Goal: Task Accomplishment & Management: Use online tool/utility

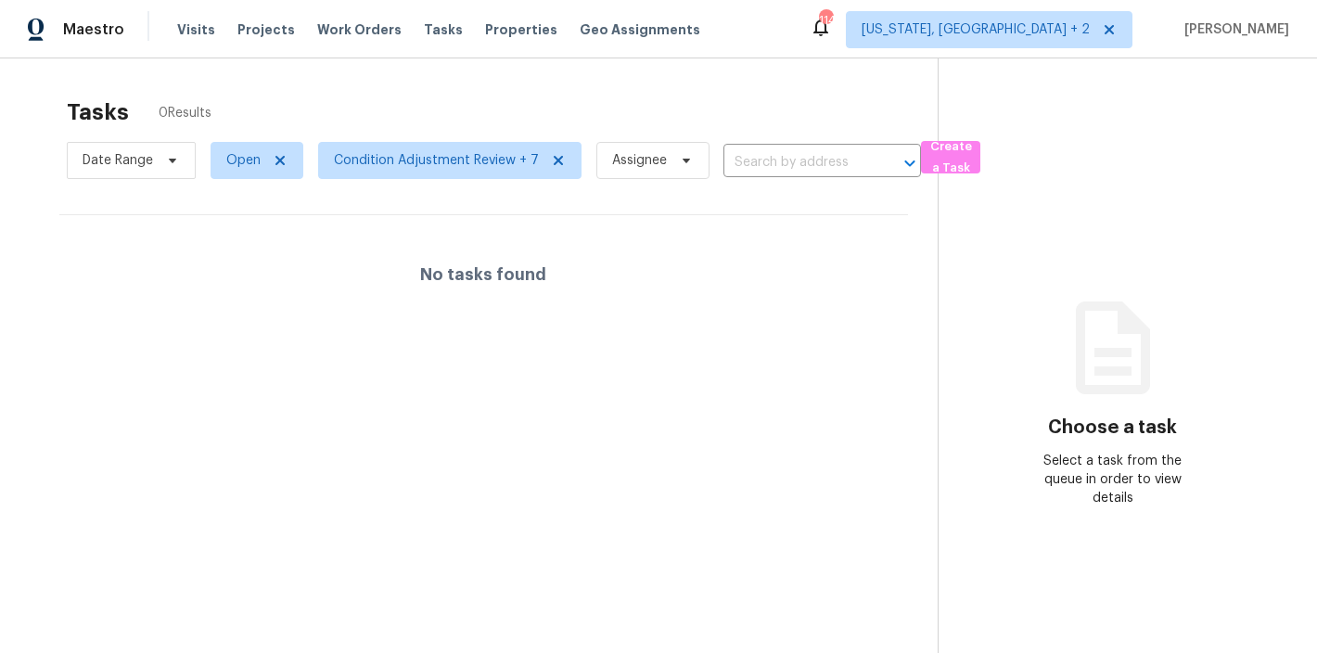
click at [756, 7] on div "Maestro Visits Projects Work Orders Tasks Properties Geo Assignments 114 Washin…" at bounding box center [658, 29] width 1317 height 58
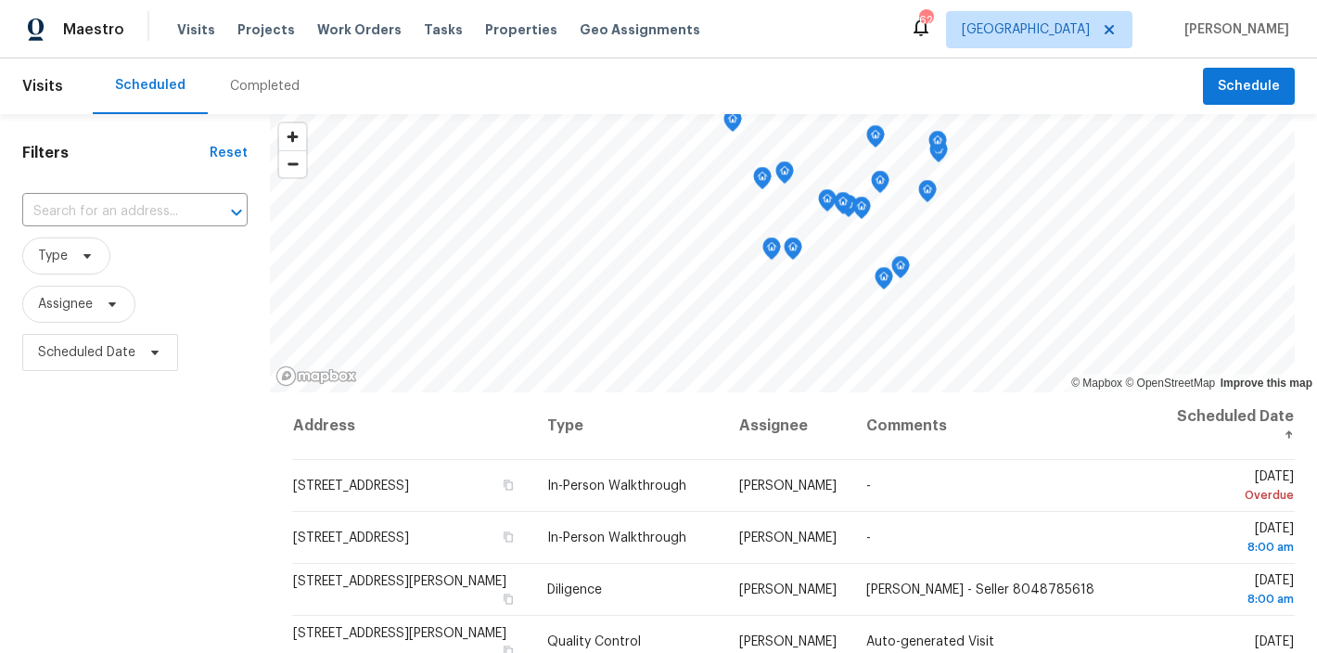
click at [89, 534] on div "Filters Reset ​ Type Assignee Scheduled Date" at bounding box center [135, 514] width 270 height 800
click at [758, 27] on div "Maestro Visits Projects Work Orders Tasks Properties Geo Assignments 62 Raleigh…" at bounding box center [658, 29] width 1317 height 58
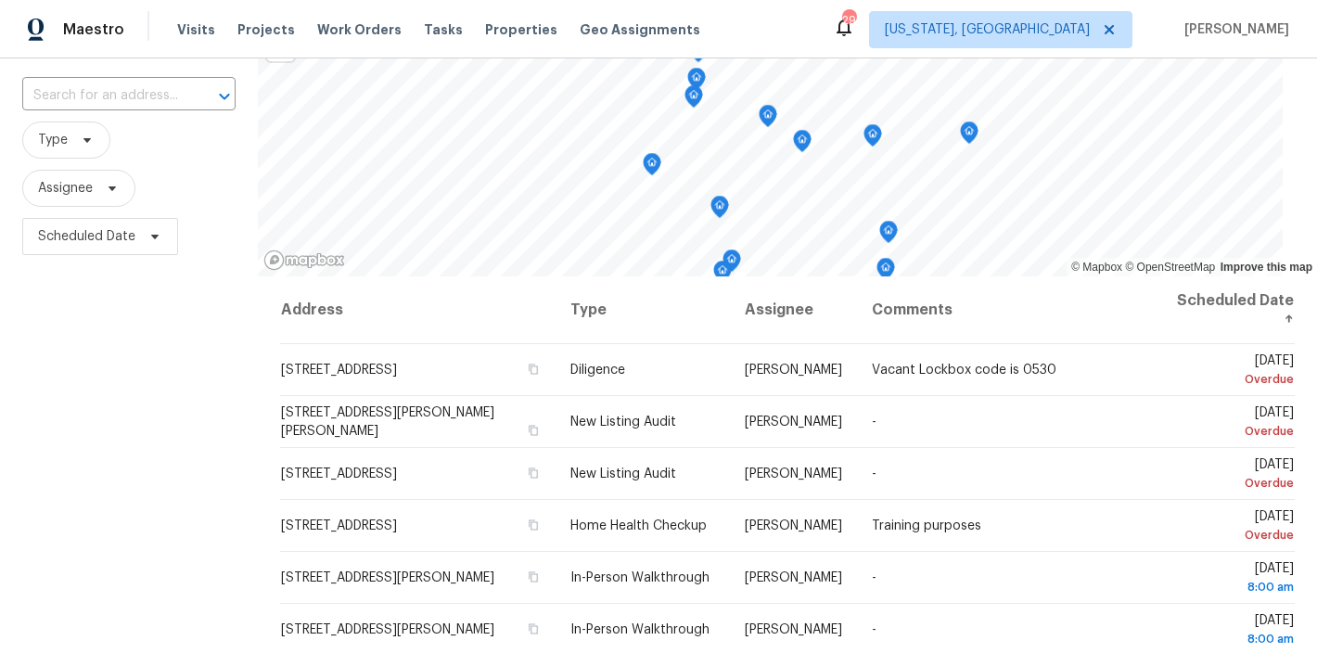
scroll to position [89, 0]
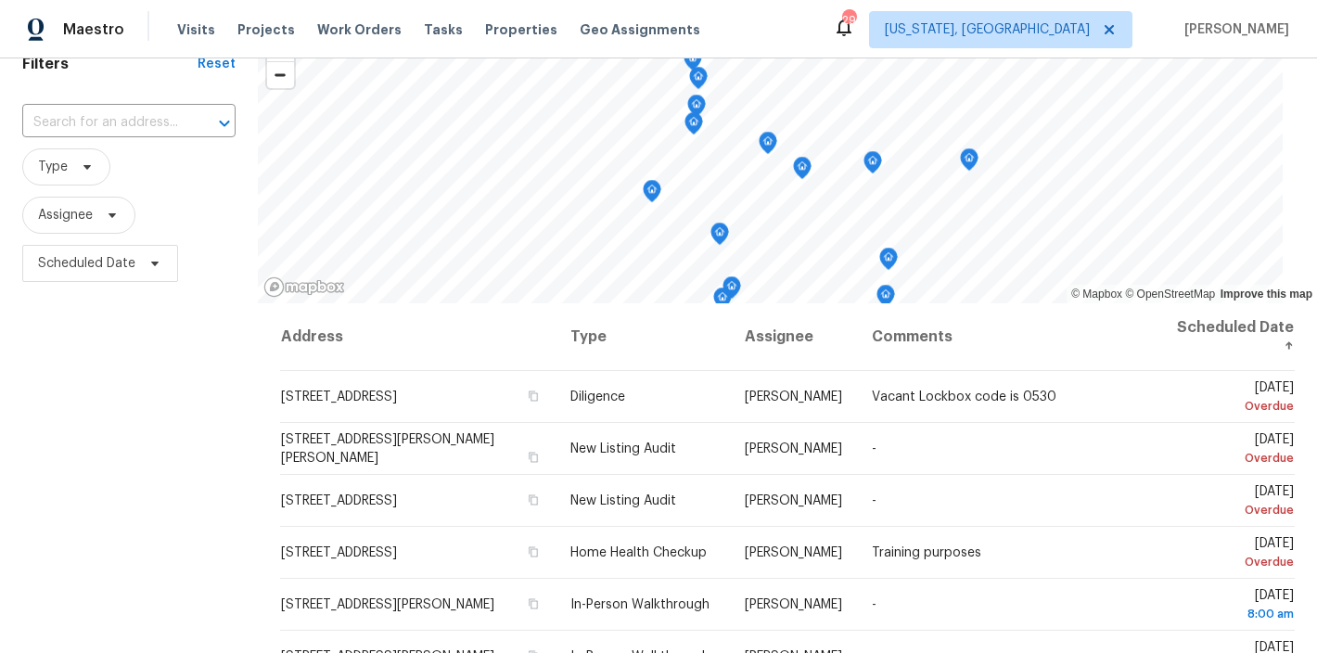
click at [175, 179] on span "Type" at bounding box center [128, 166] width 213 height 37
click at [199, 172] on span "Type" at bounding box center [128, 166] width 213 height 37
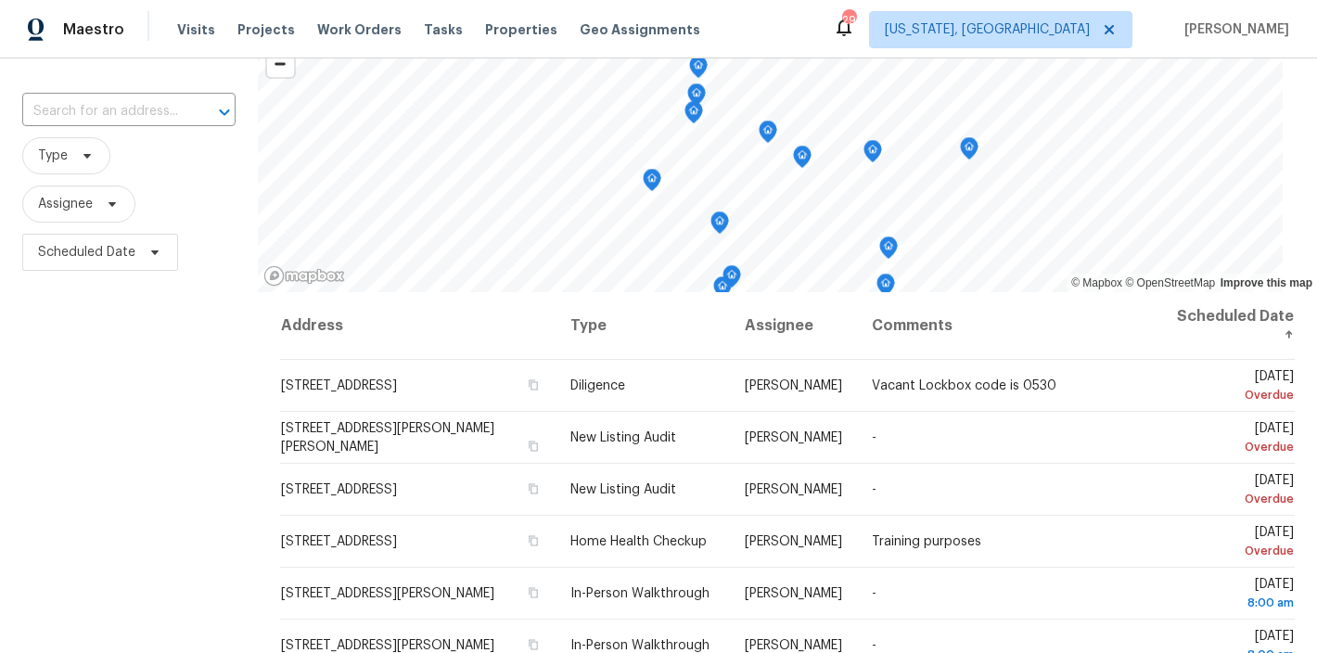
scroll to position [100, 0]
click at [199, 228] on span "Scheduled Date" at bounding box center [128, 252] width 213 height 48
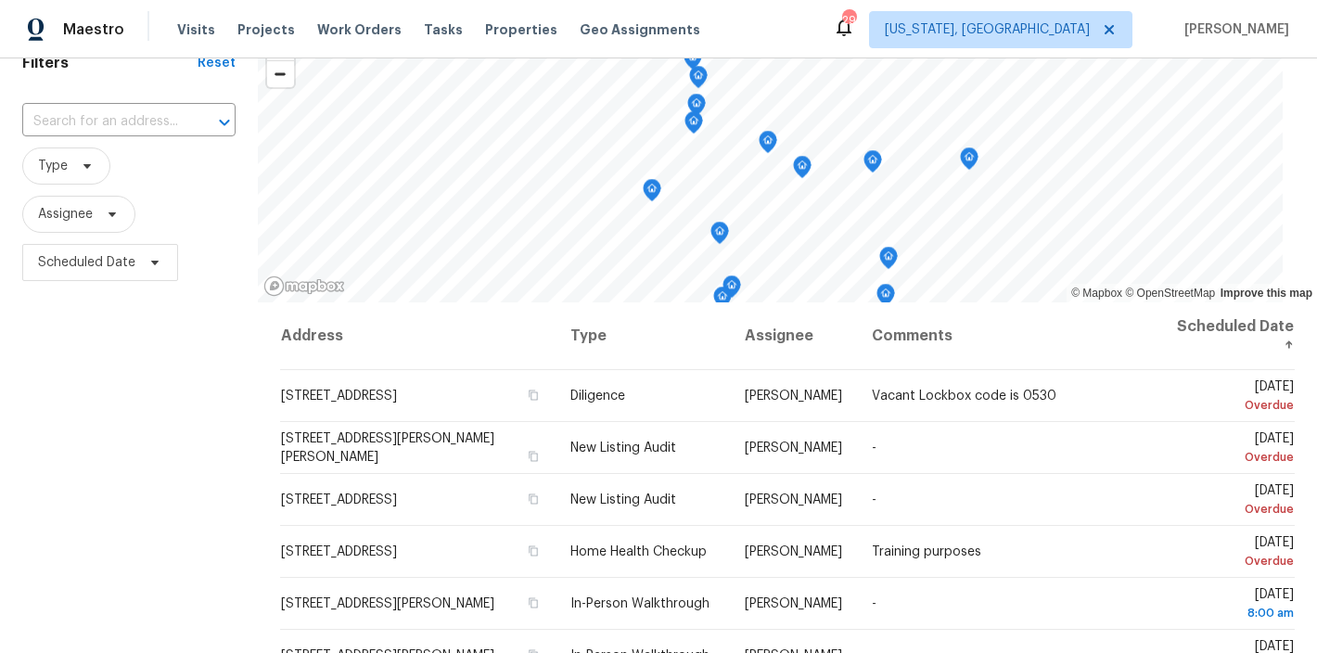
scroll to position [89, 0]
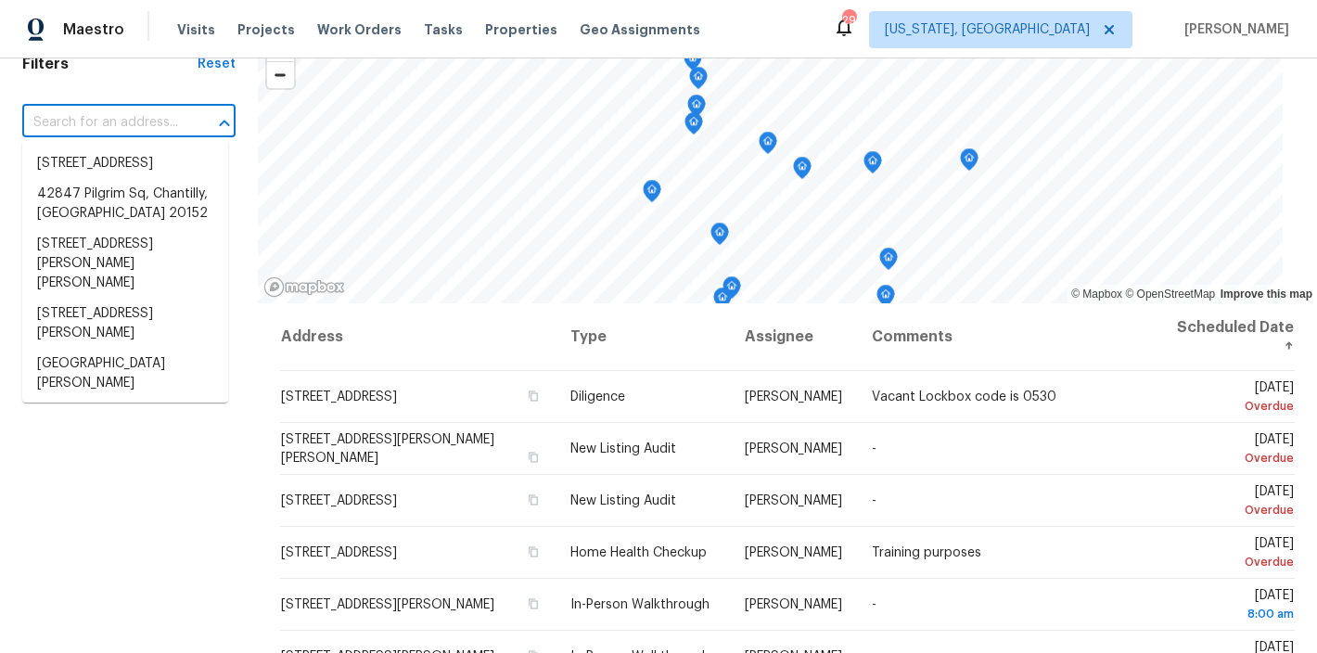
click at [91, 121] on input "text" at bounding box center [102, 122] width 161 height 29
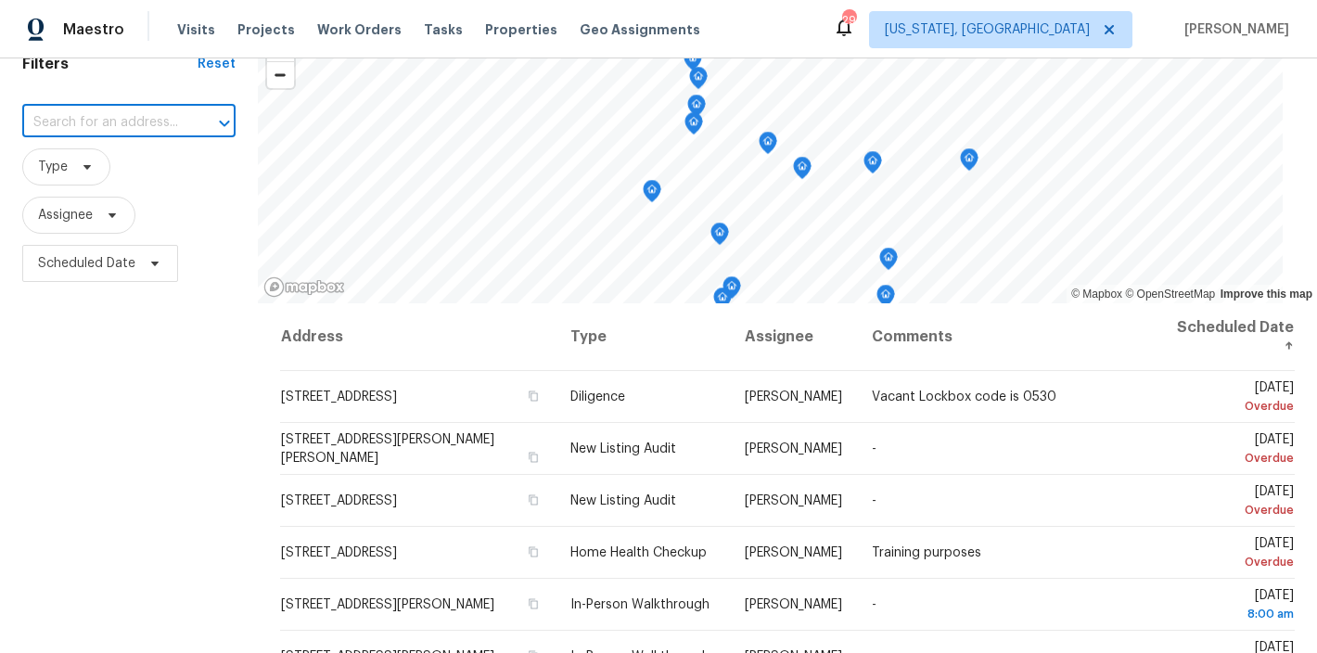
click at [91, 121] on input "text" at bounding box center [102, 122] width 161 height 29
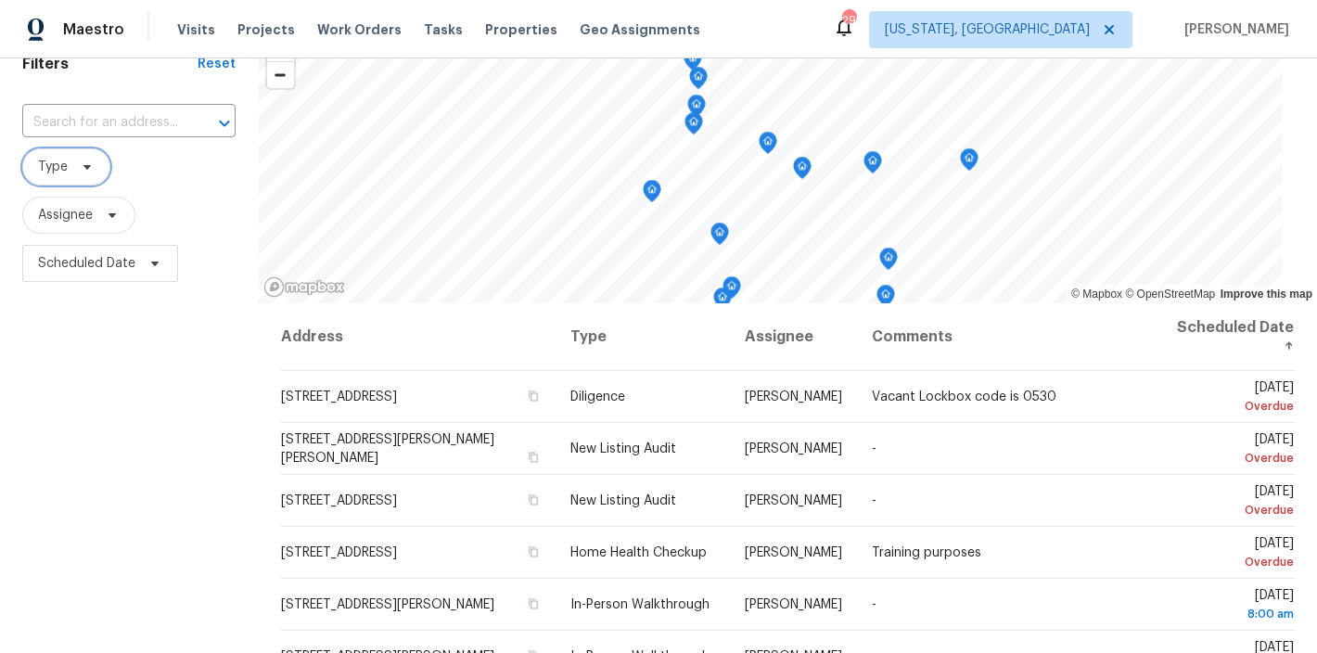
click at [85, 165] on icon at bounding box center [86, 167] width 7 height 5
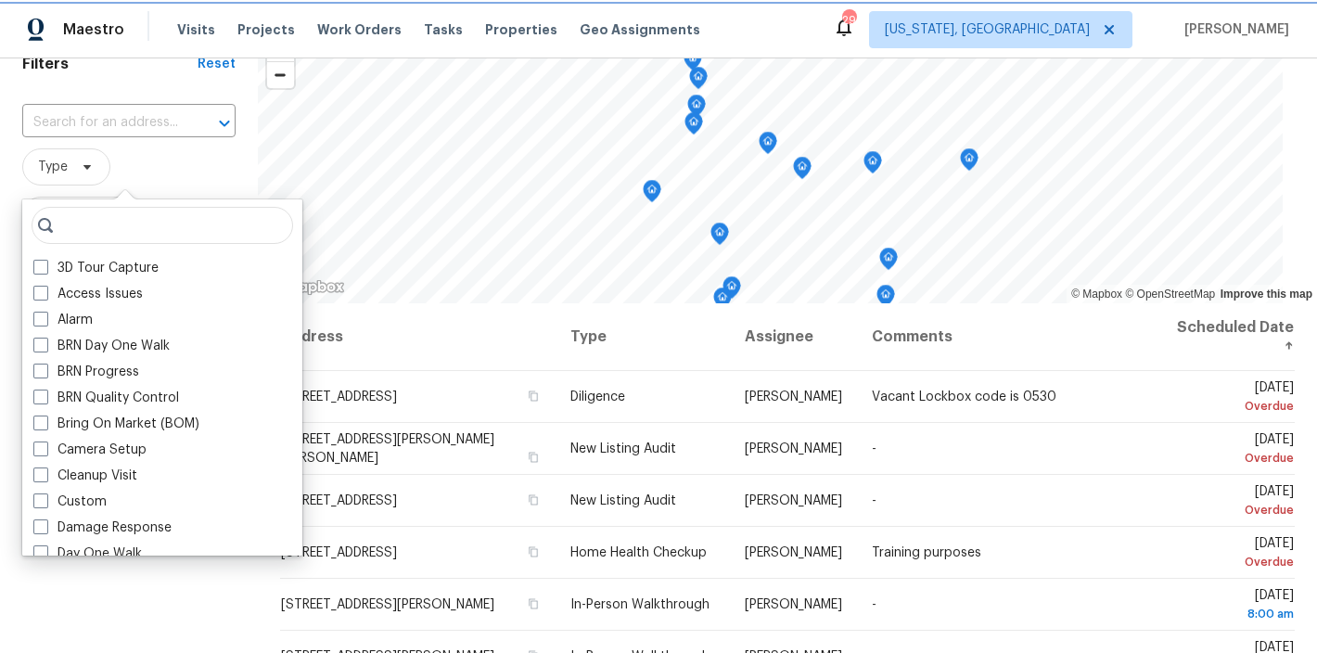
click at [85, 165] on icon at bounding box center [86, 167] width 7 height 5
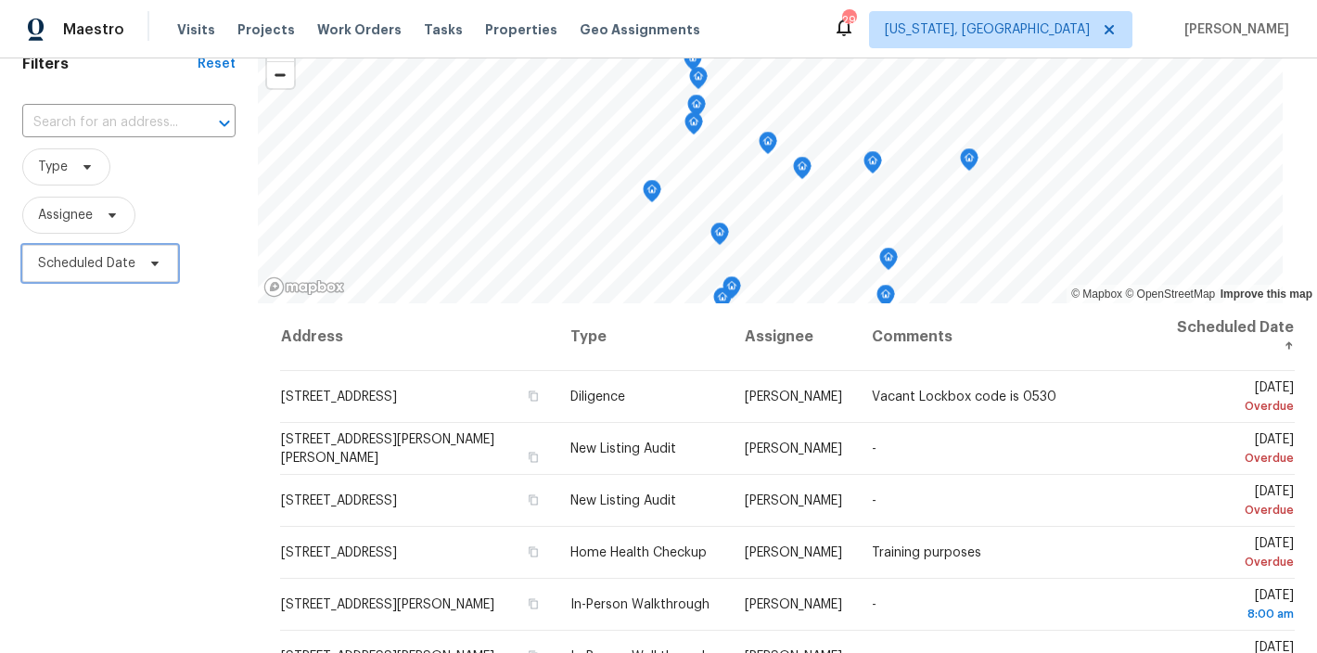
click at [120, 270] on span "Scheduled Date" at bounding box center [86, 263] width 97 height 19
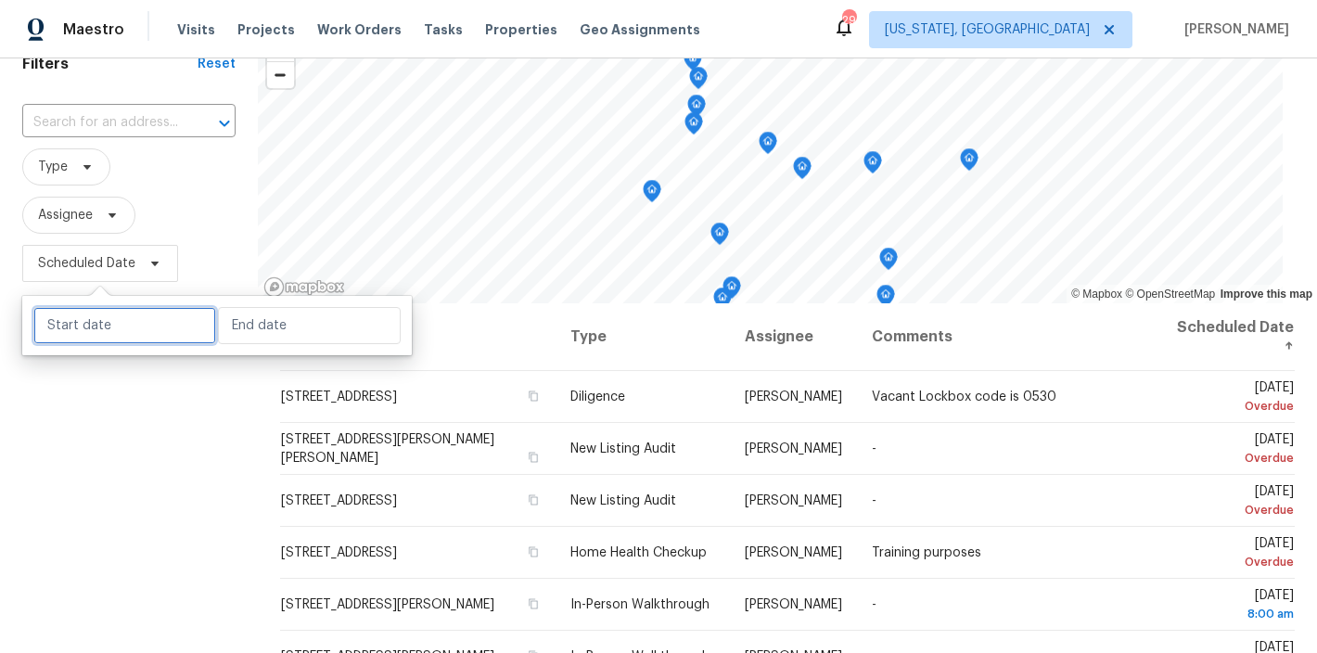
click at [106, 313] on input "text" at bounding box center [124, 325] width 183 height 37
select select "9"
select select "2025"
select select "10"
select select "2025"
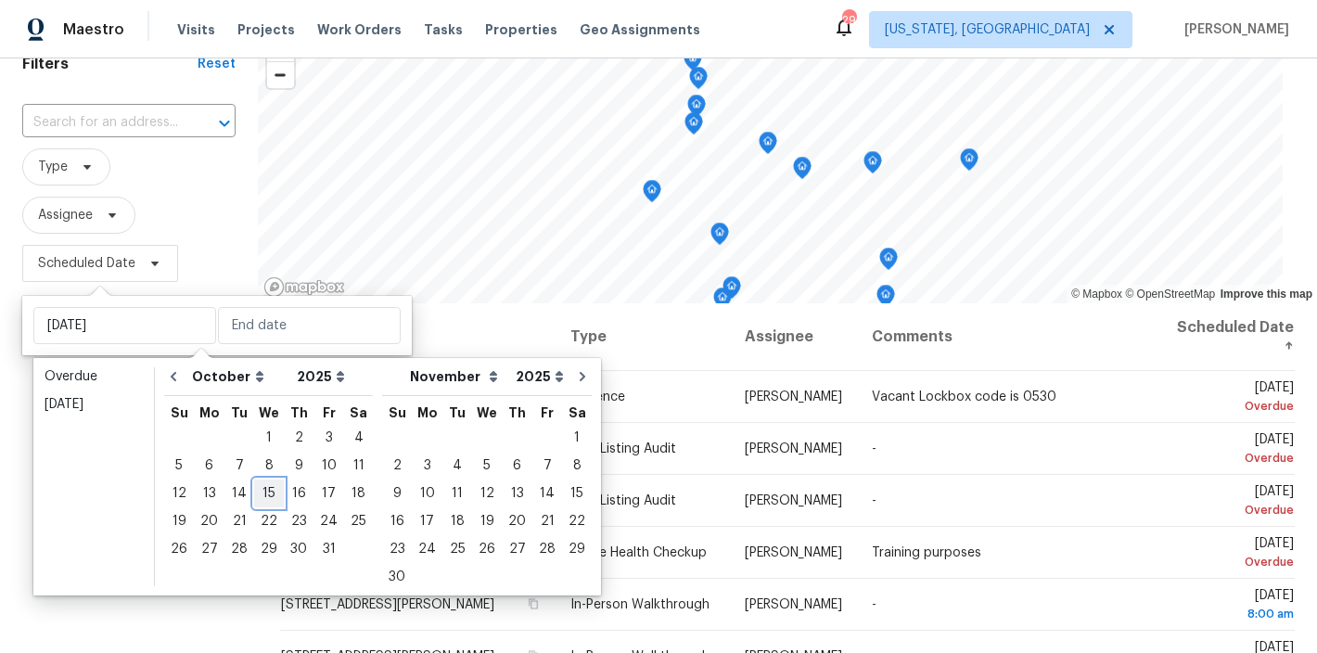
click at [269, 490] on div "15" at bounding box center [269, 493] width 30 height 26
type input "Wed, Oct 15"
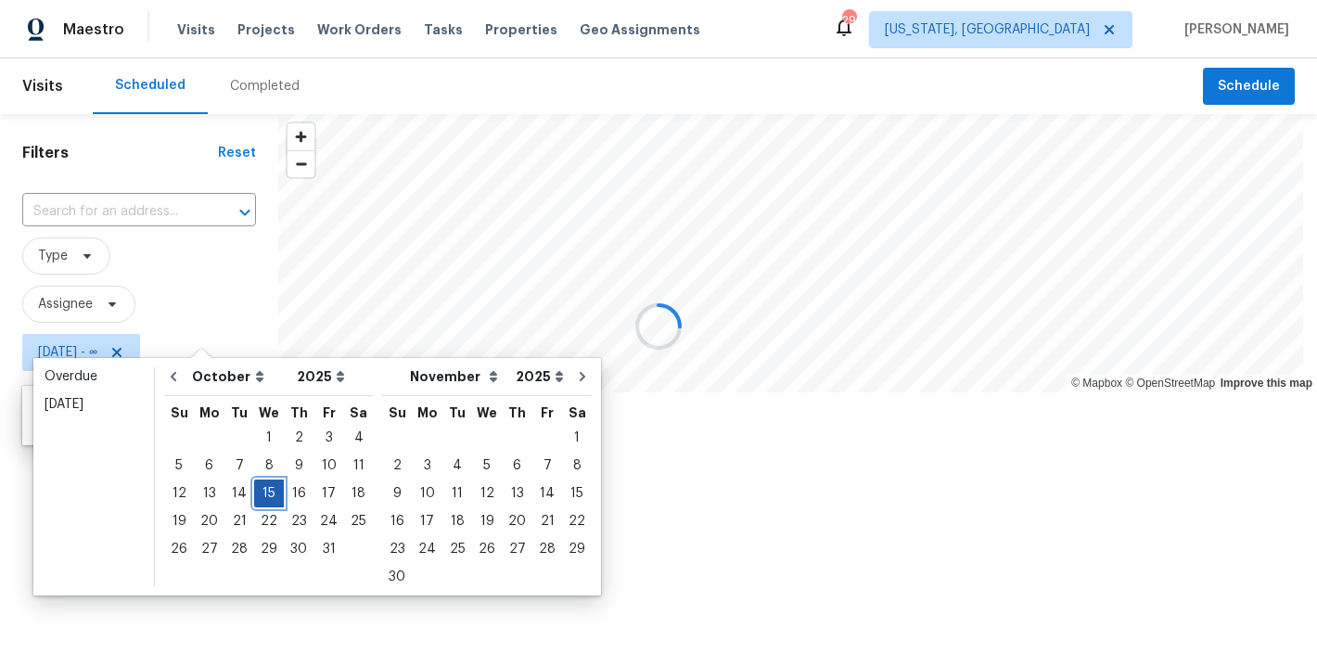
click at [264, 490] on div "15" at bounding box center [269, 493] width 30 height 26
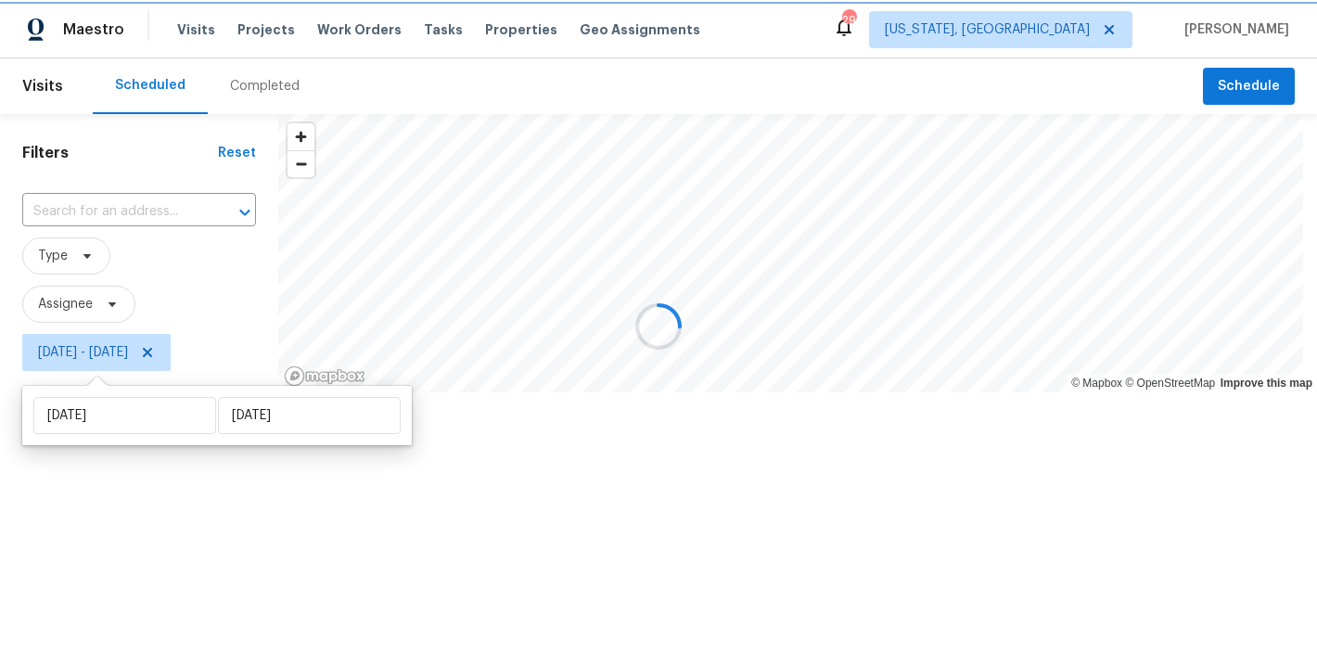
type input "Wed, Oct 15"
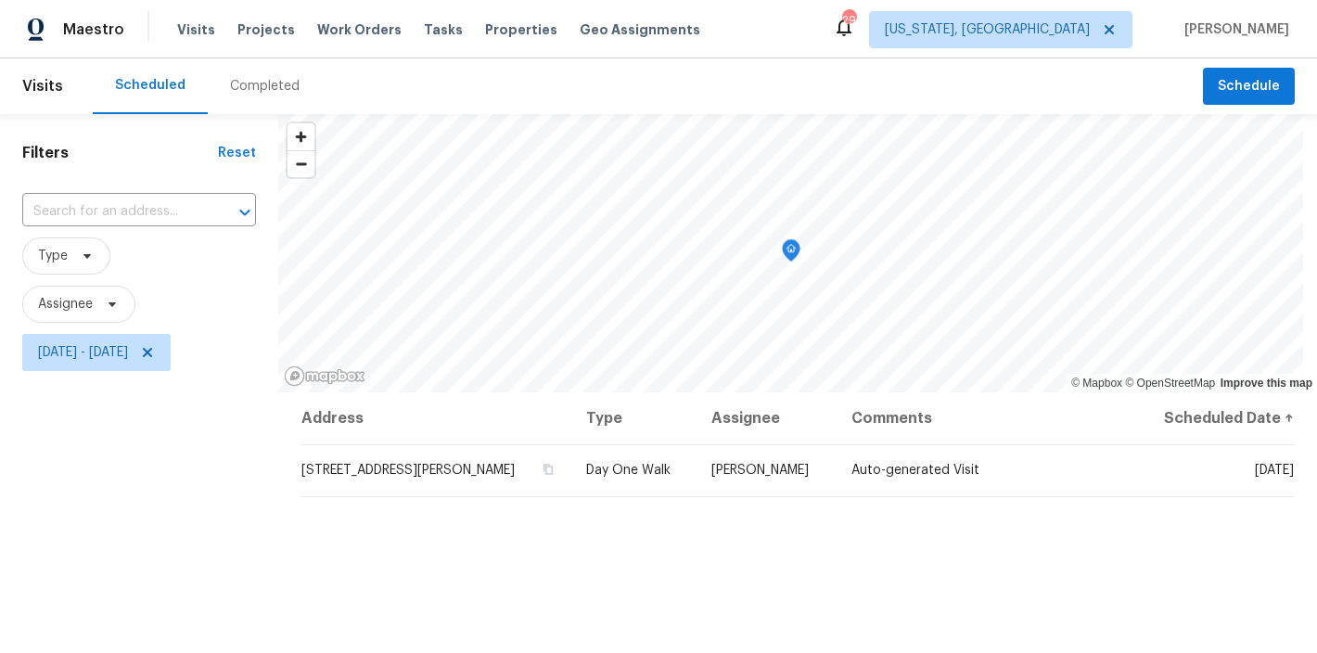
click at [83, 494] on div "Filters Reset ​ Type Assignee Wed, Oct 15 - Wed, Oct 15" at bounding box center [139, 514] width 278 height 800
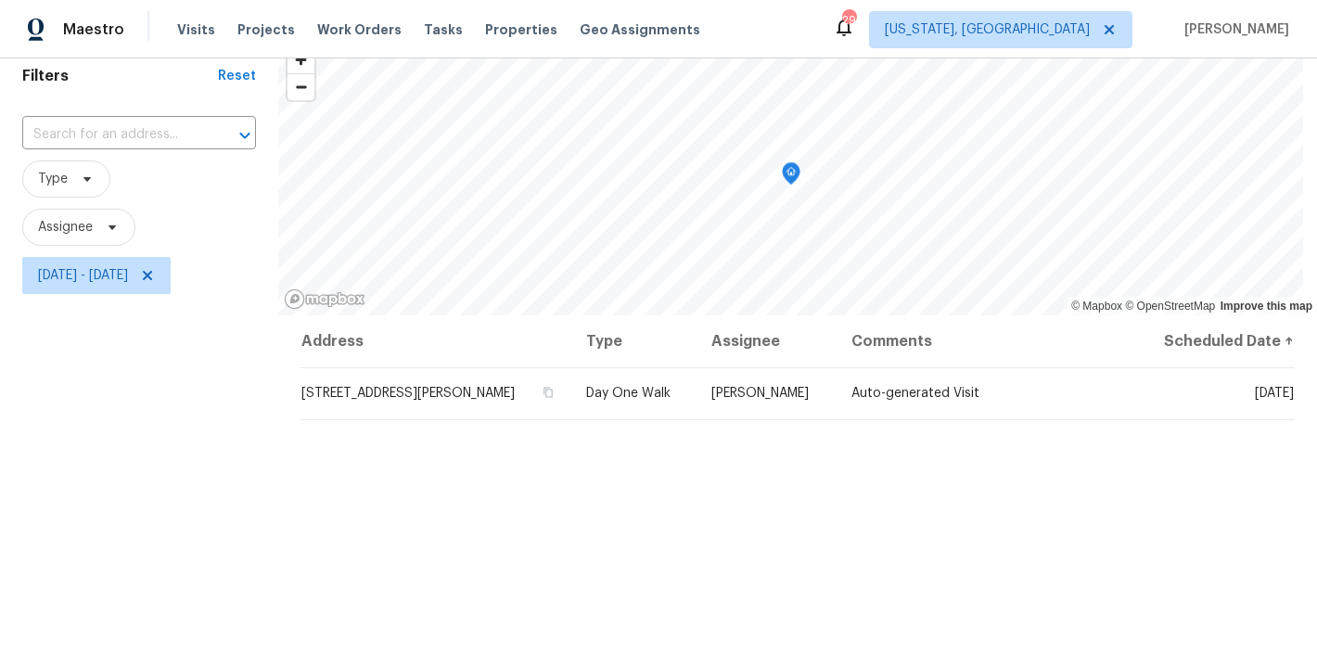
scroll to position [45, 0]
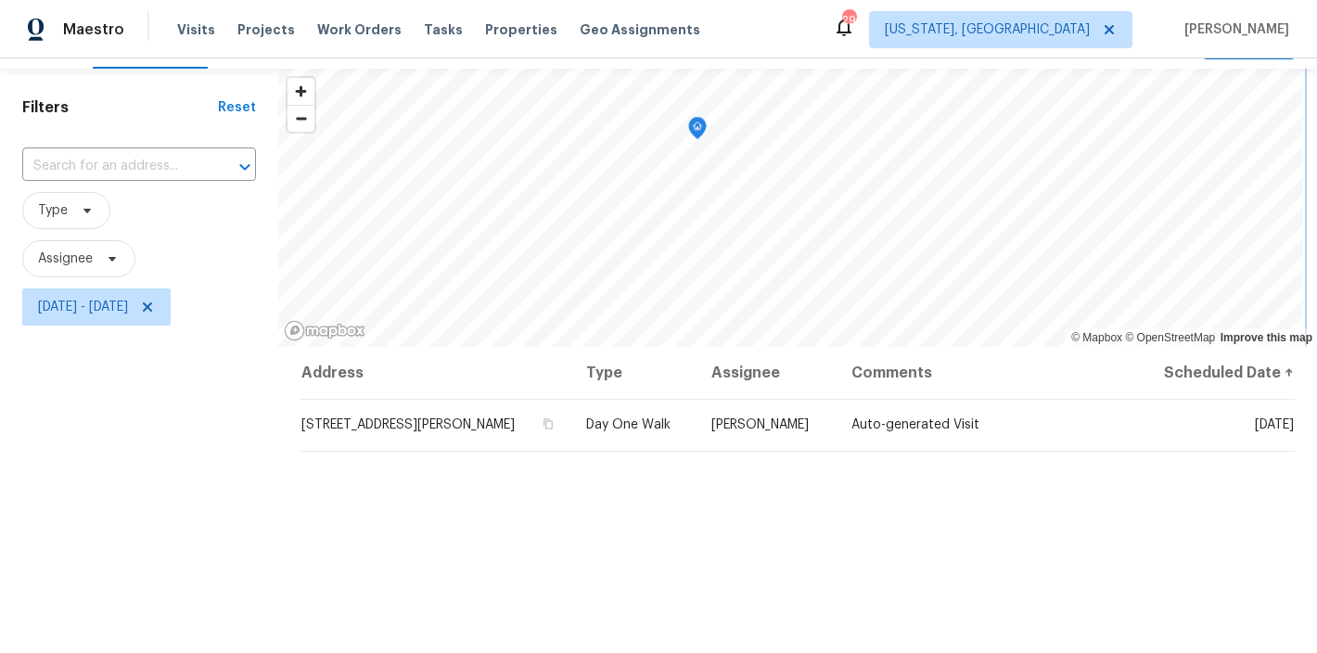
click at [695, 130] on icon "Map marker" at bounding box center [698, 127] width 6 height 5
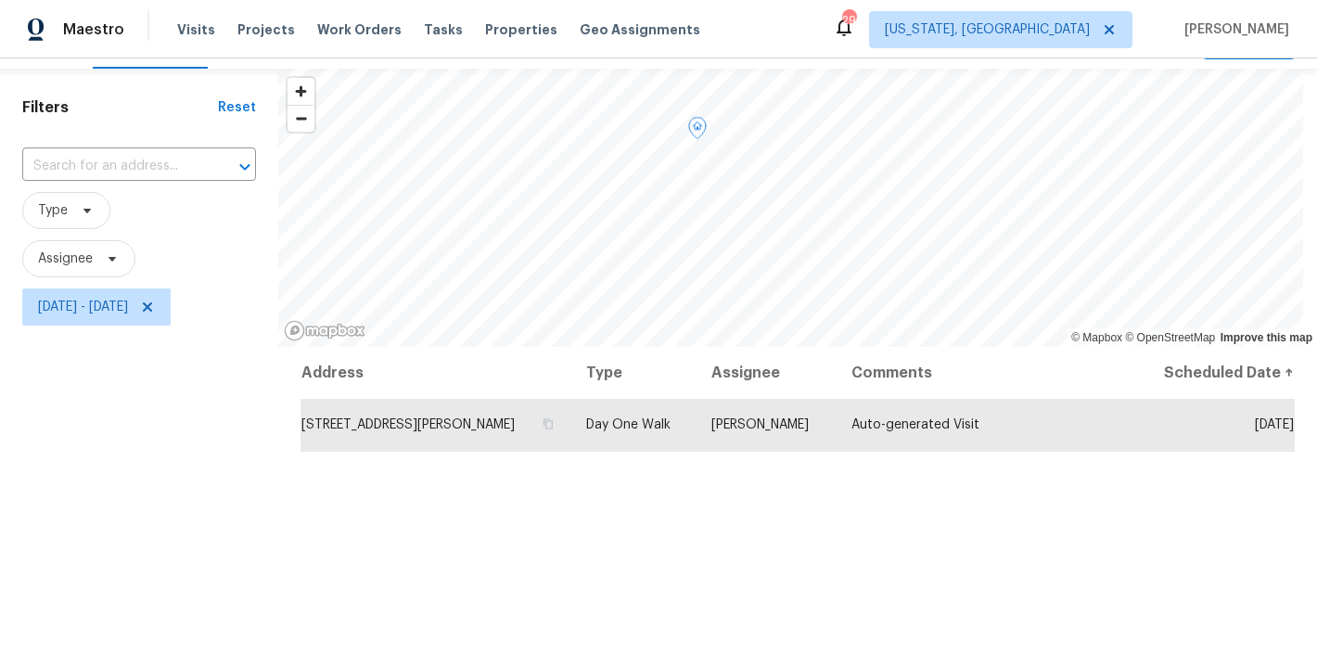
click at [134, 405] on div "Filters Reset ​ Type Assignee Wed, Oct 15 - Wed, Oct 15" at bounding box center [139, 469] width 278 height 800
click at [798, 32] on div "Maestro Visits Projects Work Orders Tasks Properties Geo Assignments 29 Washing…" at bounding box center [658, 29] width 1317 height 58
click at [213, 392] on div "Filters Reset ​ Type Assignee Wed, Oct 15 - Wed, Oct 15" at bounding box center [139, 469] width 278 height 800
click at [152, 307] on icon at bounding box center [147, 306] width 9 height 9
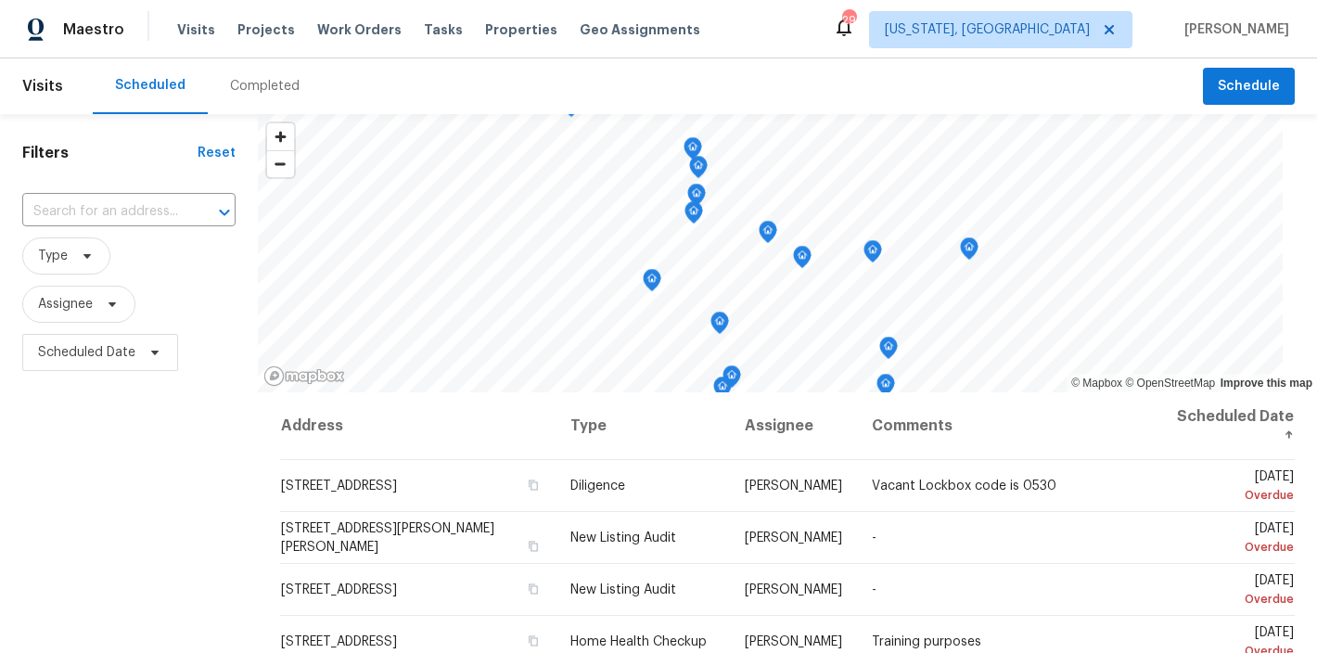
click at [766, 52] on div "Maestro Visits Projects Work Orders Tasks Properties Geo Assignments 29 Washing…" at bounding box center [658, 29] width 1317 height 58
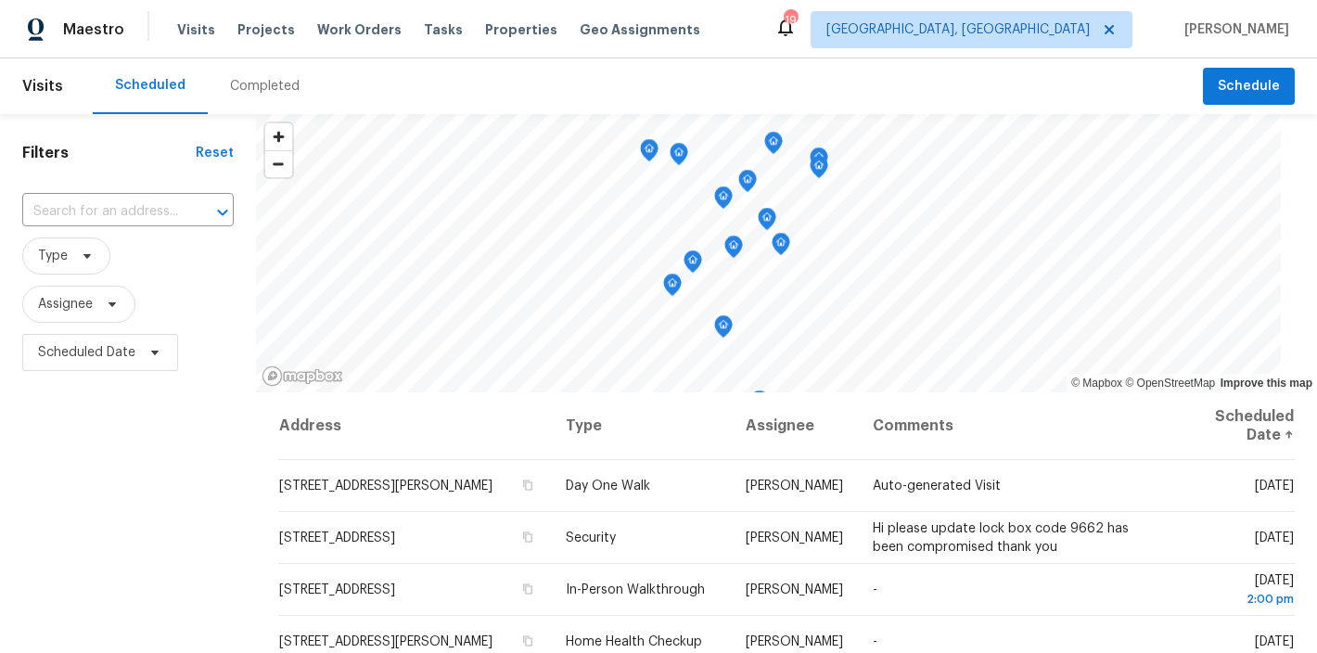
scroll to position [86, 0]
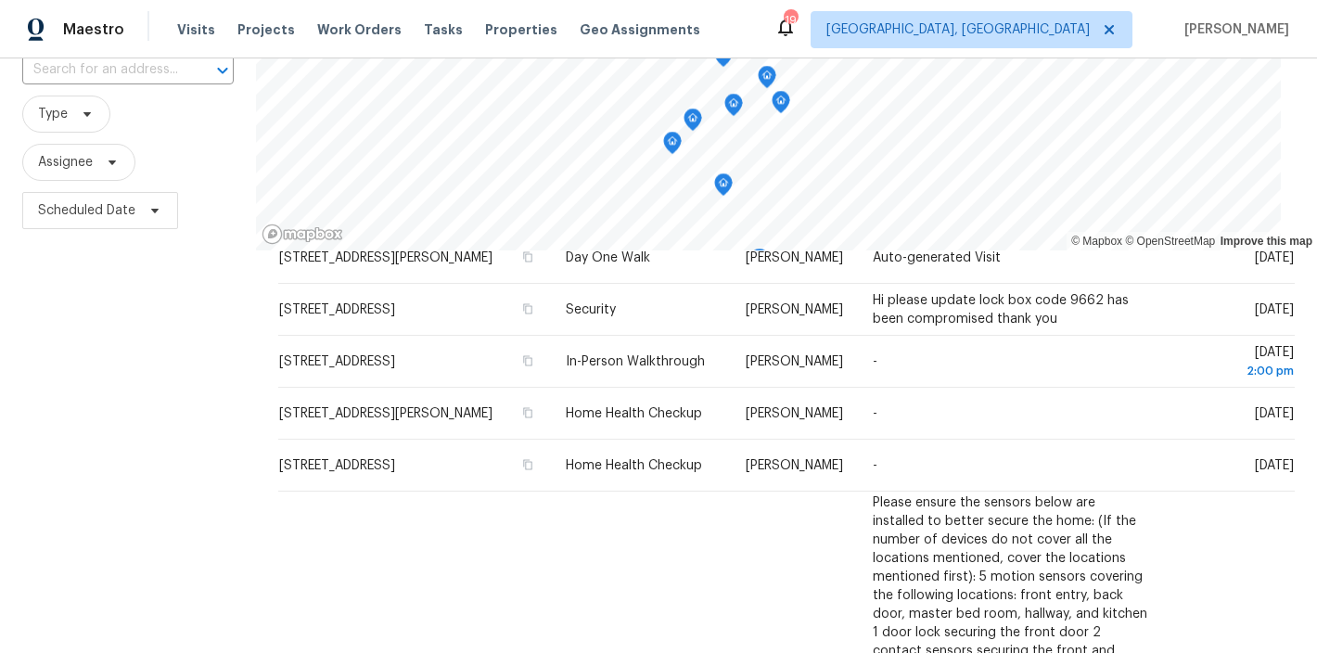
click at [107, 434] on div "Filters Reset ​ Type Assignee Scheduled Date" at bounding box center [128, 372] width 256 height 800
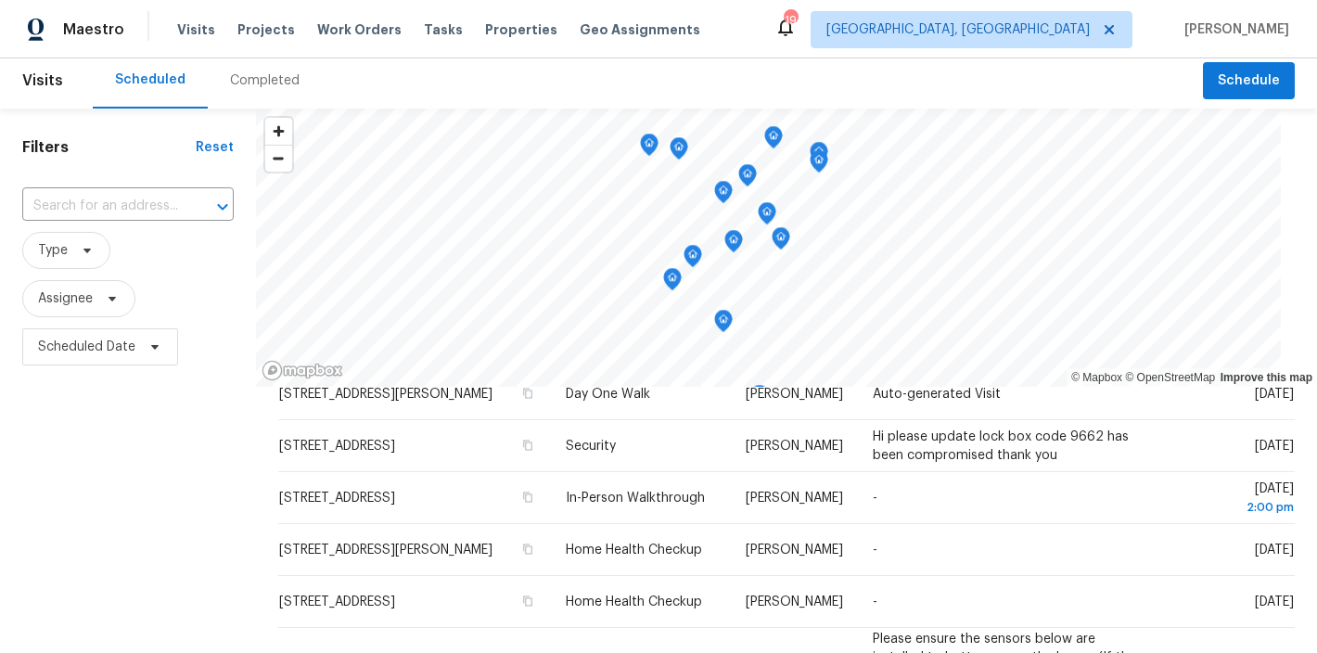
scroll to position [0, 0]
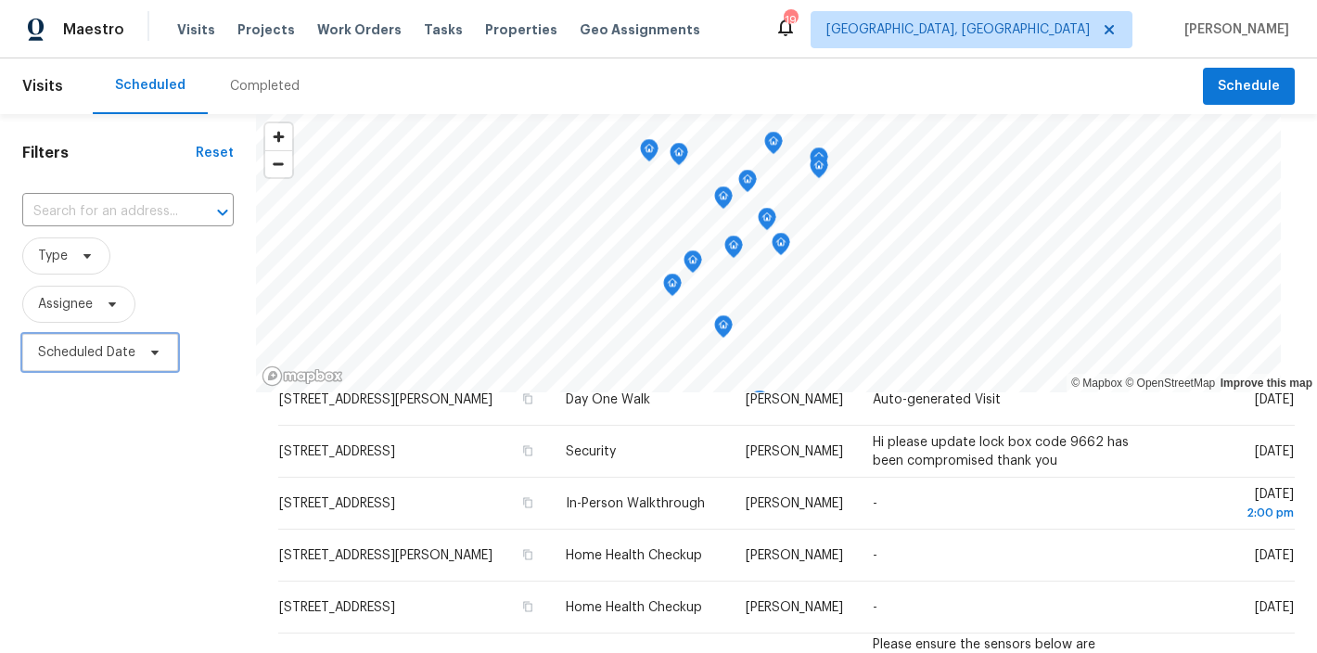
click at [104, 347] on span "Scheduled Date" at bounding box center [86, 352] width 97 height 19
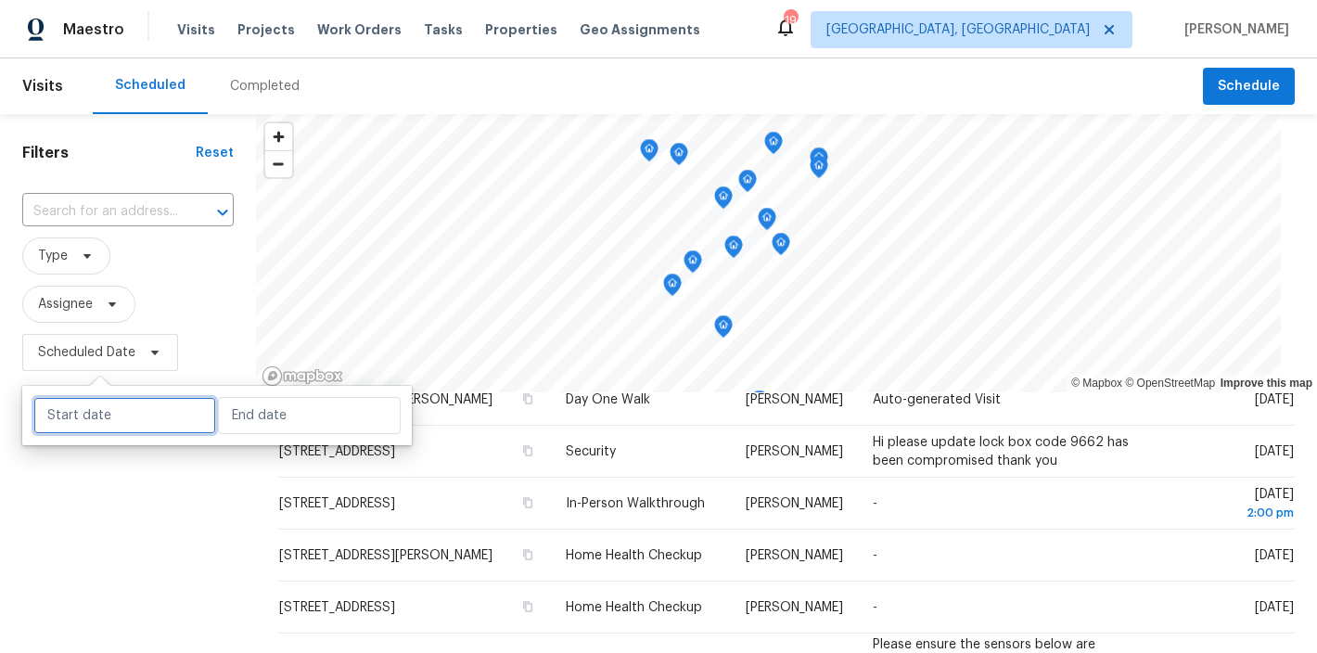
click at [86, 410] on input "text" at bounding box center [124, 415] width 183 height 37
select select "9"
select select "2025"
select select "10"
select select "2025"
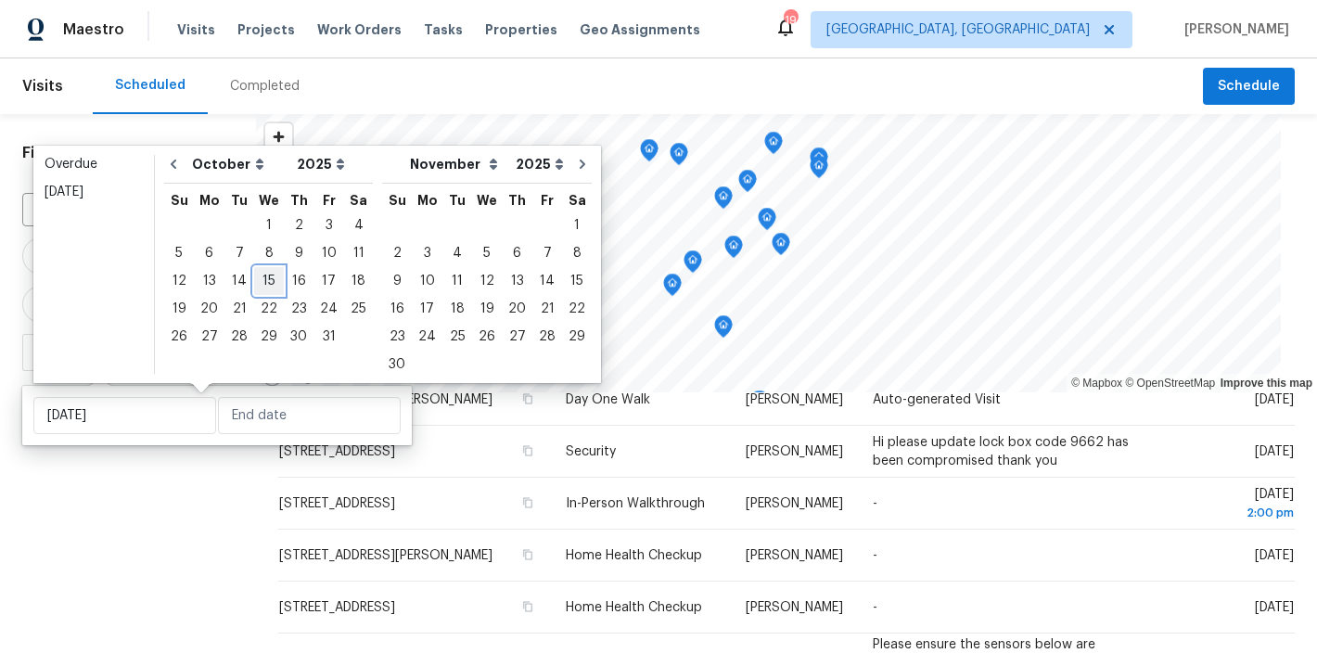
click at [262, 283] on div "15" at bounding box center [269, 281] width 30 height 26
type input "Wed, Oct 15"
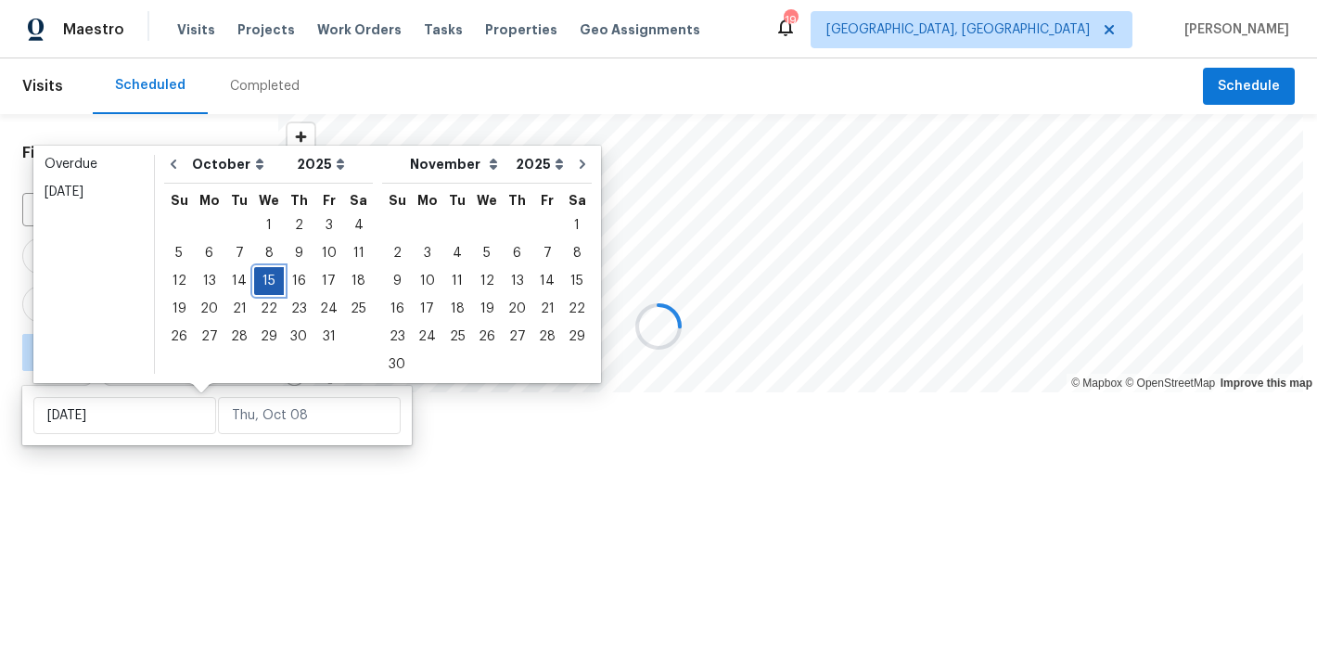
click at [264, 280] on div "15" at bounding box center [269, 281] width 30 height 26
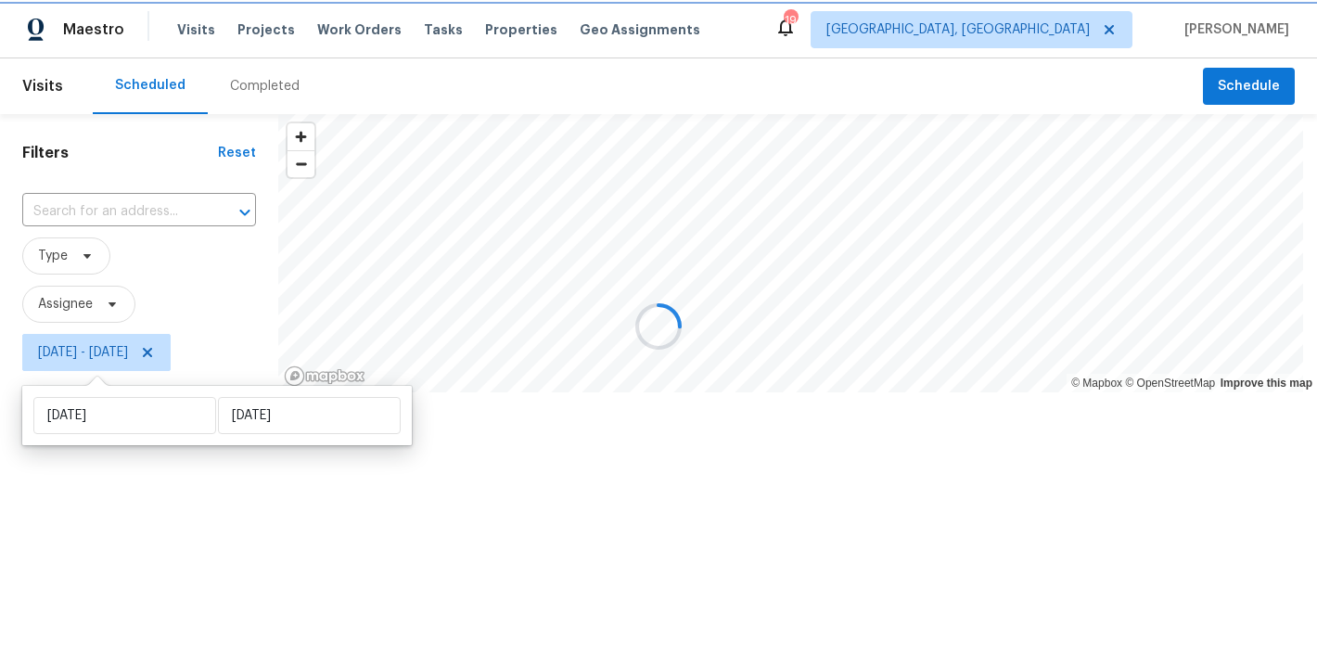
type input "Wed, Oct 15"
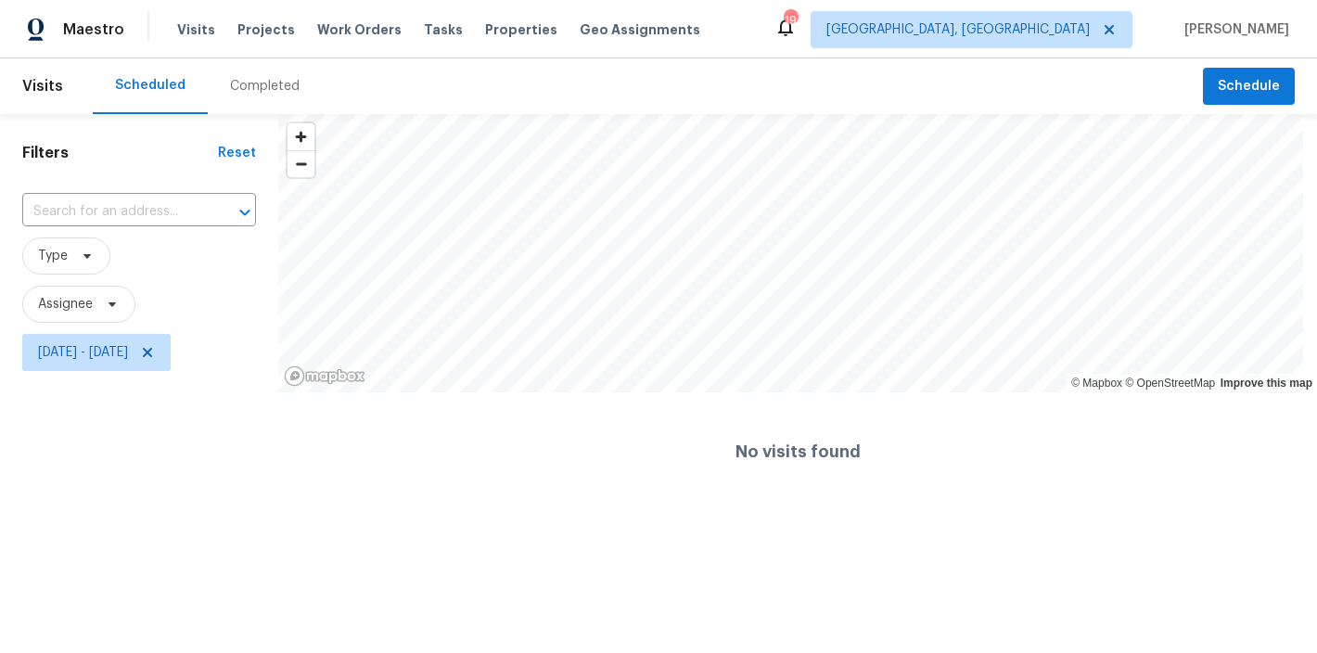
click at [156, 486] on div "Filters Reset ​ Type Assignee Wed, Oct 15 - Wed, Oct 15" at bounding box center [139, 312] width 278 height 397
click at [155, 349] on icon at bounding box center [147, 352] width 15 height 15
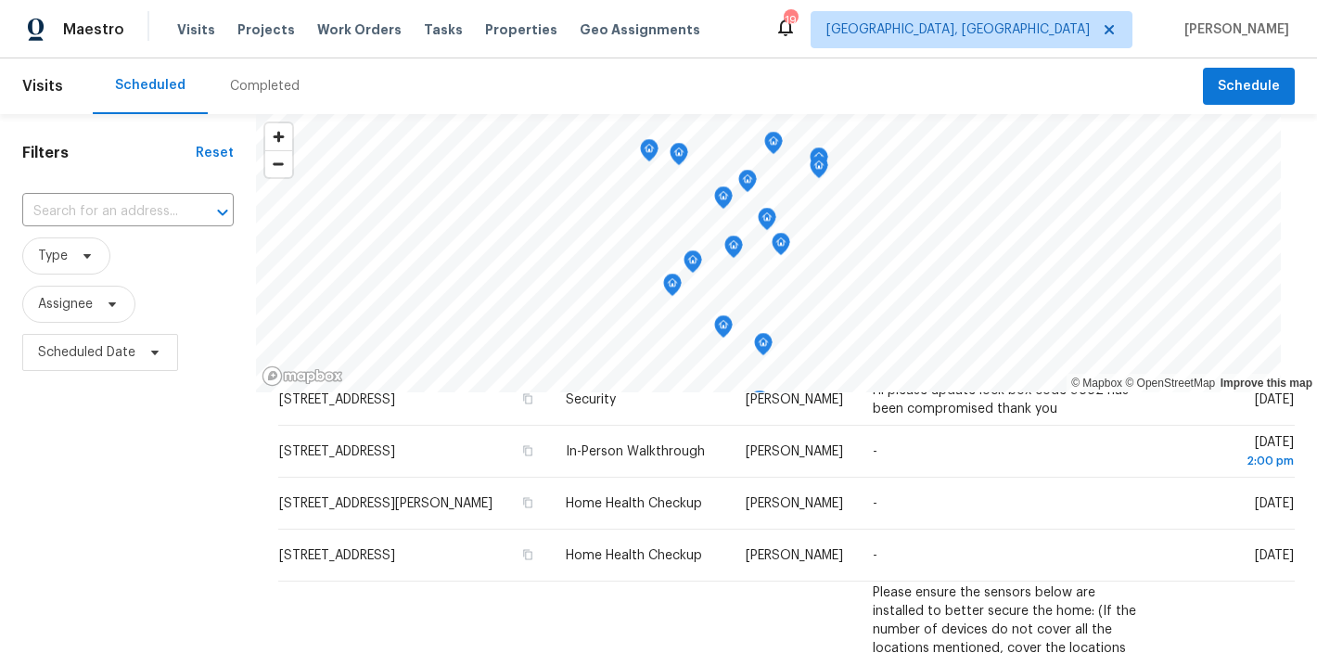
click at [785, 33] on div "Maestro Visits Projects Work Orders Tasks Properties Geo Assignments 19 Richmon…" at bounding box center [658, 29] width 1317 height 58
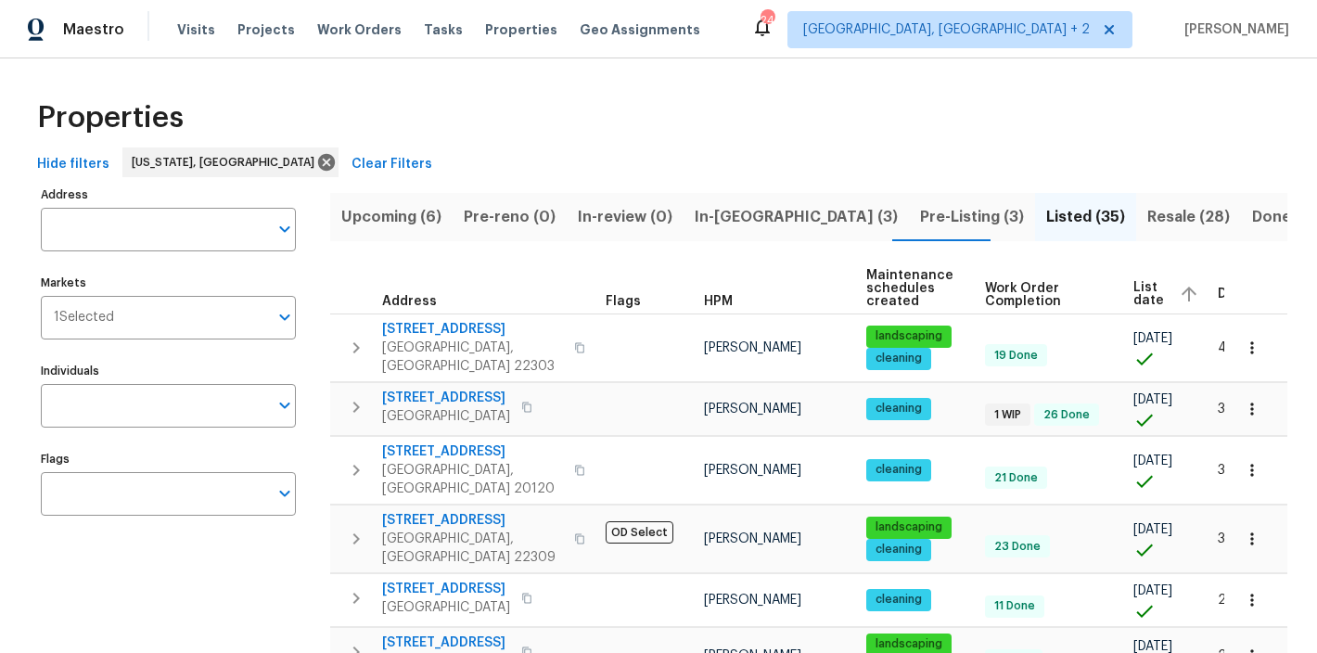
scroll to position [0, 73]
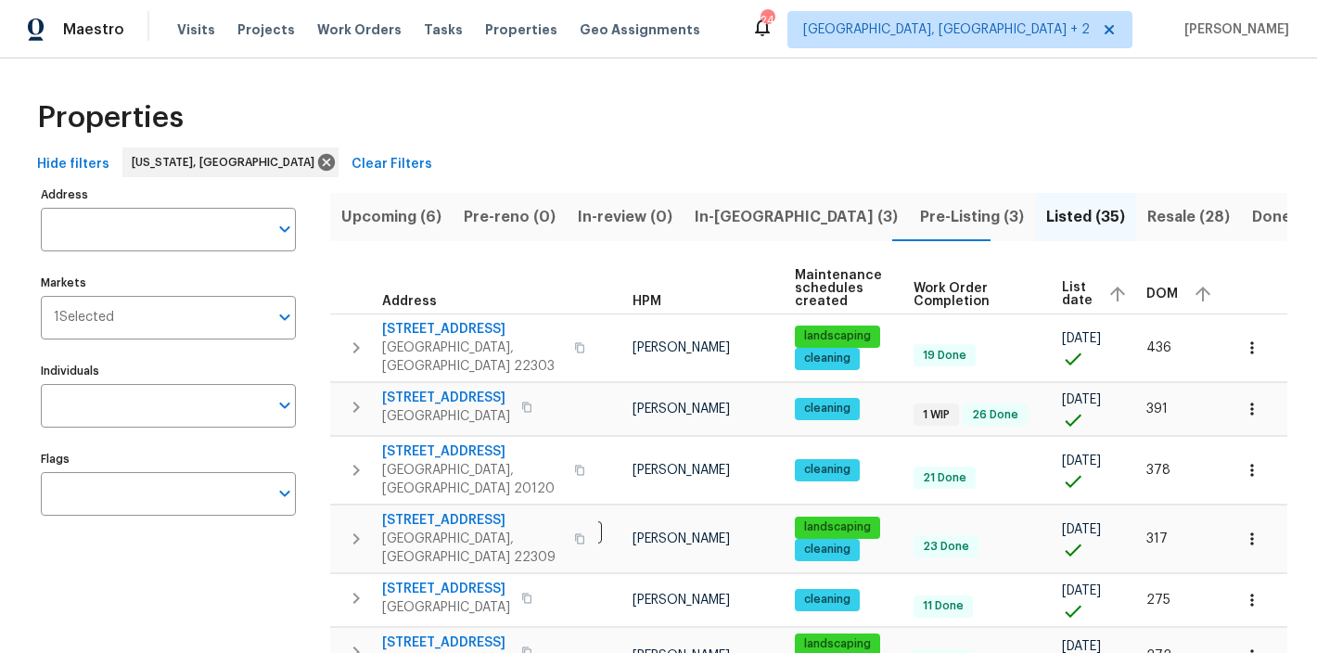
click at [576, 138] on div "Properties" at bounding box center [658, 117] width 1257 height 59
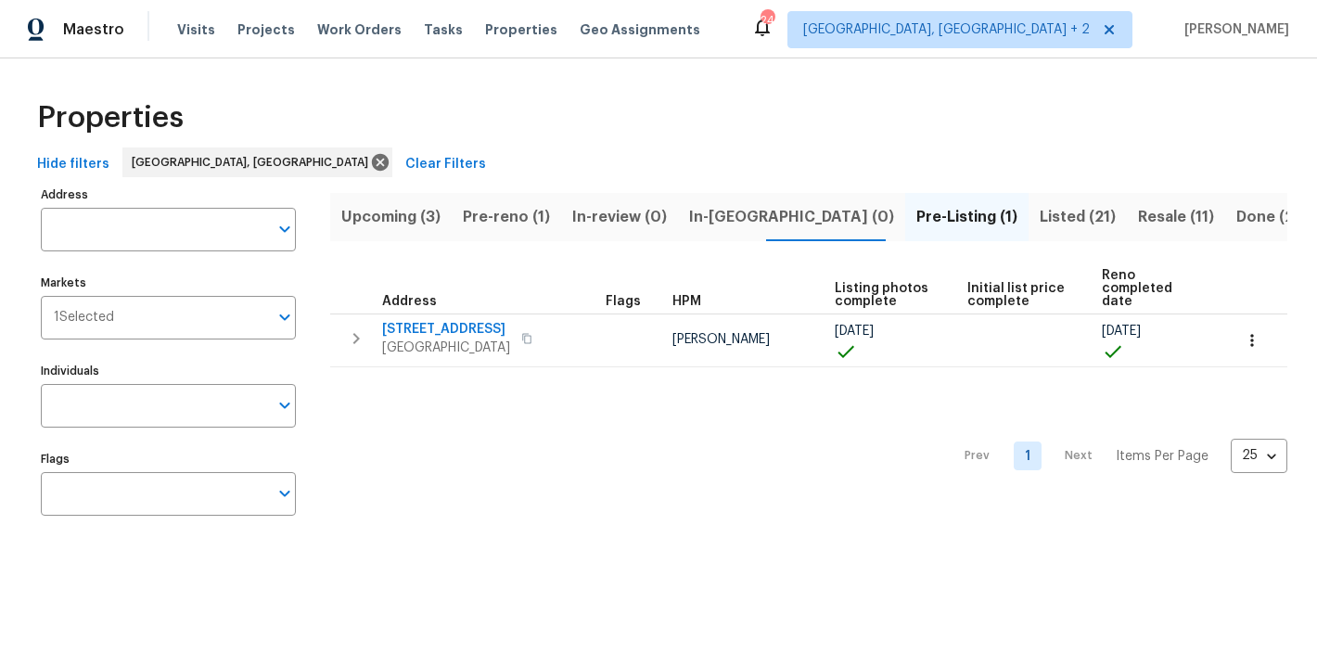
click at [551, 163] on div "Hide filters Richmond, VA Clear Filters" at bounding box center [658, 164] width 1257 height 34
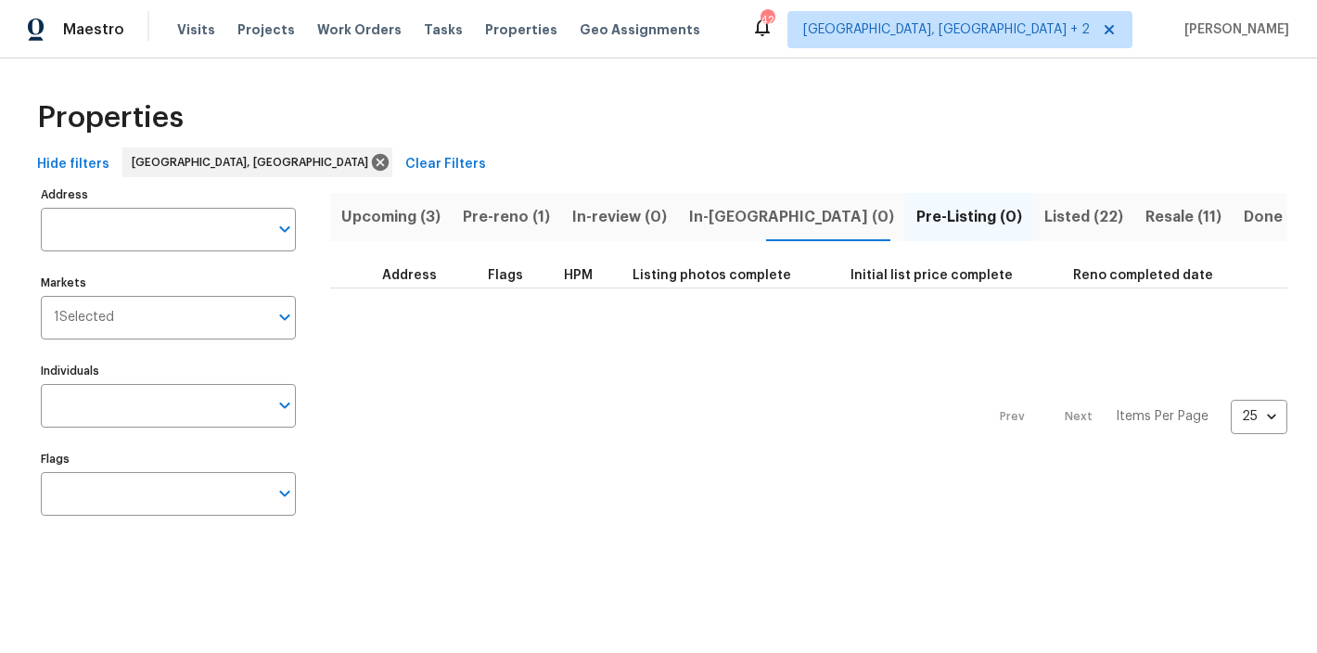
click at [465, 141] on div "Properties" at bounding box center [658, 117] width 1257 height 59
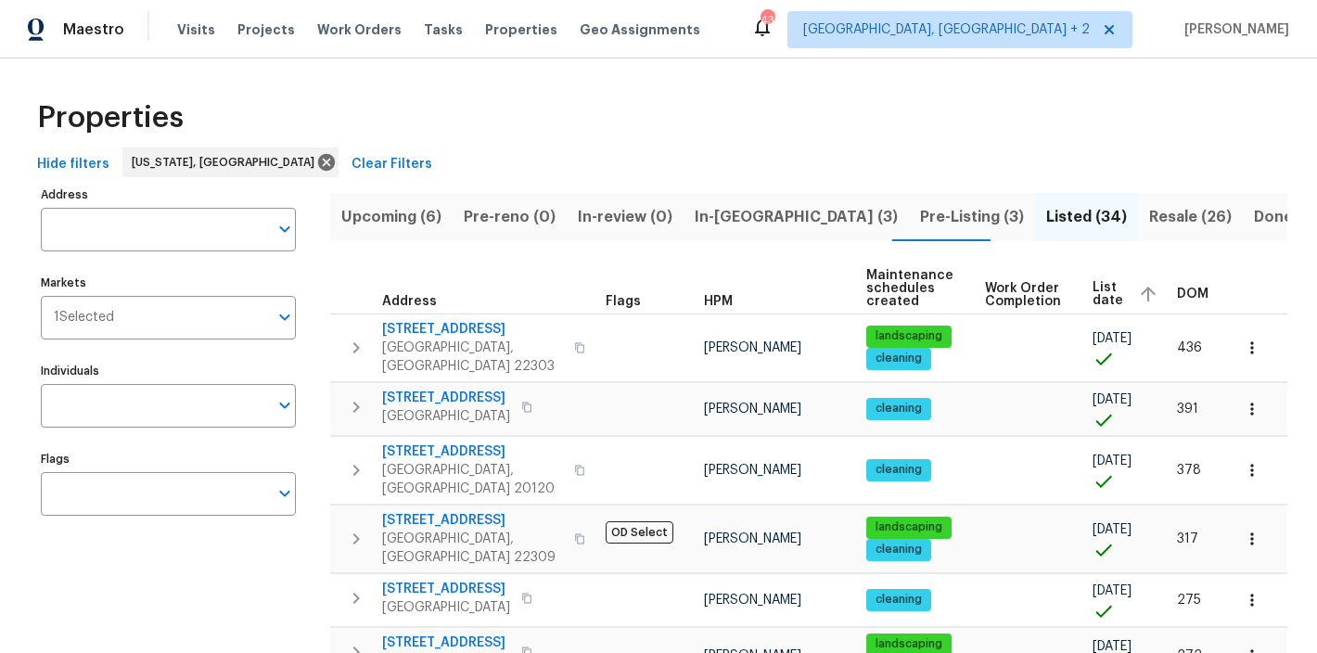
click at [410, 223] on span "Upcoming (6)" at bounding box center [391, 217] width 100 height 26
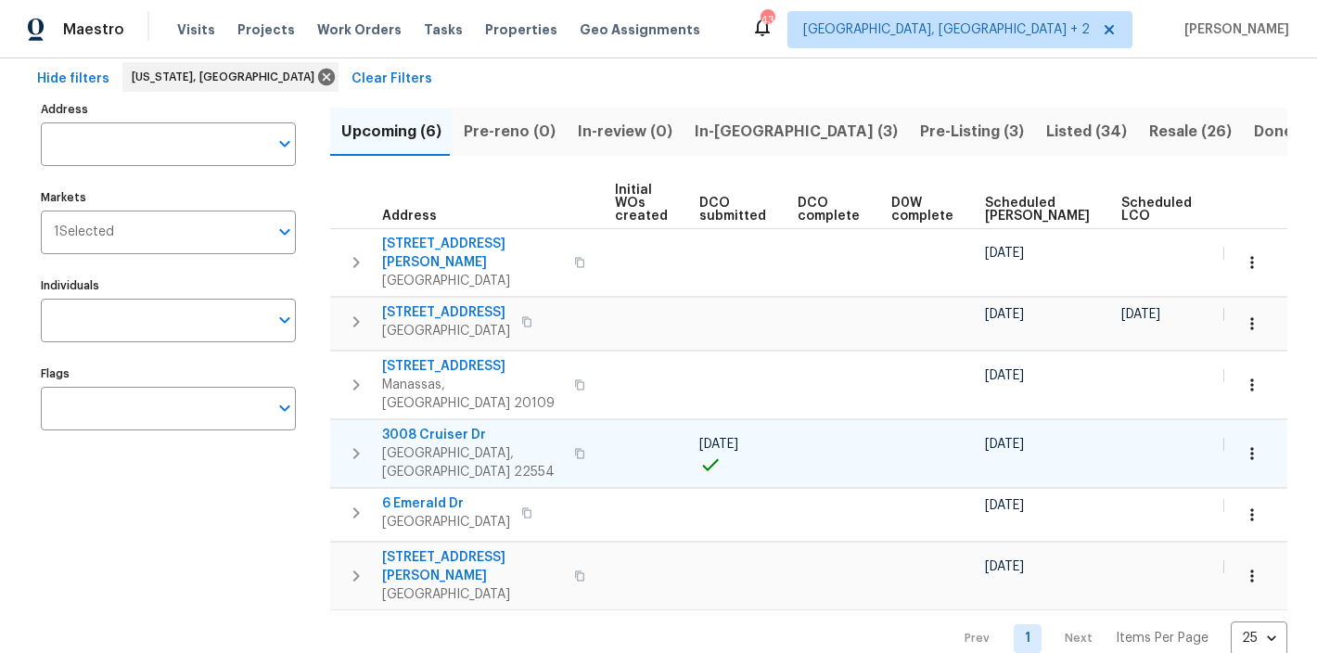
scroll to position [0, 236]
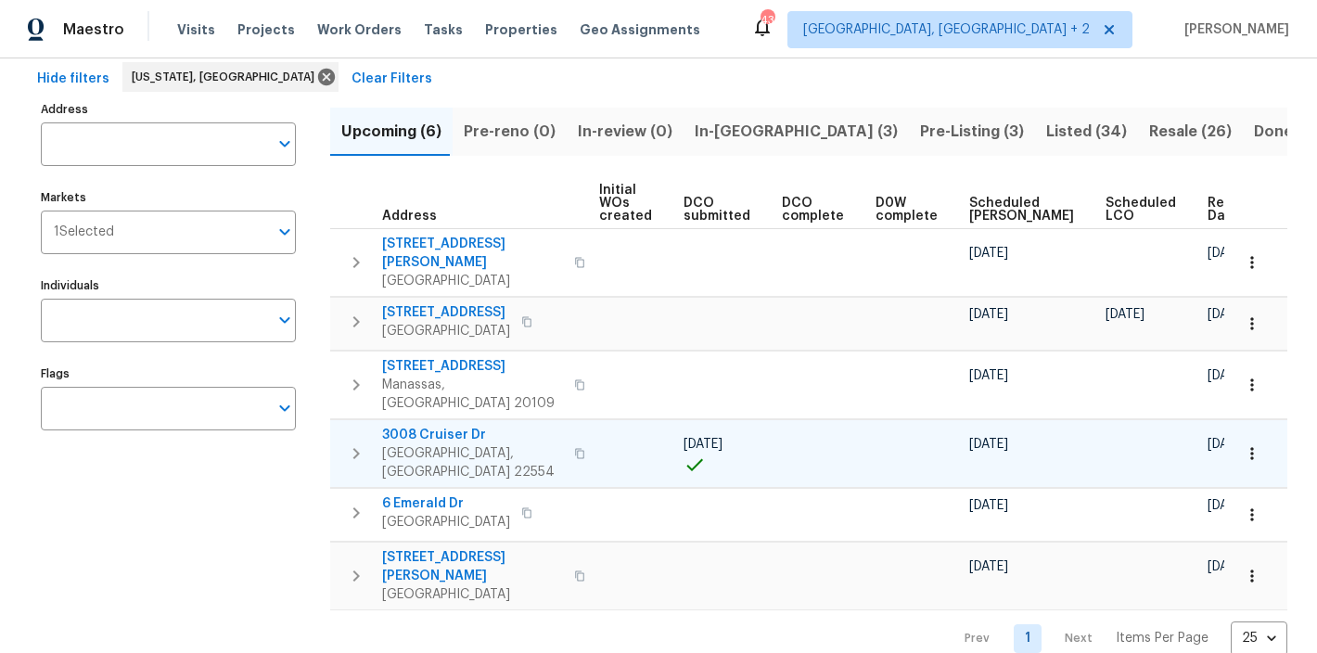
click at [350, 442] on icon "button" at bounding box center [356, 453] width 22 height 22
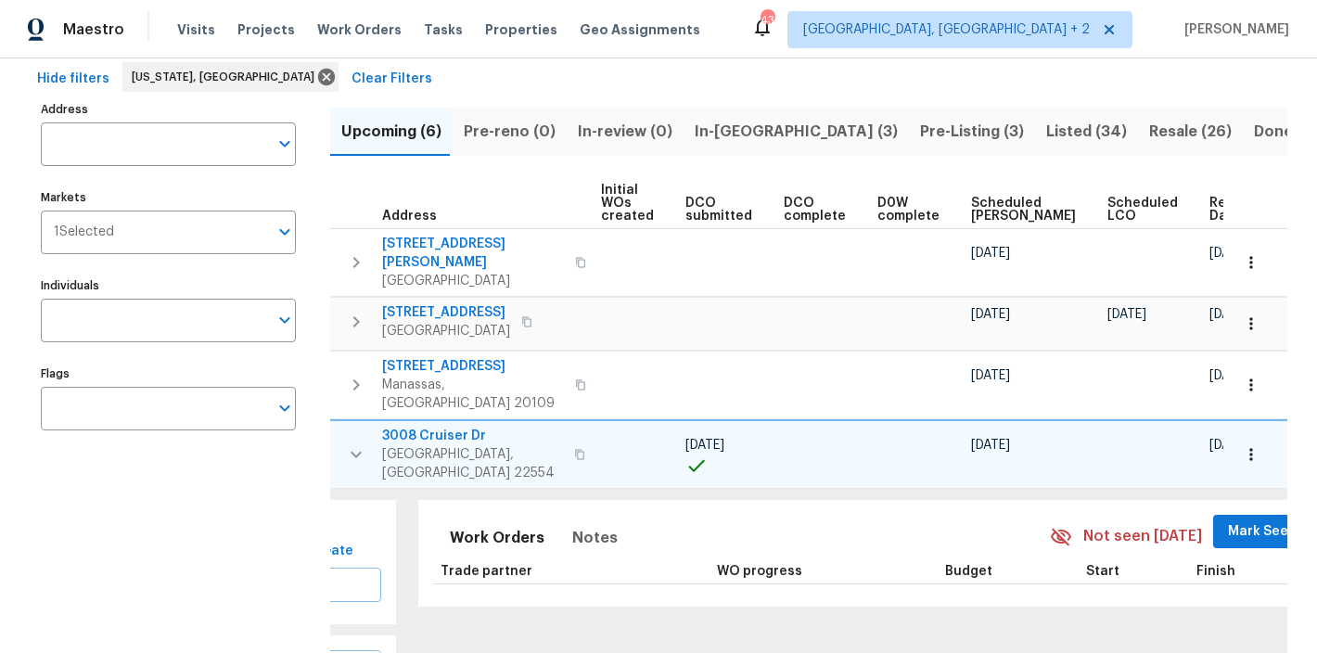
click at [353, 443] on icon "button" at bounding box center [356, 454] width 22 height 22
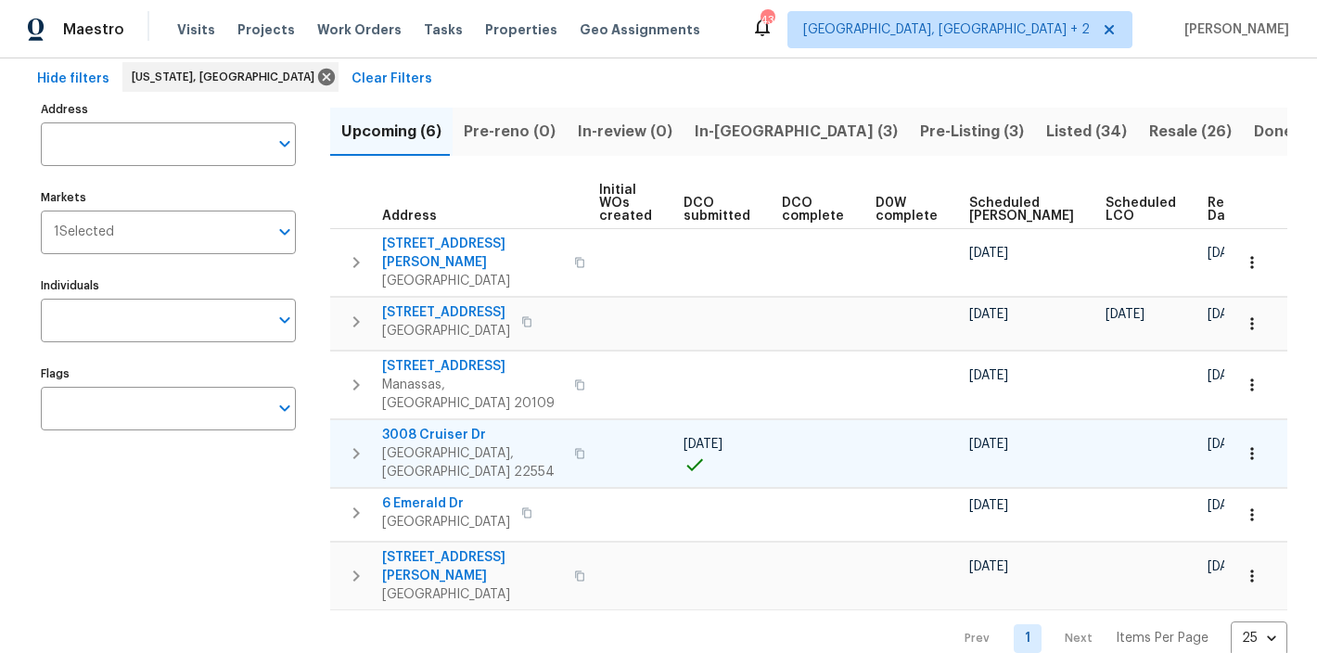
click at [452, 426] on span "3008 Cruiser Dr" at bounding box center [472, 435] width 181 height 19
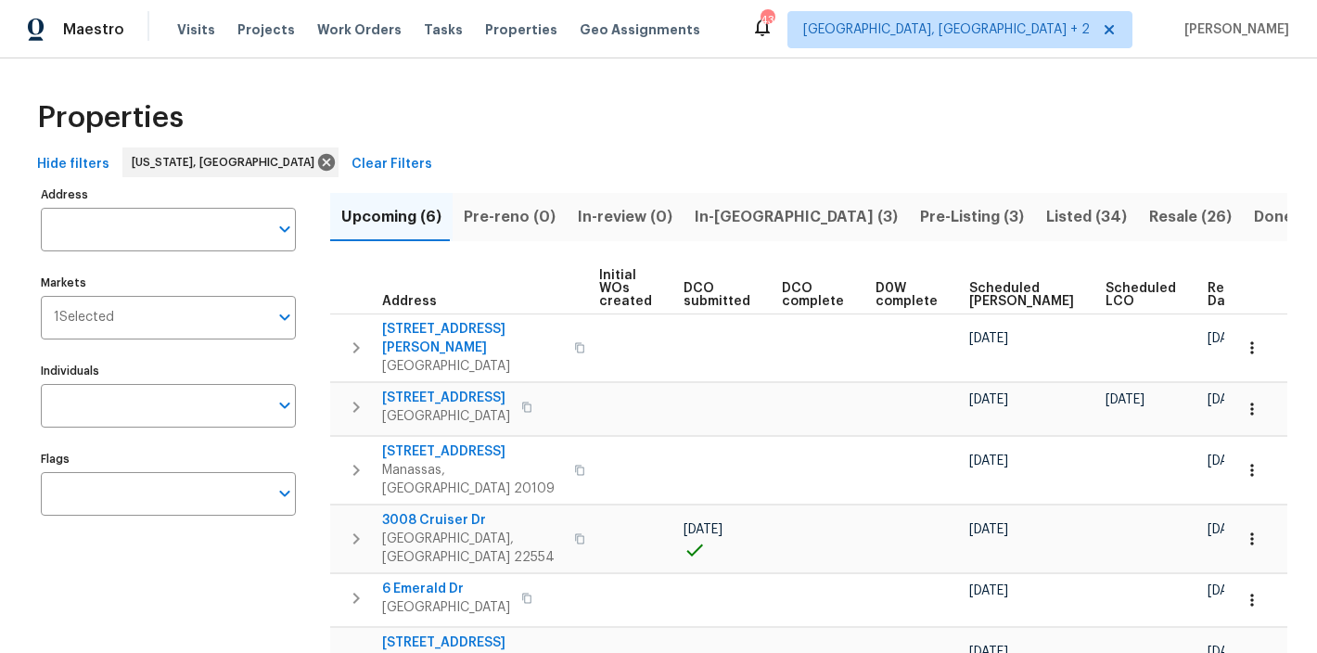
click at [705, 200] on button "In-reno (3)" at bounding box center [795, 217] width 225 height 48
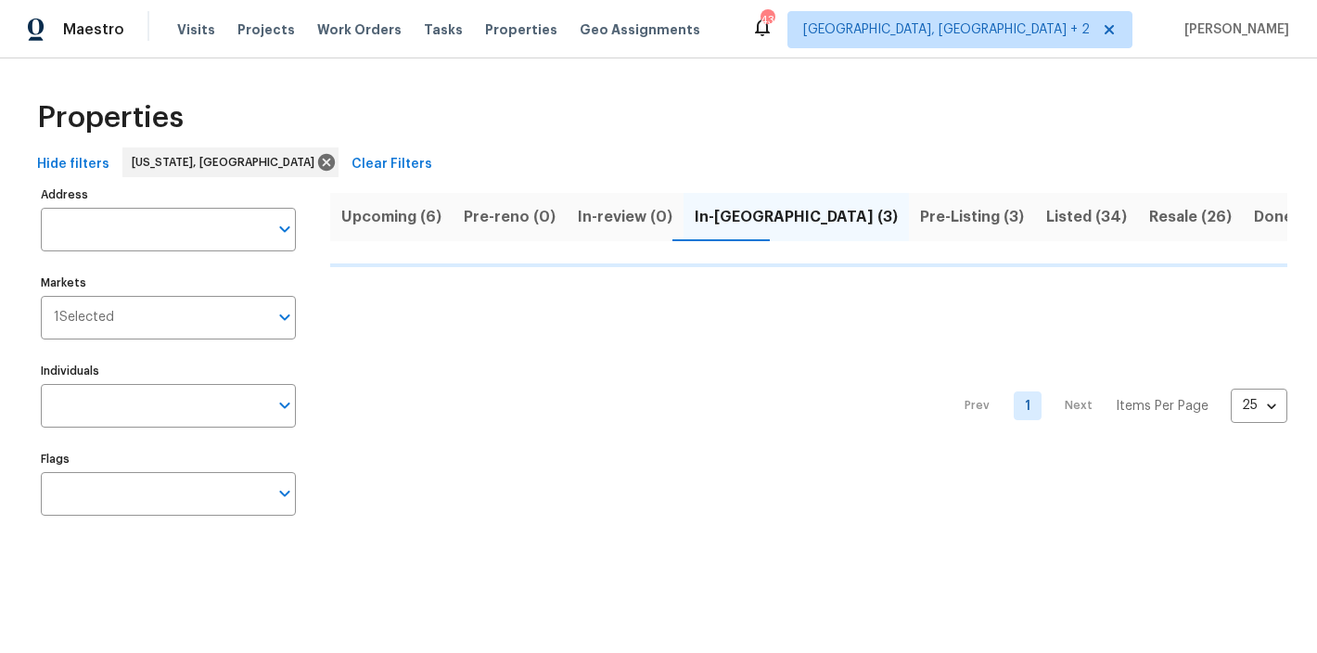
click at [783, 106] on div "Properties" at bounding box center [658, 117] width 1257 height 59
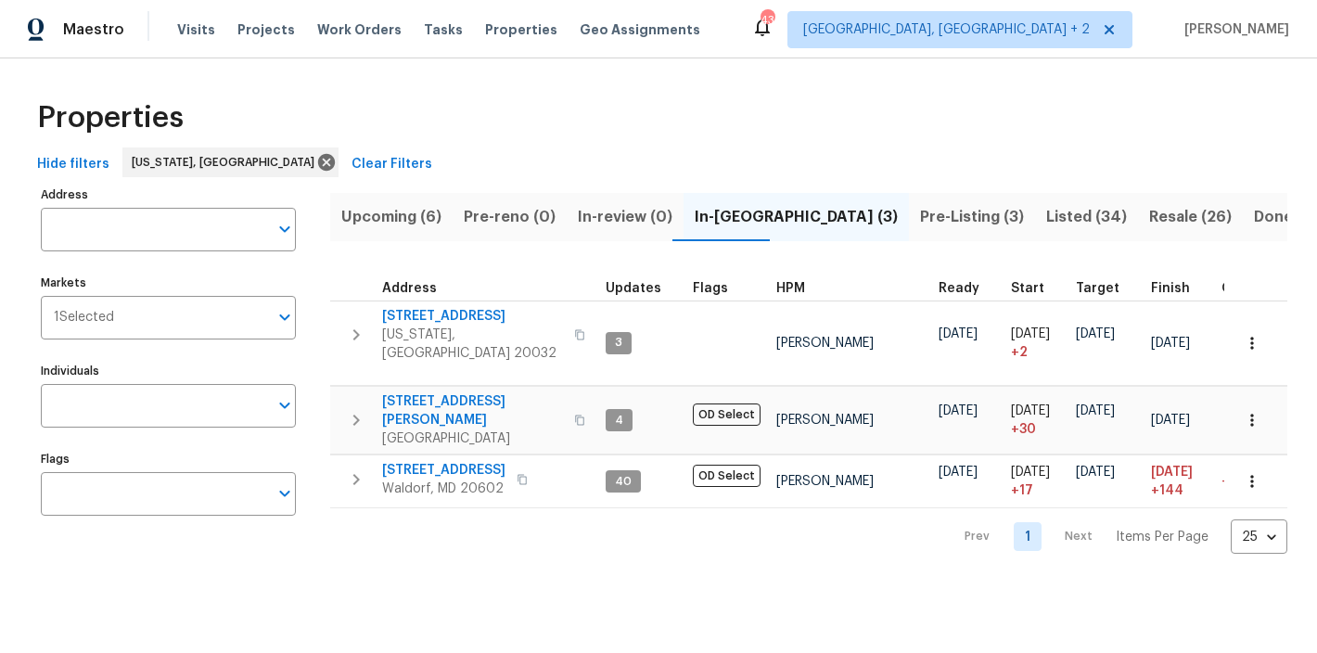
click at [847, 51] on div "Maestro Visits Projects Work Orders Tasks Properties Geo Assignments 43 Charles…" at bounding box center [658, 29] width 1317 height 58
click at [892, 130] on div "Properties" at bounding box center [658, 117] width 1257 height 59
click at [374, 110] on div "Properties" at bounding box center [658, 117] width 1257 height 59
click at [104, 117] on span "Properties" at bounding box center [110, 117] width 147 height 19
drag, startPoint x: 104, startPoint y: 117, endPoint x: 121, endPoint y: 121, distance: 18.2
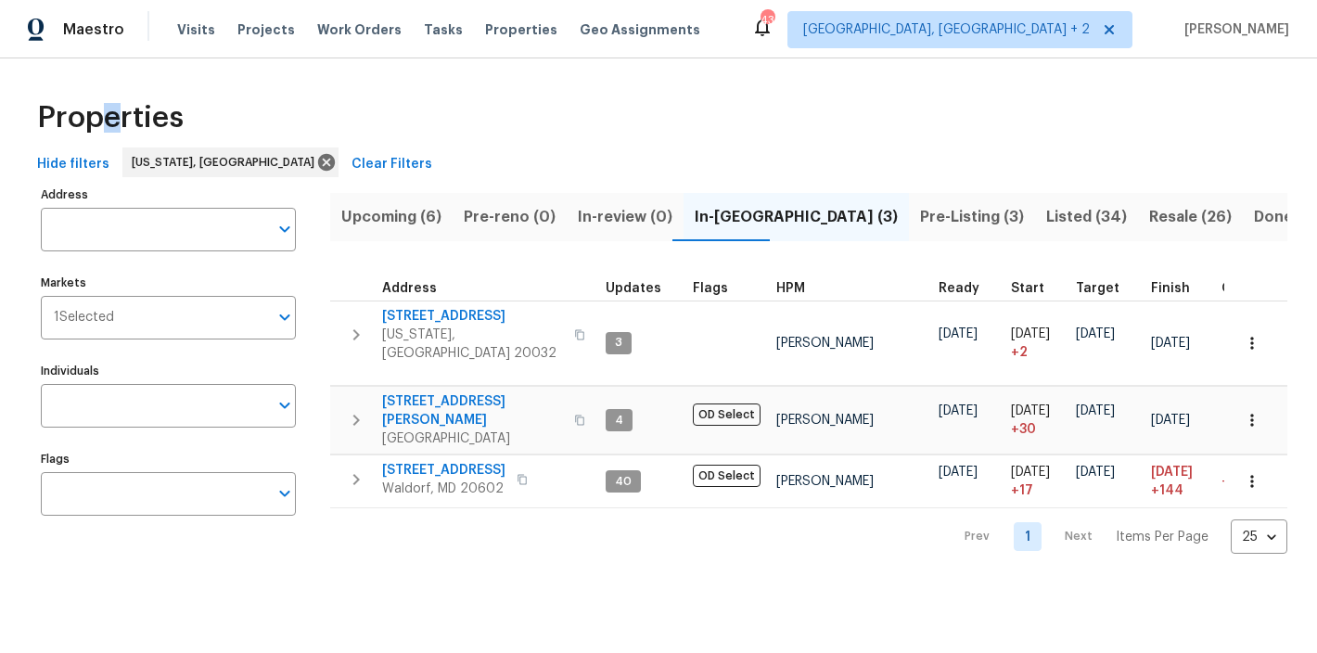
click at [121, 121] on span "Properties" at bounding box center [110, 117] width 147 height 19
click at [671, 111] on div "Properties" at bounding box center [658, 117] width 1257 height 59
click at [367, 83] on div "Properties Hide filters Washington, DC Clear Filters Address Address Markets 1 …" at bounding box center [658, 320] width 1317 height 525
click at [749, 39] on div "Maestro Visits Projects Work Orders Tasks Properties Geo Assignments 43 Charles…" at bounding box center [658, 29] width 1317 height 58
click at [701, 136] on div "Properties" at bounding box center [658, 117] width 1257 height 59
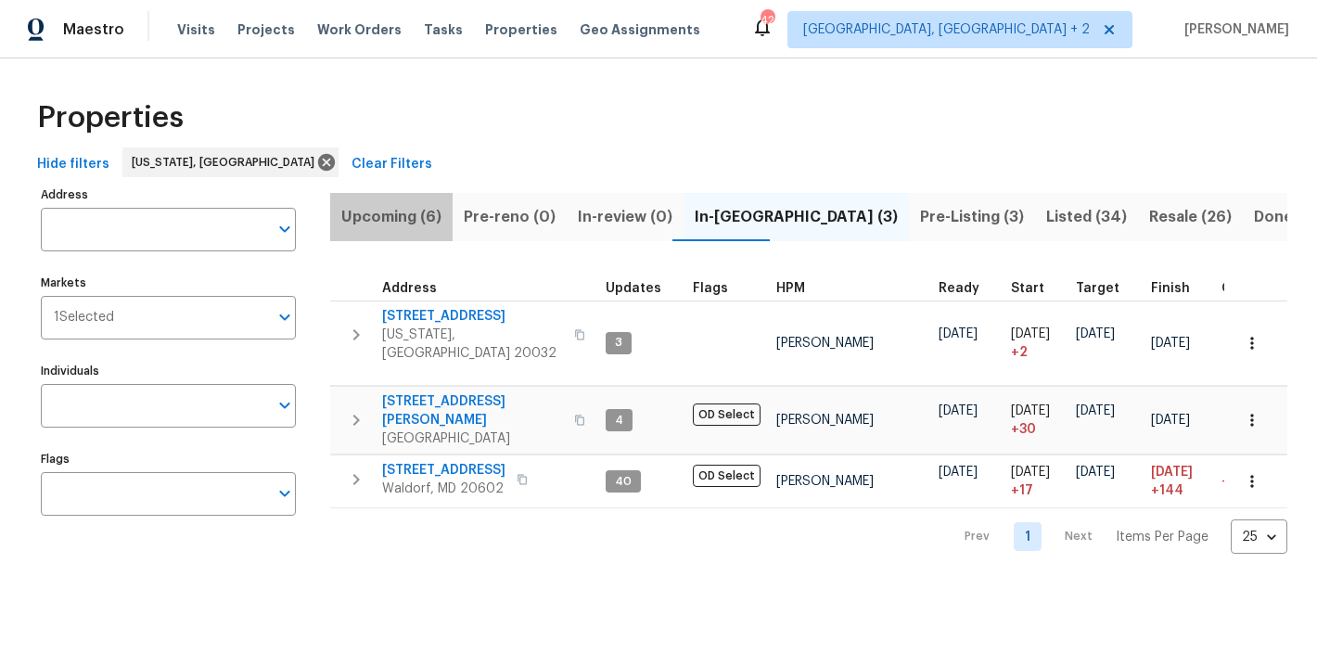
click at [402, 198] on button "Upcoming (6)" at bounding box center [391, 217] width 122 height 48
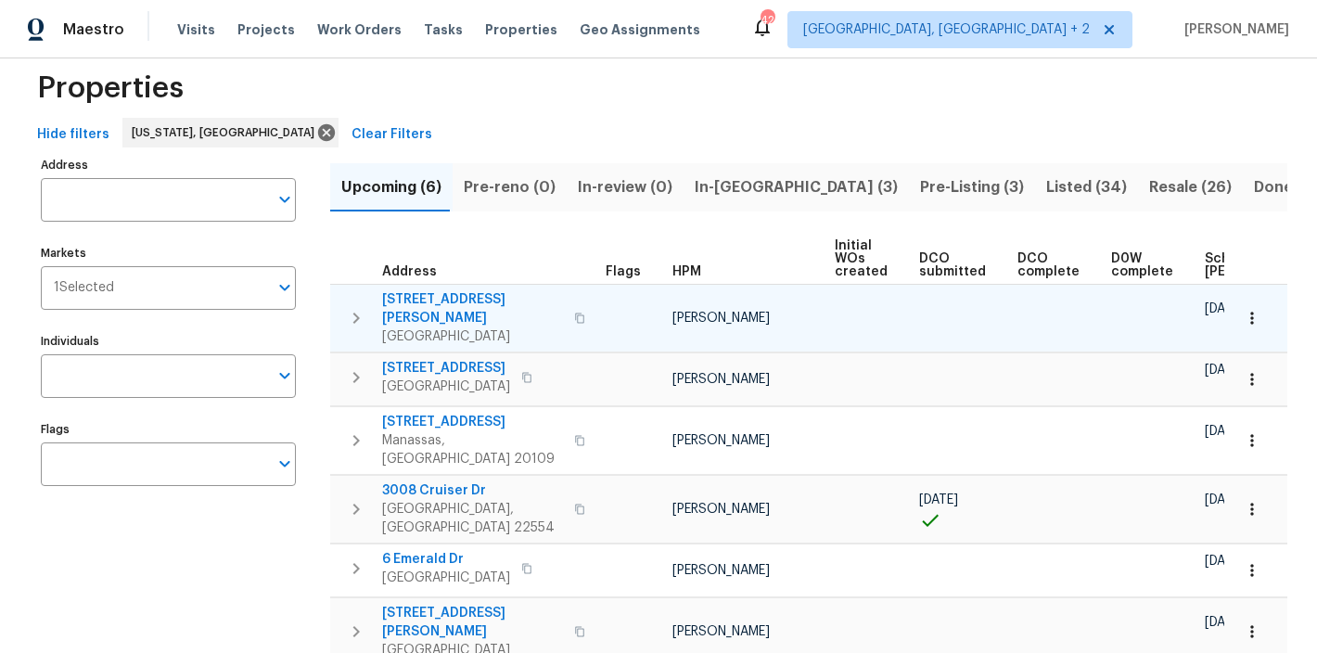
scroll to position [0, 236]
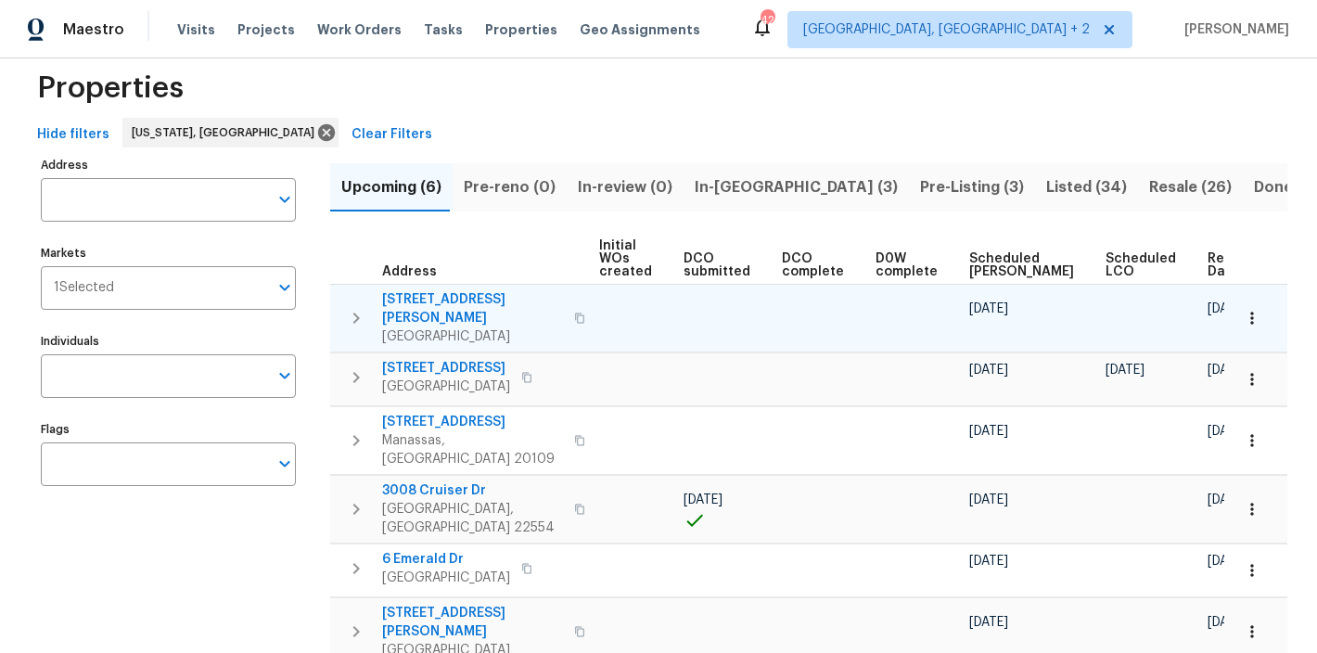
click at [1246, 300] on button "button" at bounding box center [1251, 318] width 41 height 41
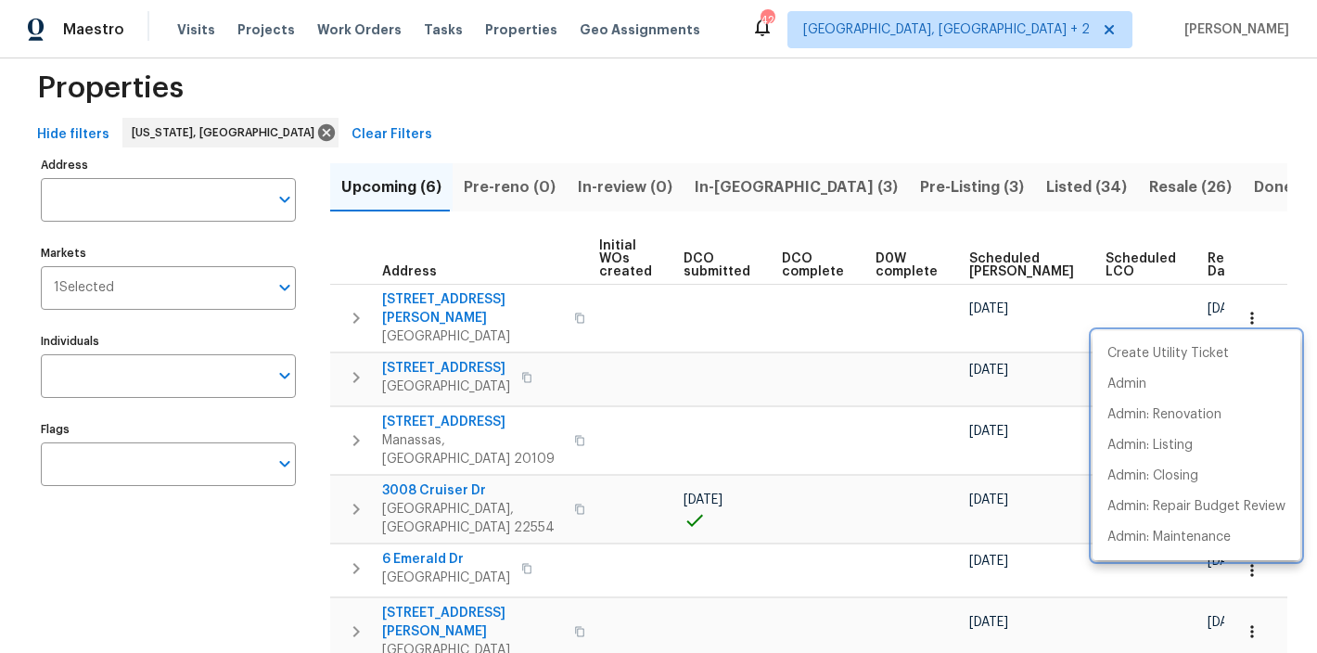
click at [1056, 121] on div at bounding box center [658, 326] width 1317 height 653
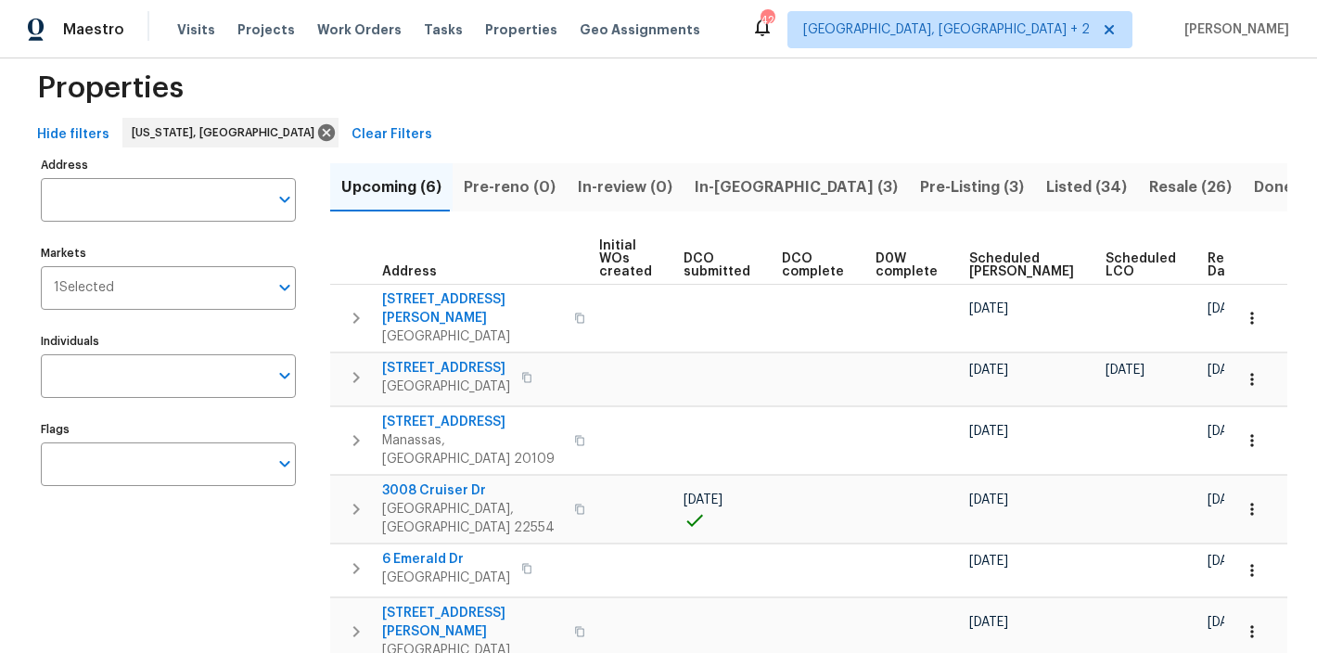
click at [877, 12] on div "Maestro Visits Projects Work Orders Tasks Properties Geo Assignments 42 Charles…" at bounding box center [658, 29] width 1317 height 58
click at [564, 109] on div "Properties" at bounding box center [658, 87] width 1257 height 59
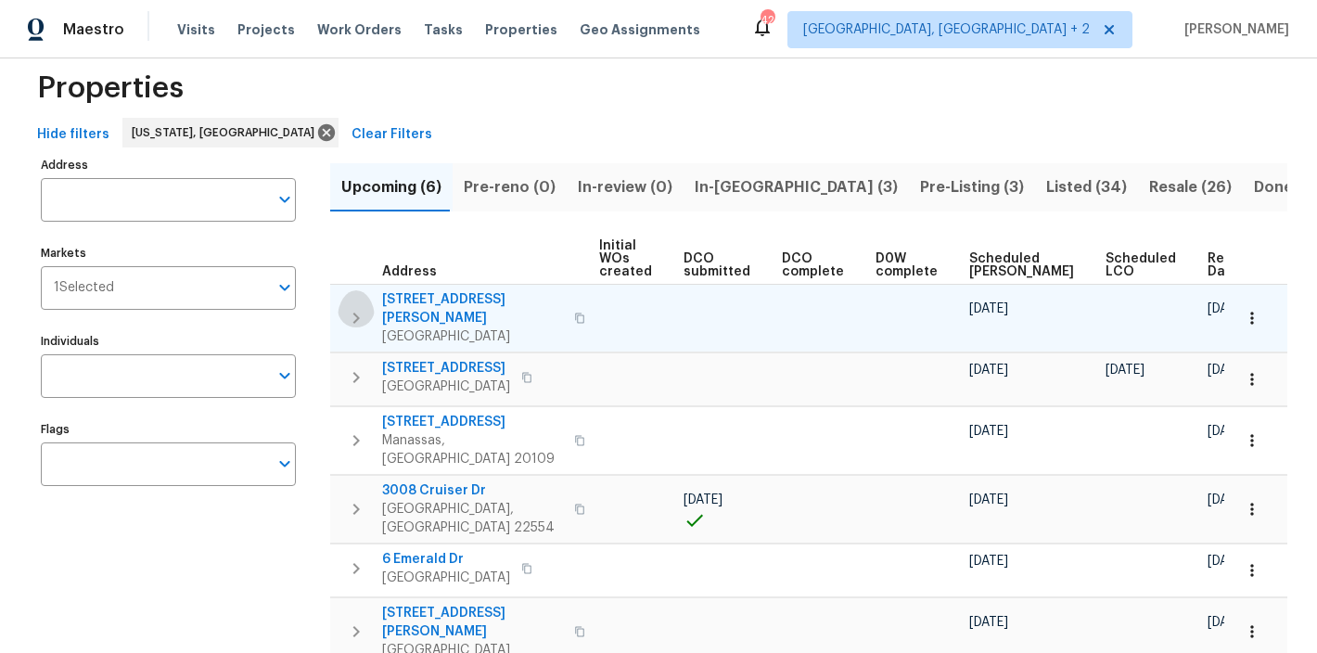
click at [350, 311] on icon "button" at bounding box center [356, 318] width 22 height 22
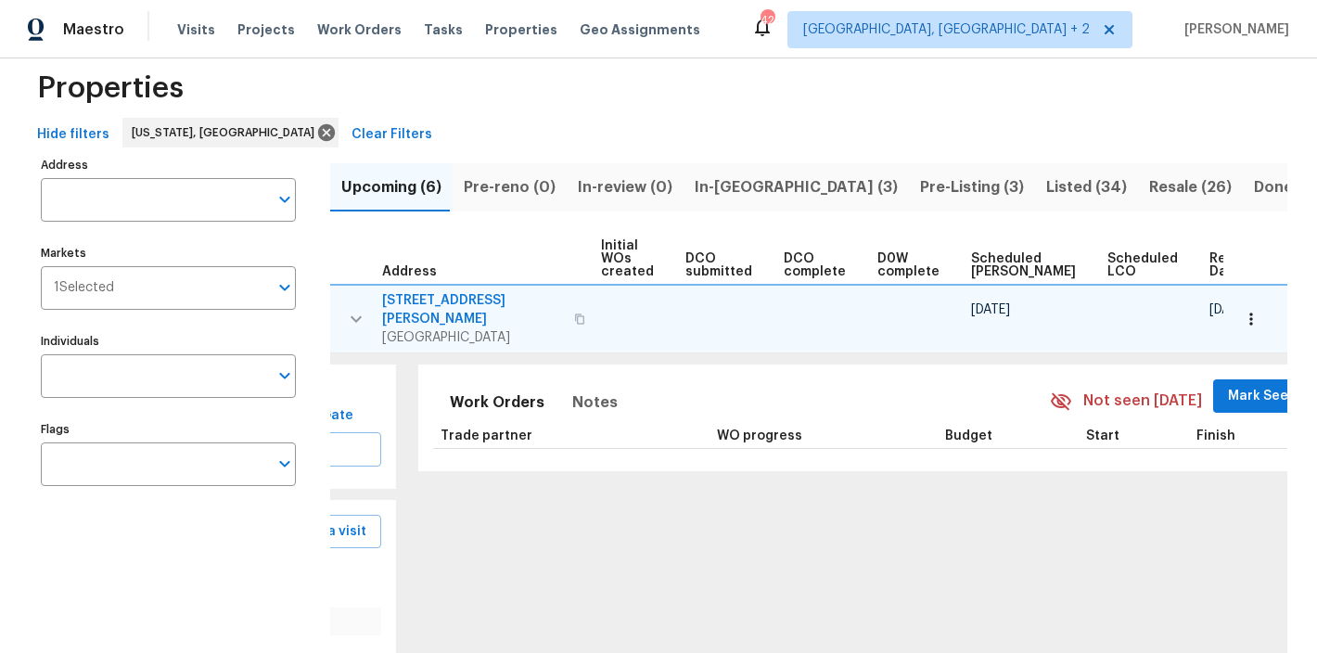
click at [355, 315] on icon "button" at bounding box center [356, 319] width 22 height 22
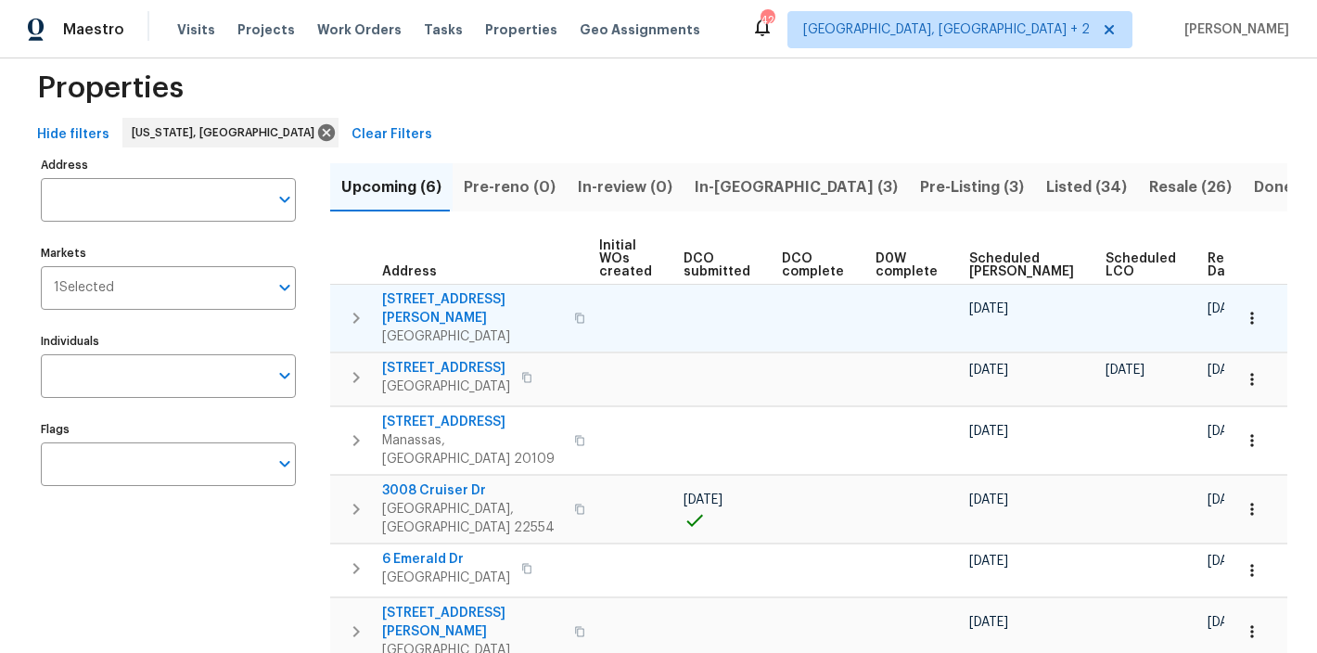
click at [1125, 152] on div "Upcoming (6) Pre-reno (0) In-review (0) In-reno (3) Pre-Listing (3) Listed (34)…" at bounding box center [808, 431] width 957 height 559
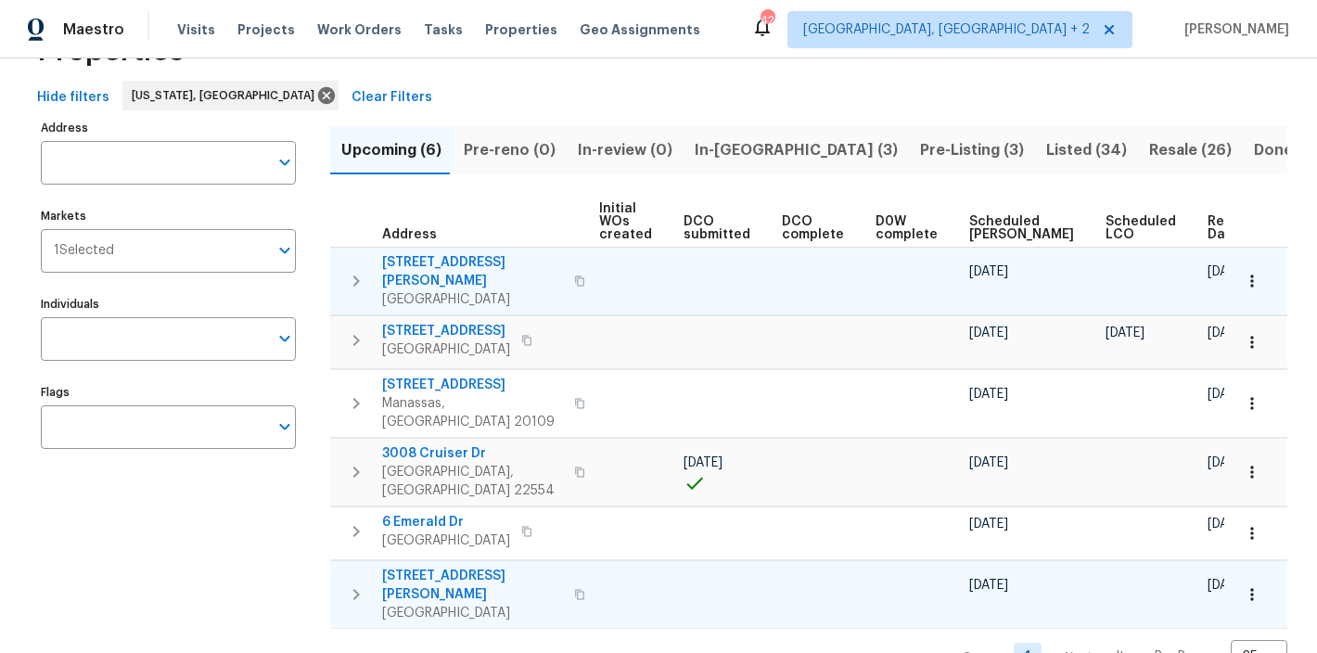
click at [356, 583] on icon "button" at bounding box center [356, 594] width 22 height 22
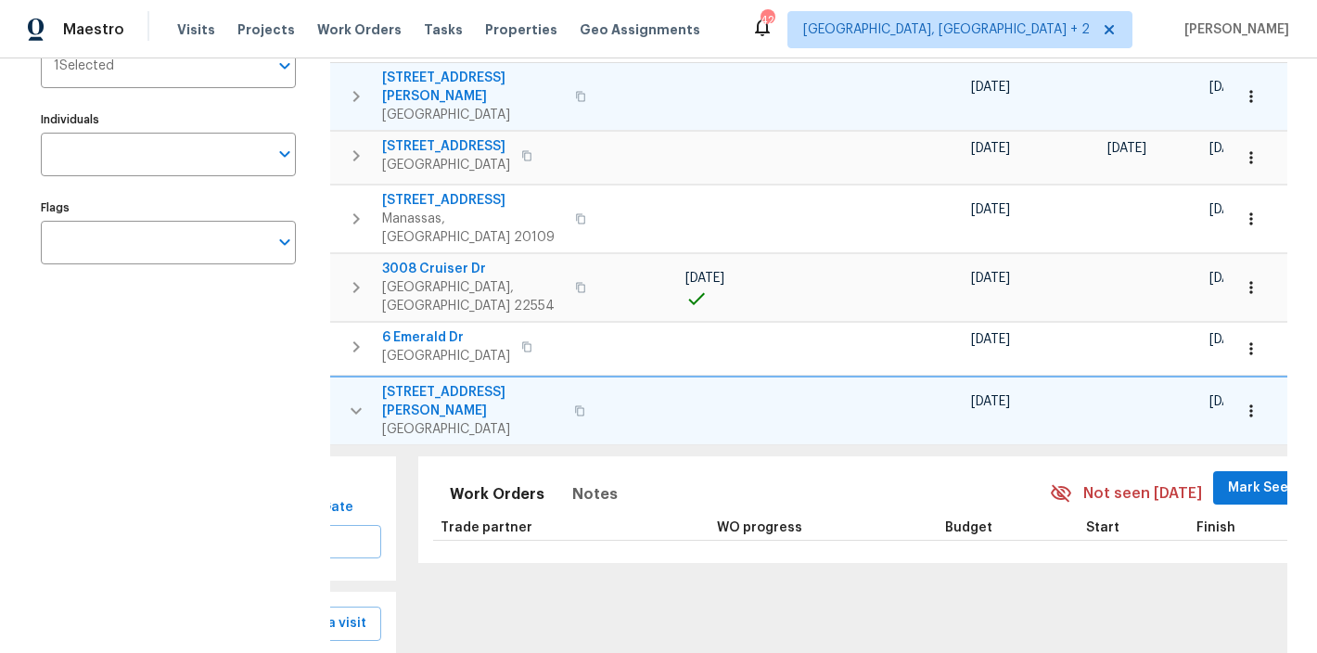
scroll to position [231, 0]
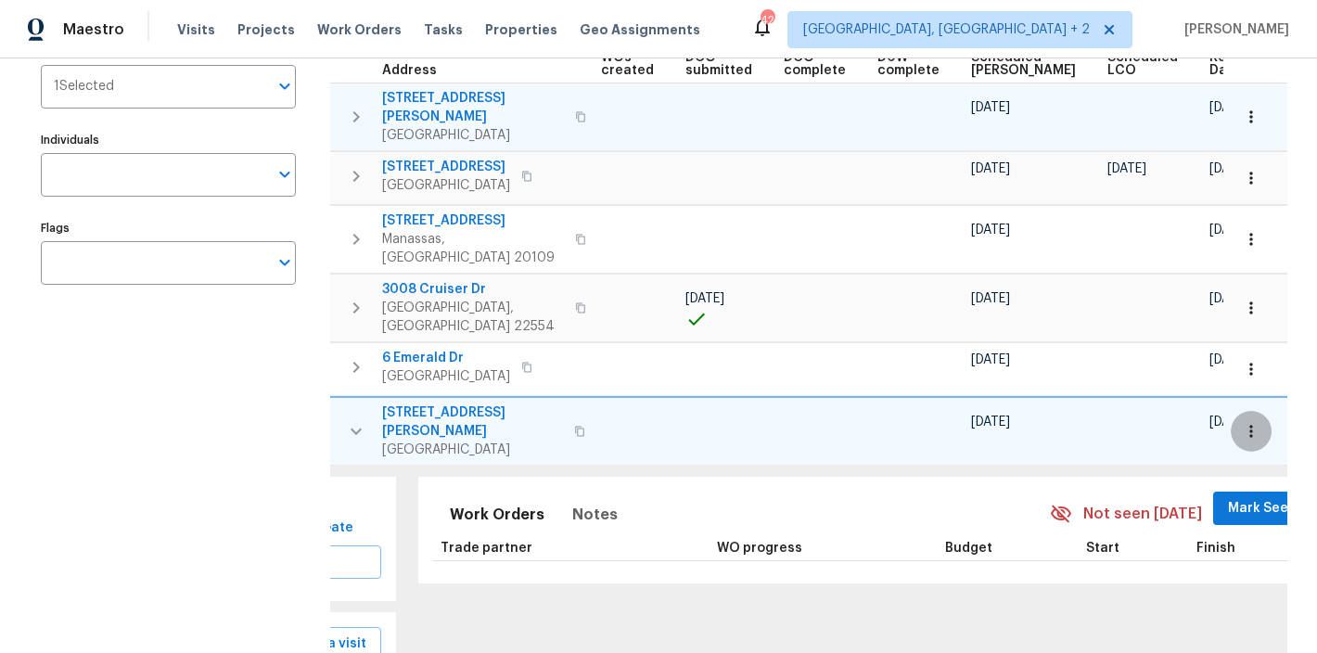
click at [1242, 422] on icon "button" at bounding box center [1251, 431] width 19 height 19
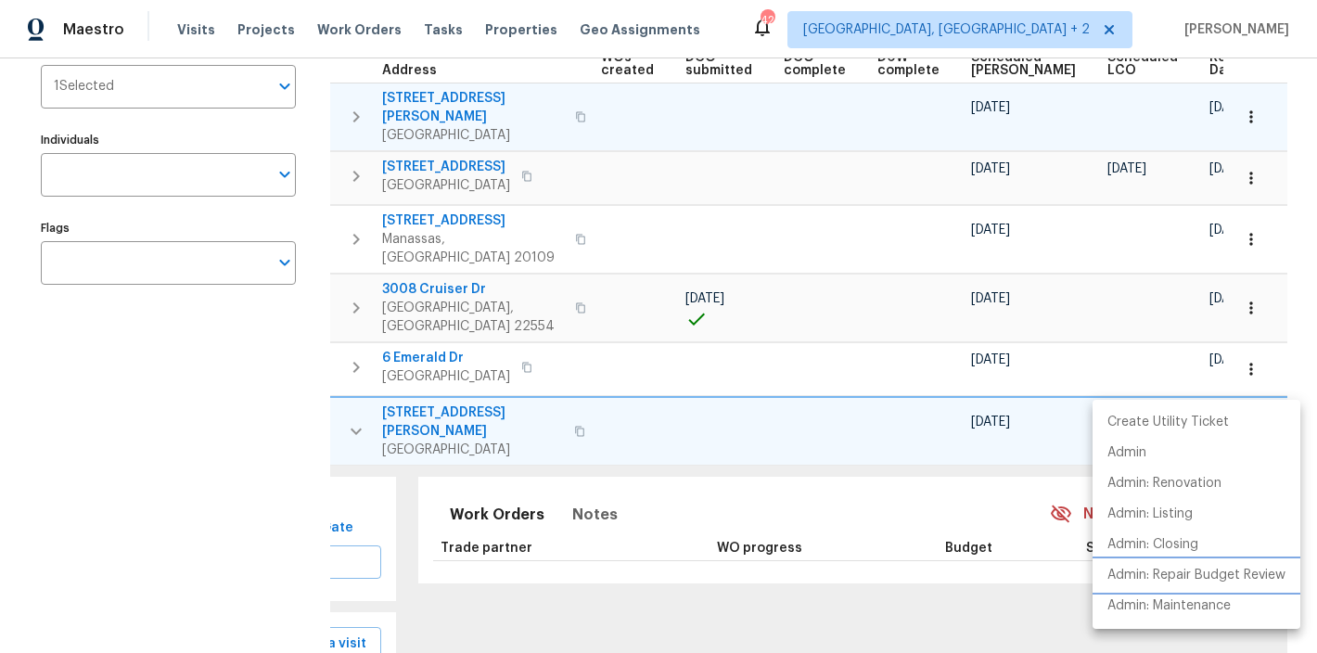
click at [1224, 573] on p "Admin: Repair Budget Review" at bounding box center [1196, 575] width 178 height 19
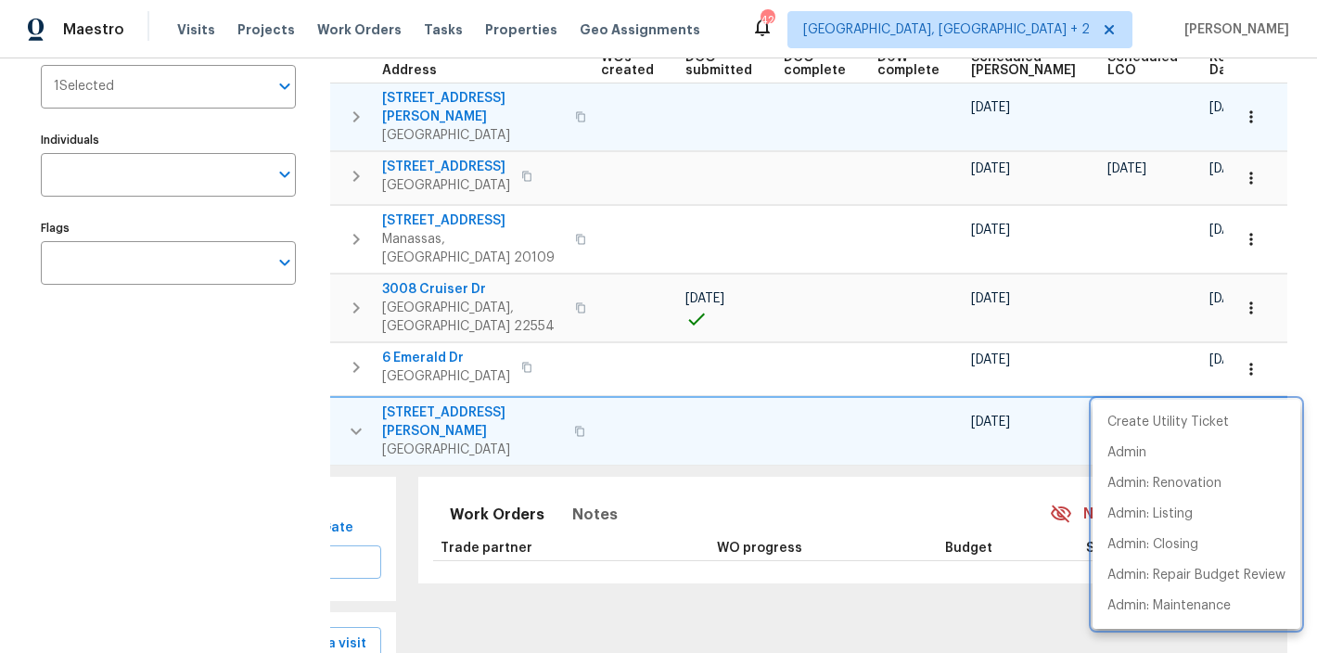
click at [354, 386] on div at bounding box center [658, 326] width 1317 height 653
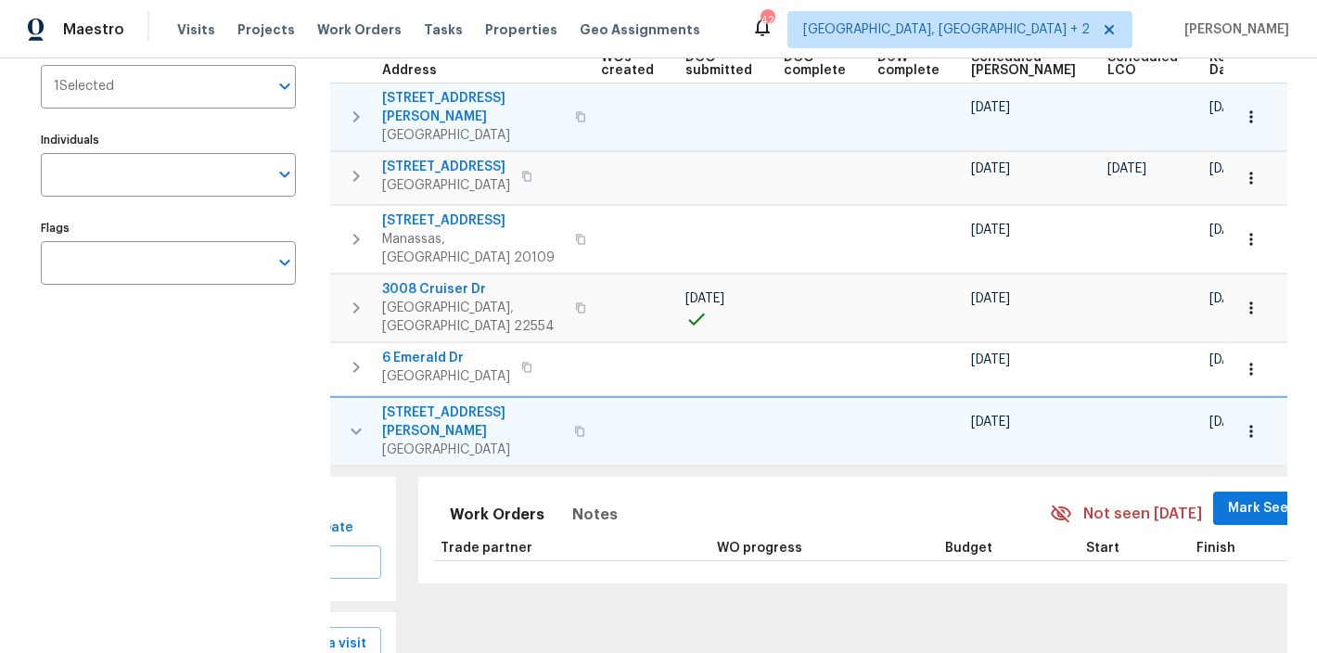
click at [351, 420] on icon "button" at bounding box center [356, 431] width 22 height 22
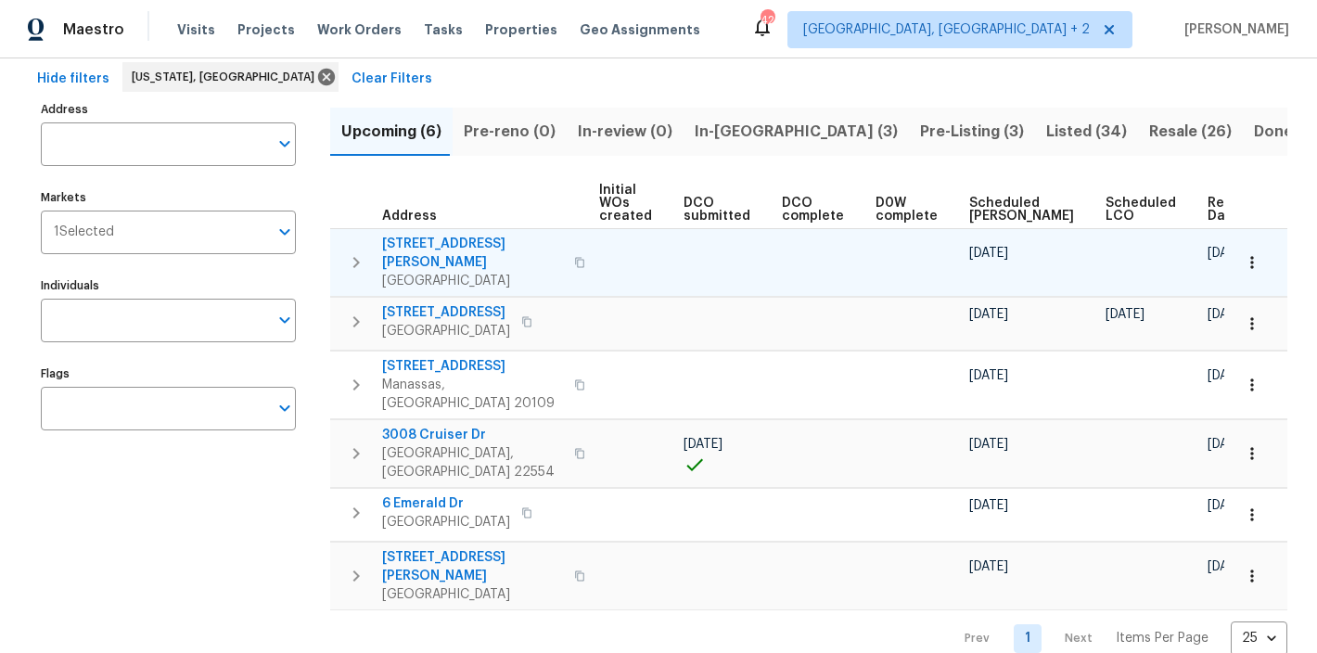
scroll to position [0, 0]
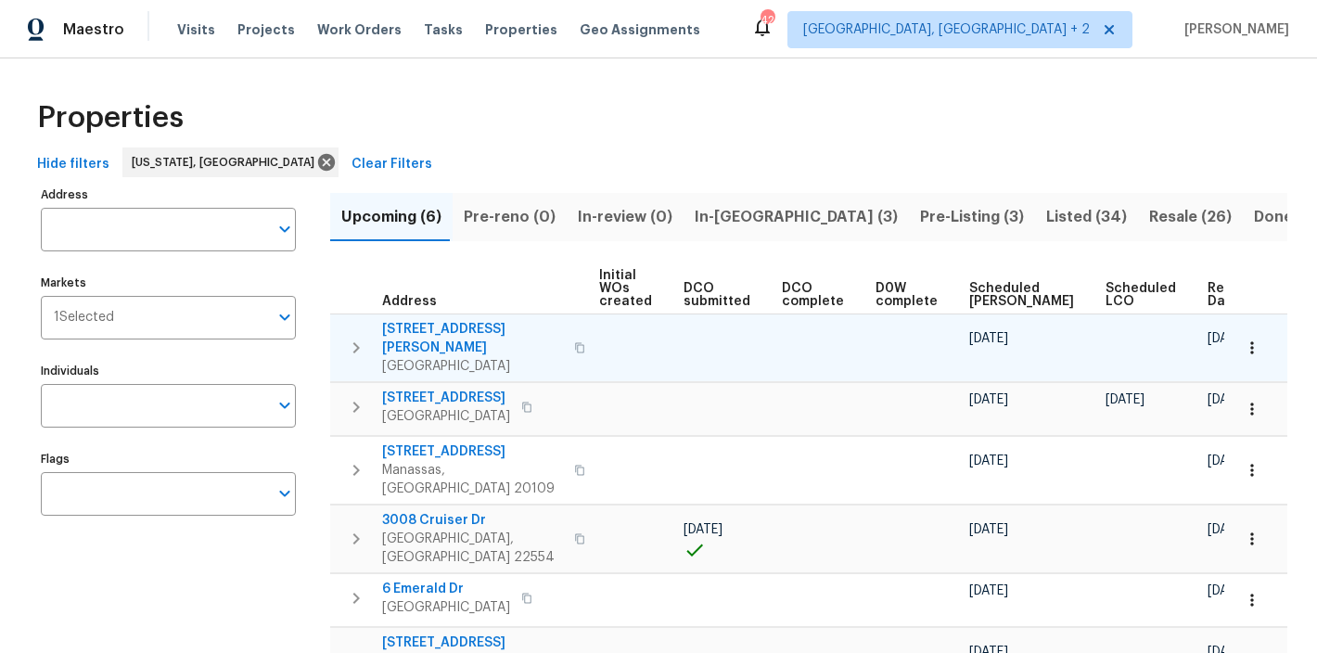
click at [797, 32] on div "Maestro Visits Projects Work Orders Tasks Properties Geo Assignments 42 Charles…" at bounding box center [658, 29] width 1317 height 58
click at [547, 109] on div "Properties" at bounding box center [658, 117] width 1257 height 59
click at [619, 111] on div "Properties" at bounding box center [658, 117] width 1257 height 59
click at [757, 44] on div "Maestro Visits Projects Work Orders Tasks Properties Geo Assignments 42 Charles…" at bounding box center [658, 29] width 1317 height 58
click at [671, 125] on div "Properties" at bounding box center [658, 117] width 1257 height 59
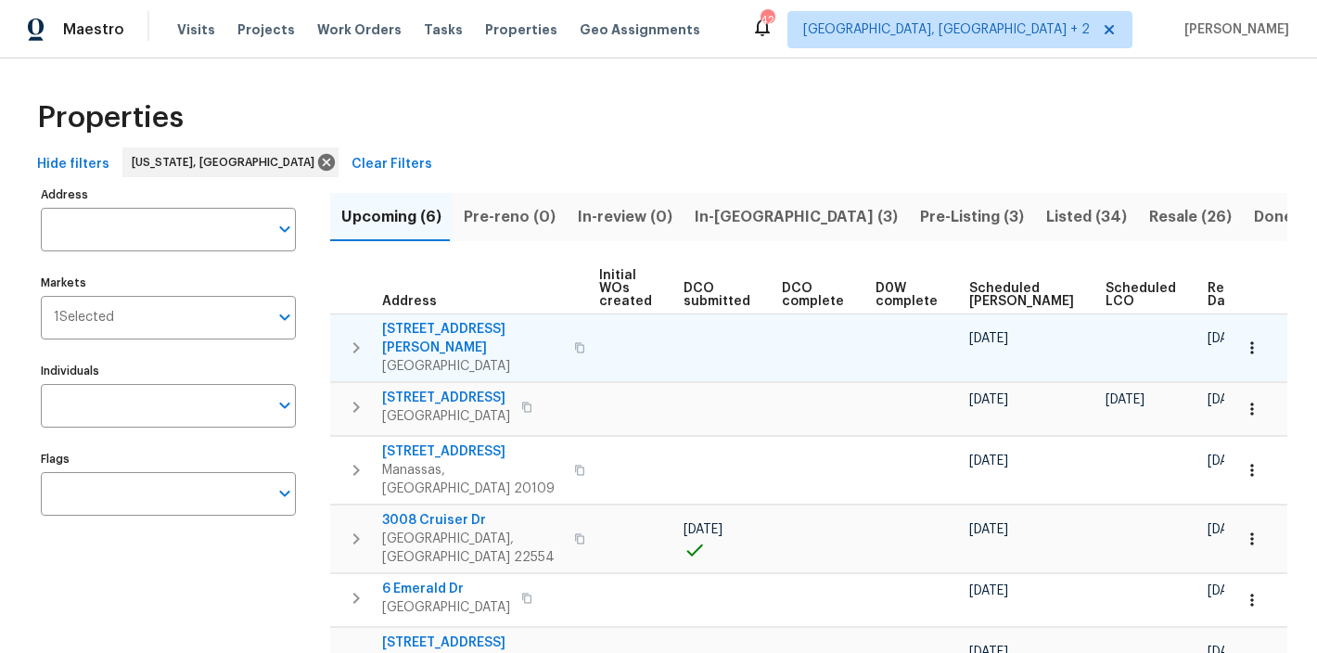
click at [315, 335] on div "Address Address Markets 1 Selected Markets Individuals Individuals Flags Flags" at bounding box center [180, 461] width 278 height 559
click at [491, 114] on div "Properties" at bounding box center [658, 117] width 1257 height 59
click at [736, 45] on div "Maestro Visits Projects Work Orders Tasks Properties Geo Assignments 42 Charles…" at bounding box center [658, 29] width 1317 height 58
click at [270, 83] on div "Properties Hide filters Washington, DC Clear Filters Address Address Markets 1 …" at bounding box center [658, 414] width 1317 height 712
click at [796, 25] on div "Maestro Visits Projects Work Orders Tasks Properties Geo Assignments 42 Charles…" at bounding box center [658, 29] width 1317 height 58
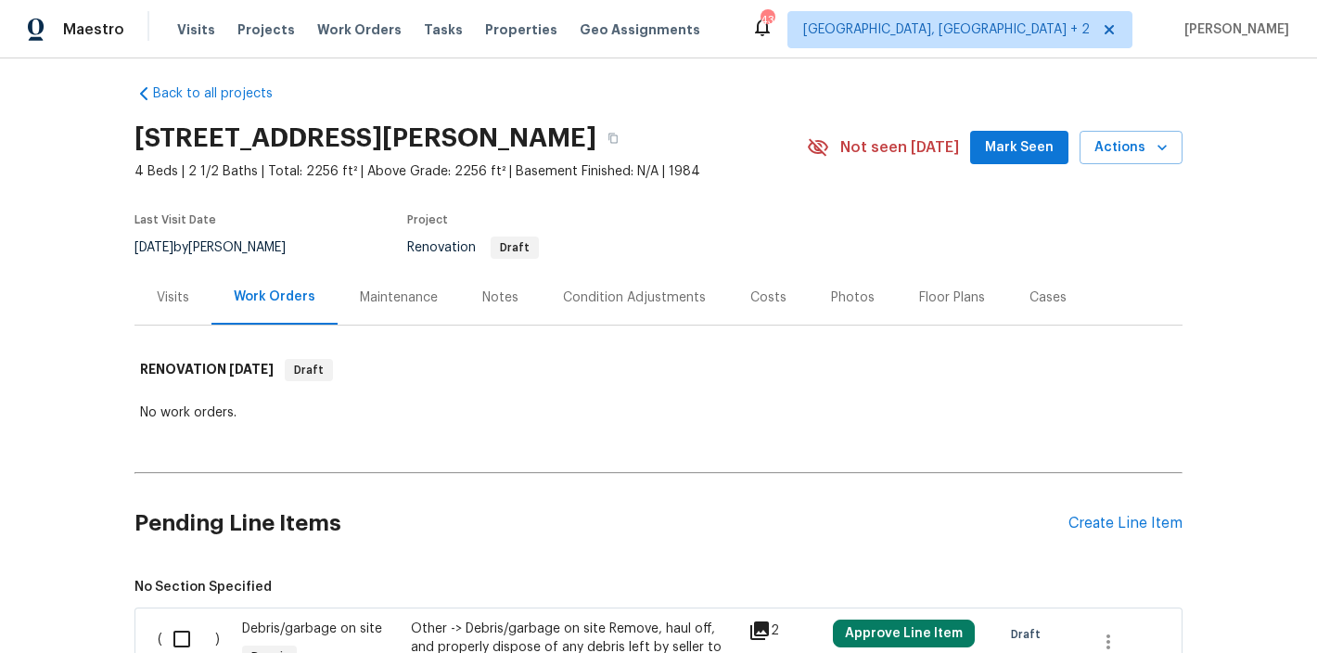
scroll to position [6, 0]
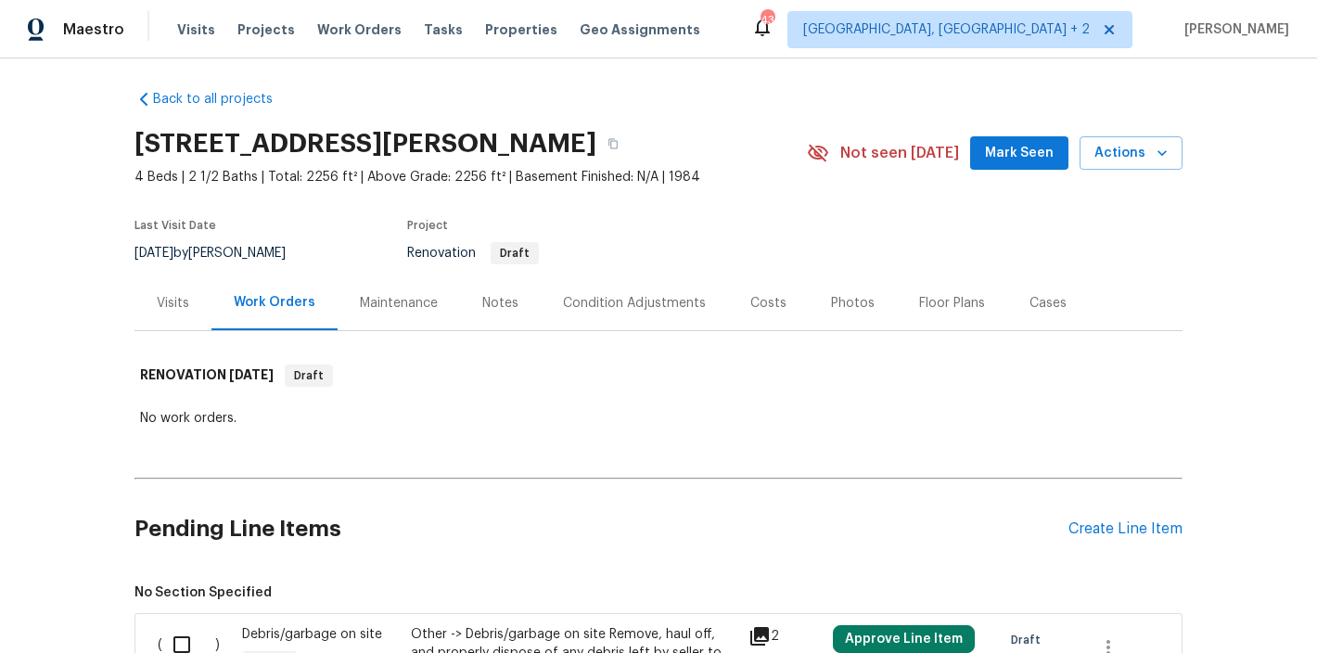
click at [750, 299] on div "Costs" at bounding box center [768, 303] width 36 height 19
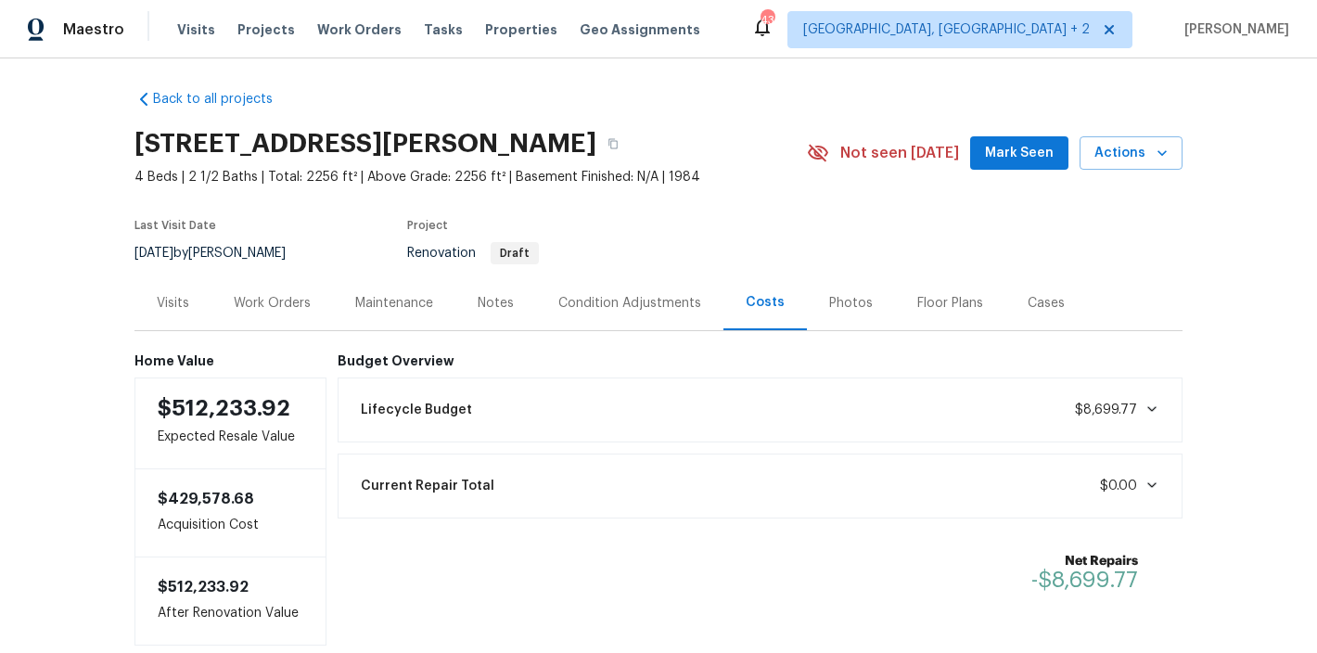
click at [495, 294] on div "Notes" at bounding box center [496, 303] width 36 height 19
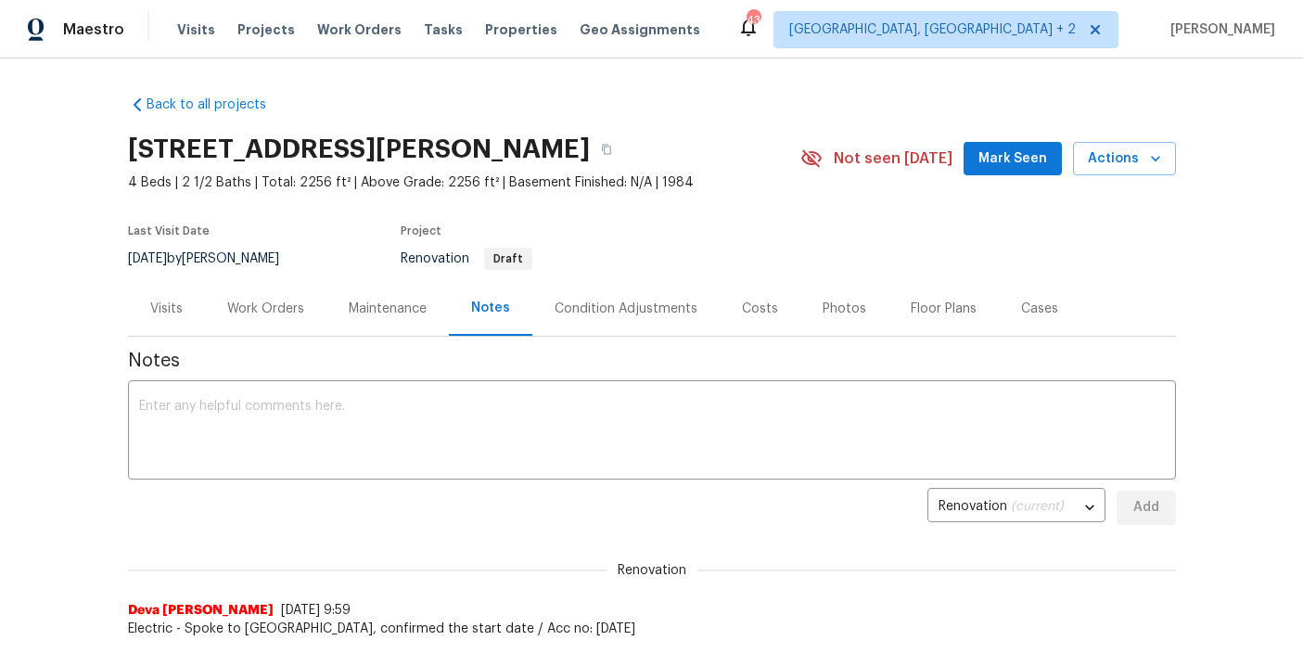
click at [758, 38] on div "Maestro Visits Projects Work Orders Tasks Properties Geo Assignments 43 Charles…" at bounding box center [651, 29] width 1303 height 58
click at [721, 34] on div "Maestro Visits Projects Work Orders Tasks Properties Geo Assignments 43 Charles…" at bounding box center [651, 29] width 1303 height 58
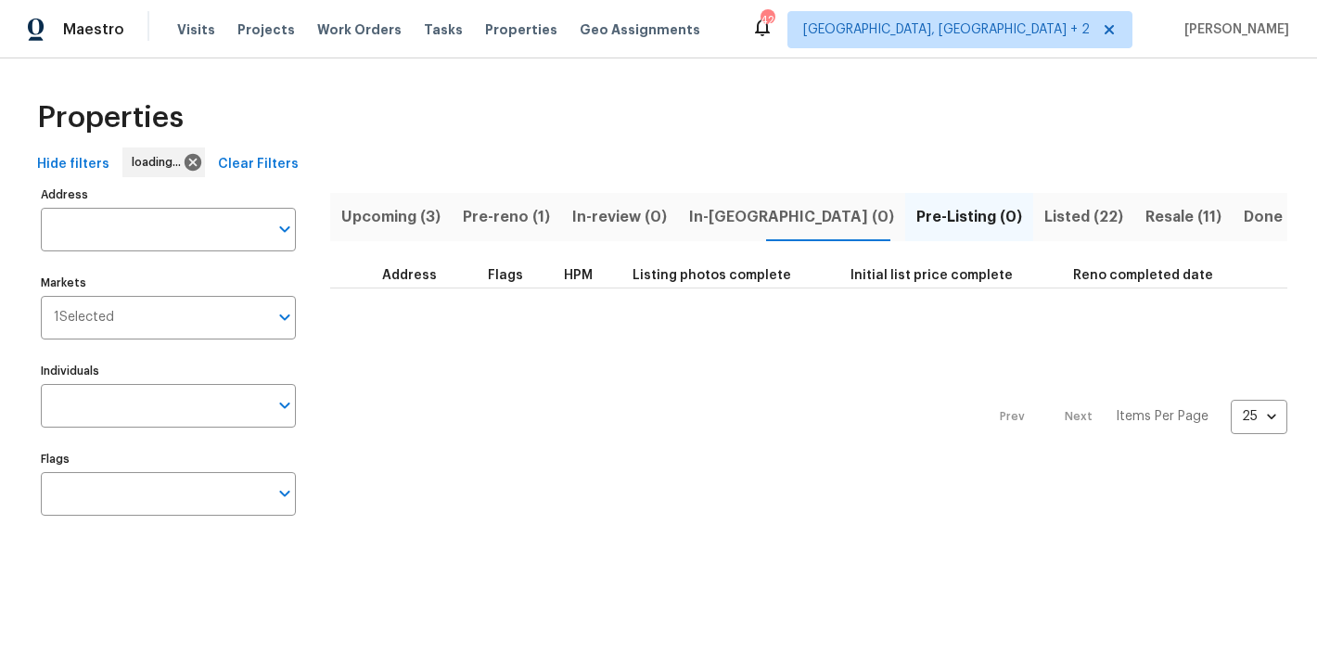
click at [494, 207] on span "Pre-reno (1)" at bounding box center [506, 217] width 87 height 26
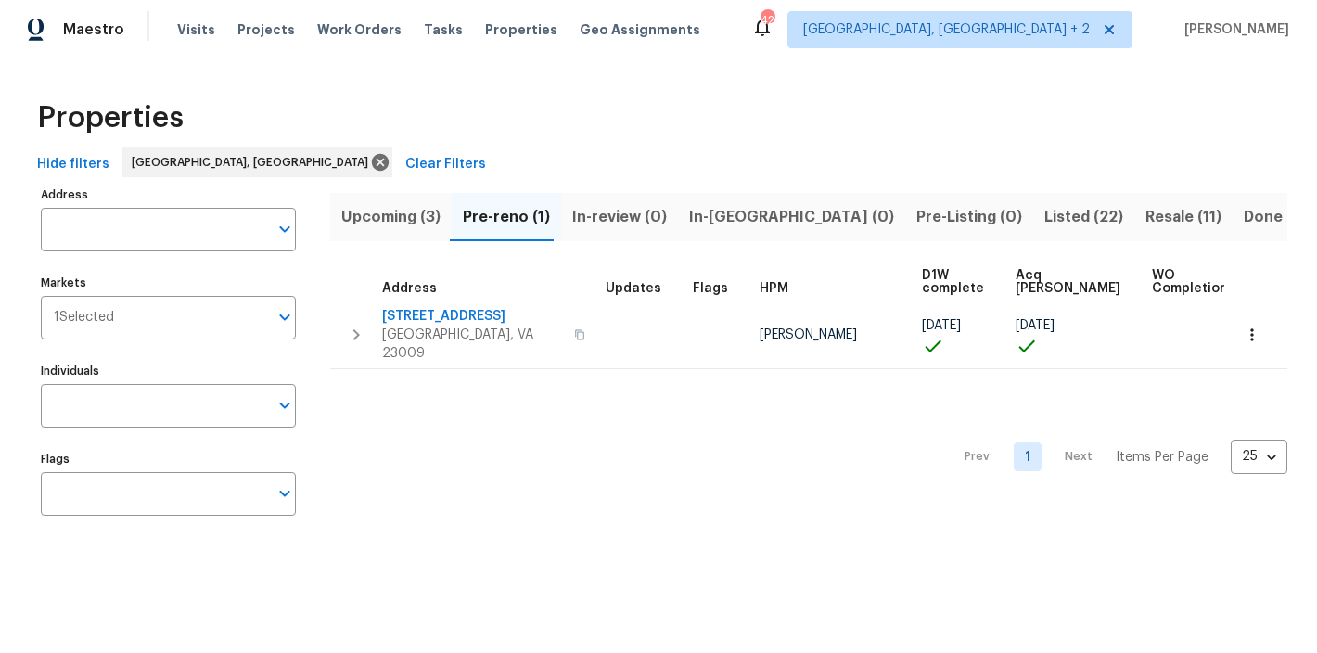
scroll to position [0, 44]
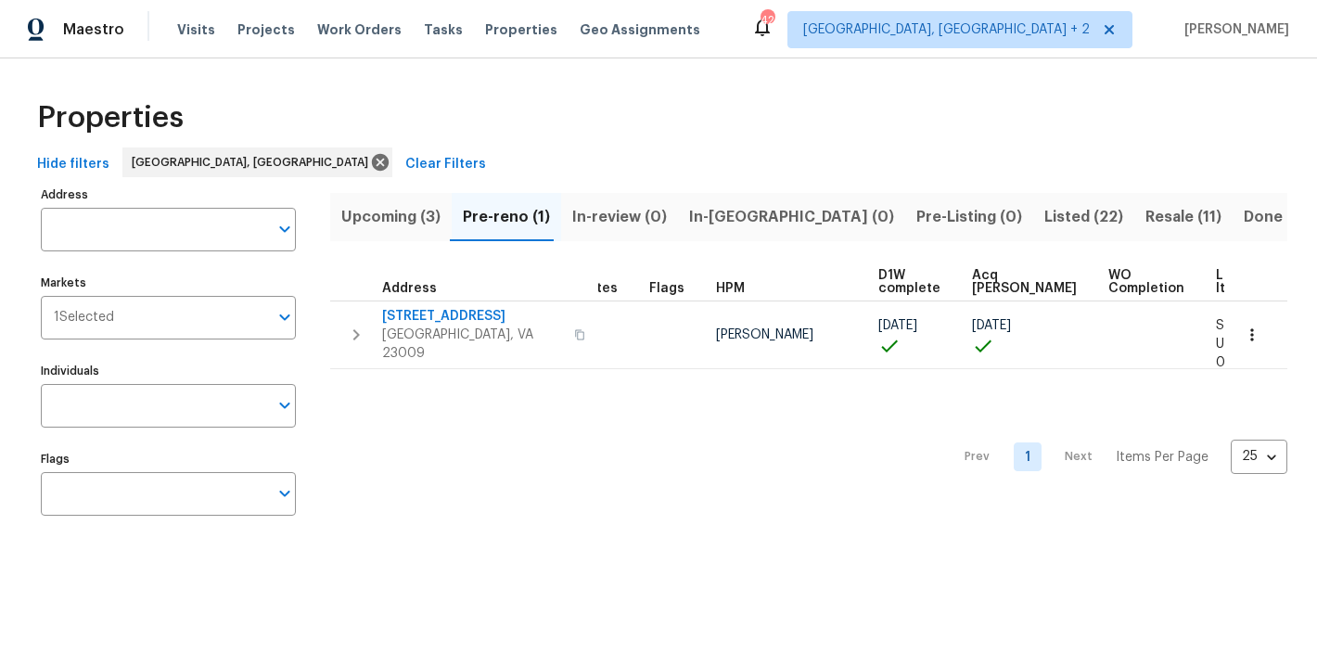
click at [421, 224] on span "Upcoming (3)" at bounding box center [390, 217] width 99 height 26
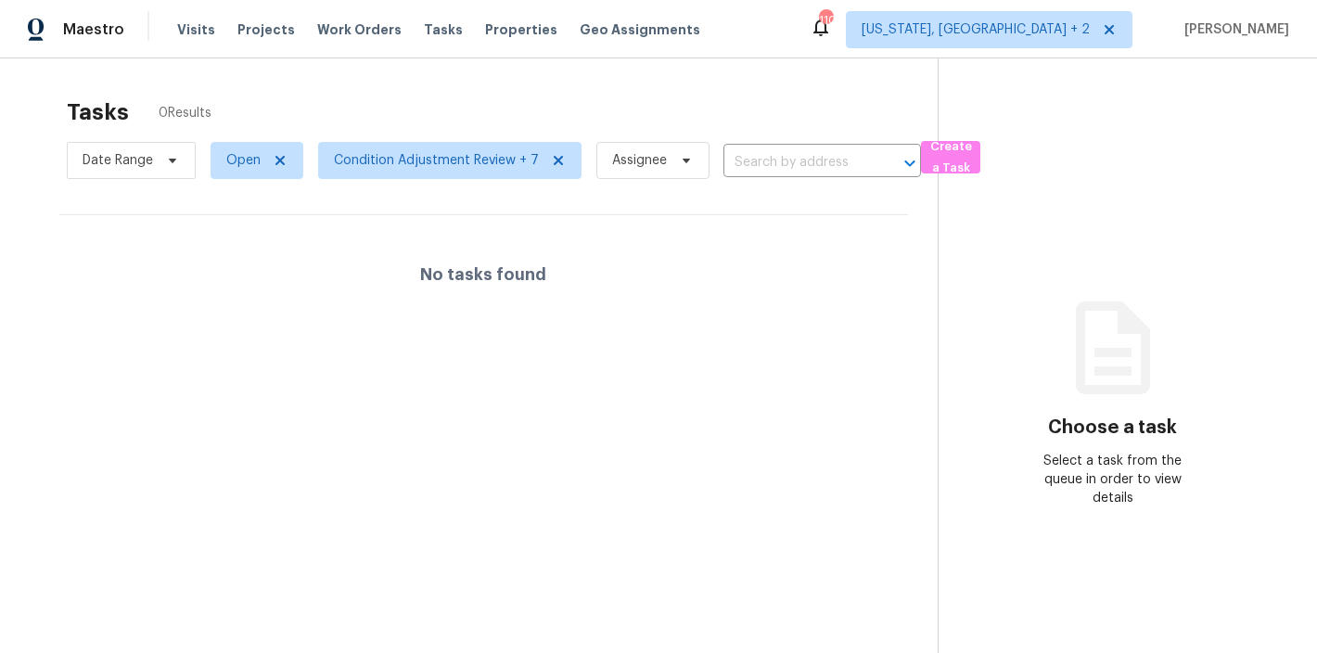
click at [757, 106] on div "Tasks 0 Results" at bounding box center [502, 112] width 871 height 48
click at [725, 24] on div "Maestro Visits Projects Work Orders Tasks Properties Geo Assignments [STREET_AD…" at bounding box center [658, 29] width 1317 height 58
click at [842, 27] on div "Maestro Visits Projects Work Orders Tasks Properties Geo Assignments 110 Washin…" at bounding box center [658, 29] width 1317 height 58
click at [707, 32] on div "Maestro Visits Projects Work Orders Tasks Properties Geo Assignments 110 Washin…" at bounding box center [658, 29] width 1317 height 58
click at [720, 20] on div "Maestro Visits Projects Work Orders Tasks Properties Geo Assignments 110 Washin…" at bounding box center [658, 29] width 1317 height 58
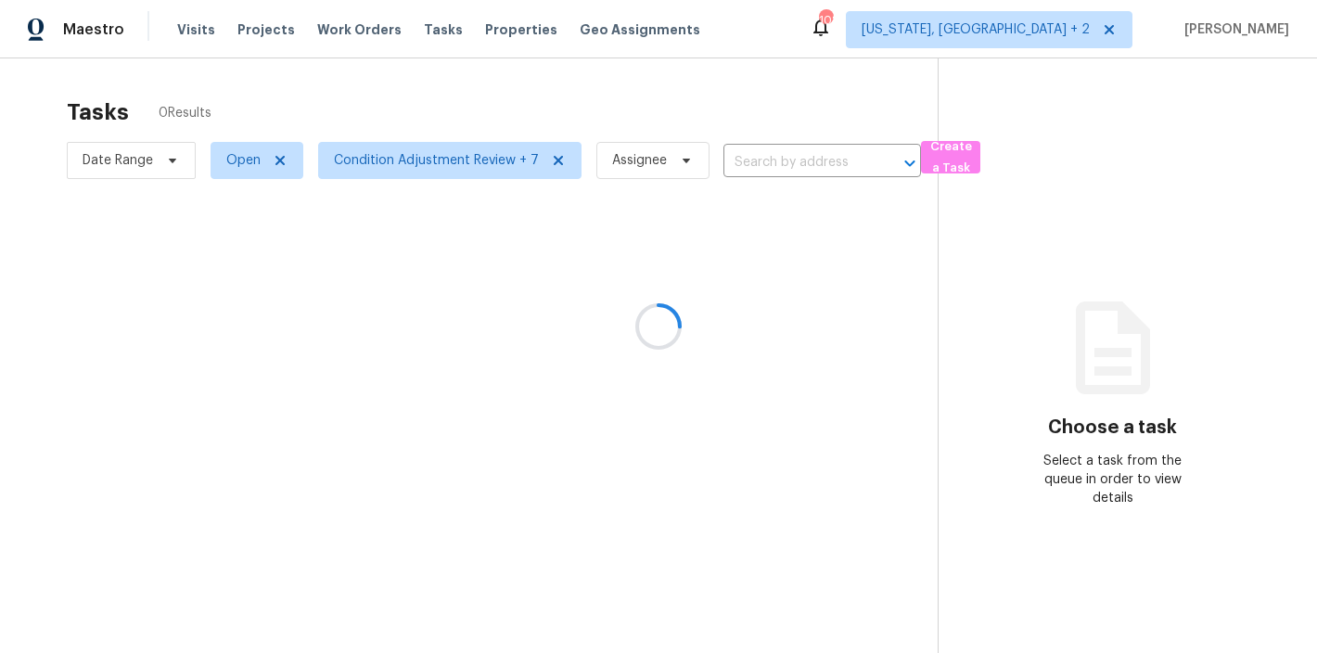
click at [813, 35] on div at bounding box center [658, 326] width 1317 height 653
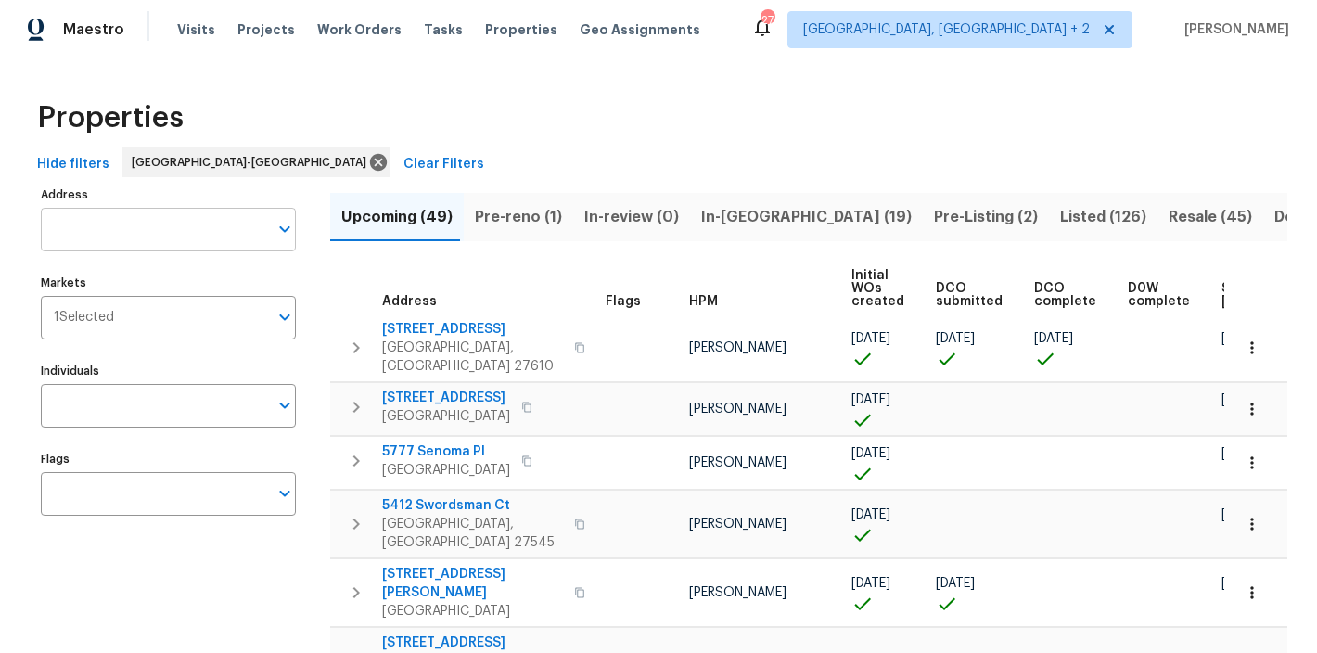
click at [96, 237] on input "Address" at bounding box center [154, 230] width 227 height 44
type input "treymore"
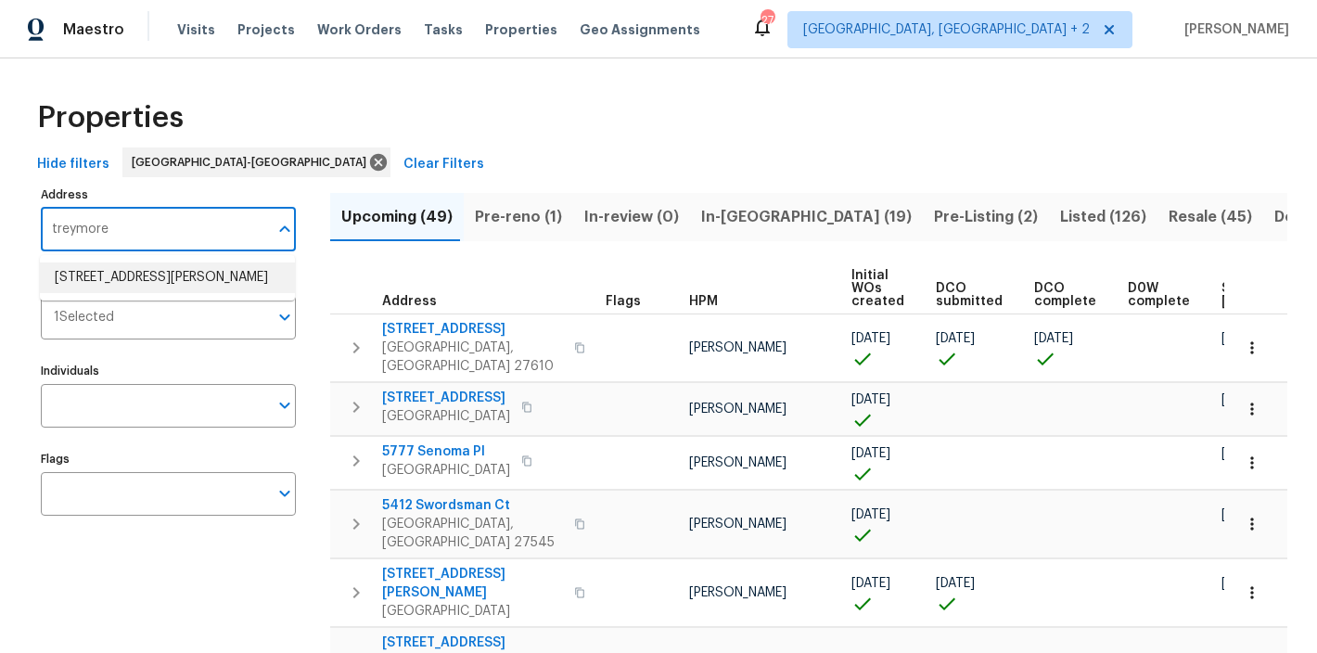
click at [83, 276] on li "9800 Treymore Dr Raleigh NC 27617" at bounding box center [167, 277] width 255 height 31
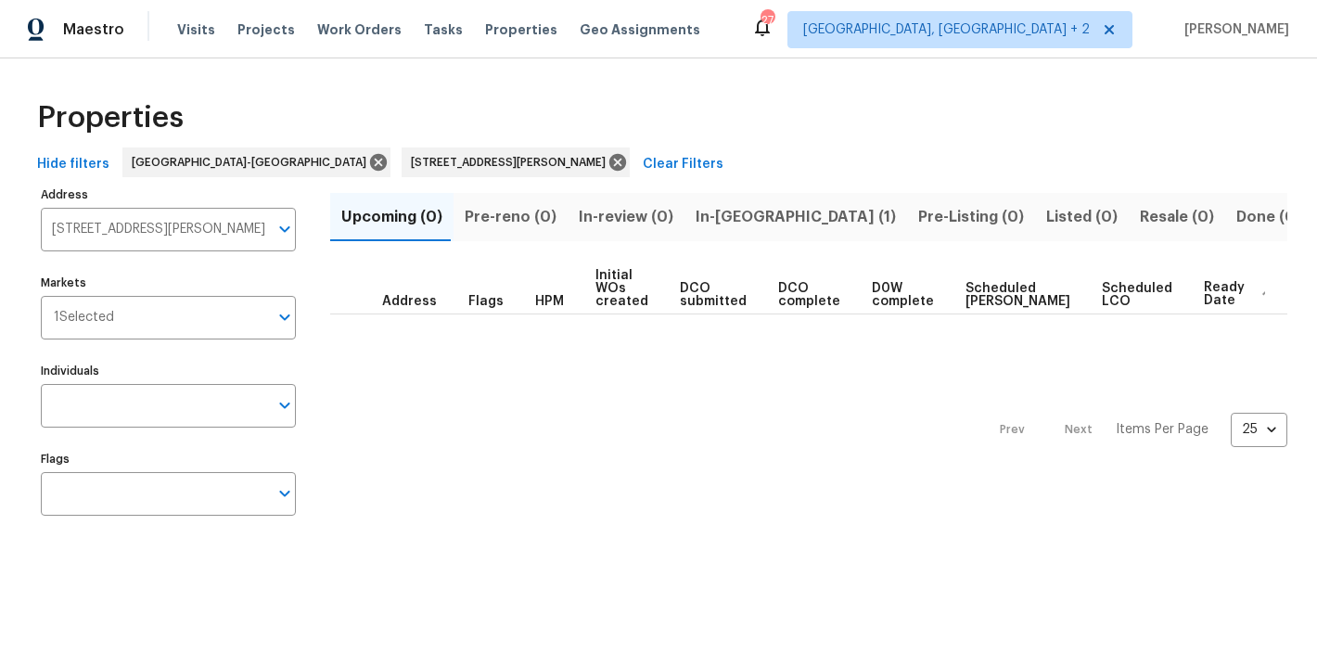
click at [703, 230] on button "In-reno (1)" at bounding box center [795, 217] width 223 height 48
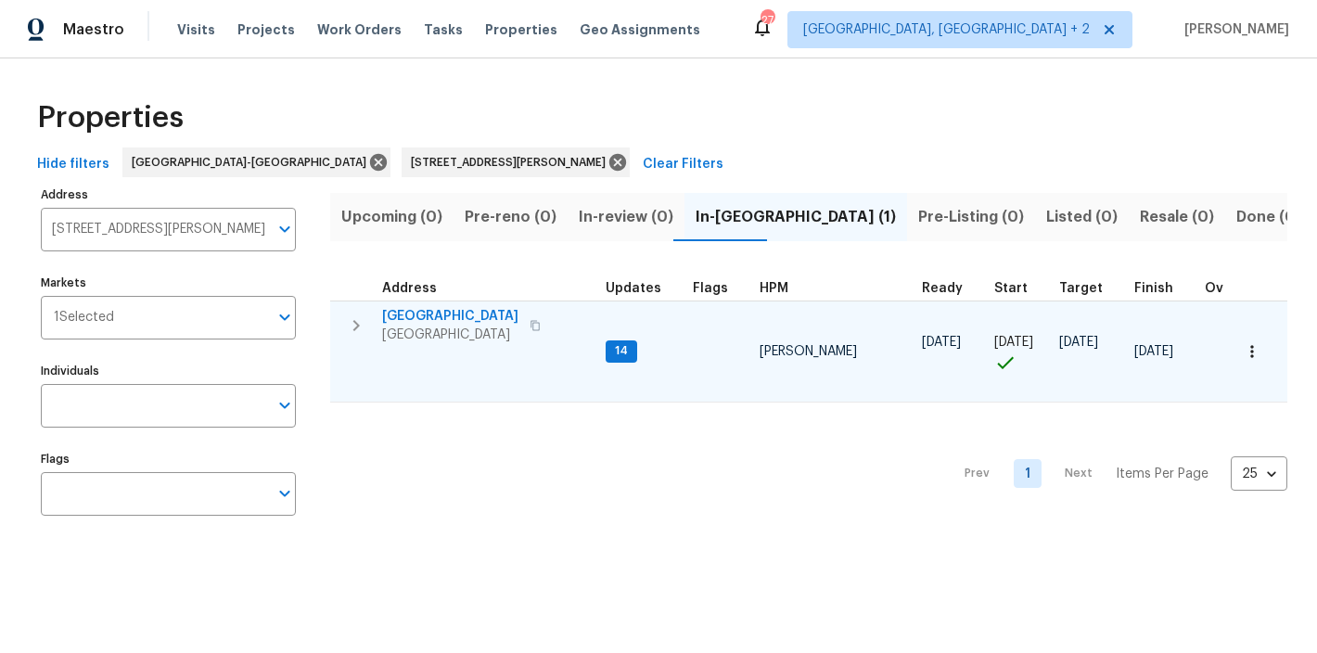
click at [435, 312] on span "9800 Treymore Dr" at bounding box center [450, 316] width 136 height 19
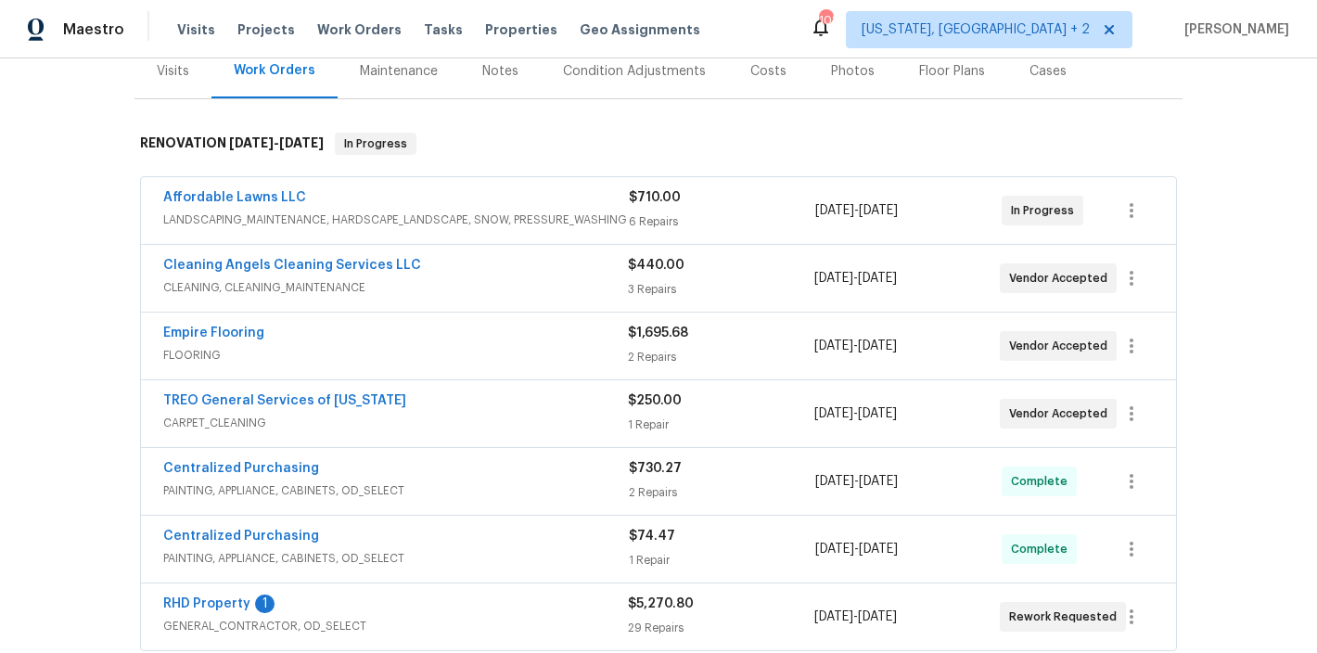
scroll to position [271, 0]
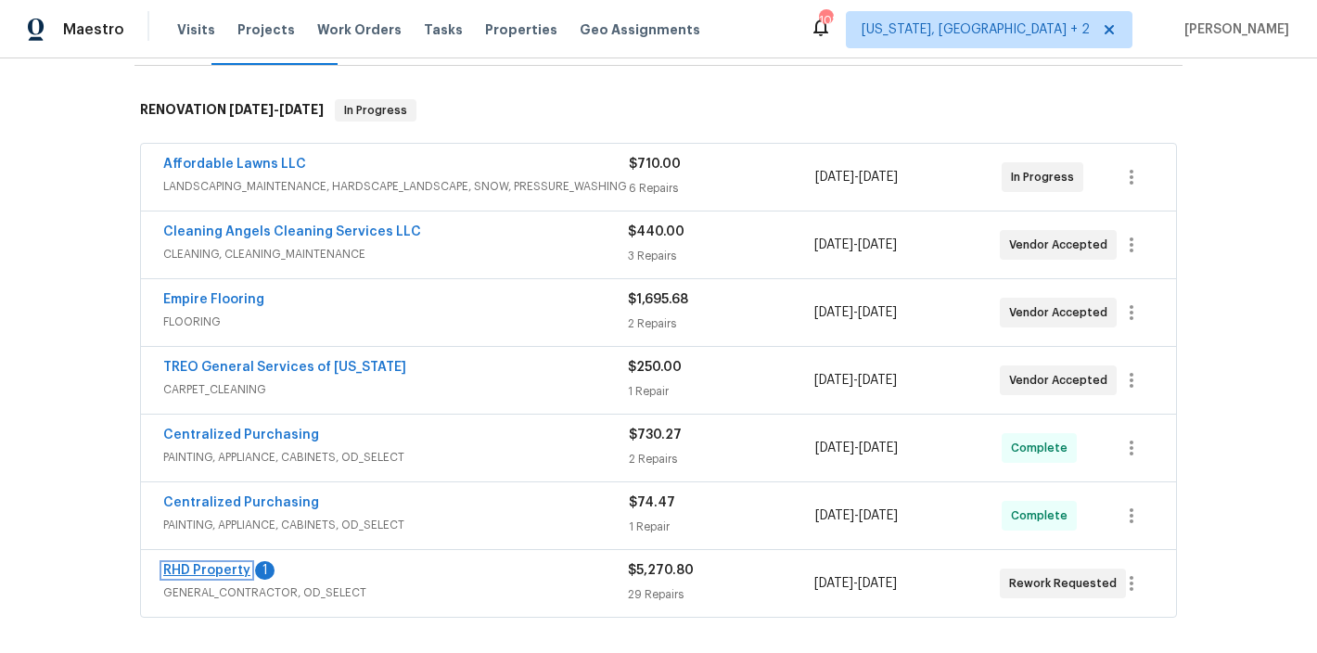
click at [191, 572] on link "RHD Property" at bounding box center [206, 570] width 87 height 13
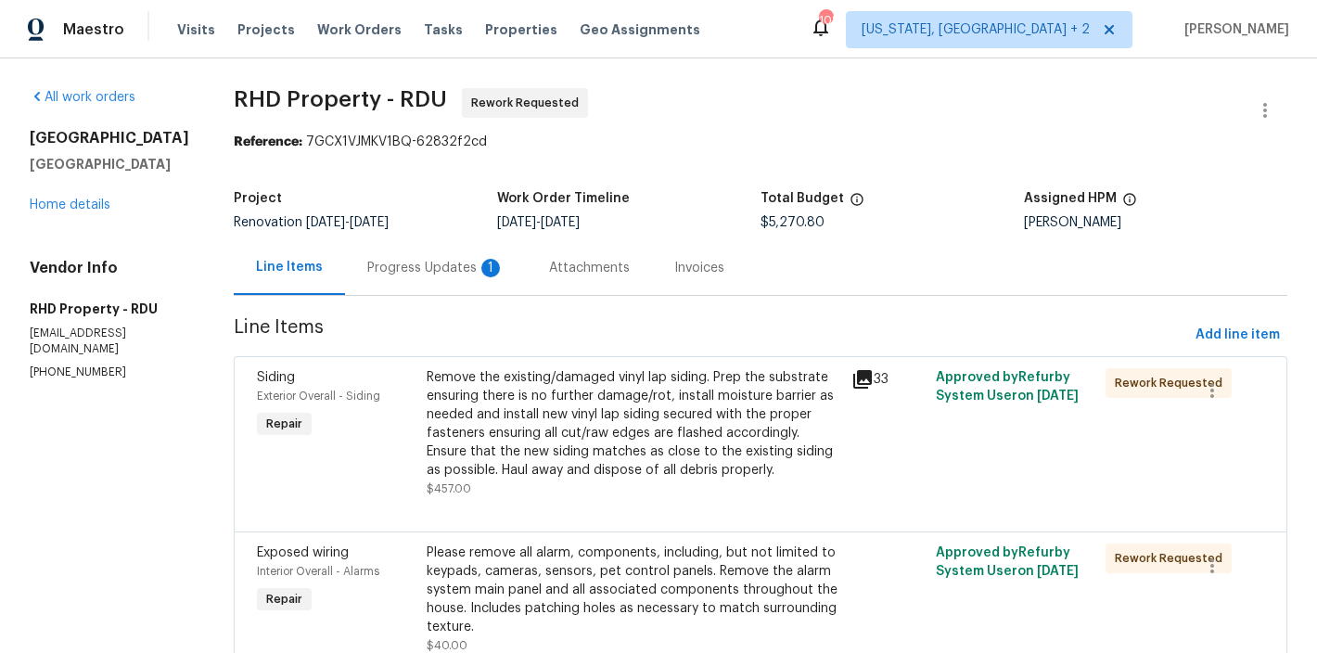
click at [560, 413] on div "Remove the existing/damaged vinyl lap siding. Prep the substrate ensuring there…" at bounding box center [634, 423] width 414 height 111
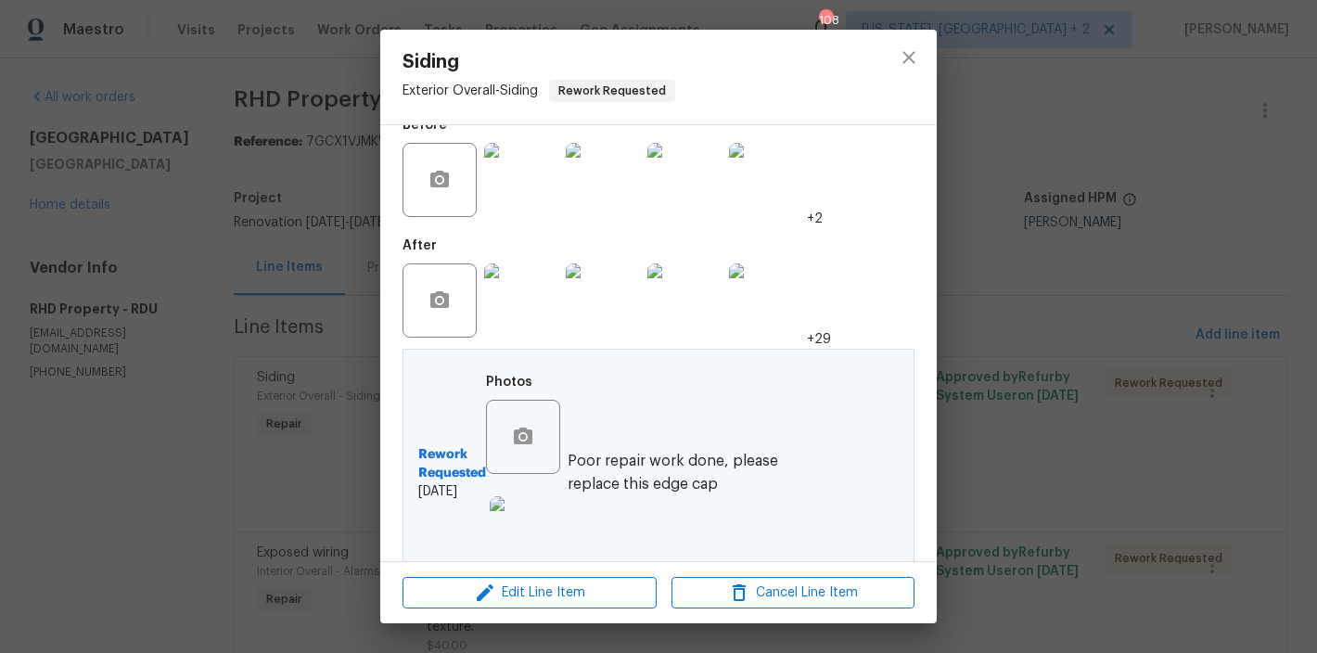
scroll to position [418, 0]
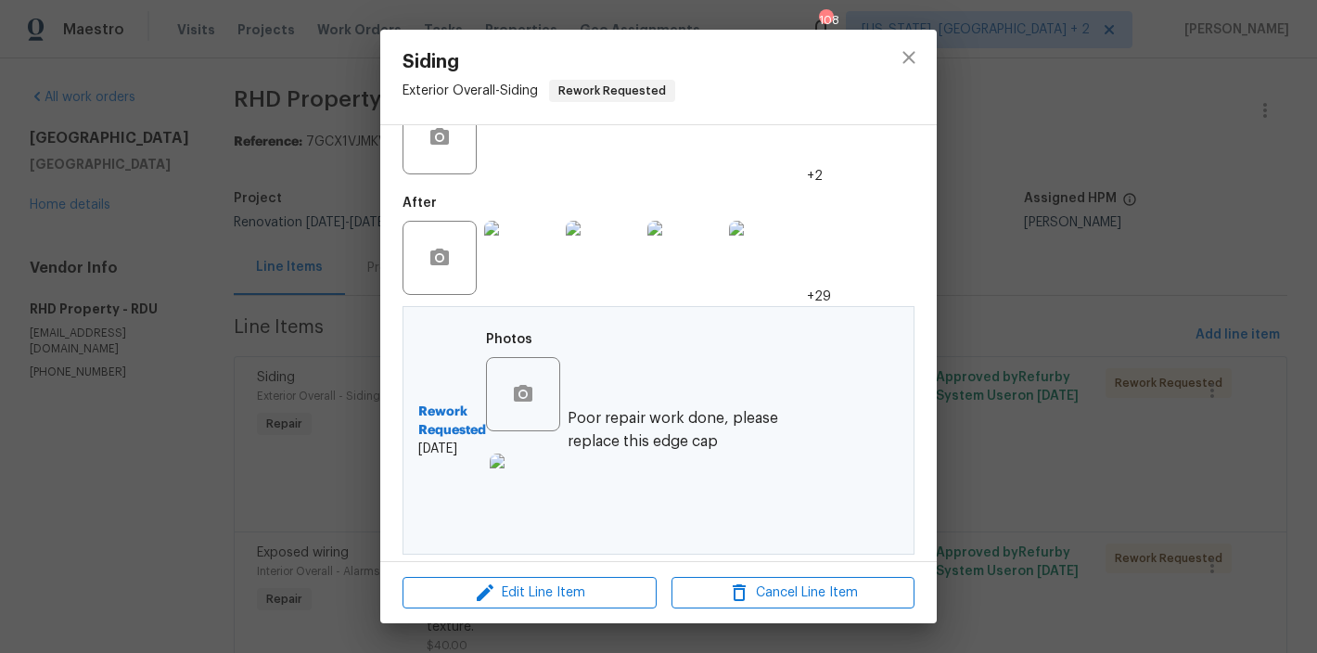
click at [513, 487] on img at bounding box center [527, 490] width 74 height 74
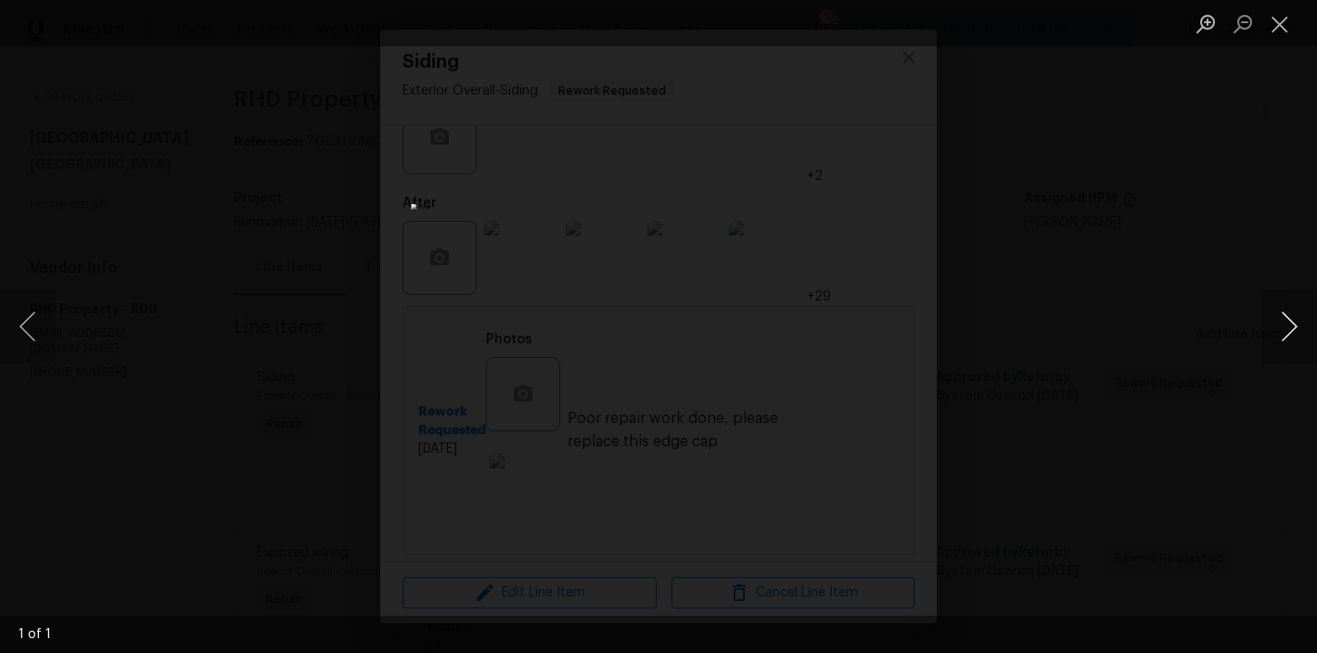
click at [1289, 354] on button "Next image" at bounding box center [1289, 326] width 56 height 74
click at [1287, 327] on button "Next image" at bounding box center [1289, 326] width 56 height 74
click at [1284, 19] on button "Close lightbox" at bounding box center [1279, 23] width 37 height 32
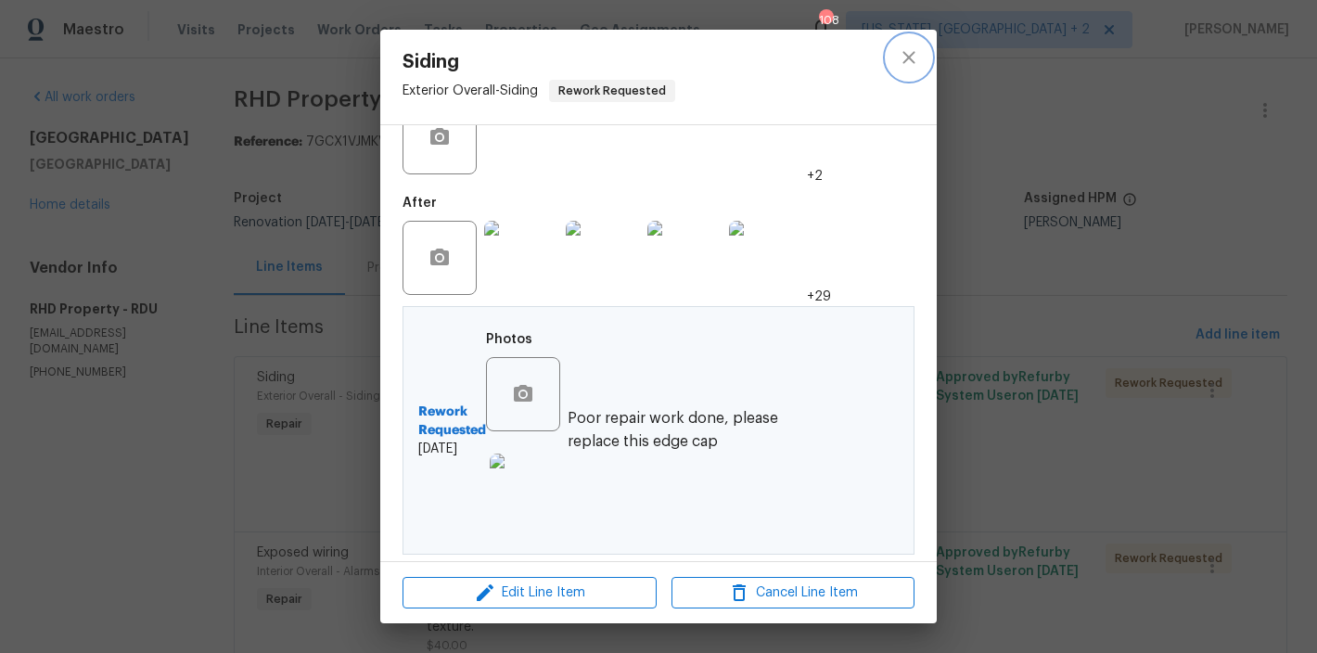
click at [911, 55] on icon "close" at bounding box center [908, 57] width 12 height 12
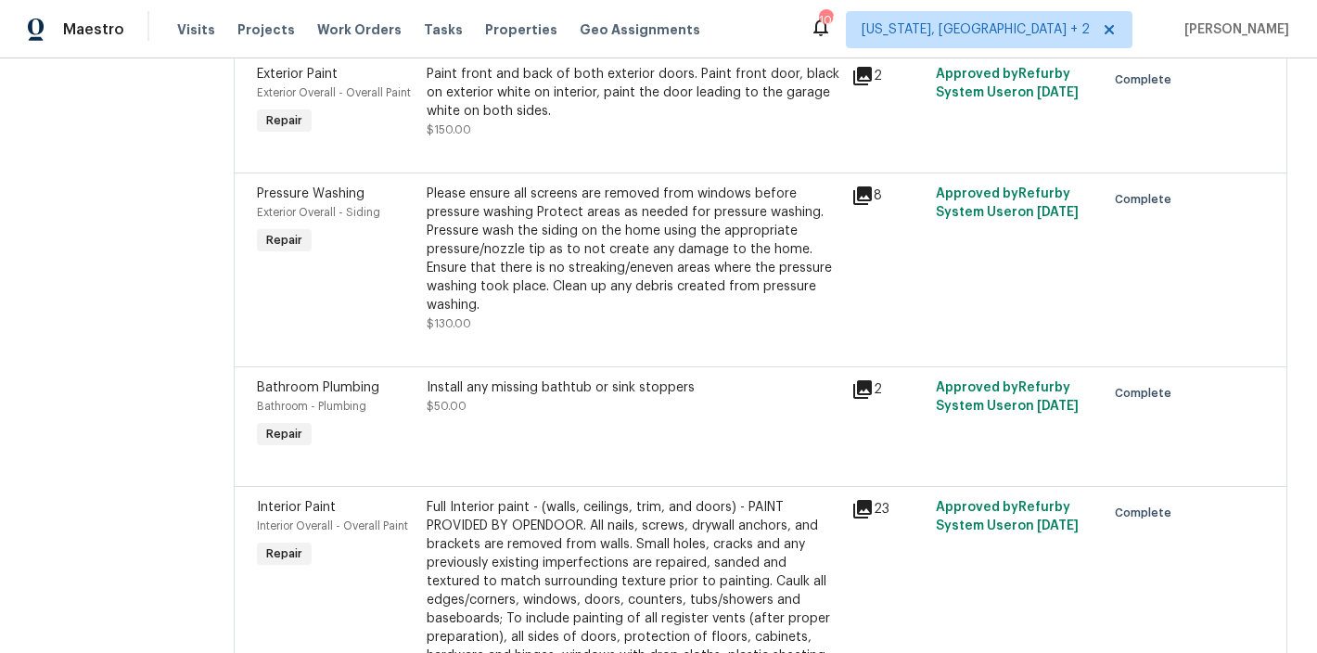
scroll to position [9, 0]
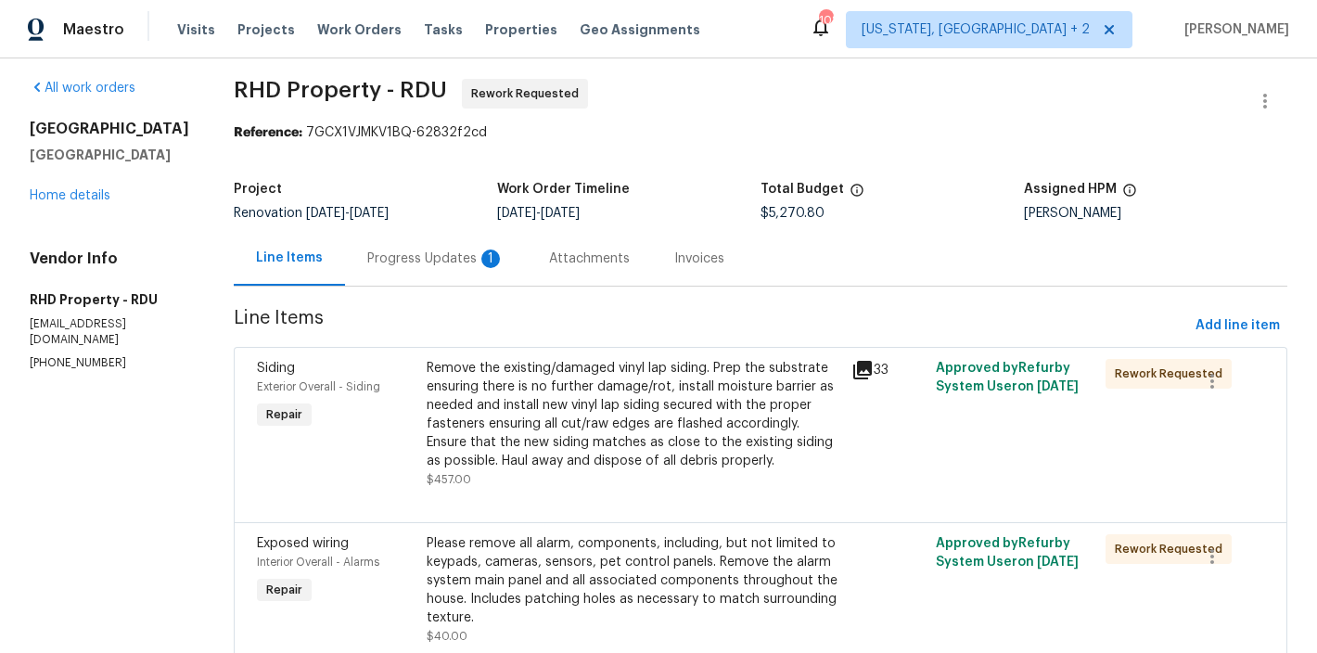
click at [703, 85] on span "RHD Property - RDU Rework Requested" at bounding box center [738, 101] width 1009 height 45
click at [135, 227] on div "All work orders 9800 Treymore Dr Raleigh, NC 27617 Home details Vendor Info RHD…" at bounding box center [109, 225] width 159 height 292
click at [189, 152] on h5 "Raleigh, NC 27617" at bounding box center [109, 155] width 159 height 19
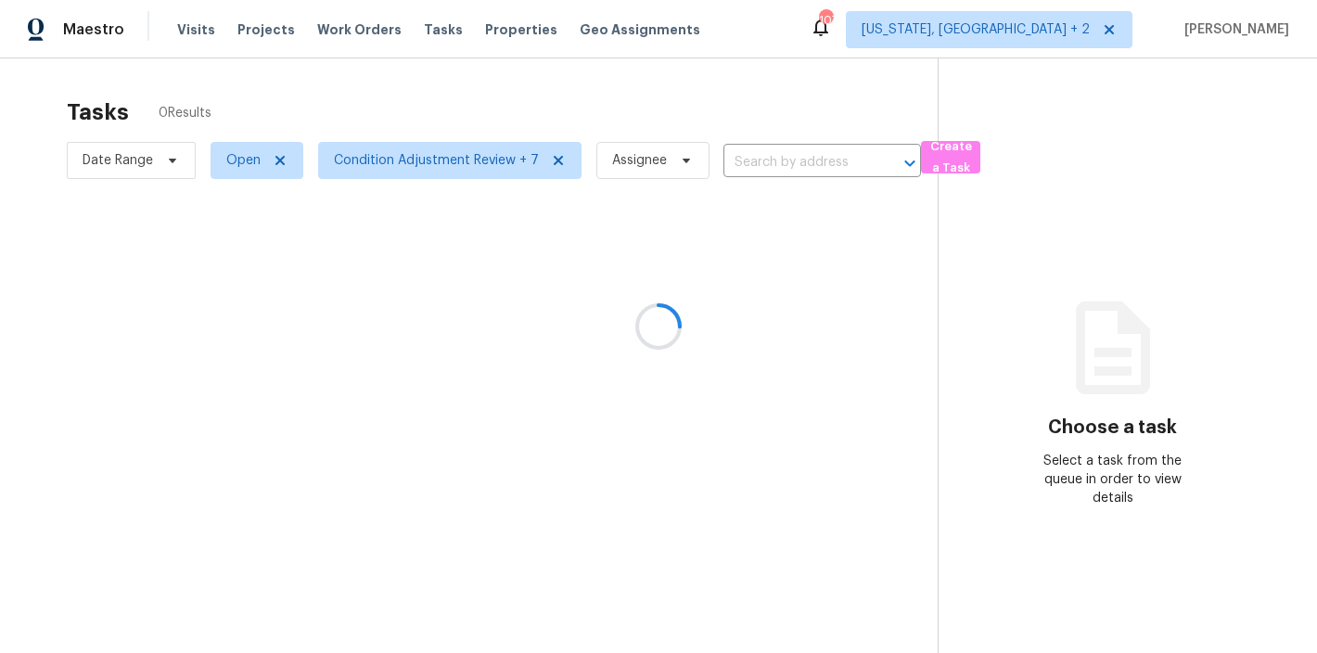
click at [815, 43] on div at bounding box center [658, 326] width 1317 height 653
click at [369, 83] on div "Tasks 0 Results Date Range Open Condition Adjustment Review + 7 Assignee ​ Crea…" at bounding box center [658, 384] width 1317 height 653
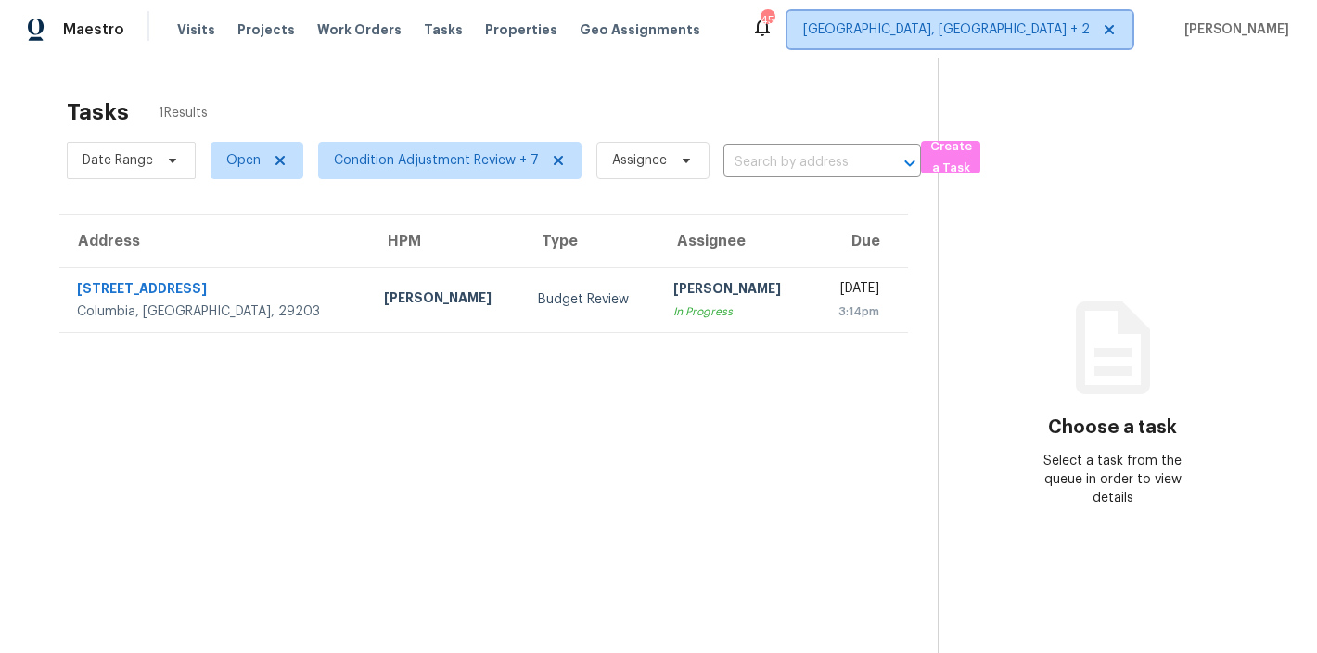
click at [1030, 32] on span "[GEOGRAPHIC_DATA], [GEOGRAPHIC_DATA] + 2" at bounding box center [946, 29] width 287 height 19
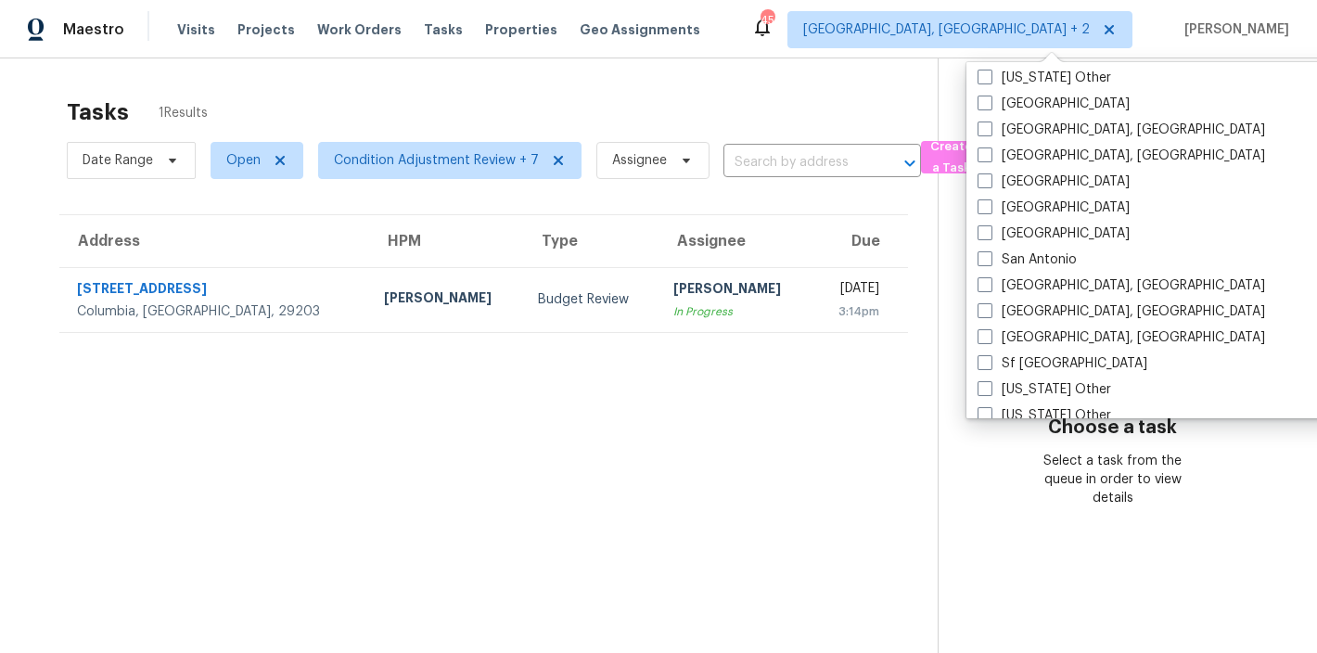
scroll to position [2258, 0]
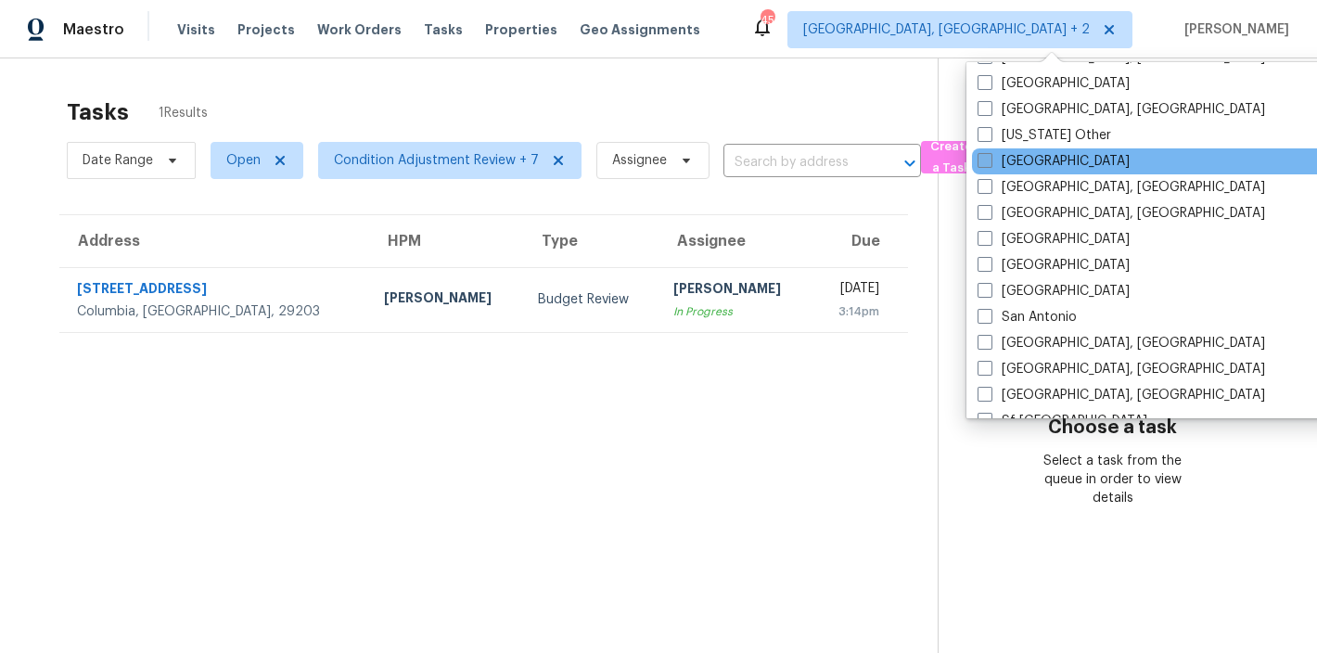
click at [1022, 159] on label "[GEOGRAPHIC_DATA]" at bounding box center [1053, 161] width 152 height 19
click at [989, 159] on input "[GEOGRAPHIC_DATA]" at bounding box center [983, 158] width 12 height 12
checkbox input "true"
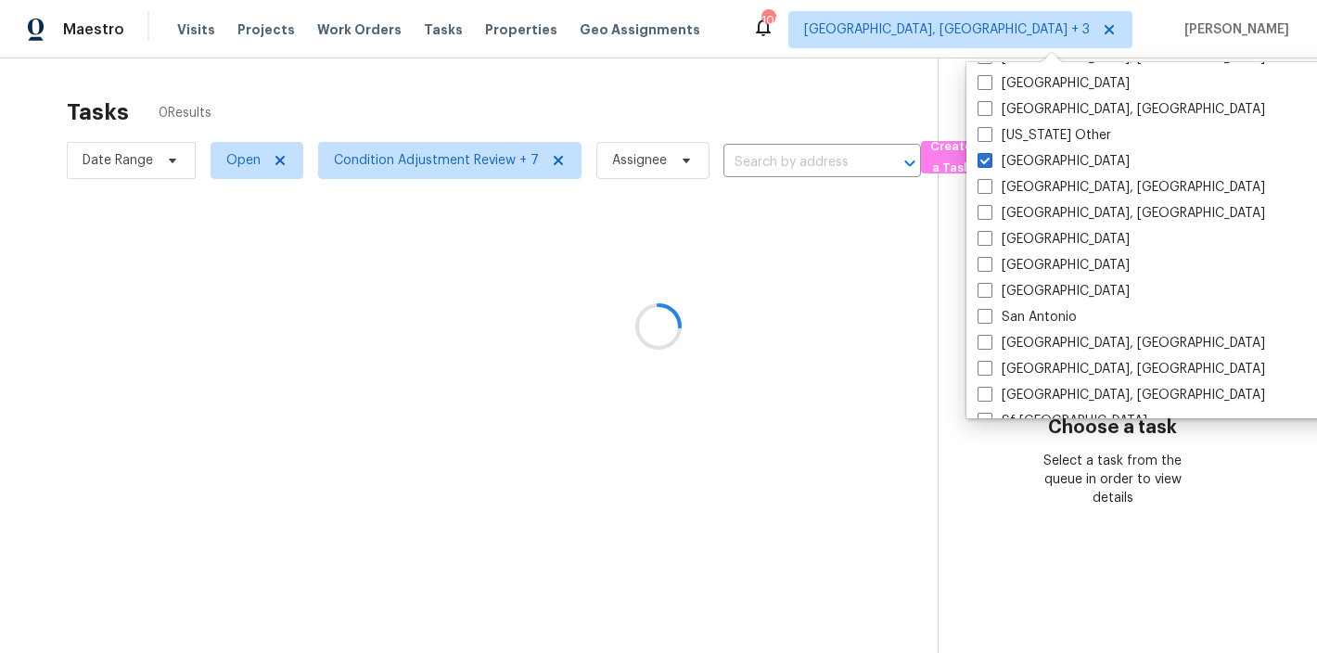
click at [735, 98] on div at bounding box center [658, 326] width 1317 height 653
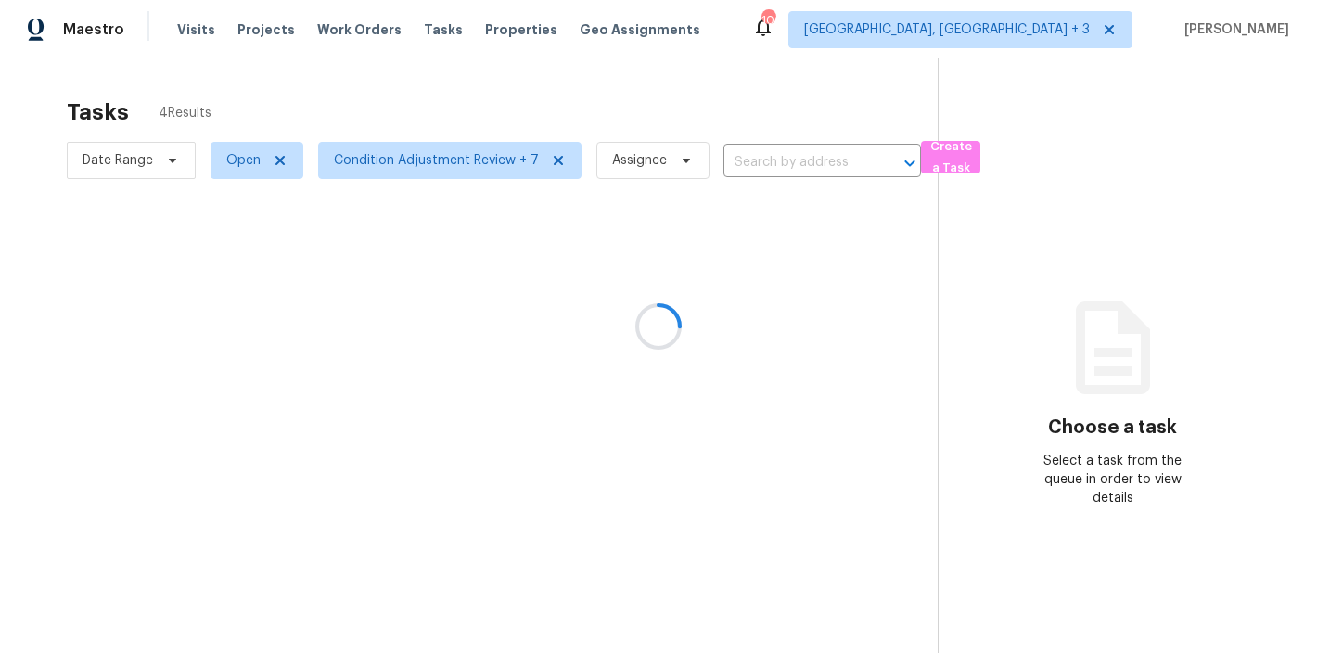
click at [358, 24] on div at bounding box center [658, 326] width 1317 height 653
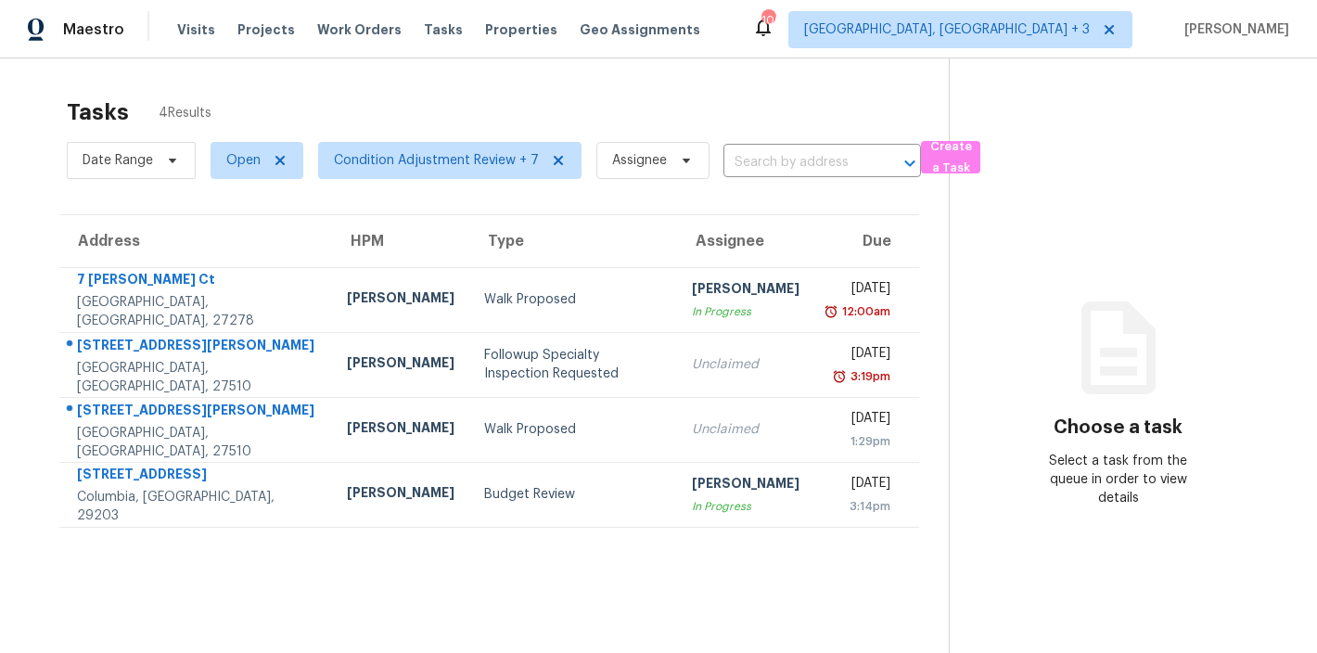
click at [325, 31] on span "Work Orders" at bounding box center [359, 29] width 84 height 19
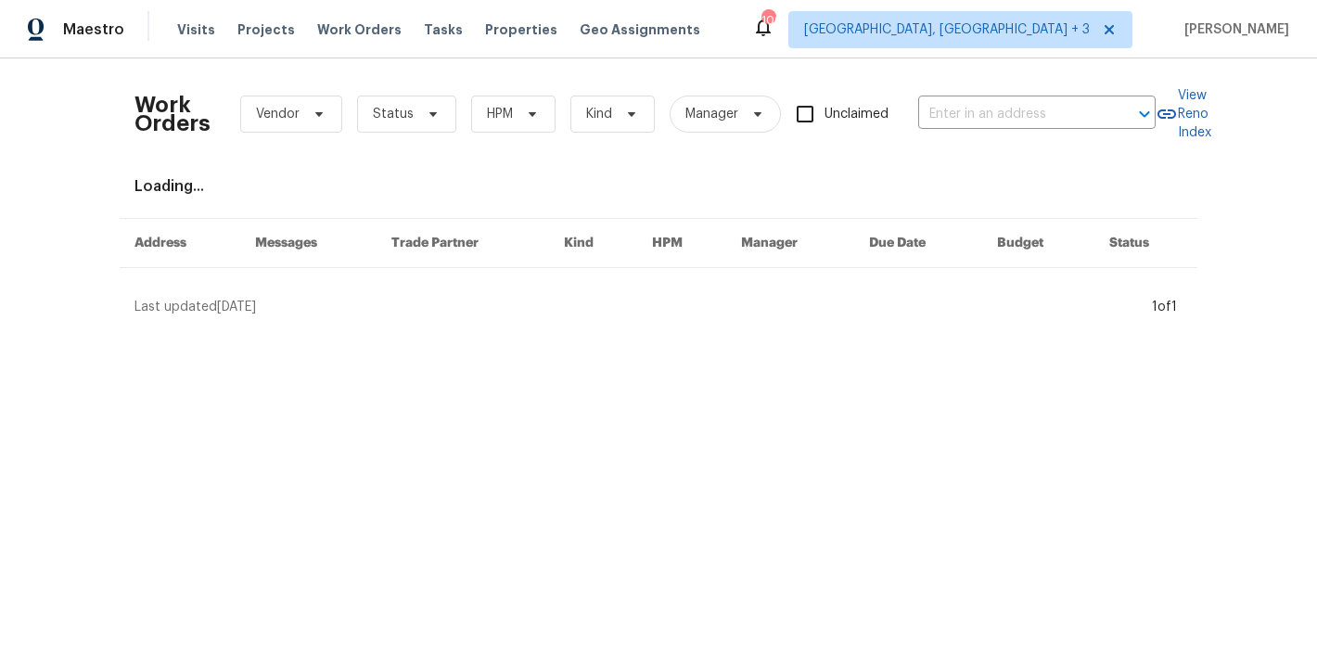
click at [870, 22] on div "Maestro Visits Projects Work Orders Tasks Properties Geo Assignments 106 Charle…" at bounding box center [658, 29] width 1317 height 58
click at [646, 179] on div "Loading..." at bounding box center [658, 186] width 1048 height 19
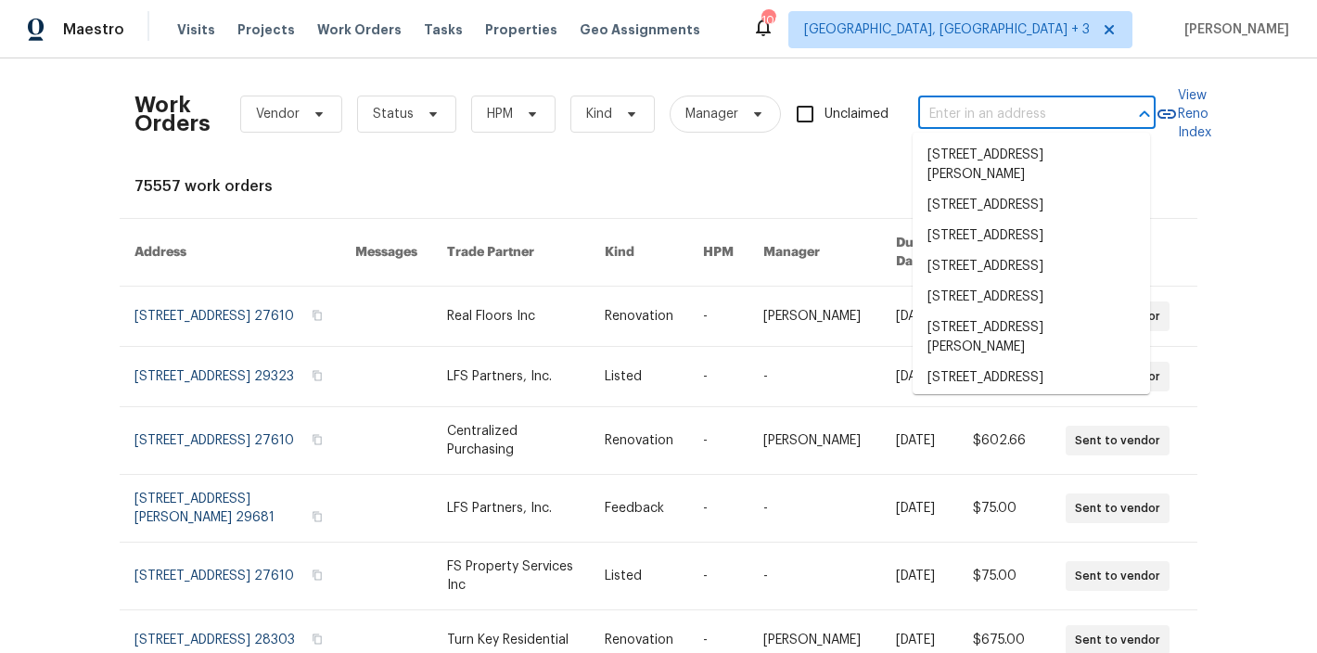
click at [964, 115] on input "text" at bounding box center [1010, 114] width 185 height 29
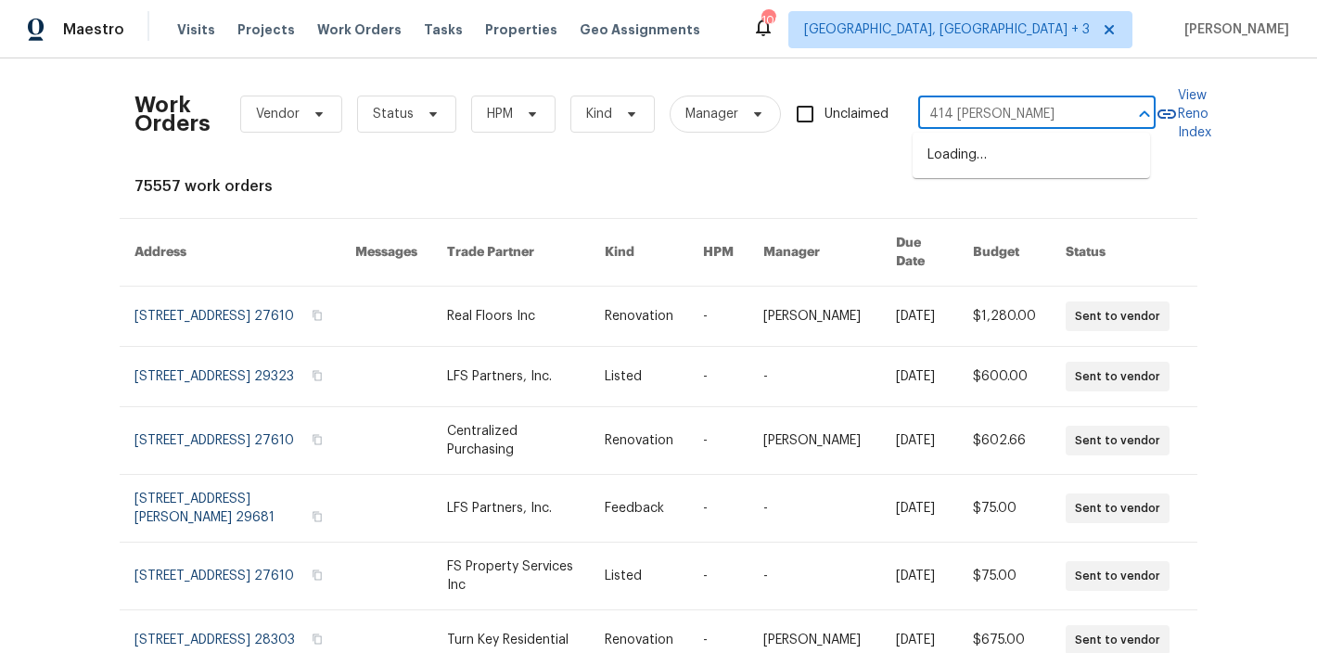
type input "414 longfellow"
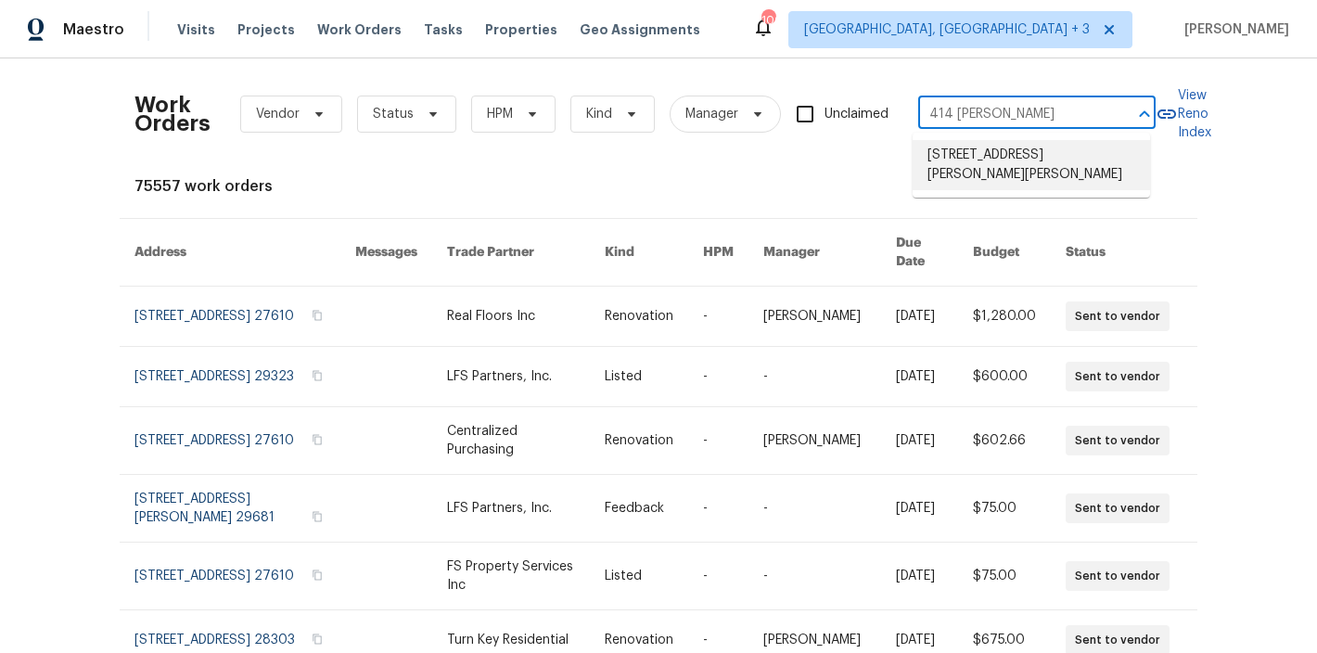
click at [970, 165] on li "414 Longfellow St, Fuquay Varina, NC 27526" at bounding box center [1030, 165] width 237 height 50
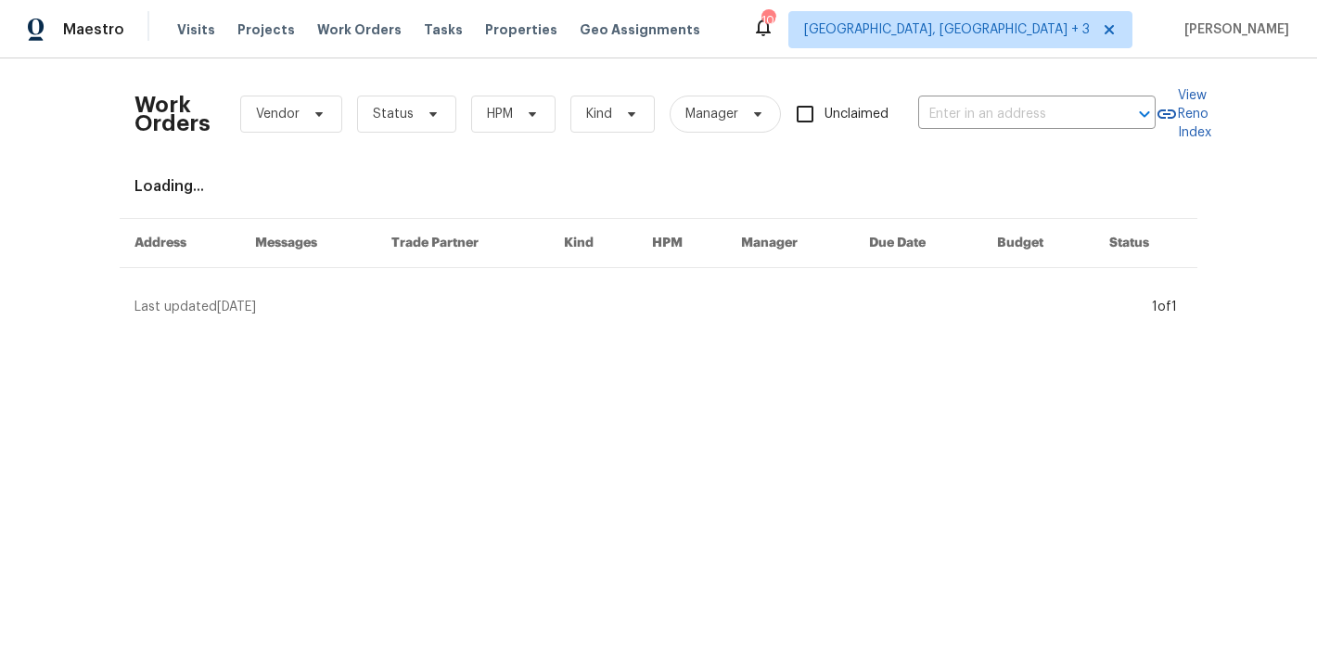
type input "414 Longfellow St, Fuquay Varina, NC 27526"
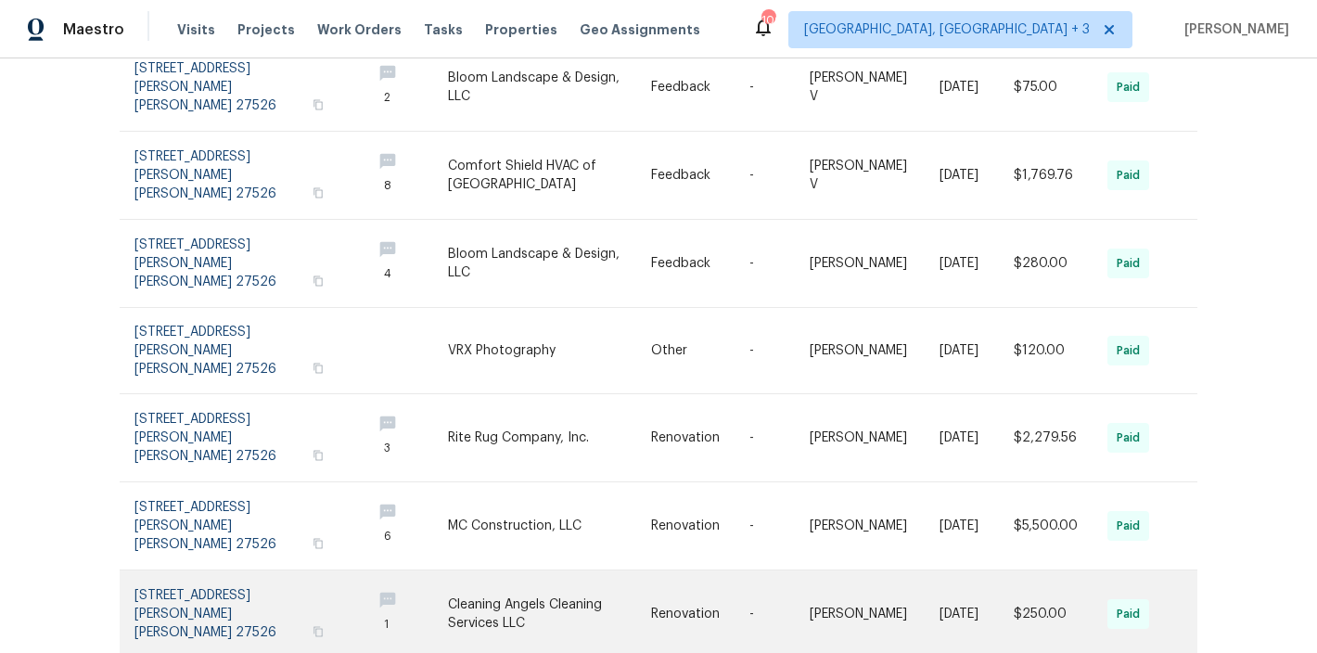
scroll to position [529, 0]
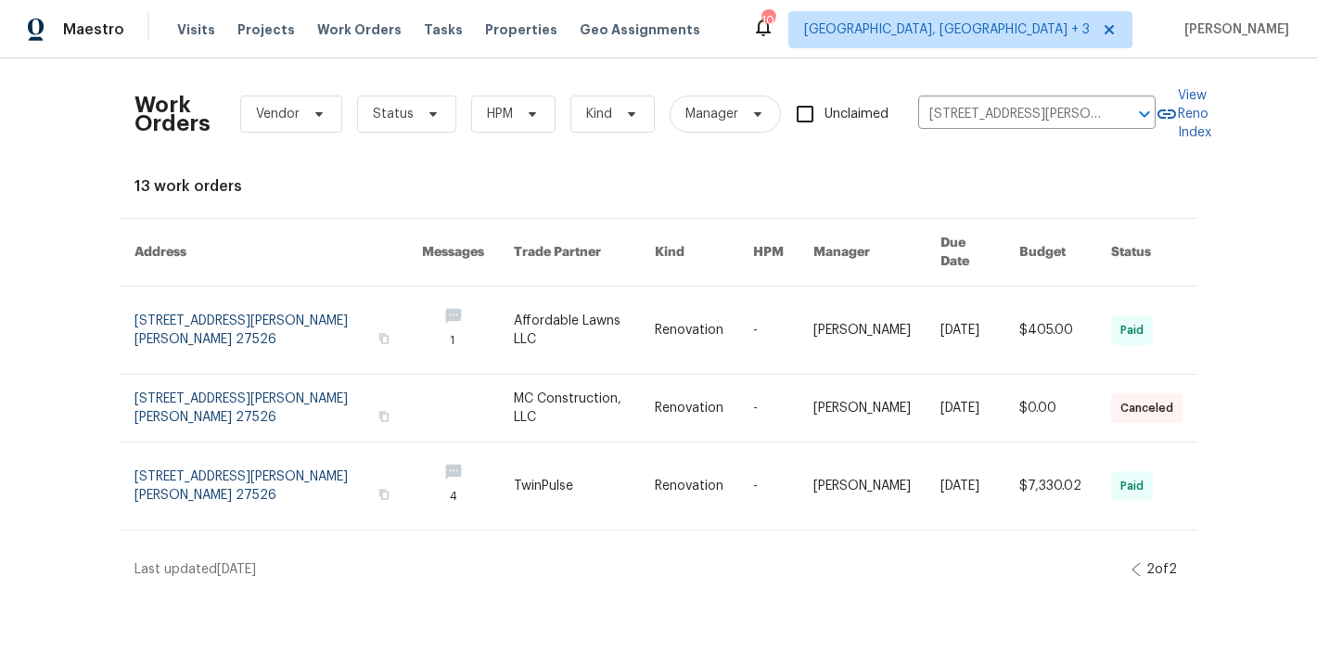
click at [1131, 562] on icon at bounding box center [1135, 569] width 9 height 15
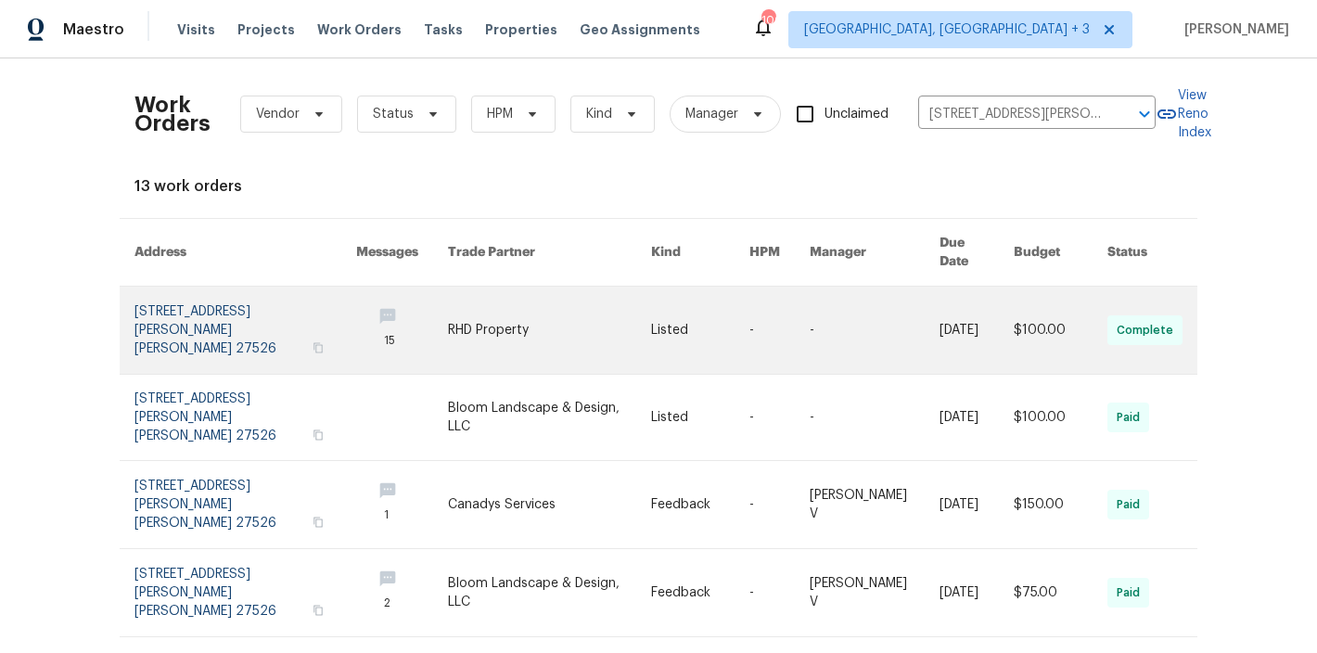
click at [458, 313] on link at bounding box center [549, 330] width 203 height 87
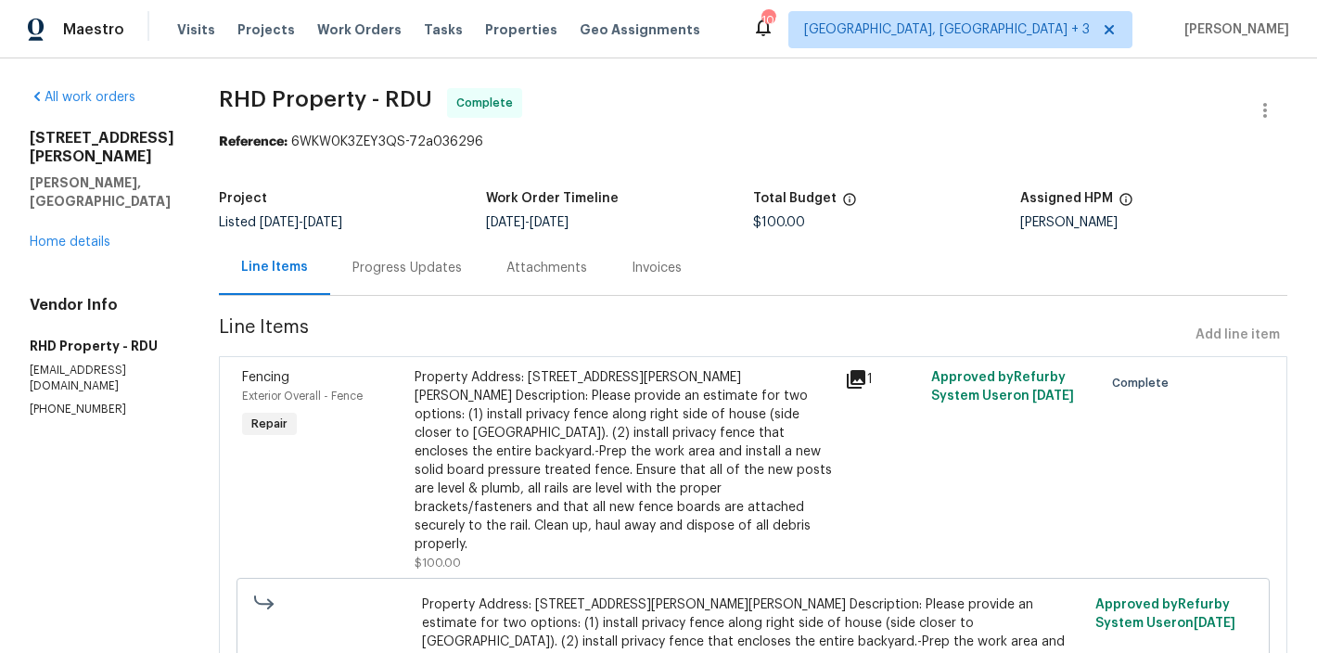
click at [424, 268] on div "Progress Updates" at bounding box center [406, 268] width 109 height 19
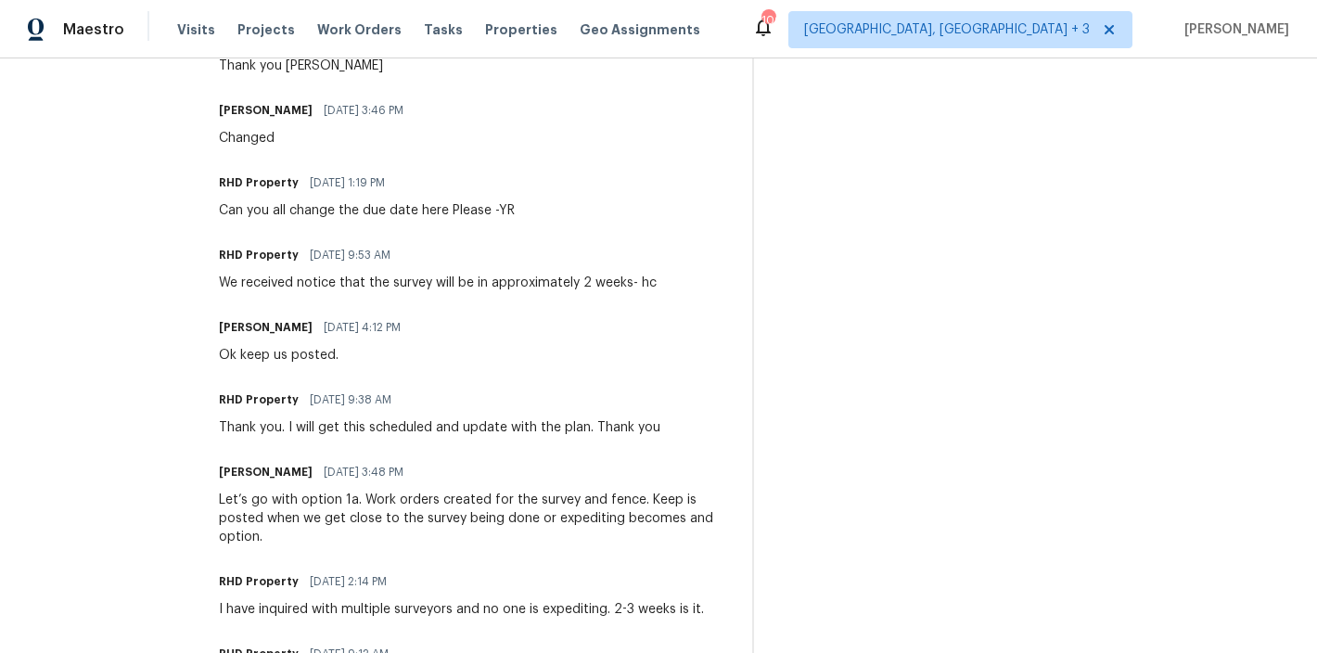
scroll to position [897, 0]
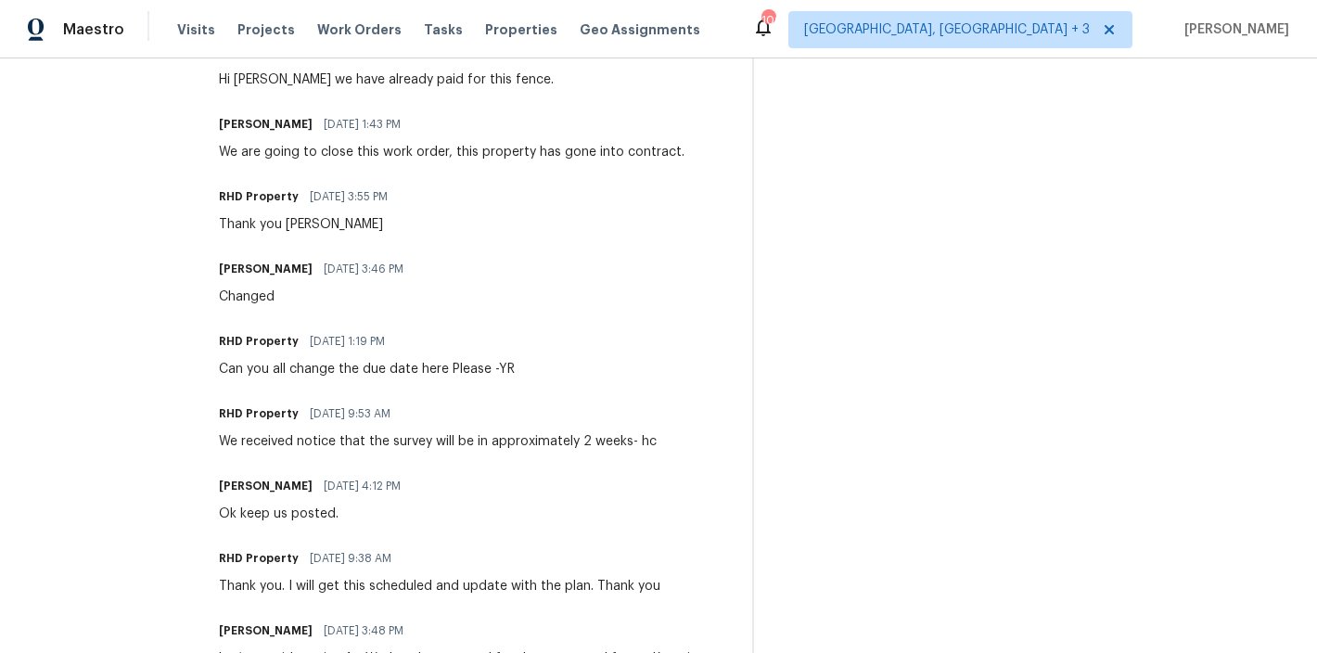
click at [552, 435] on div "We received notice that the survey will be in approximately 2 weeks- hc" at bounding box center [438, 441] width 438 height 19
click at [553, 445] on div "We received notice that the survey will be in approximately 2 weeks- hc" at bounding box center [438, 441] width 438 height 19
click at [547, 441] on div "We received notice that the survey will be in approximately 2 weeks- hc" at bounding box center [438, 441] width 438 height 19
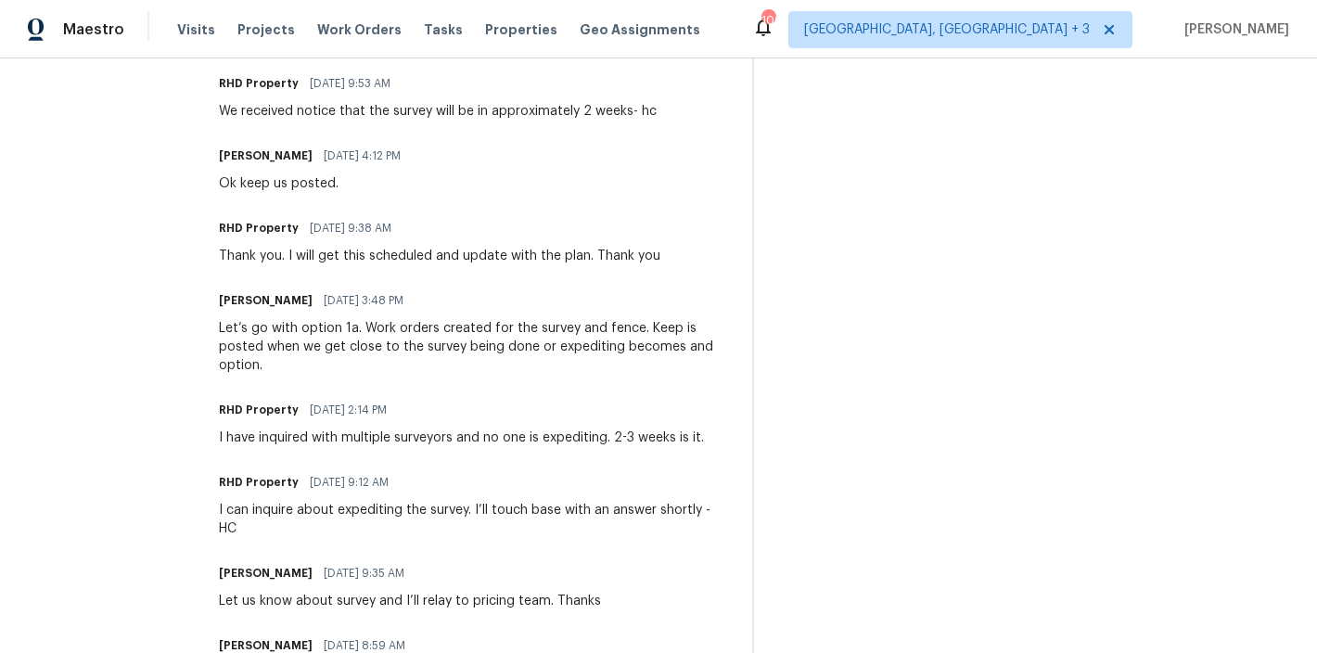
scroll to position [1223, 0]
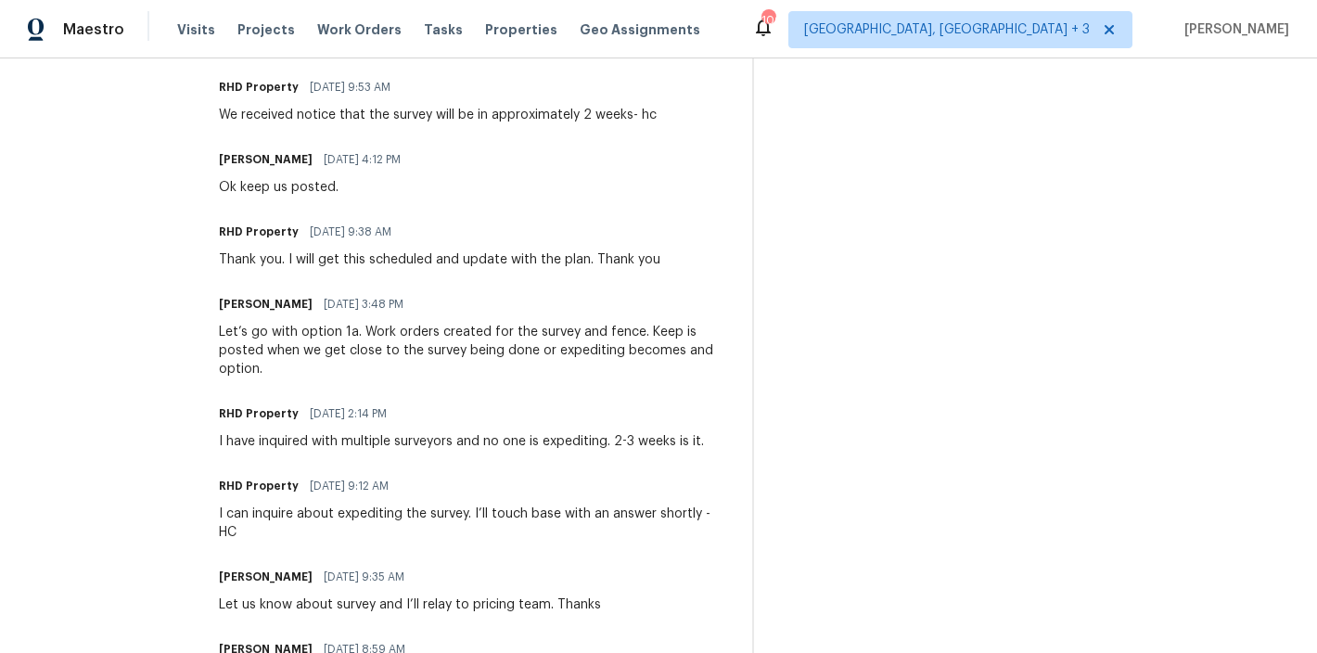
click at [574, 355] on div "Let’s go with option 1a. Work orders created for the survey and fence. Keep is …" at bounding box center [474, 351] width 511 height 56
click at [735, 34] on div "Maestro Visits Projects Work Orders Tasks Properties Geo Assignments 106 Charle…" at bounding box center [658, 29] width 1317 height 58
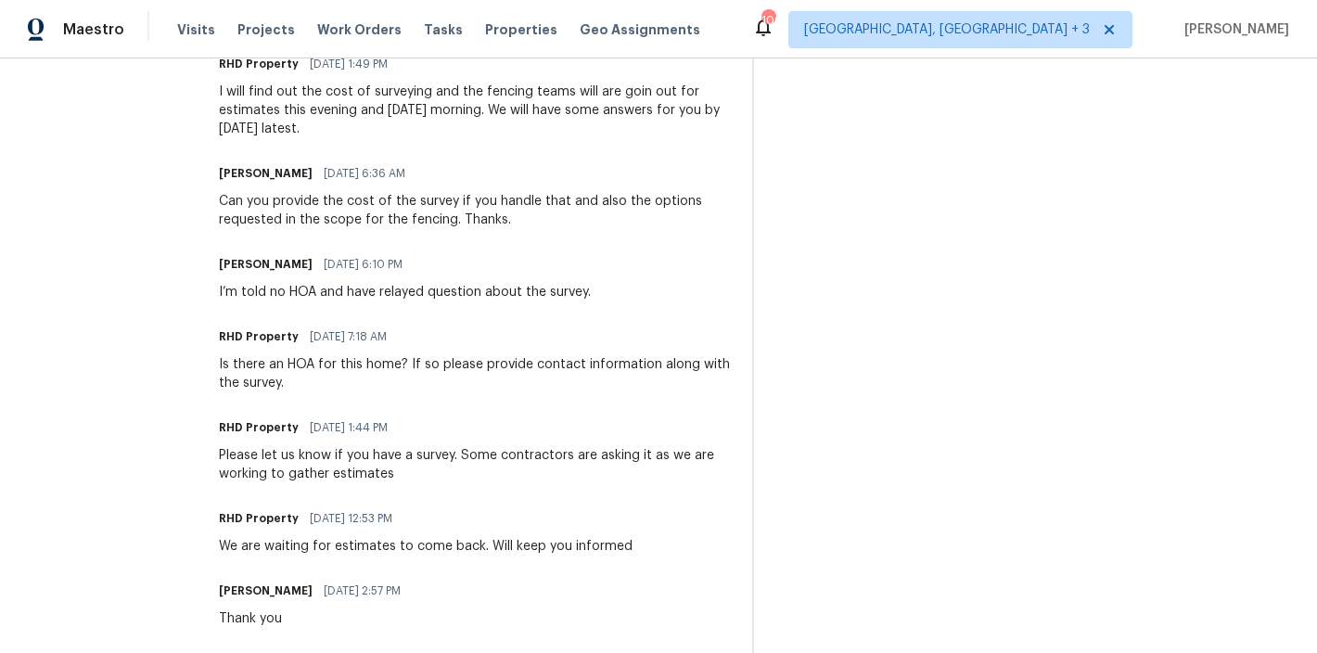
scroll to position [2226, 0]
click at [344, 470] on div "Please let us know if you have a survey. Some contractors are asking it as we a…" at bounding box center [474, 466] width 511 height 37
click at [378, 466] on div "Please let us know if you have a survey. Some contractors are asking it as we a…" at bounding box center [474, 466] width 511 height 37
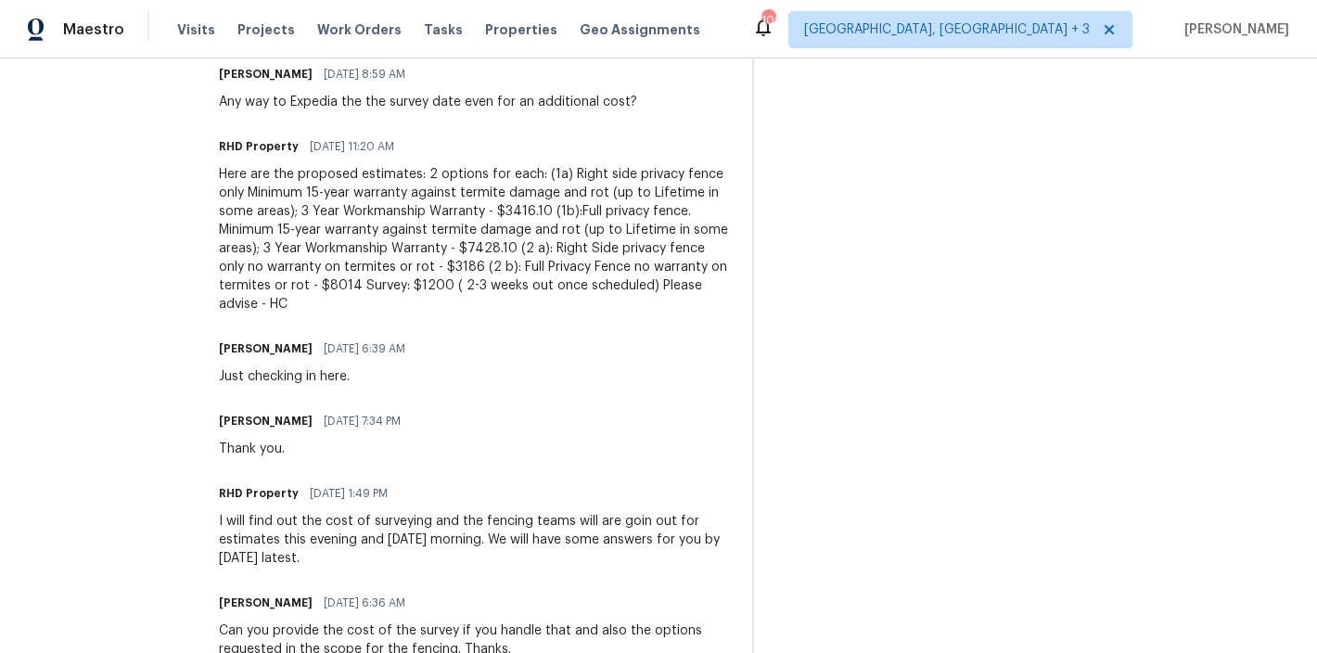
scroll to position [1658, 0]
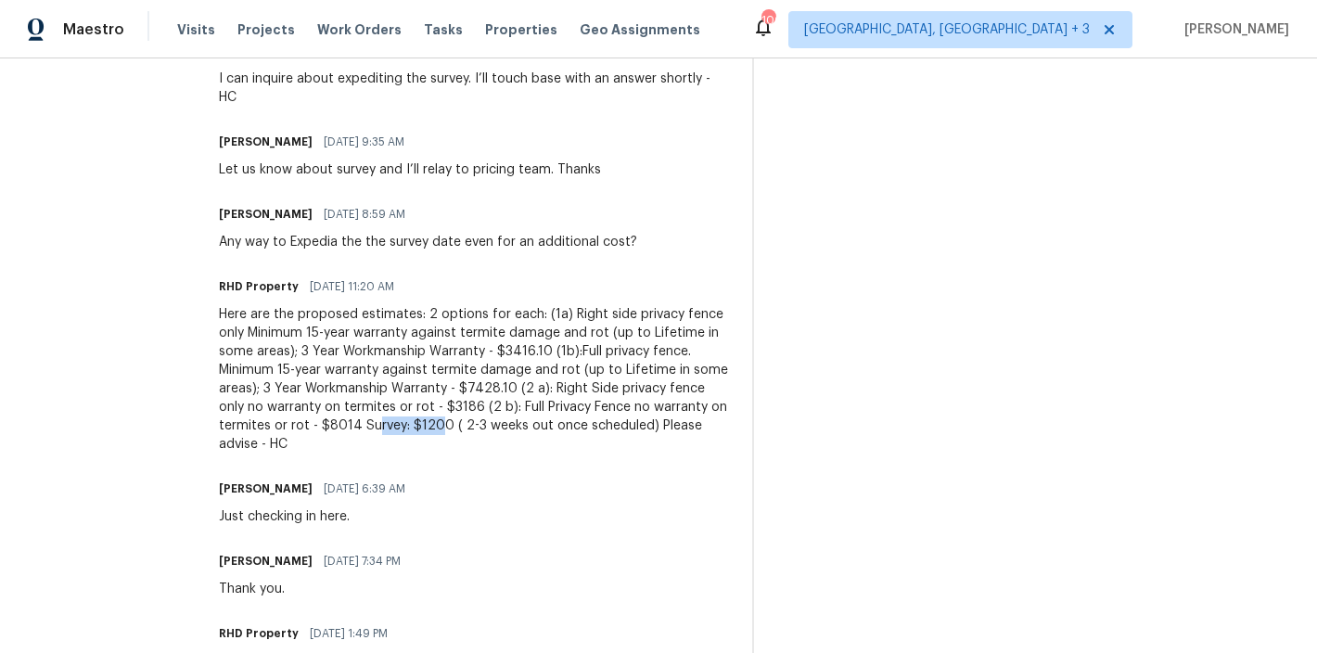
drag, startPoint x: 530, startPoint y: 426, endPoint x: 600, endPoint y: 431, distance: 69.8
click at [600, 431] on div "Here are the proposed estimates: 2 options for each: (1a) Right side privacy fe…" at bounding box center [474, 379] width 511 height 148
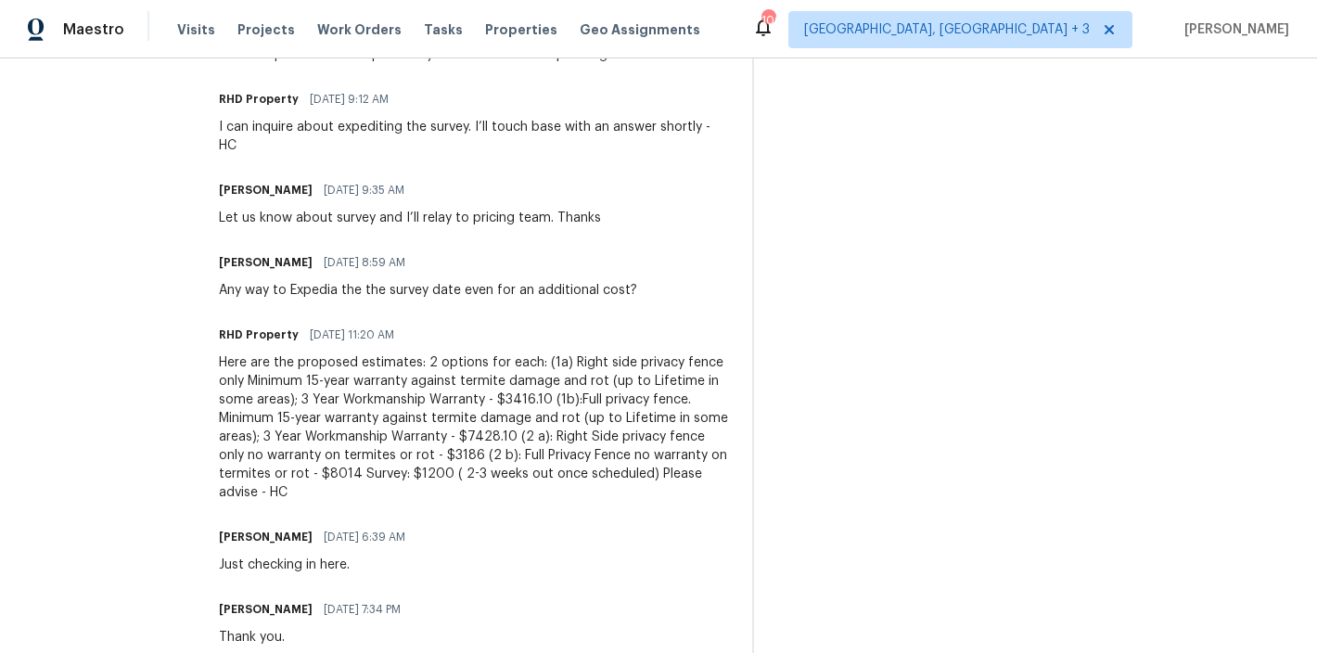
scroll to position [1587, 0]
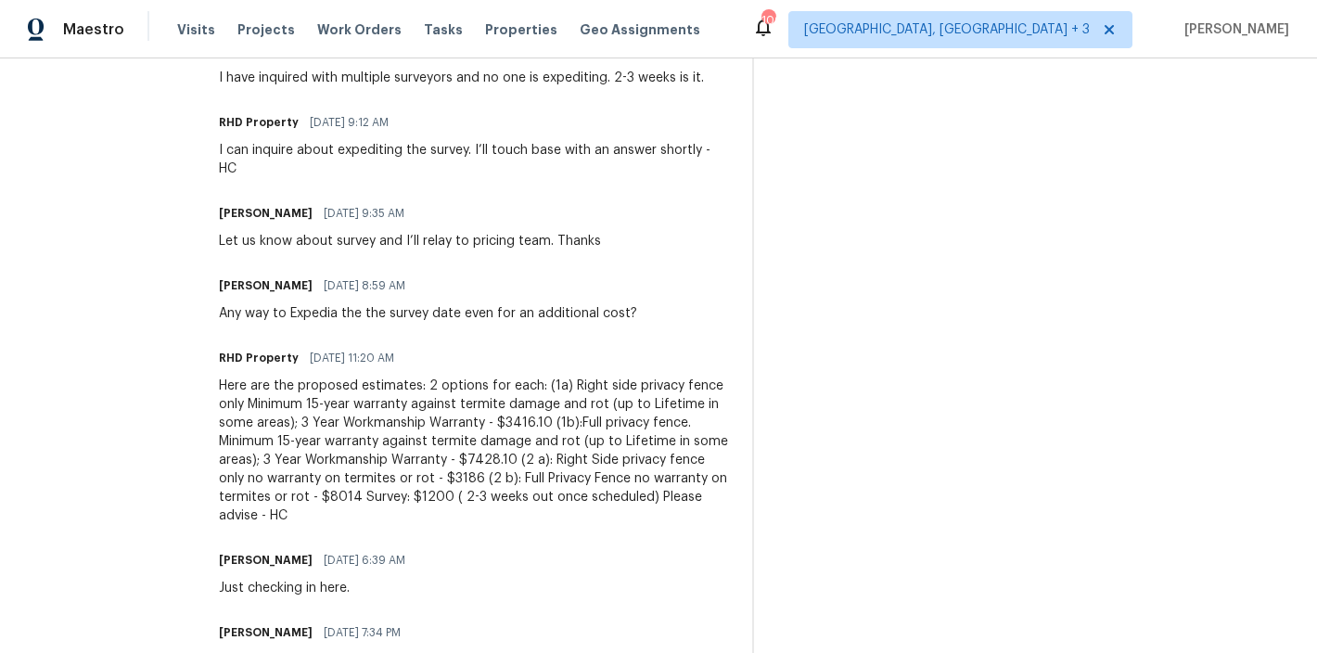
click at [593, 200] on div "Wayne Putnam 09/21/2025 9:35 AM" at bounding box center [410, 213] width 382 height 26
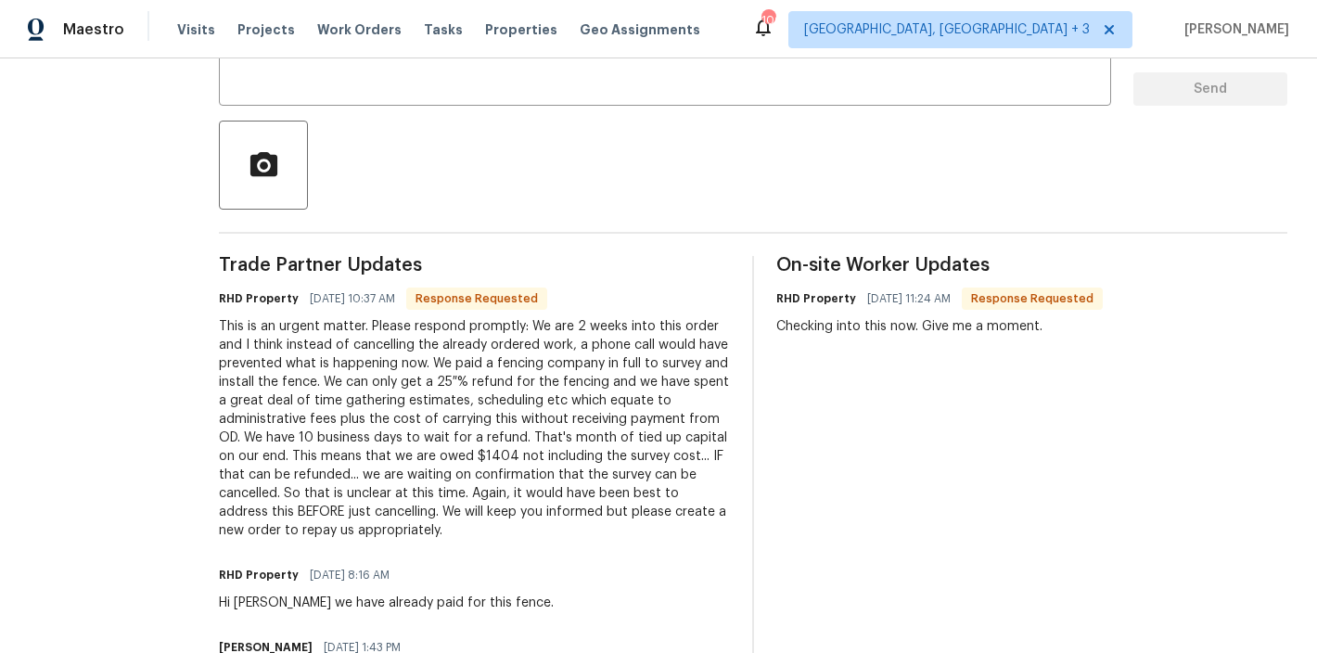
scroll to position [383, 0]
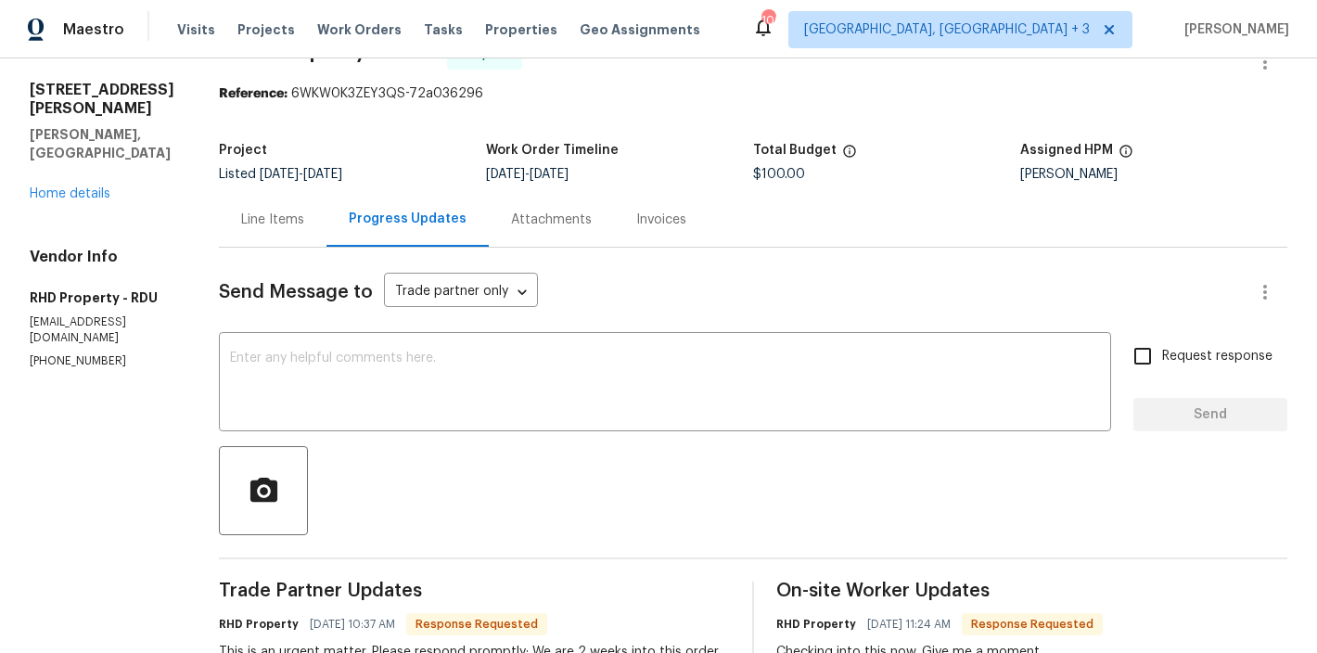
scroll to position [0, 0]
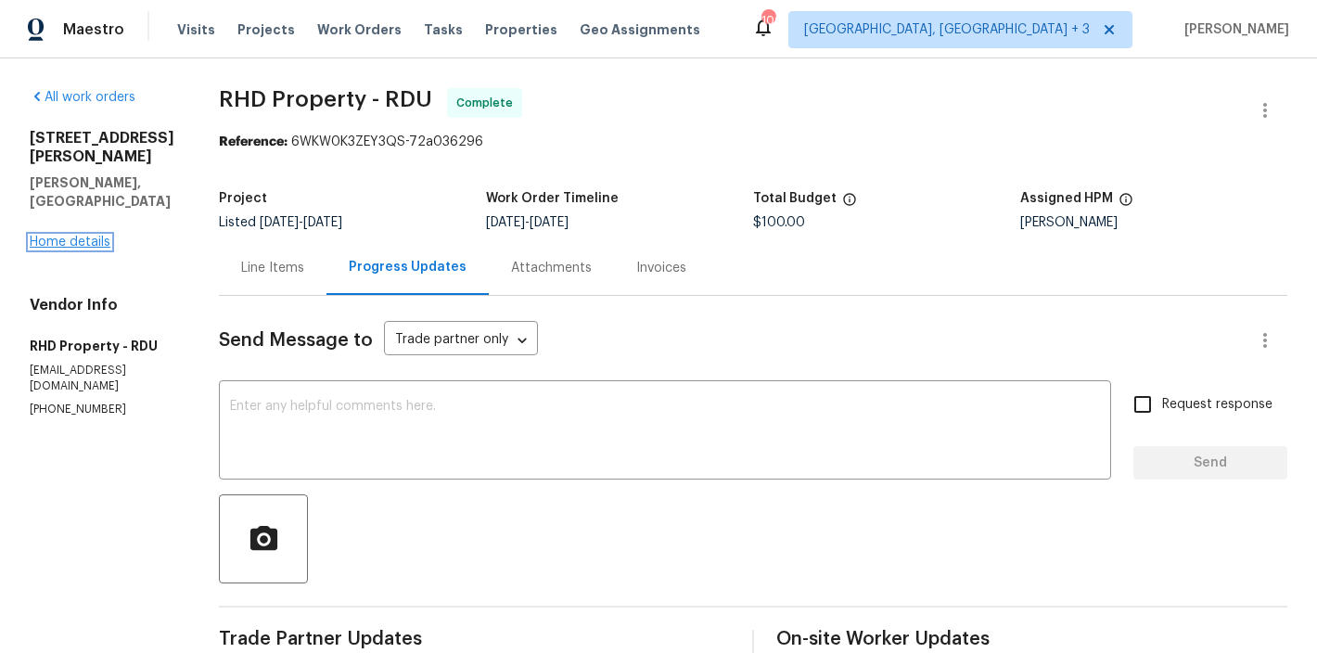
click at [79, 236] on link "Home details" at bounding box center [70, 242] width 81 height 13
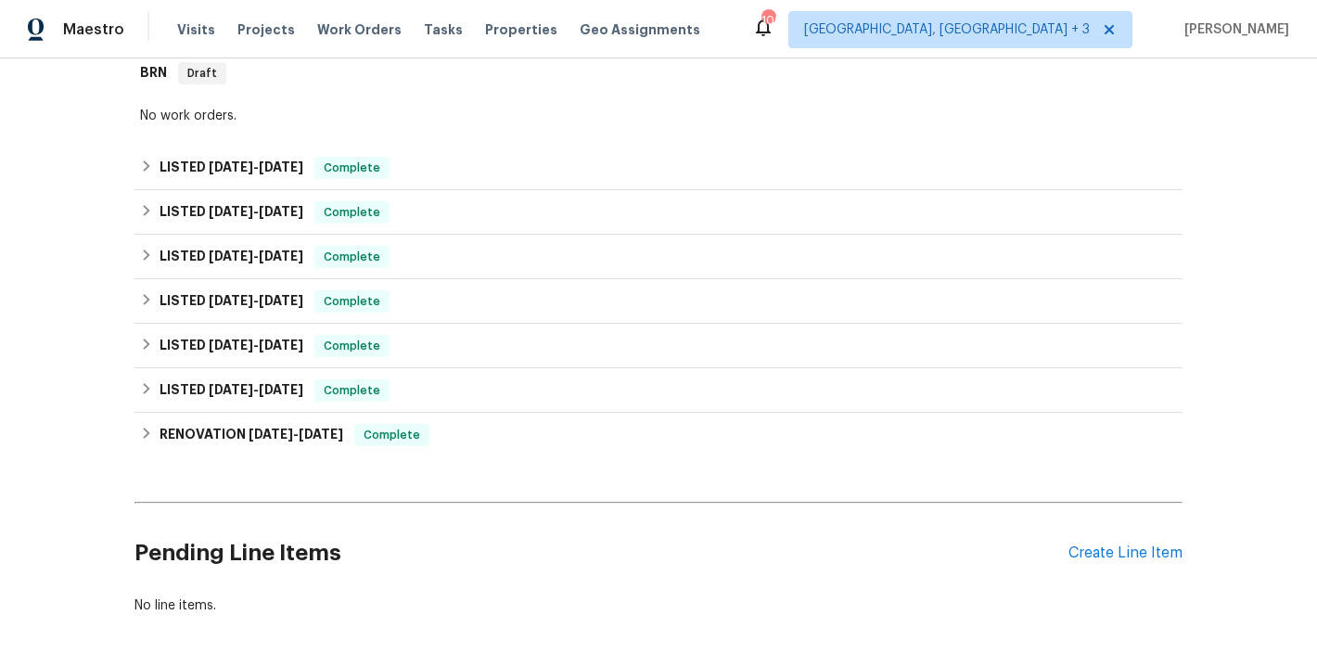
scroll to position [398, 0]
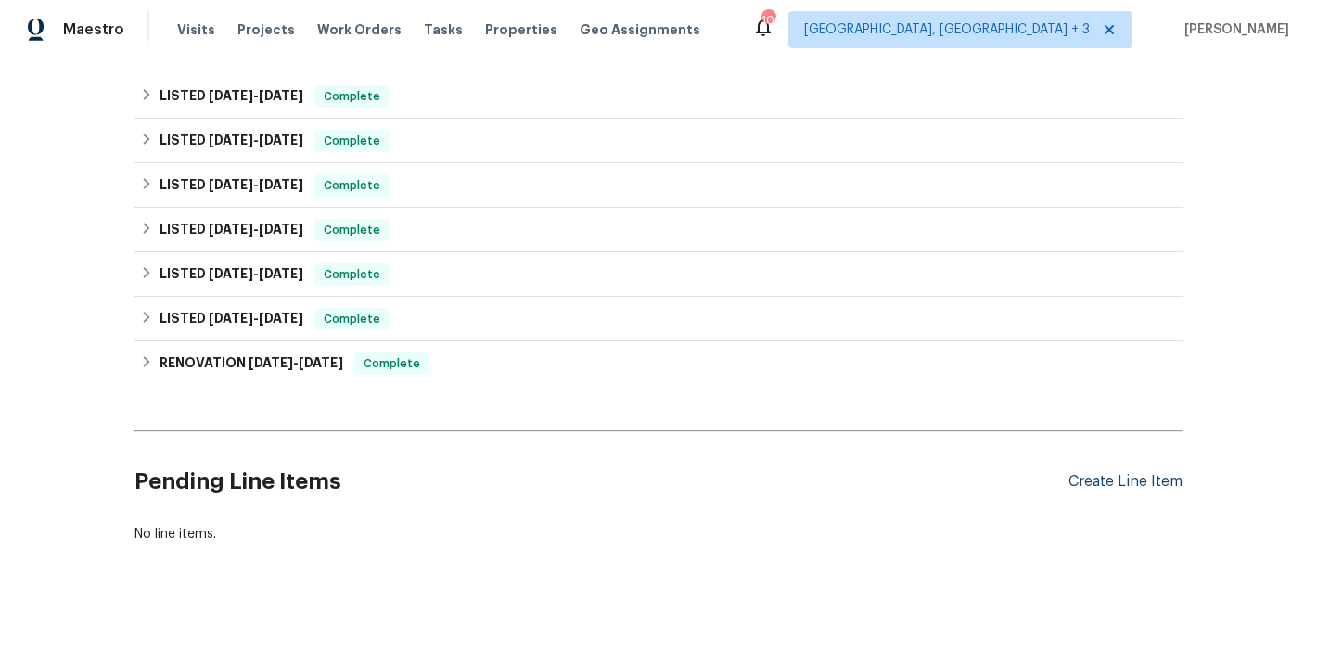
click at [1159, 473] on div "Create Line Item" at bounding box center [1125, 482] width 114 height 18
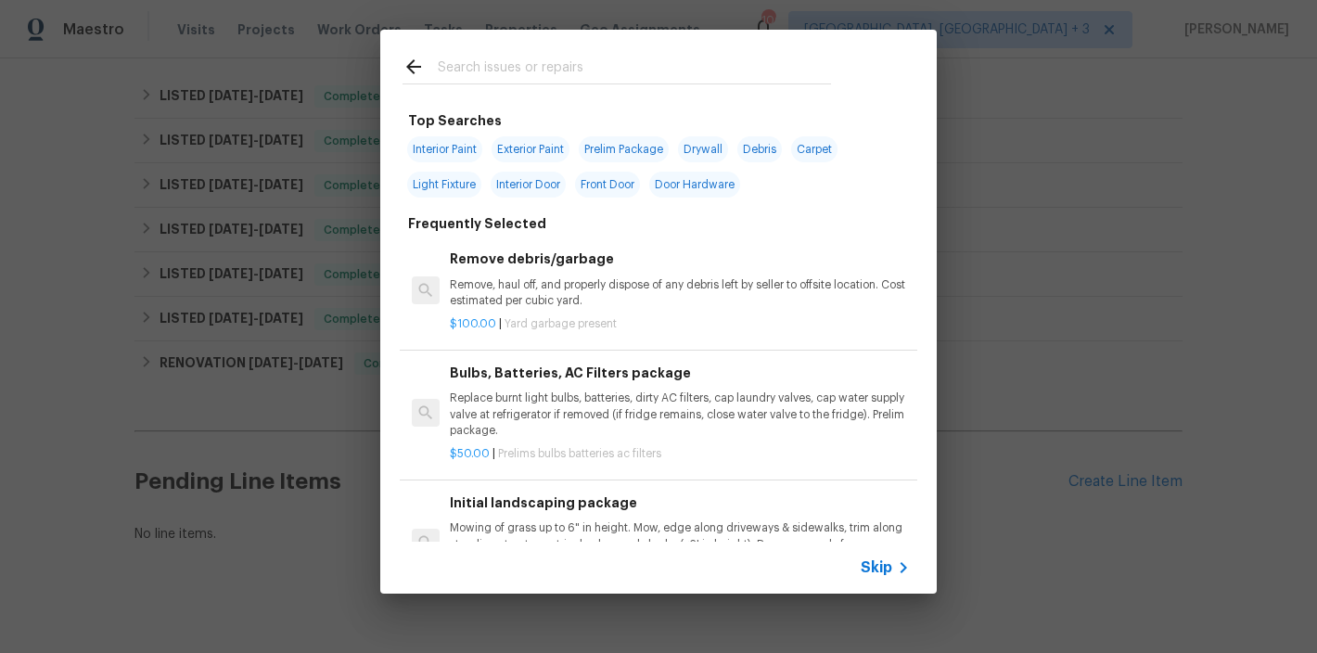
click at [472, 71] on input "text" at bounding box center [634, 70] width 393 height 28
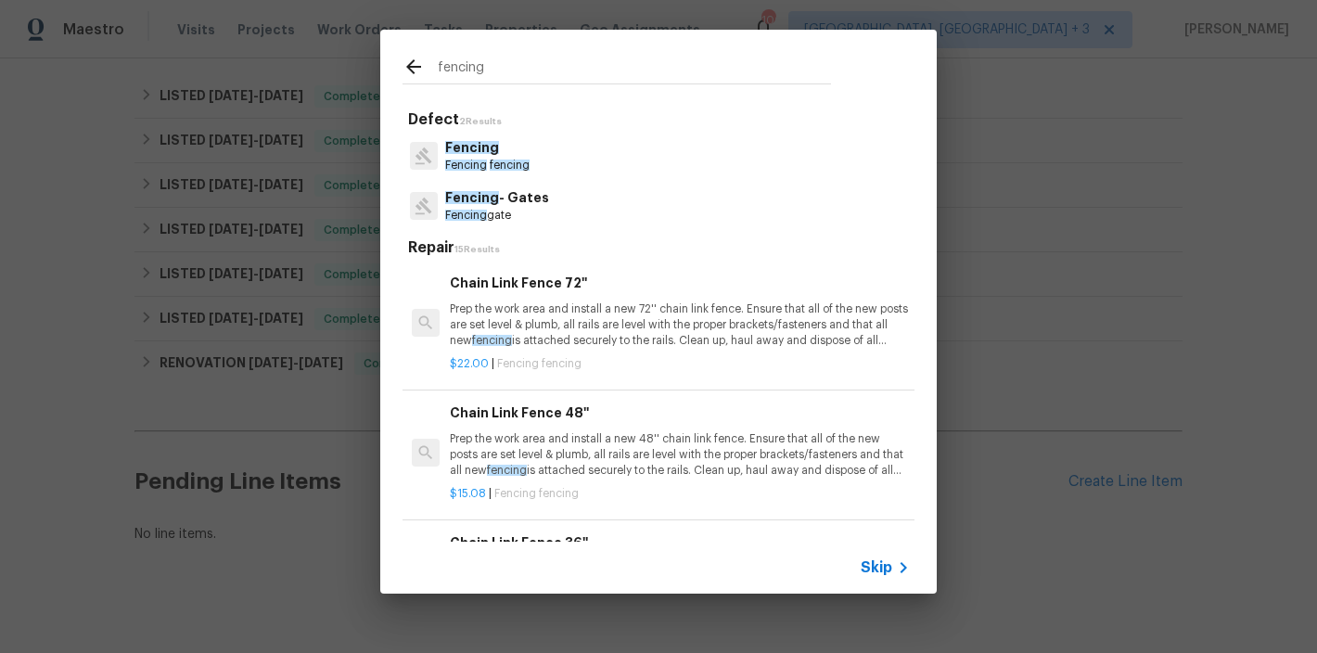
type input "fencing"
click at [485, 169] on p "Fencing fencing" at bounding box center [487, 166] width 84 height 16
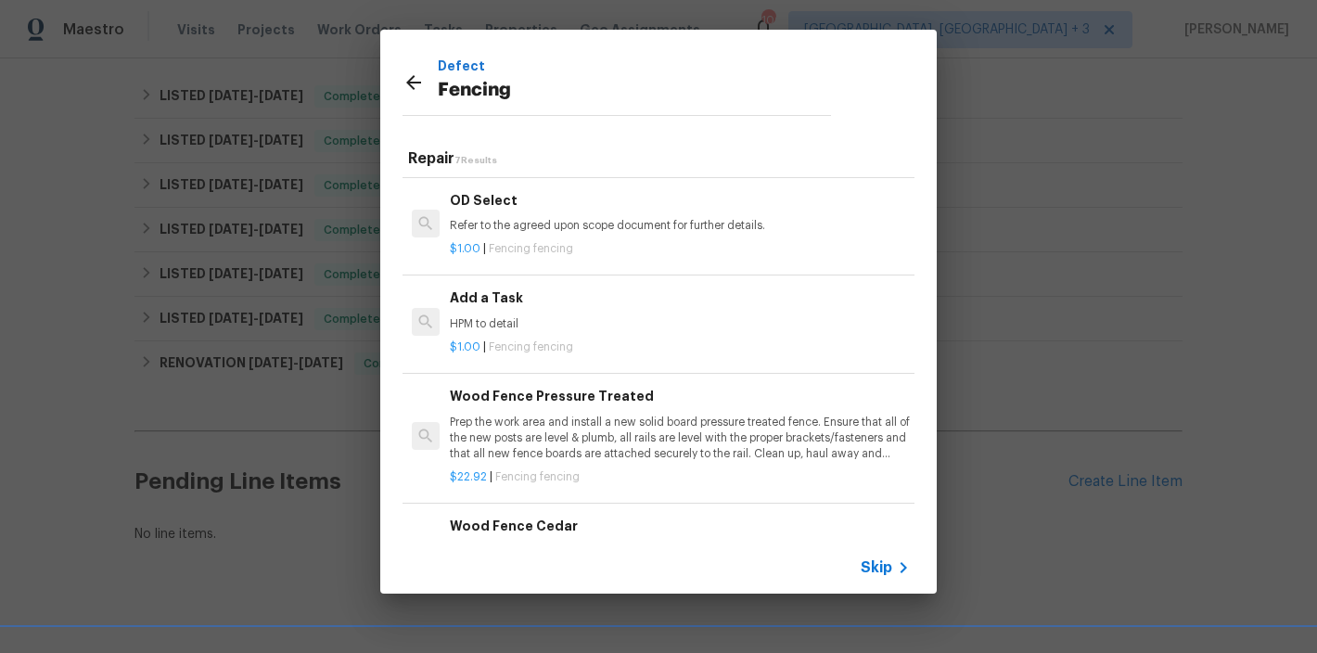
click at [494, 288] on h6 "Add a Task" at bounding box center [680, 297] width 460 height 20
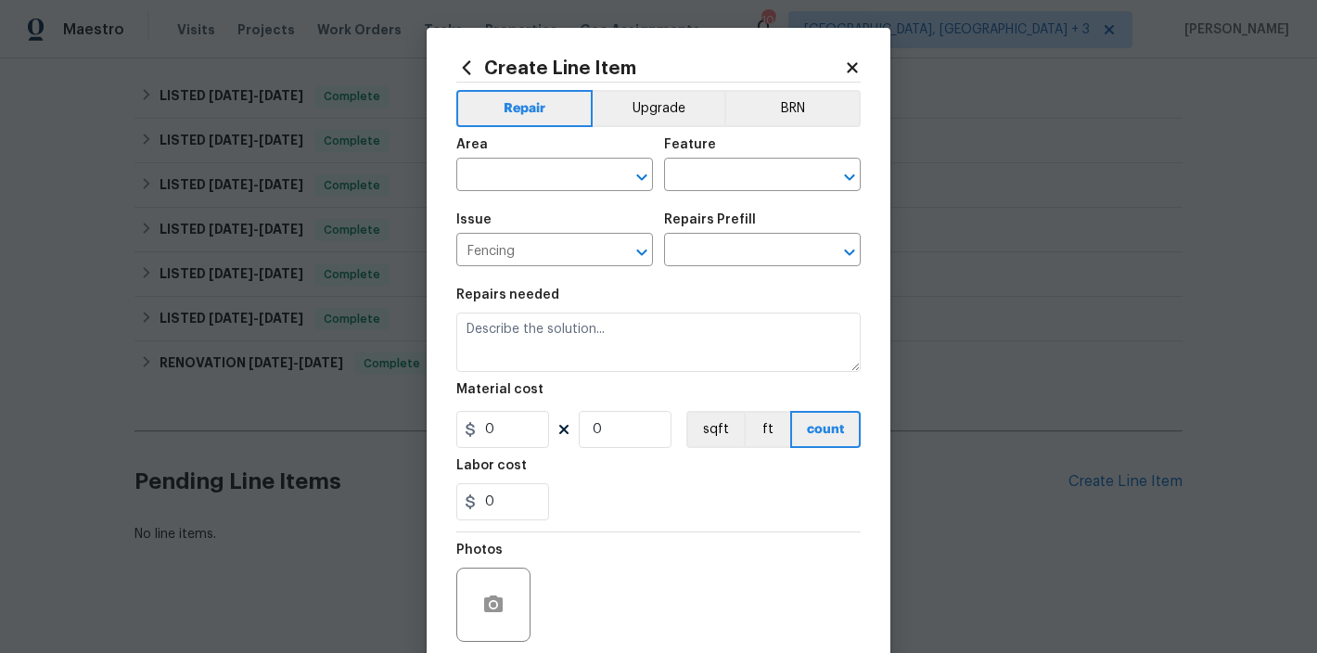
type input "Add a Task $1.00"
type textarea "HPM to detail"
type input "1"
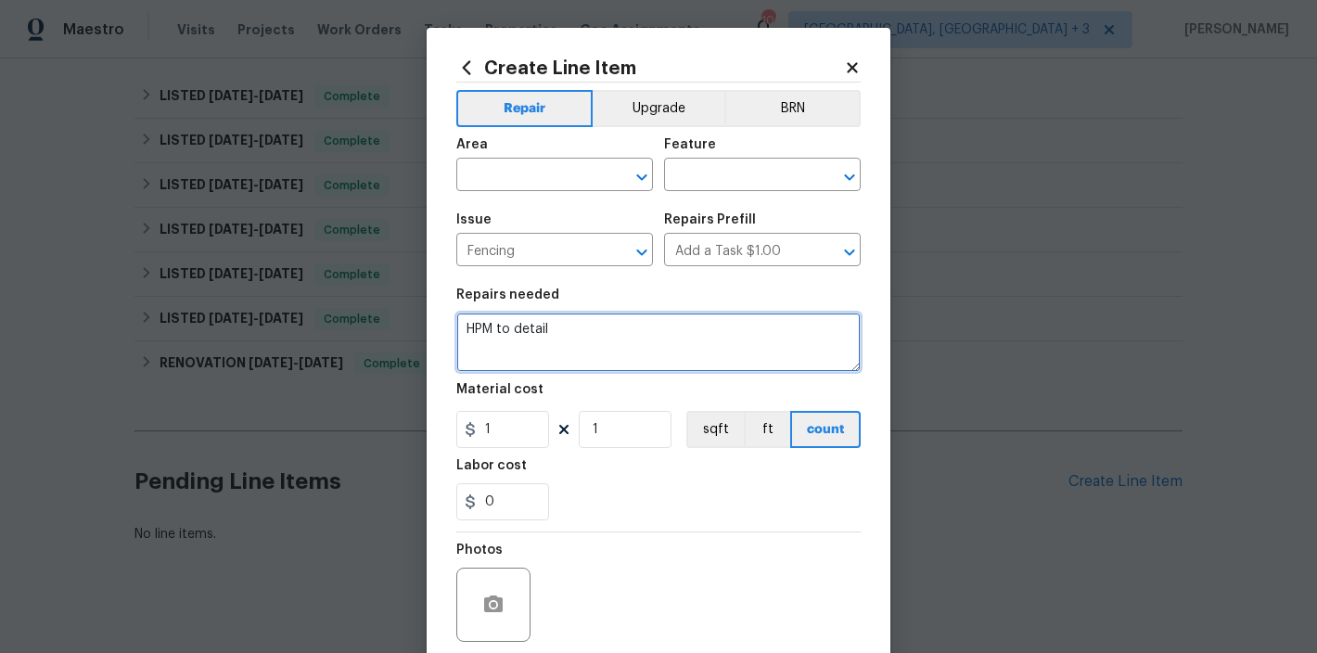
drag, startPoint x: 409, startPoint y: 325, endPoint x: 374, endPoint y: 323, distance: 35.3
click at [374, 323] on div "Create Line Item Repair Upgrade BRN Area ​ Feature ​ Issue Fencing ​ Repairs Pr…" at bounding box center [658, 326] width 1317 height 653
type textarea "Cost paid up front for survey and fencing estimates"
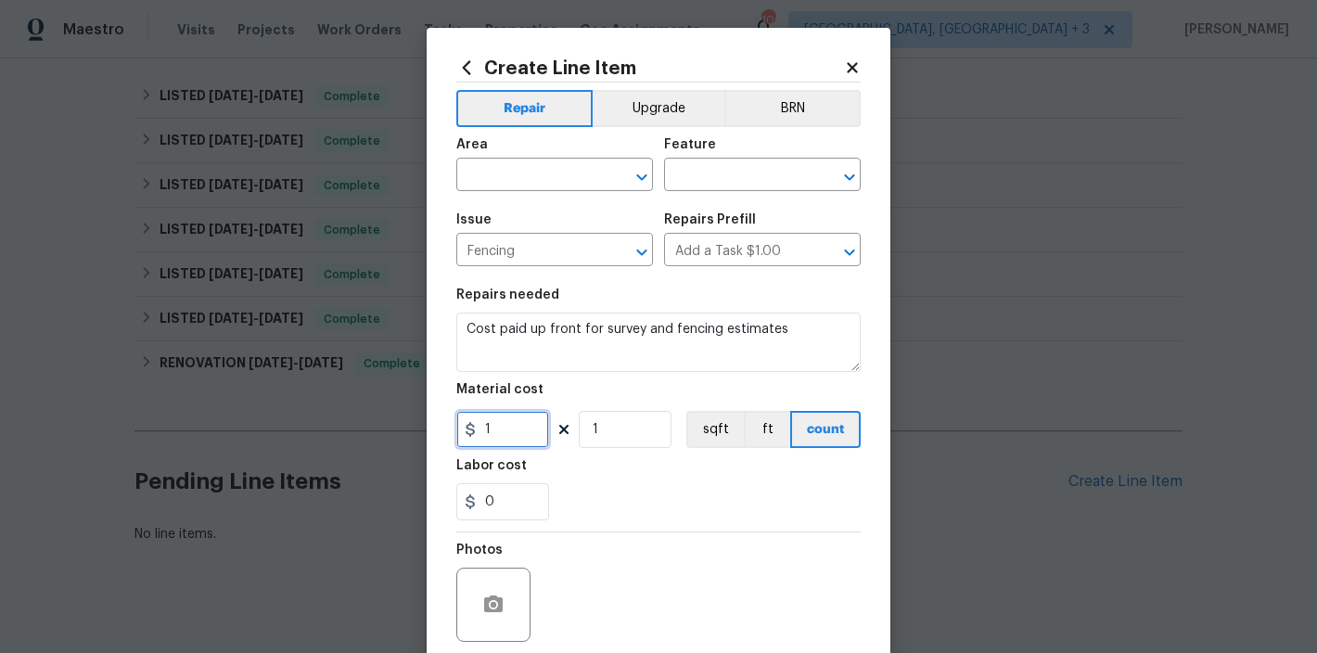
click at [501, 438] on input "1" at bounding box center [502, 429] width 93 height 37
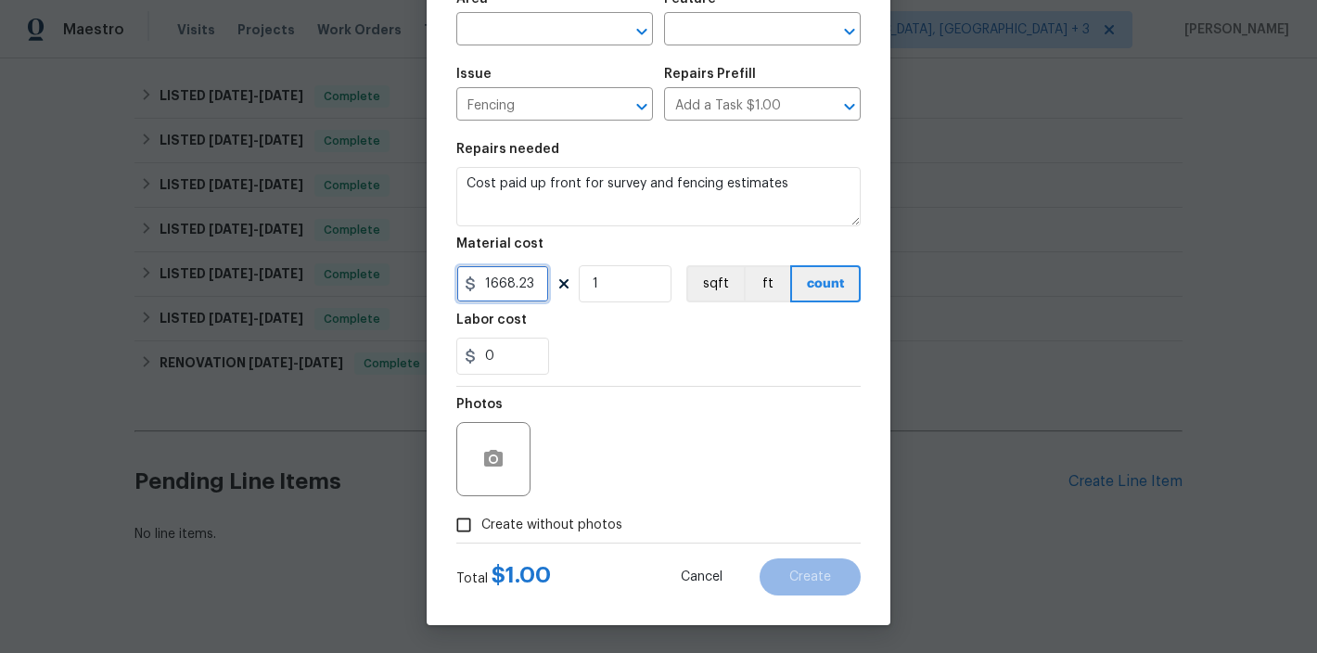
type input "1668.23"
click at [549, 530] on span "Create without photos" at bounding box center [551, 525] width 141 height 19
click at [481, 530] on input "Create without photos" at bounding box center [463, 524] width 35 height 35
checkbox input "true"
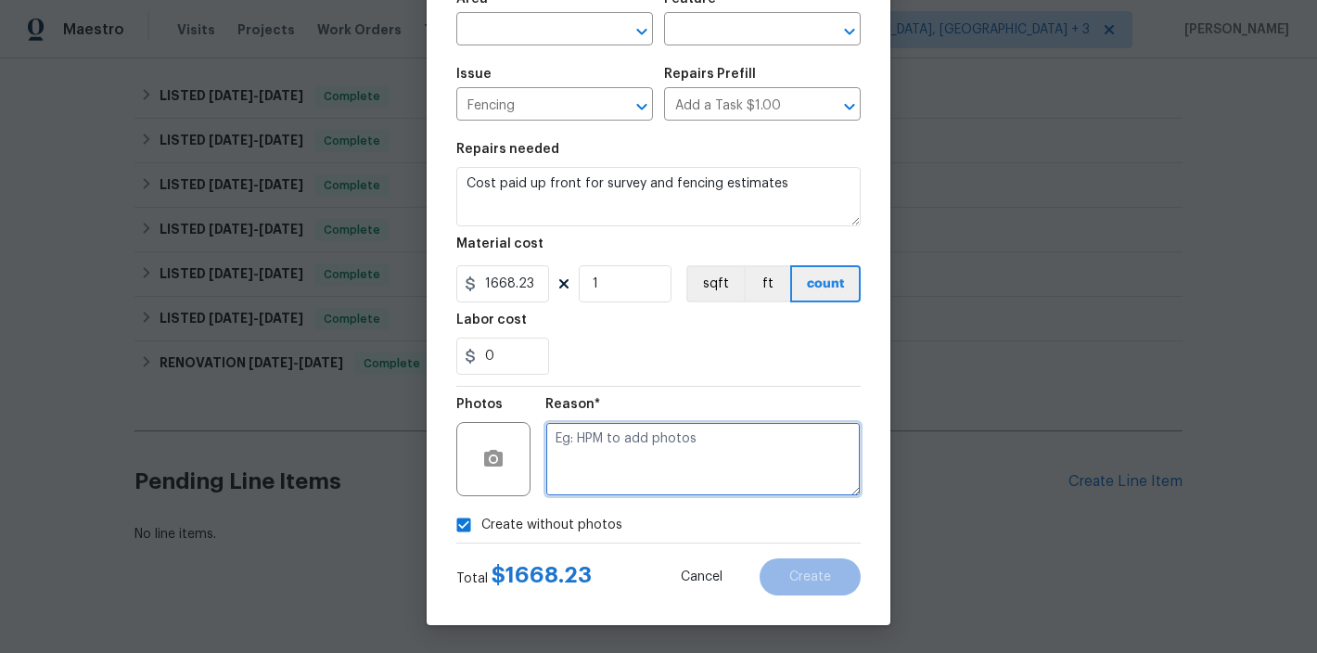
click at [668, 465] on textarea at bounding box center [702, 459] width 315 height 74
type textarea "none"
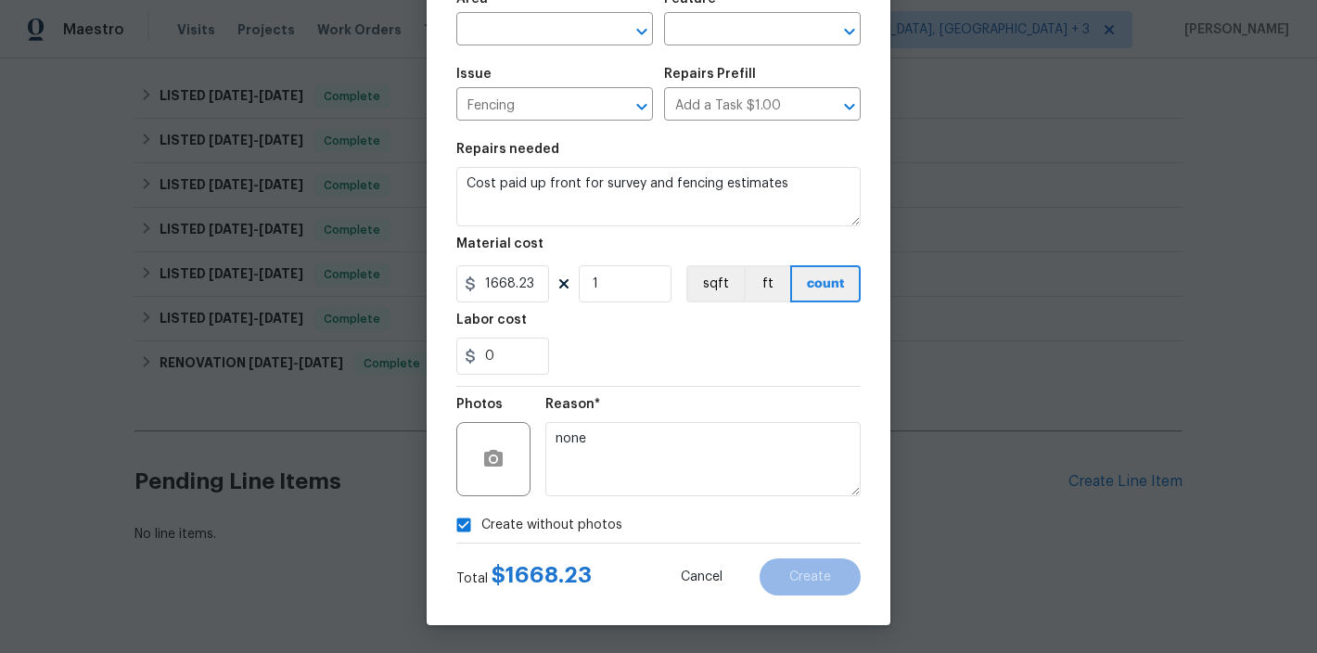
click at [510, 11] on div "Area" at bounding box center [554, 5] width 197 height 24
click at [504, 36] on input "text" at bounding box center [528, 31] width 145 height 29
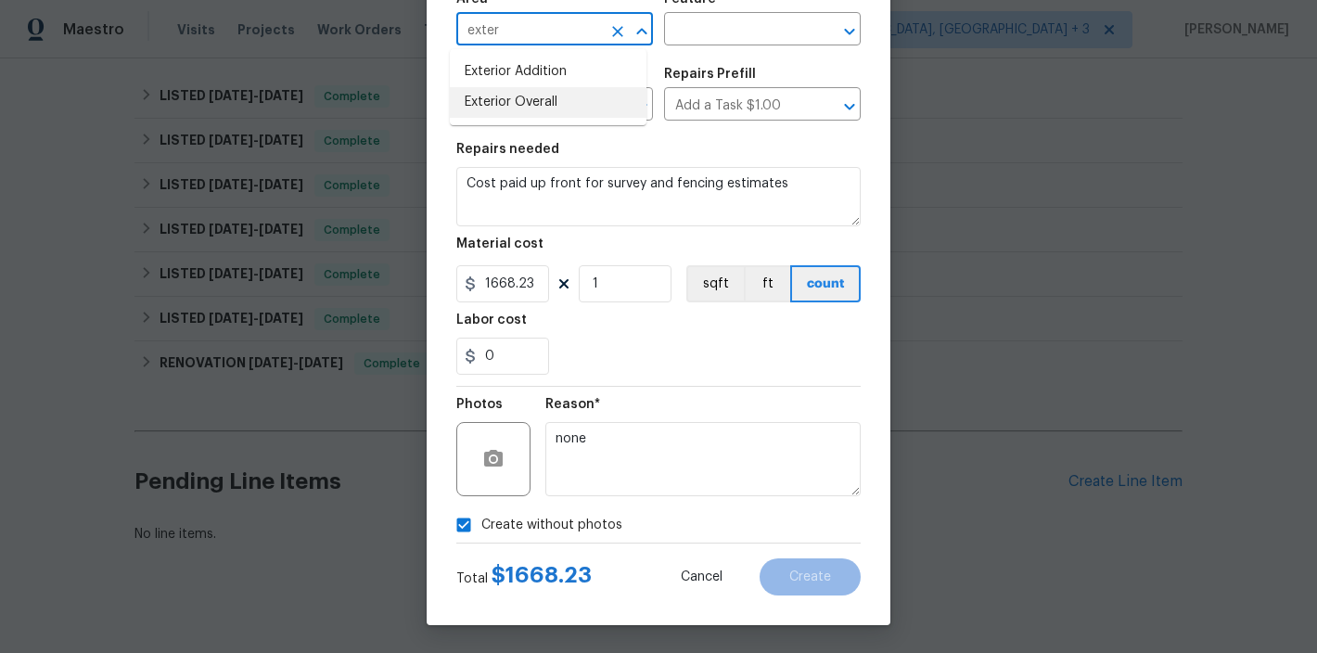
click at [511, 99] on li "Exterior Overall" at bounding box center [548, 102] width 197 height 31
type input "Exterior Overall"
click at [712, 35] on input "text" at bounding box center [736, 31] width 145 height 29
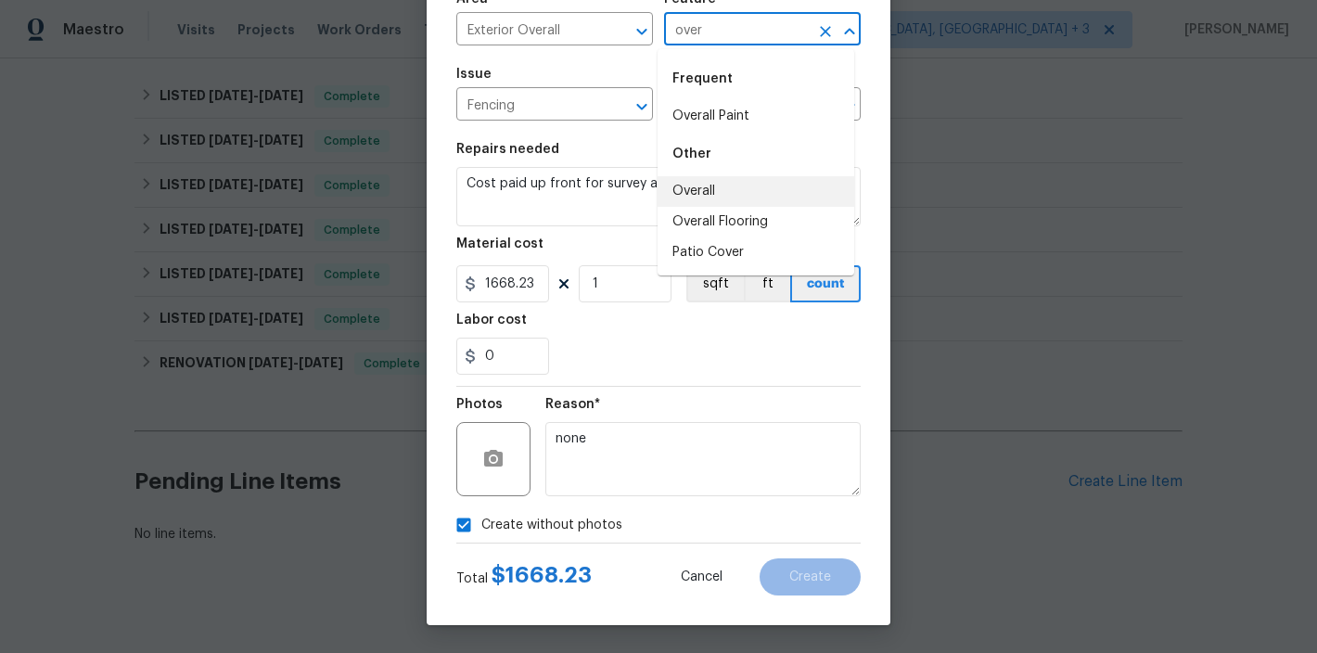
drag, startPoint x: 710, startPoint y: 196, endPoint x: 702, endPoint y: 204, distance: 11.8
click at [710, 196] on li "Overall" at bounding box center [755, 191] width 197 height 31
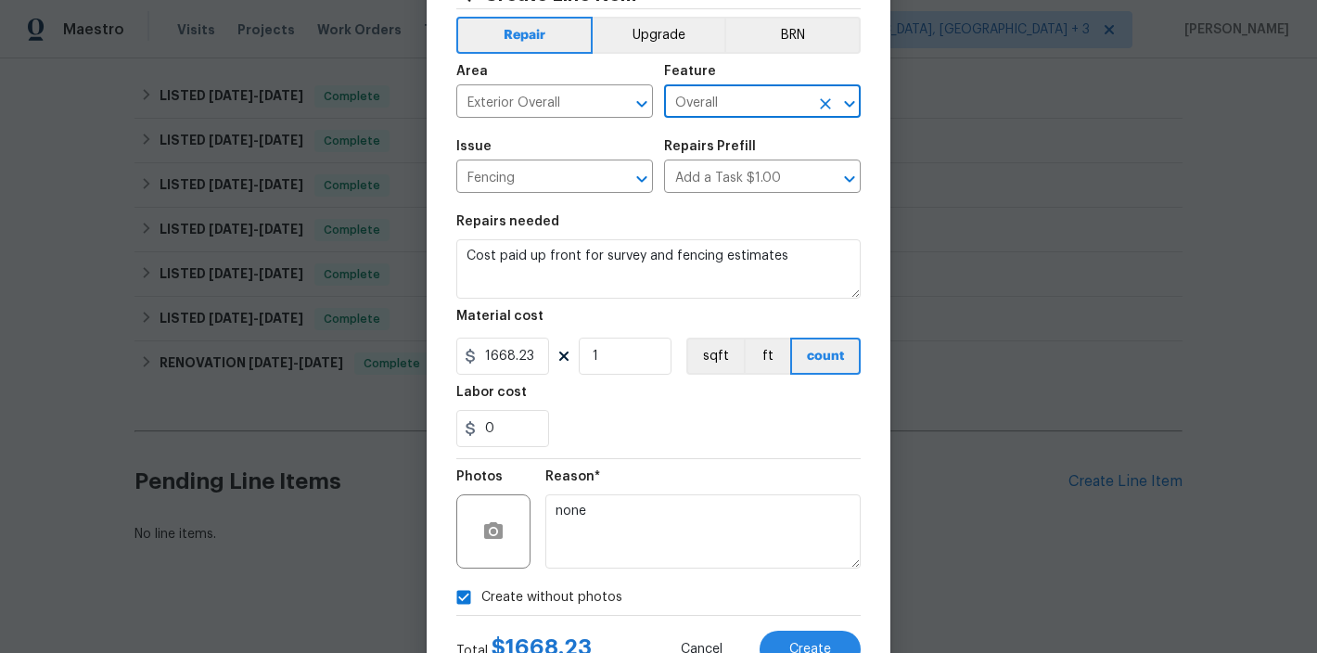
scroll to position [72, 0]
type input "Overall"
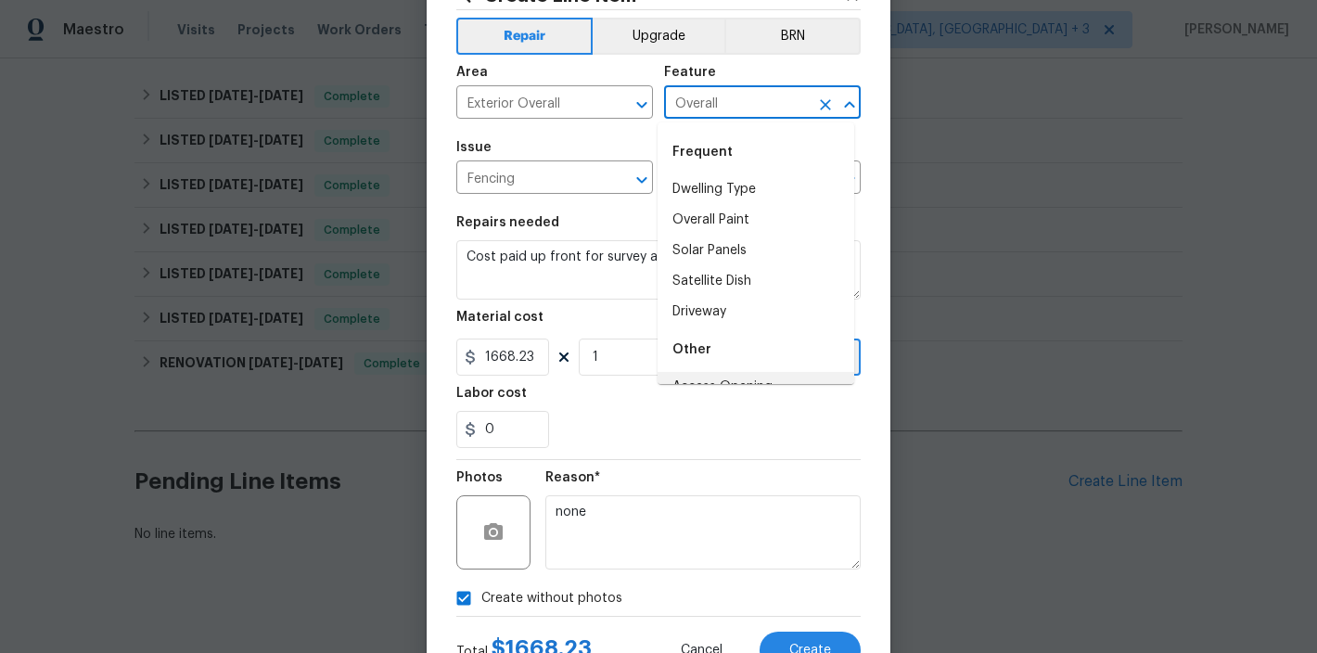
click at [729, 420] on div "0" at bounding box center [658, 429] width 404 height 37
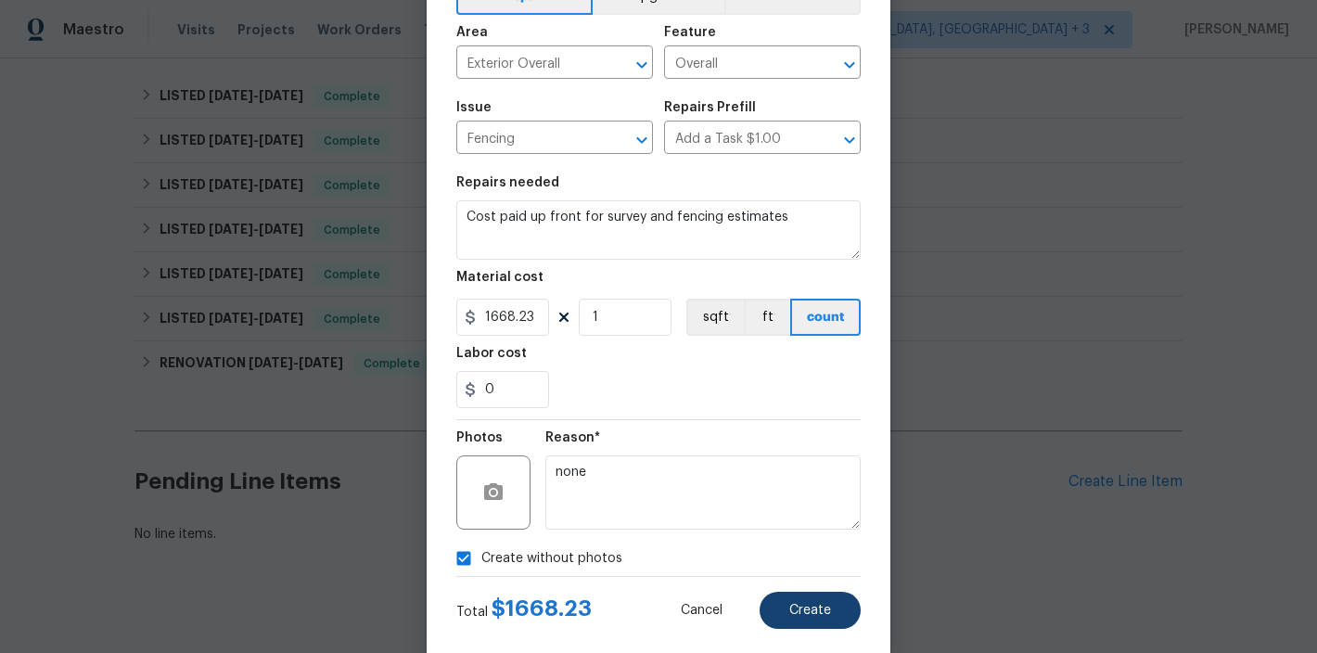
scroll to position [147, 0]
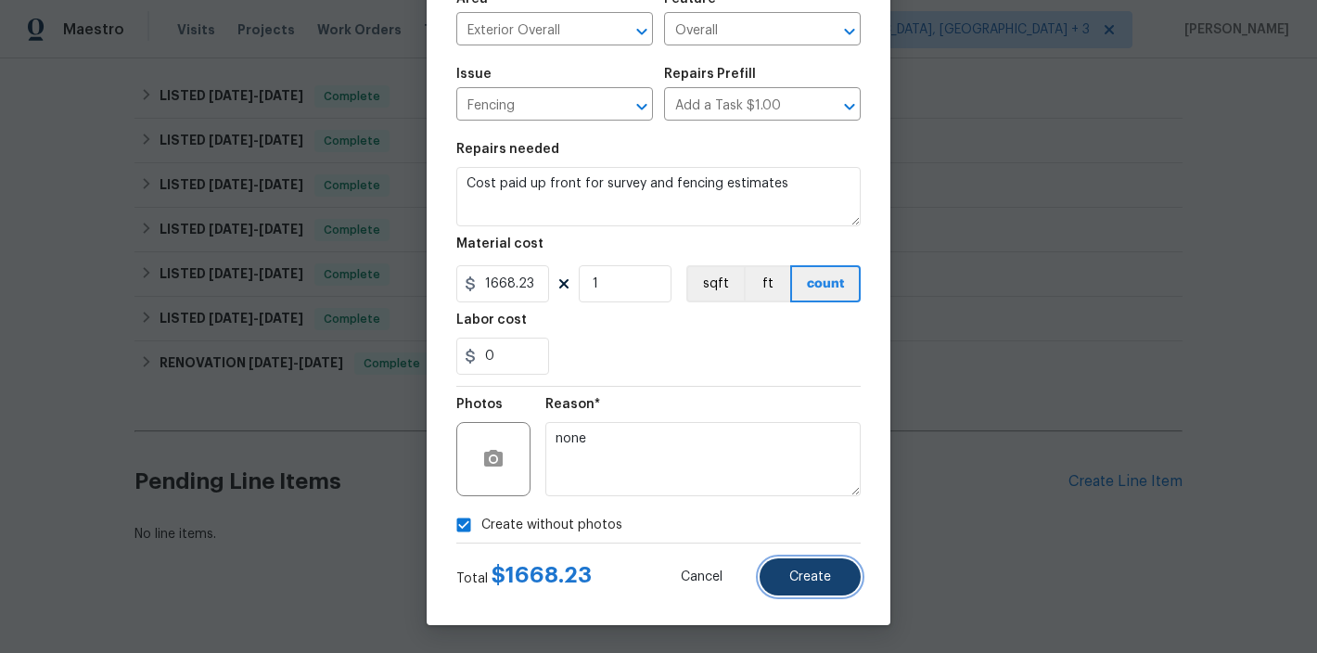
click at [822, 573] on span "Create" at bounding box center [810, 577] width 42 height 14
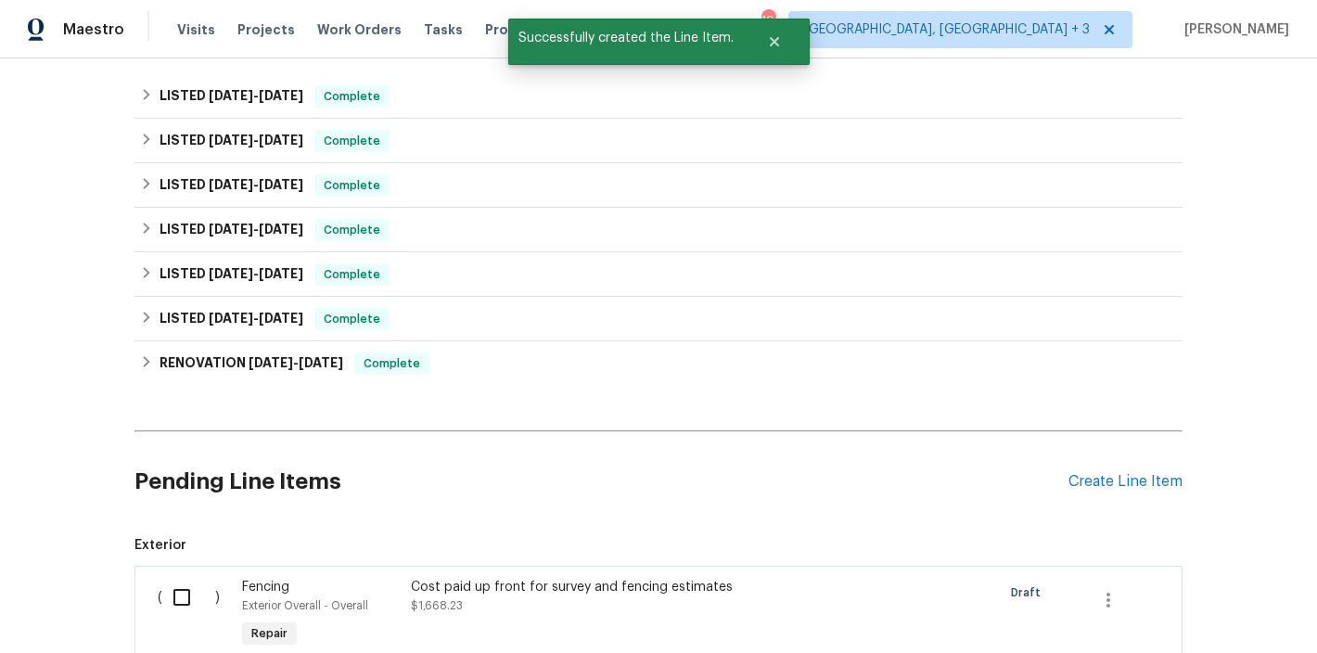
click at [172, 578] on input "checkbox" at bounding box center [188, 597] width 53 height 39
checkbox input "true"
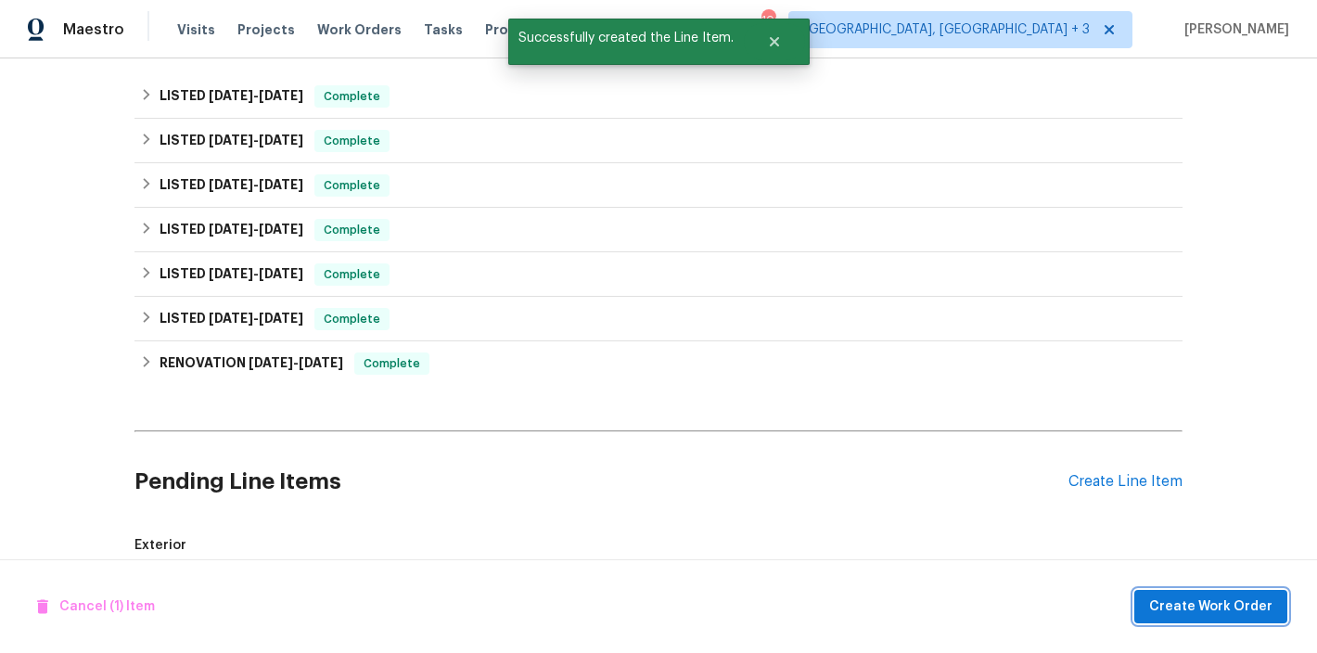
click at [1228, 602] on span "Create Work Order" at bounding box center [1210, 606] width 123 height 23
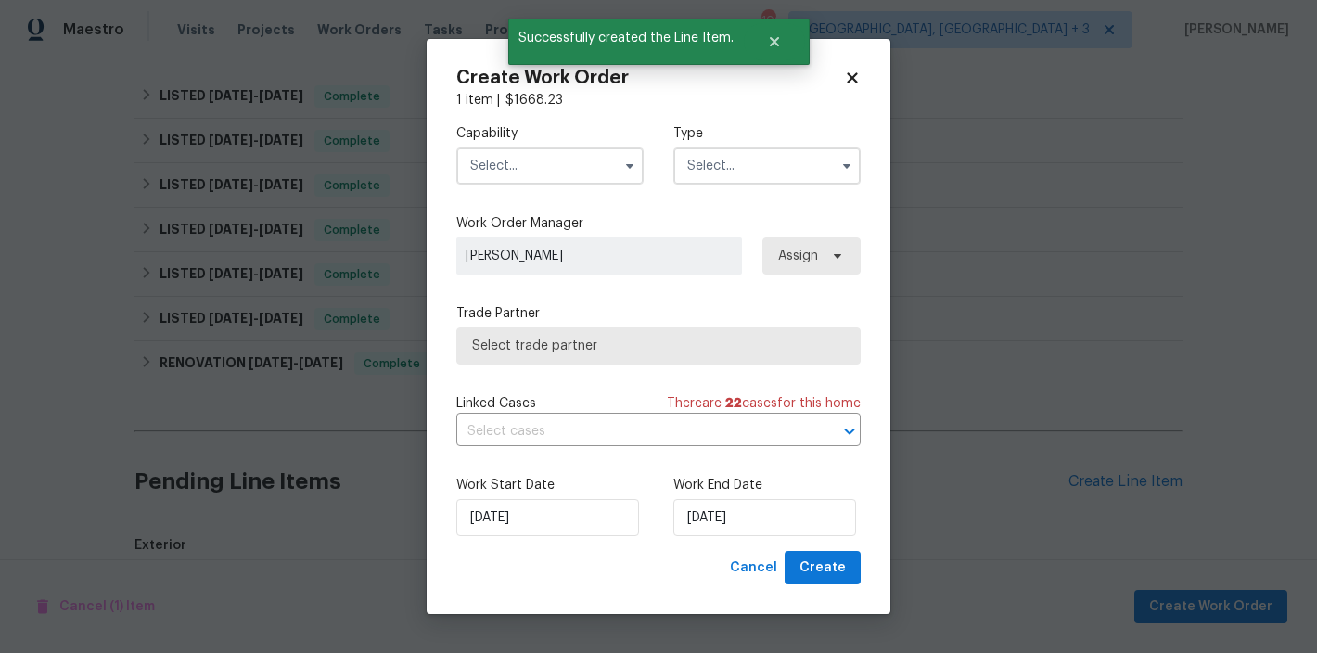
click at [500, 170] on input "text" at bounding box center [549, 165] width 187 height 37
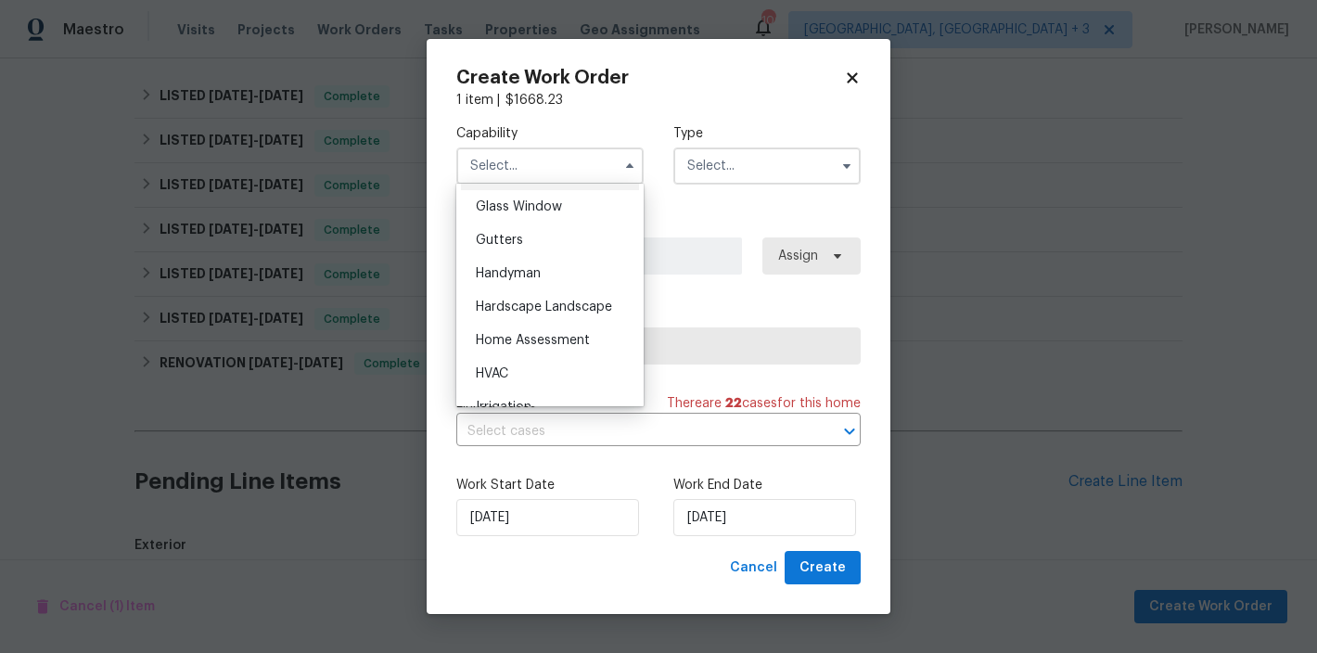
scroll to position [785, 0]
click at [551, 313] on span "General Contractor" at bounding box center [536, 306] width 120 height 13
type input "General Contractor"
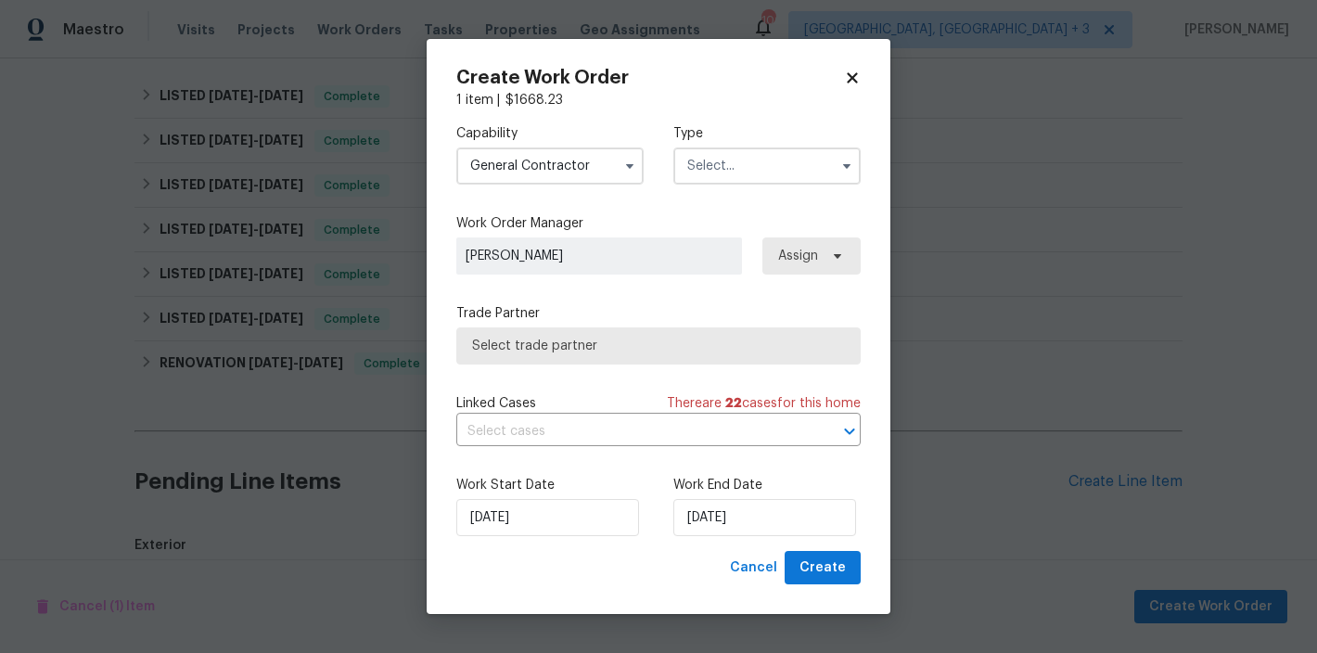
click at [732, 154] on input "text" at bounding box center [766, 165] width 187 height 37
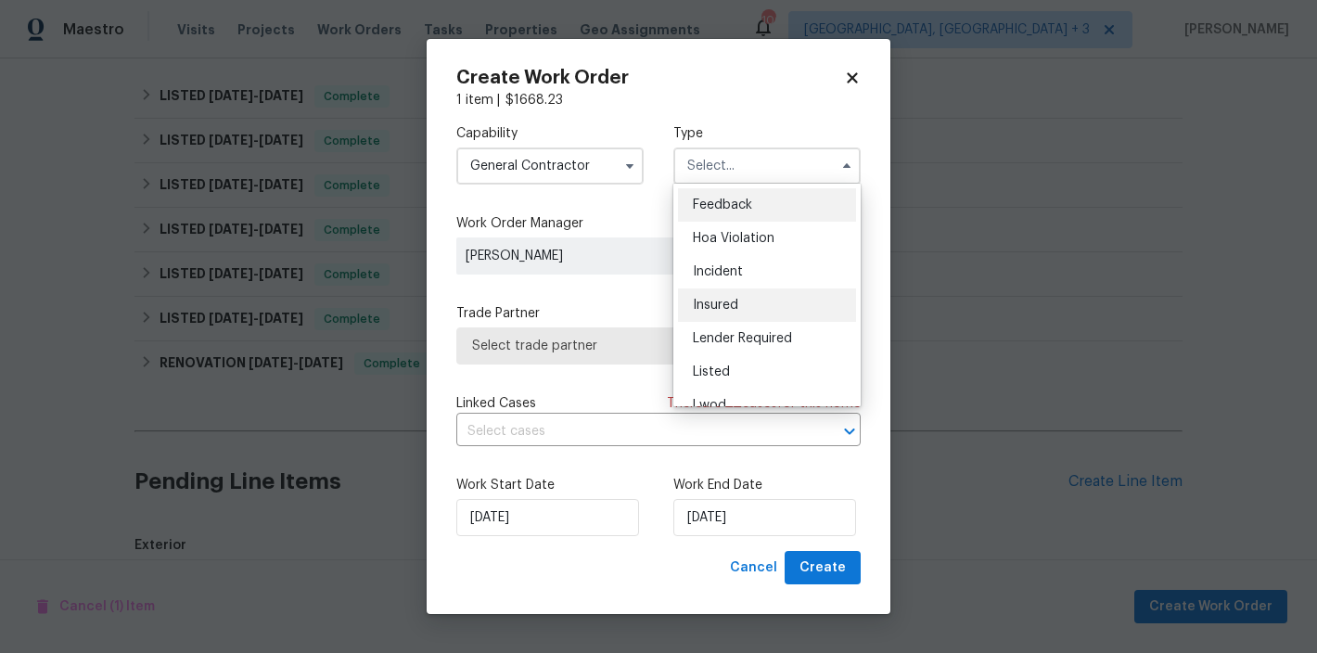
scroll to position [27, 0]
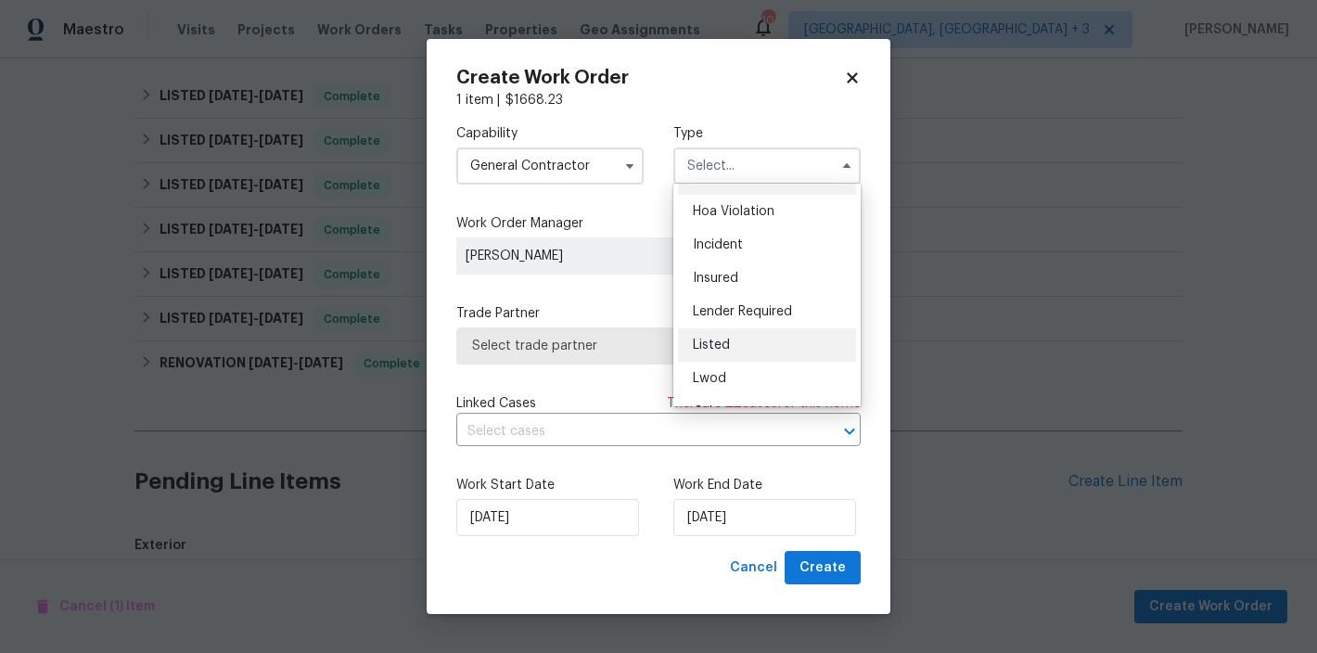
click at [703, 341] on span "Listed" at bounding box center [711, 344] width 37 height 13
type input "Listed"
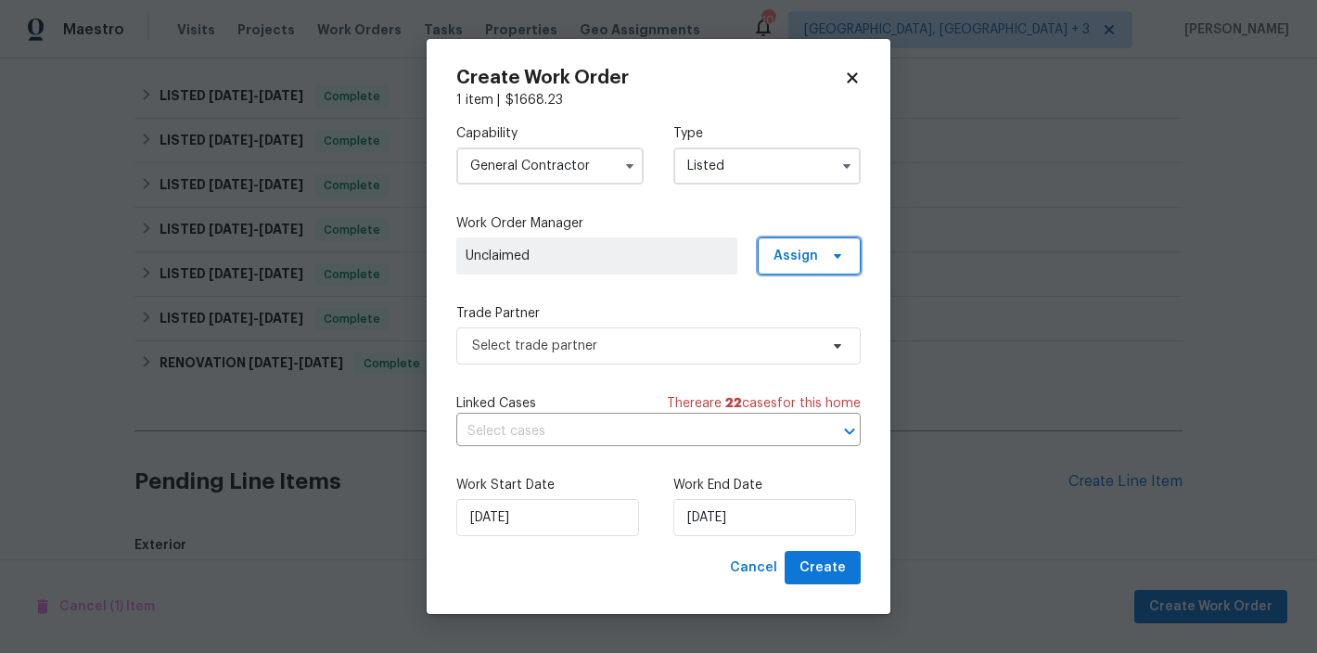
click at [792, 261] on span "Assign" at bounding box center [795, 256] width 45 height 19
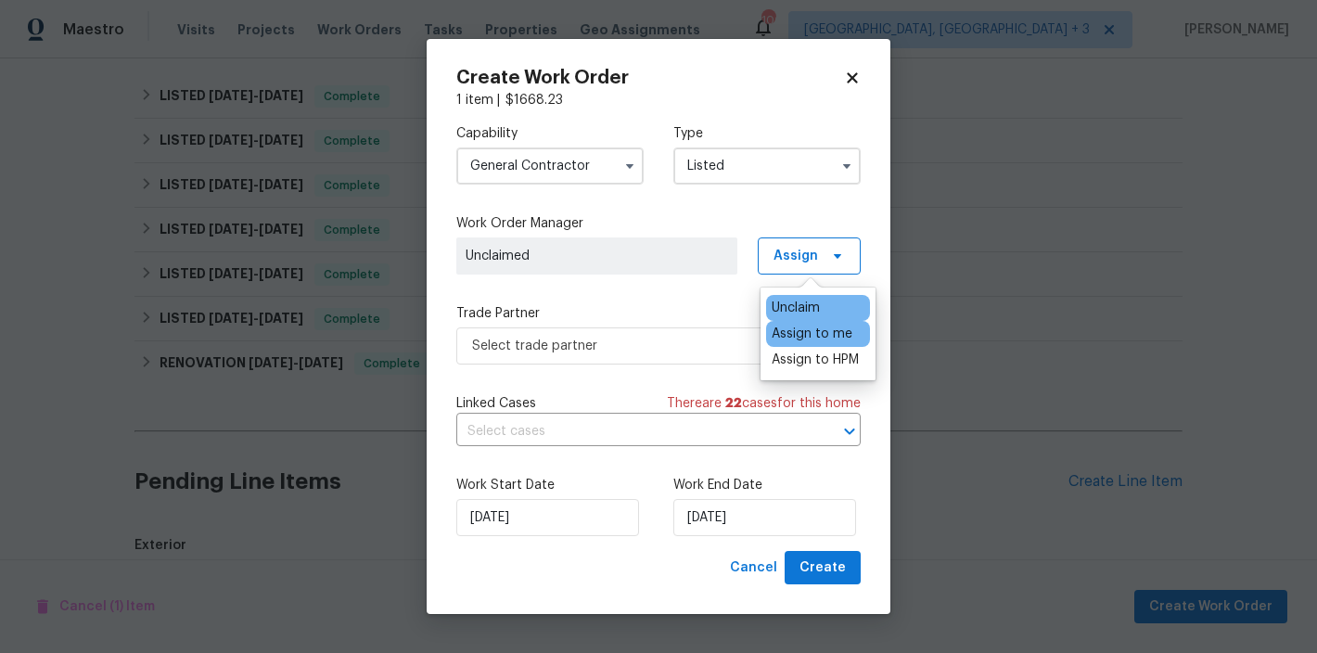
click at [795, 325] on div "Assign to me" at bounding box center [812, 334] width 81 height 19
click at [845, 337] on div "Assign to me" at bounding box center [812, 334] width 81 height 19
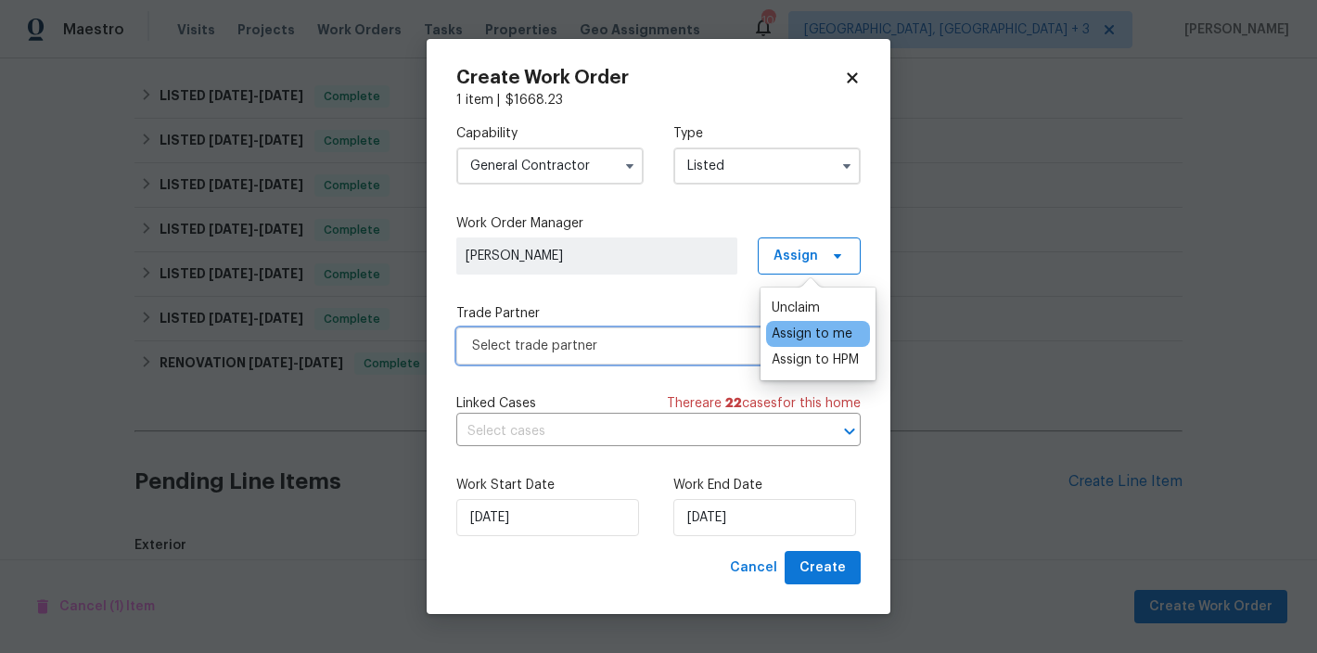
click at [595, 343] on span "Select trade partner" at bounding box center [645, 346] width 346 height 19
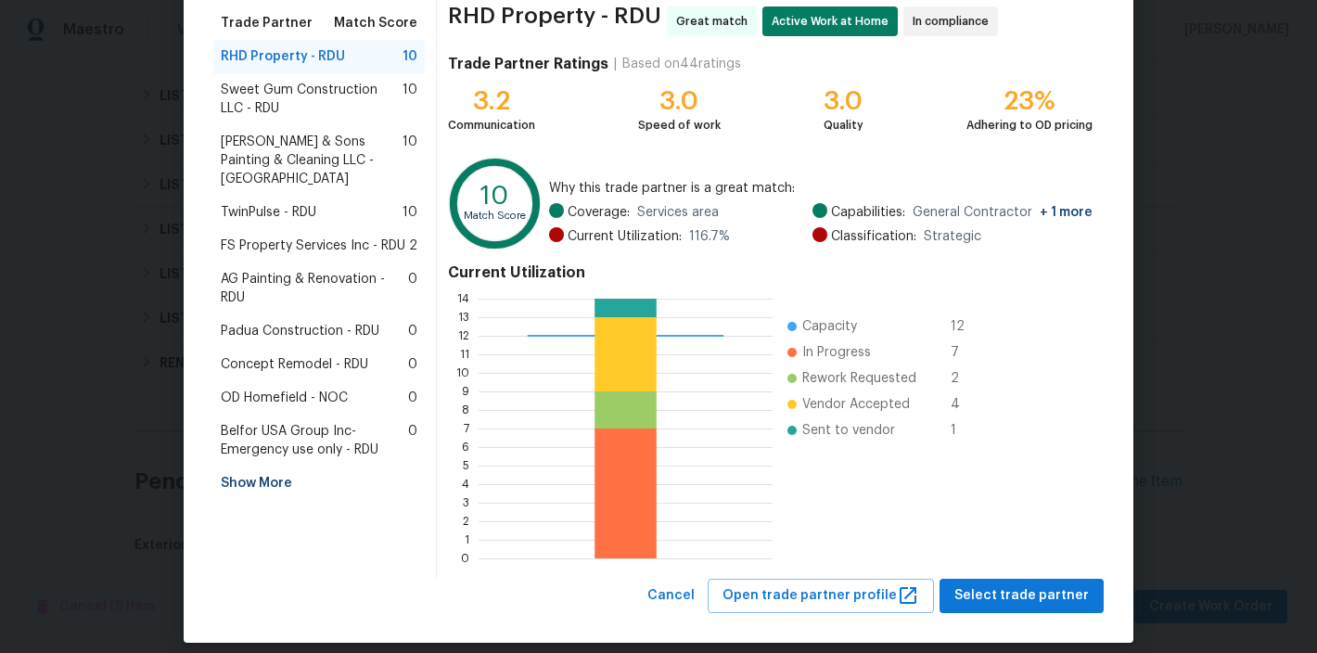
click at [300, 98] on span "Sweet Gum Construction LLC - RDU" at bounding box center [312, 99] width 182 height 37
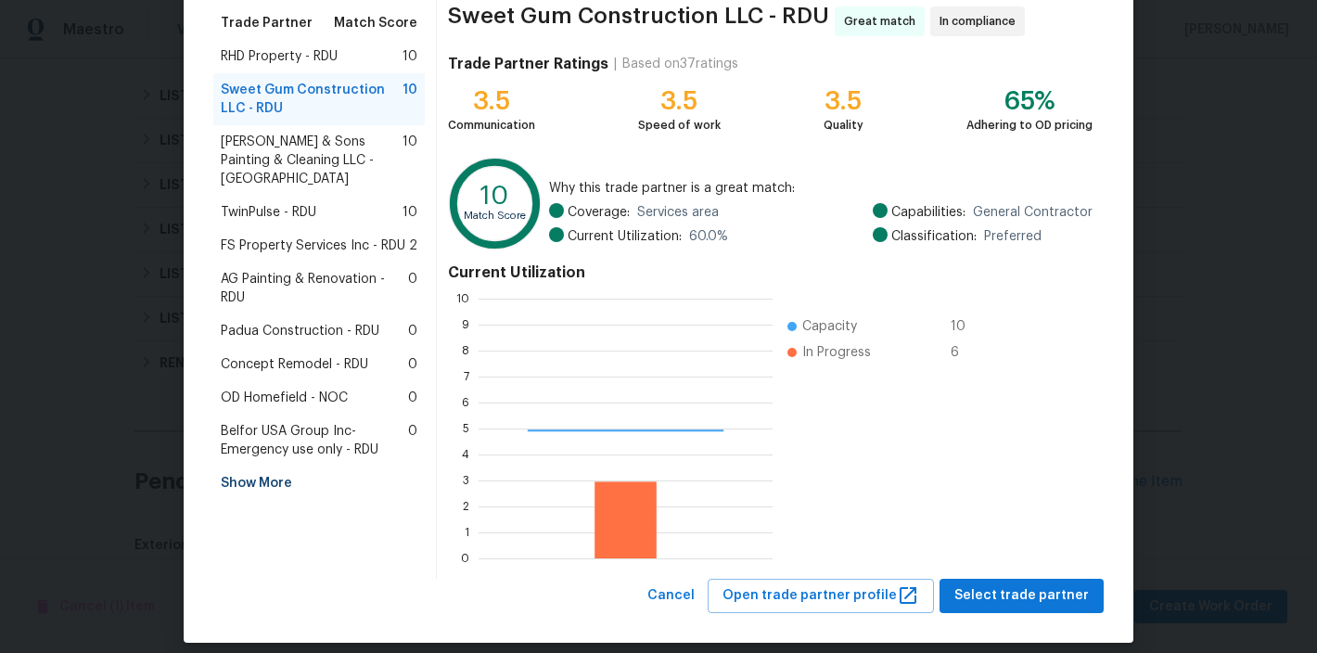
scroll to position [246, 280]
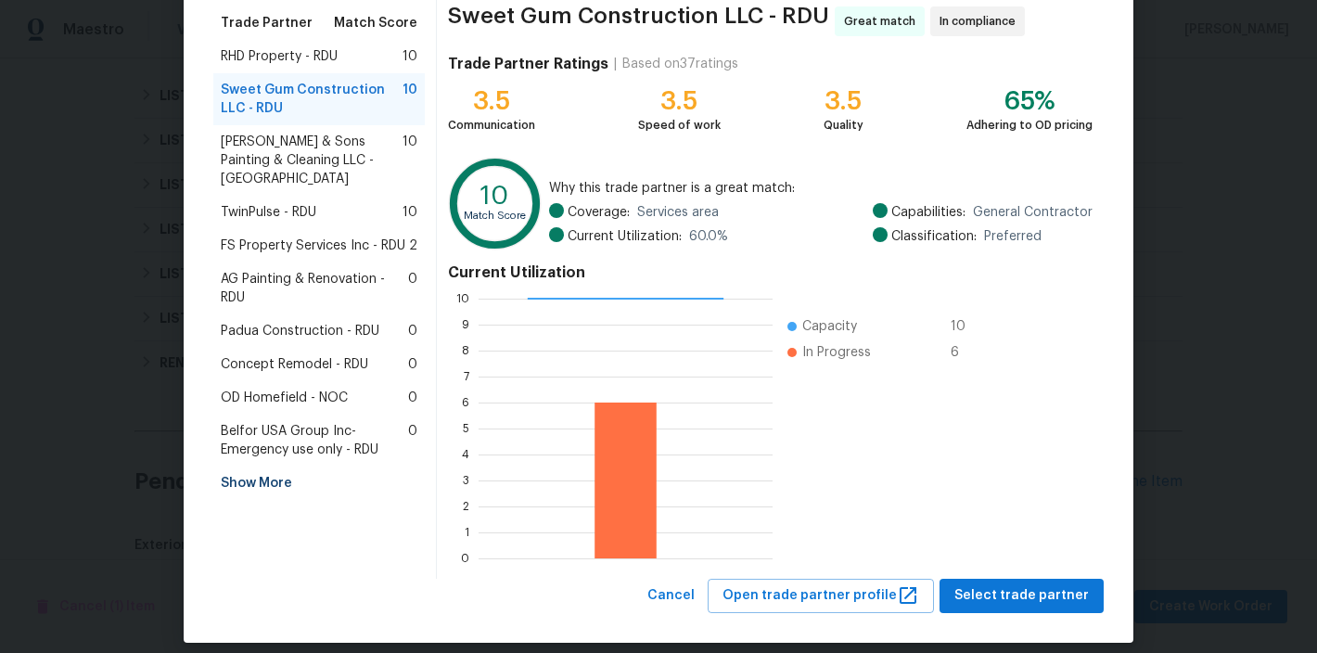
click at [292, 153] on span "Hodge & Sons Painting & Cleaning LLC - RDU" at bounding box center [312, 161] width 182 height 56
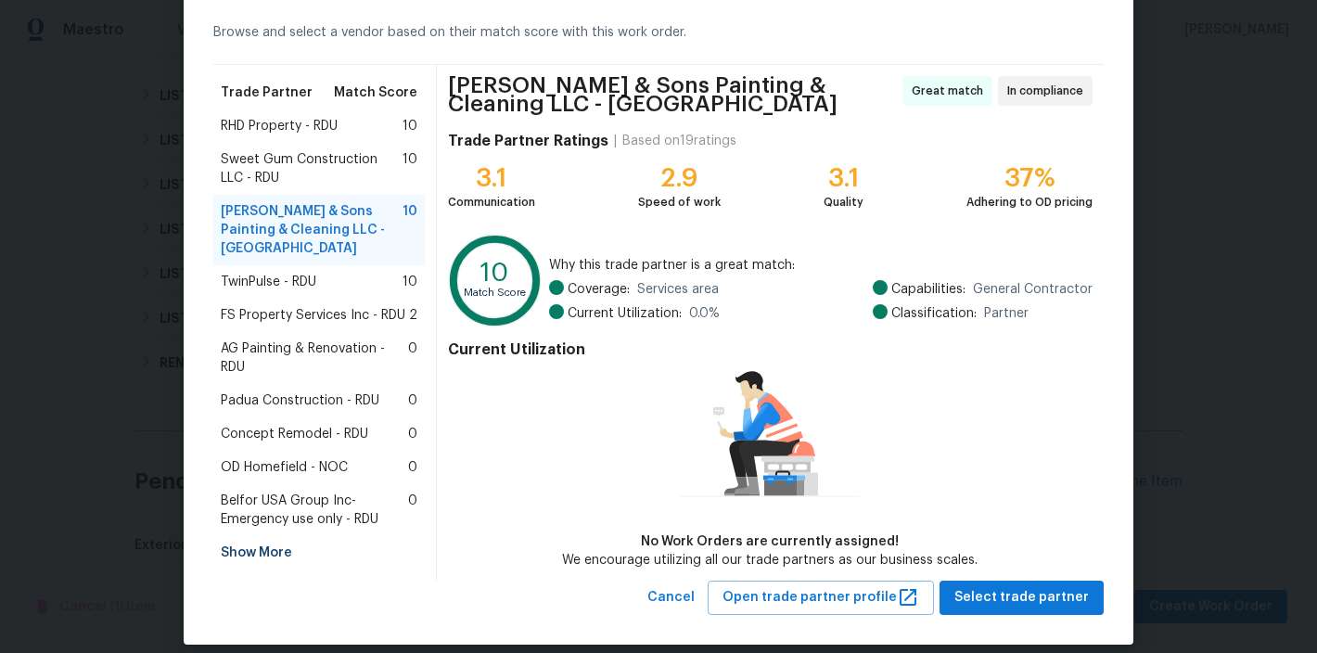
scroll to position [96, 0]
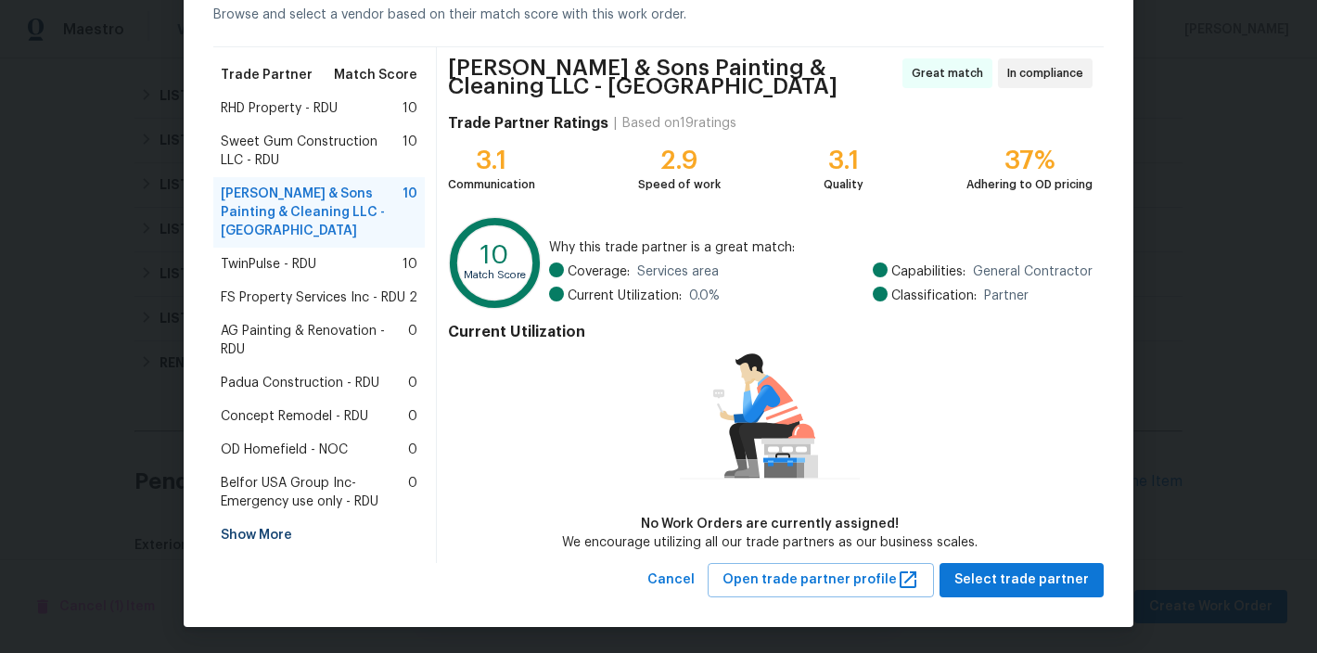
click at [276, 255] on span "TwinPulse - RDU" at bounding box center [269, 264] width 96 height 19
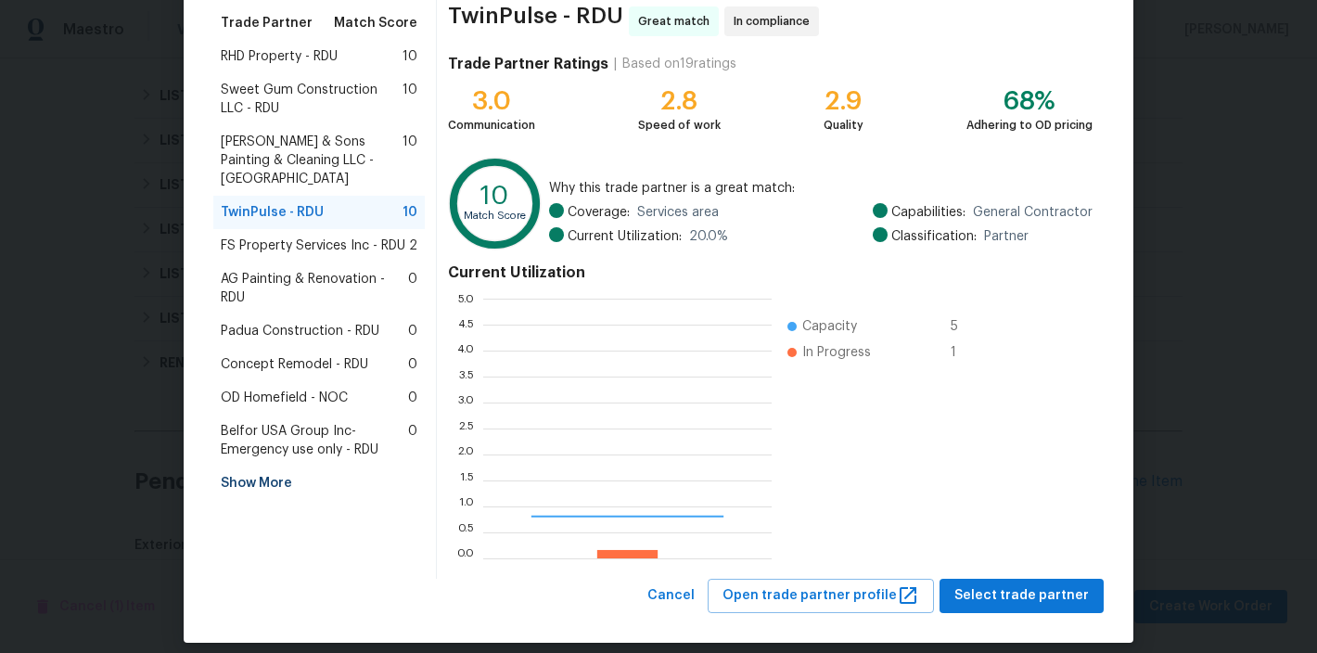
scroll to position [246, 274]
click at [276, 270] on span "AG Painting & Renovation - RDU" at bounding box center [314, 288] width 187 height 37
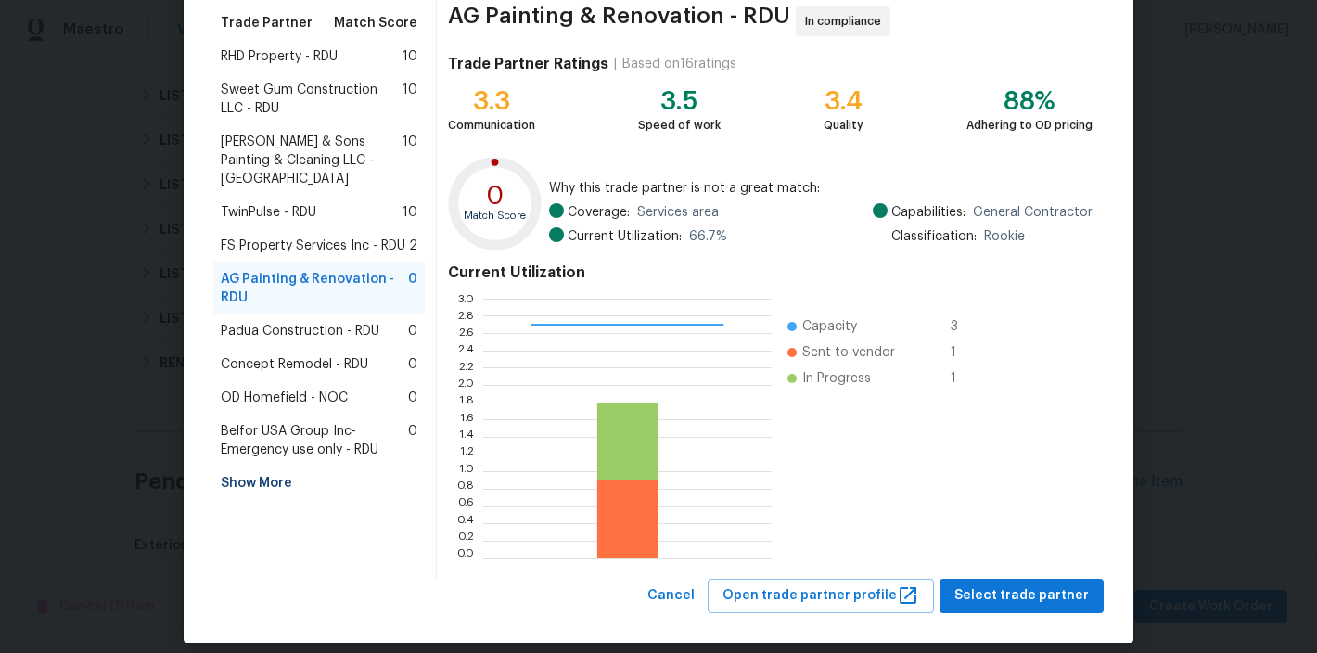
click at [270, 322] on span "Padua Construction - RDU" at bounding box center [300, 331] width 159 height 19
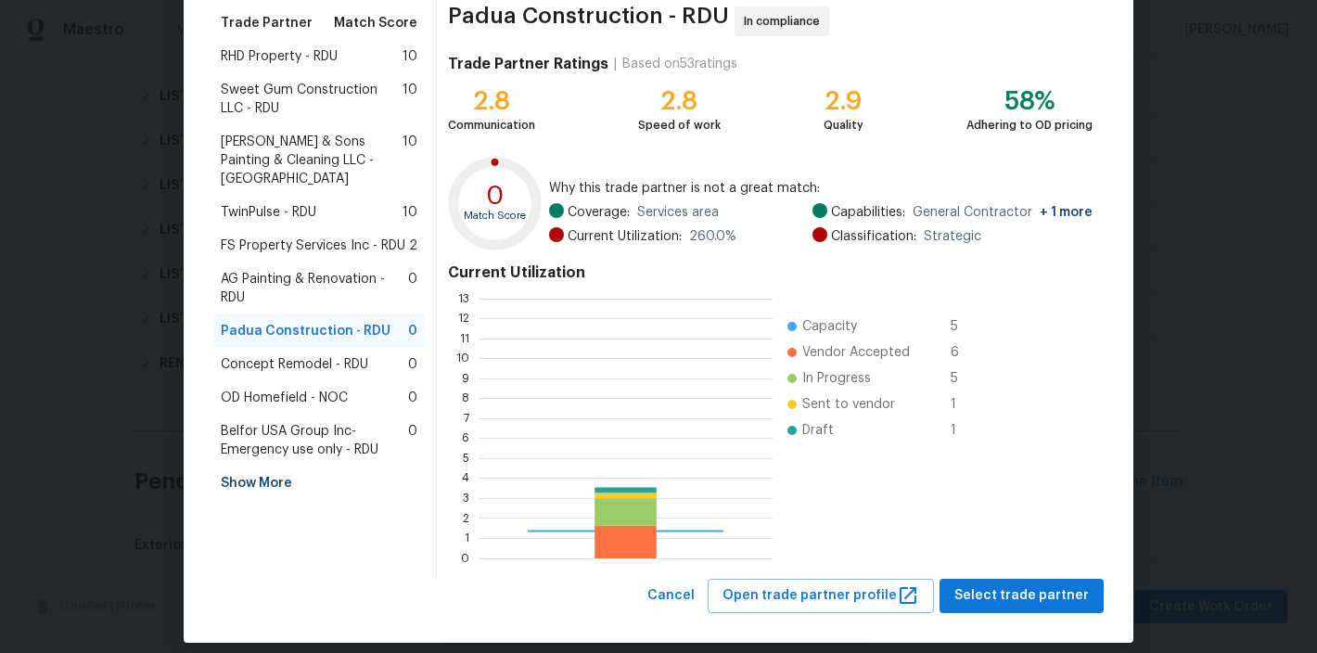
scroll to position [246, 280]
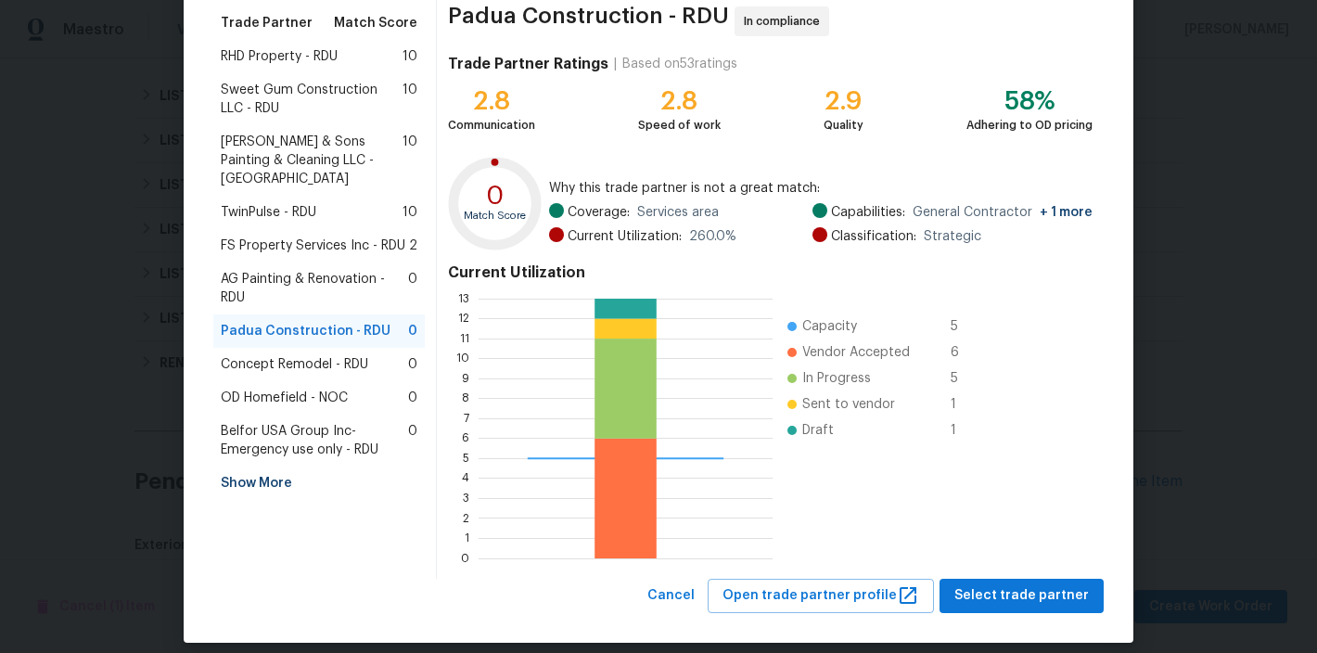
click at [269, 355] on span "Concept Remodel - RDU" at bounding box center [294, 364] width 147 height 19
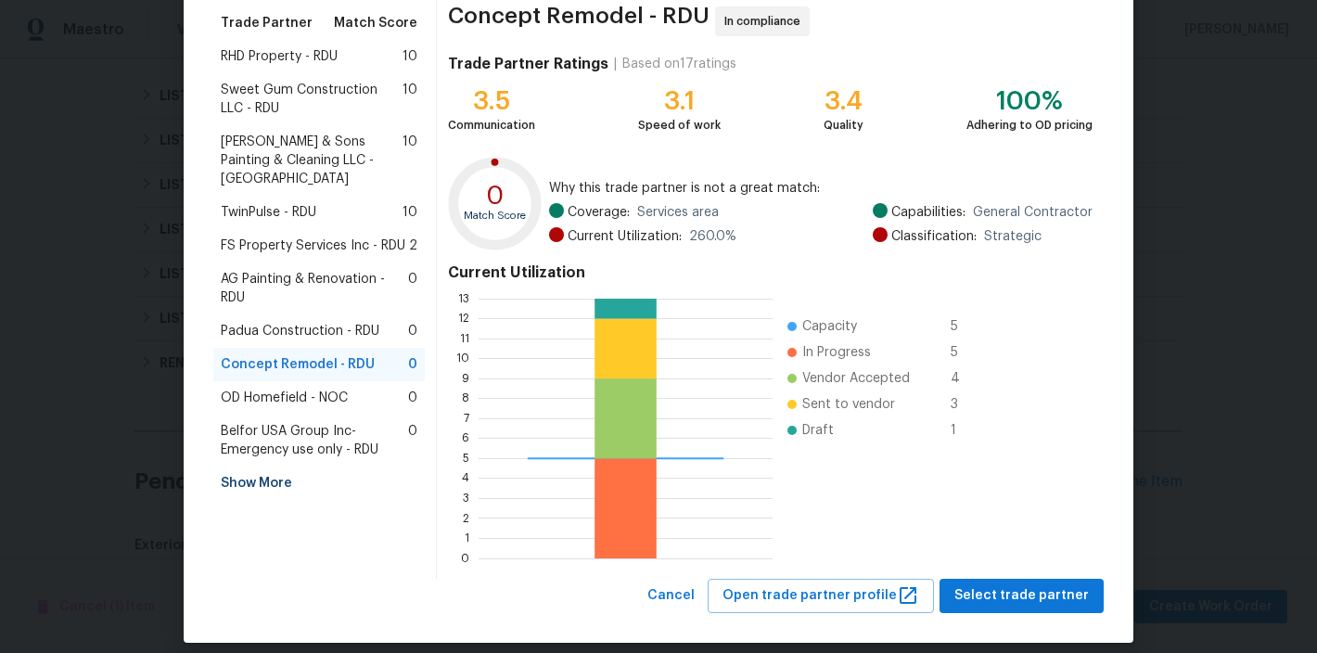
click at [962, 20] on div "Concept Remodel - RDU In compliance" at bounding box center [770, 21] width 644 height 30
click at [288, 512] on div "Trade Partner Match Score RHD Property - RDU 10 Sweet Gum Construction LLC - RD…" at bounding box center [324, 286] width 223 height 583
click at [312, 389] on span "OD Homefield - NOC" at bounding box center [284, 398] width 127 height 19
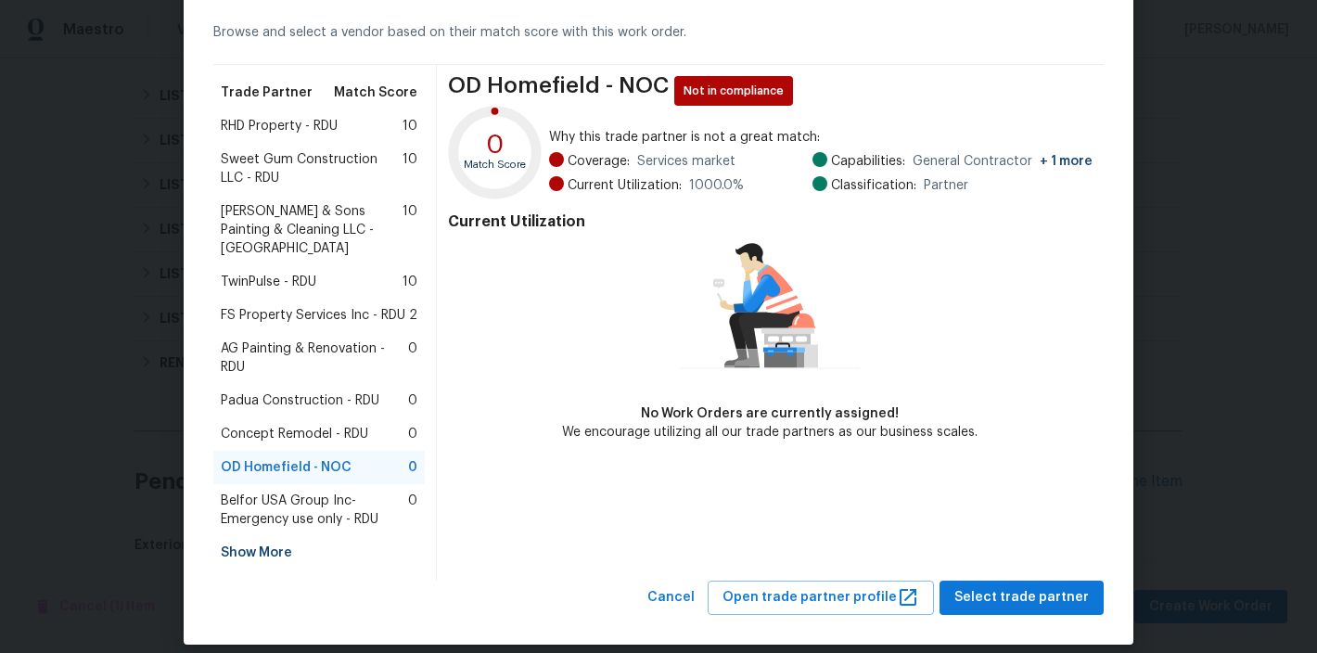
scroll to position [0, 0]
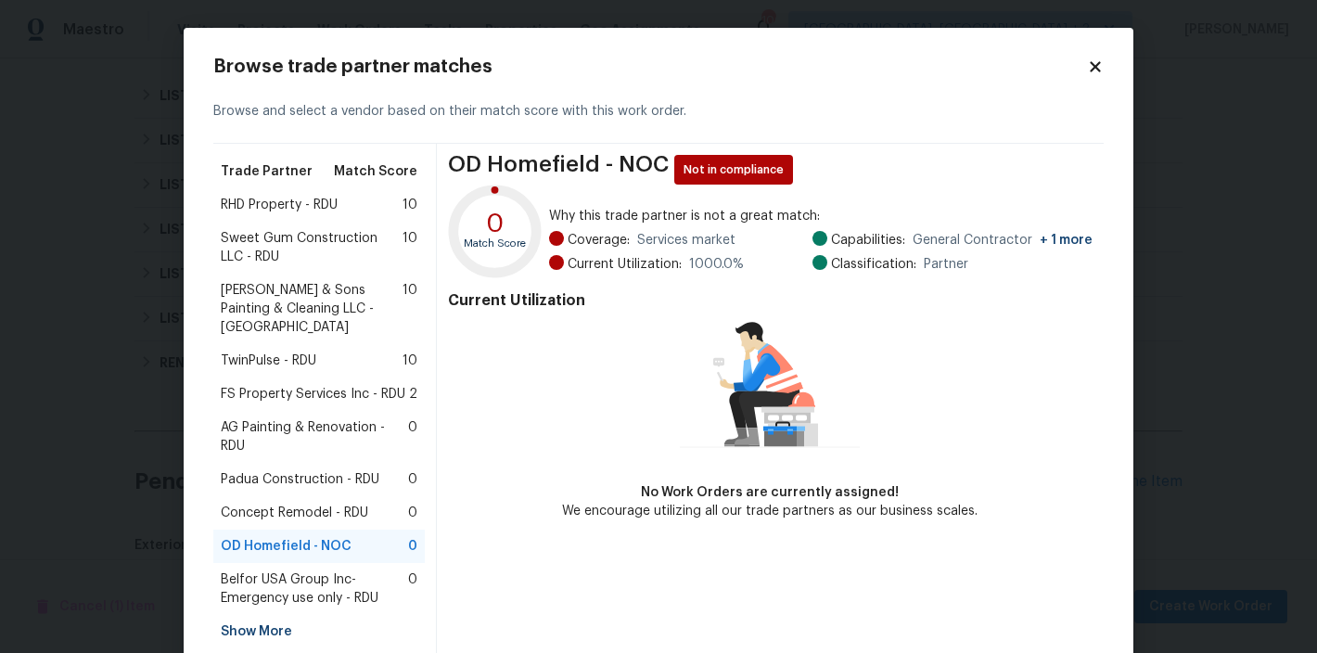
click at [252, 208] on span "RHD Property - RDU" at bounding box center [279, 205] width 117 height 19
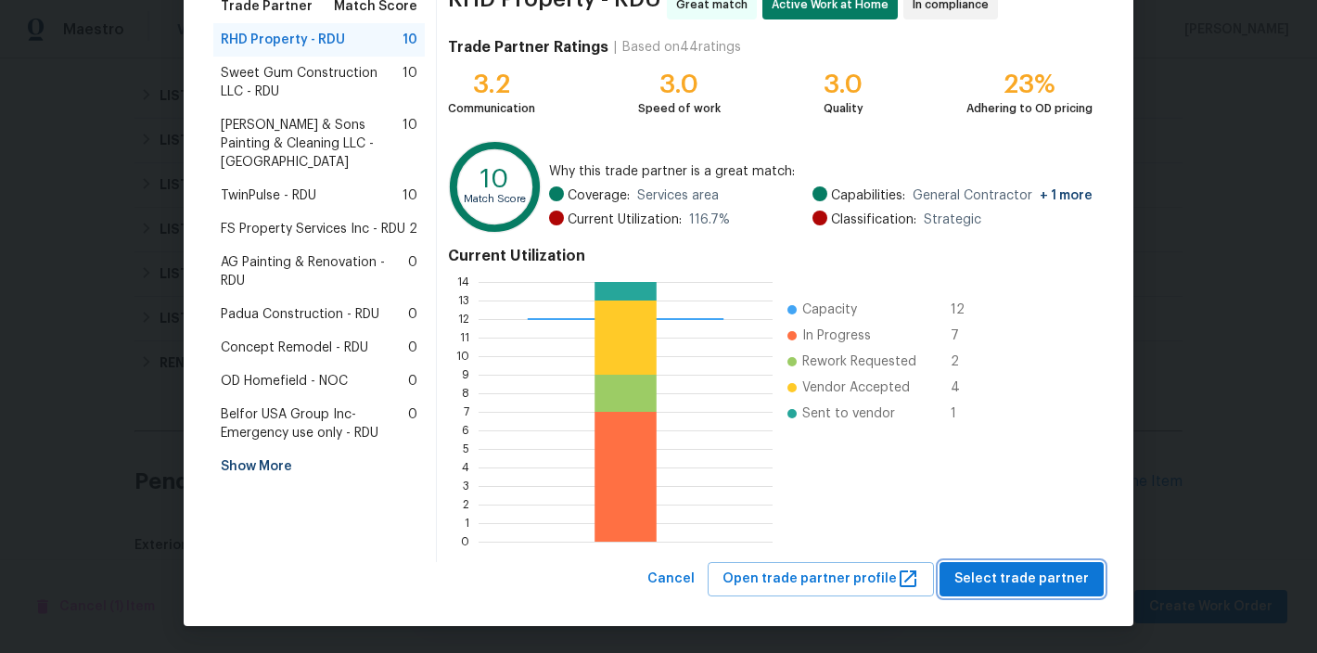
click at [1040, 579] on span "Select trade partner" at bounding box center [1021, 579] width 134 height 23
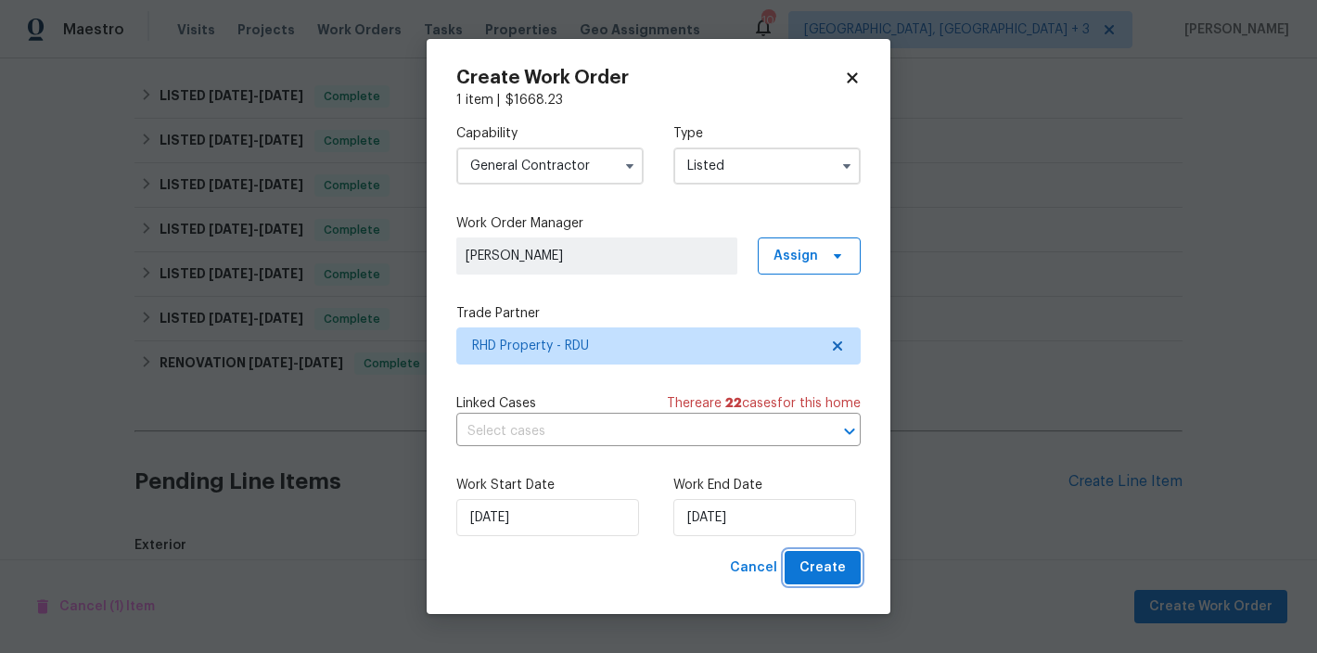
click at [848, 568] on button "Create" at bounding box center [822, 568] width 76 height 34
checkbox input "false"
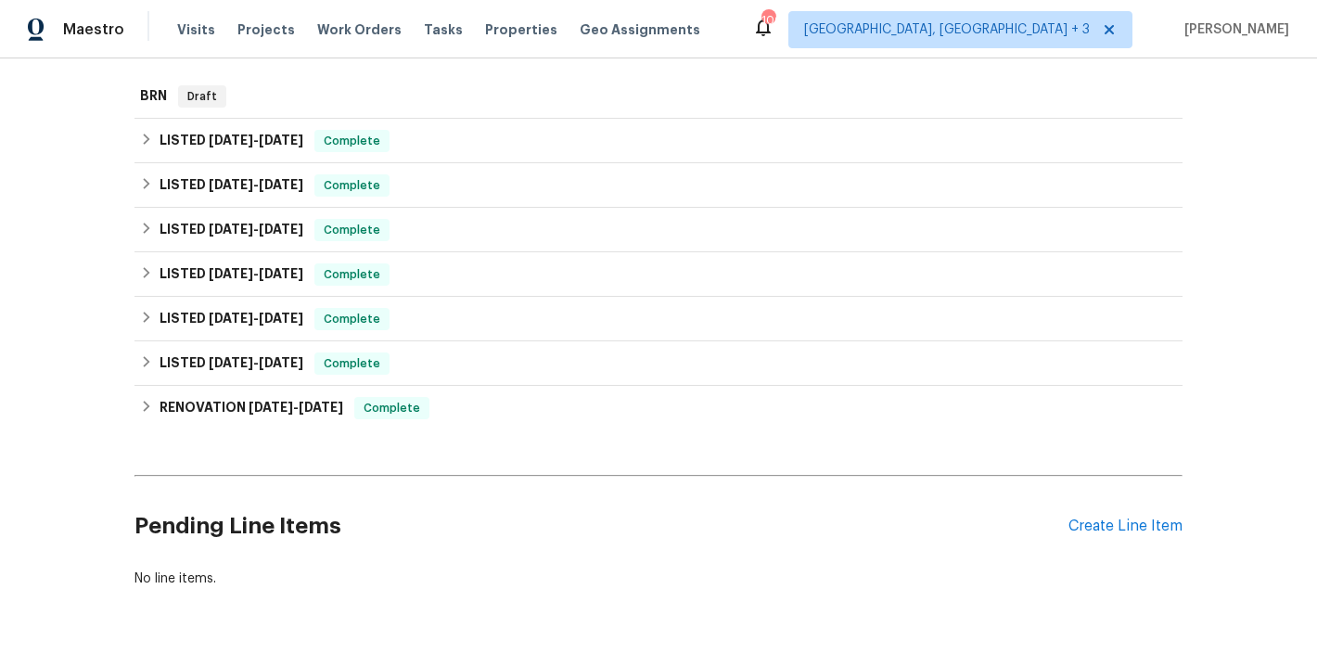
scroll to position [66, 0]
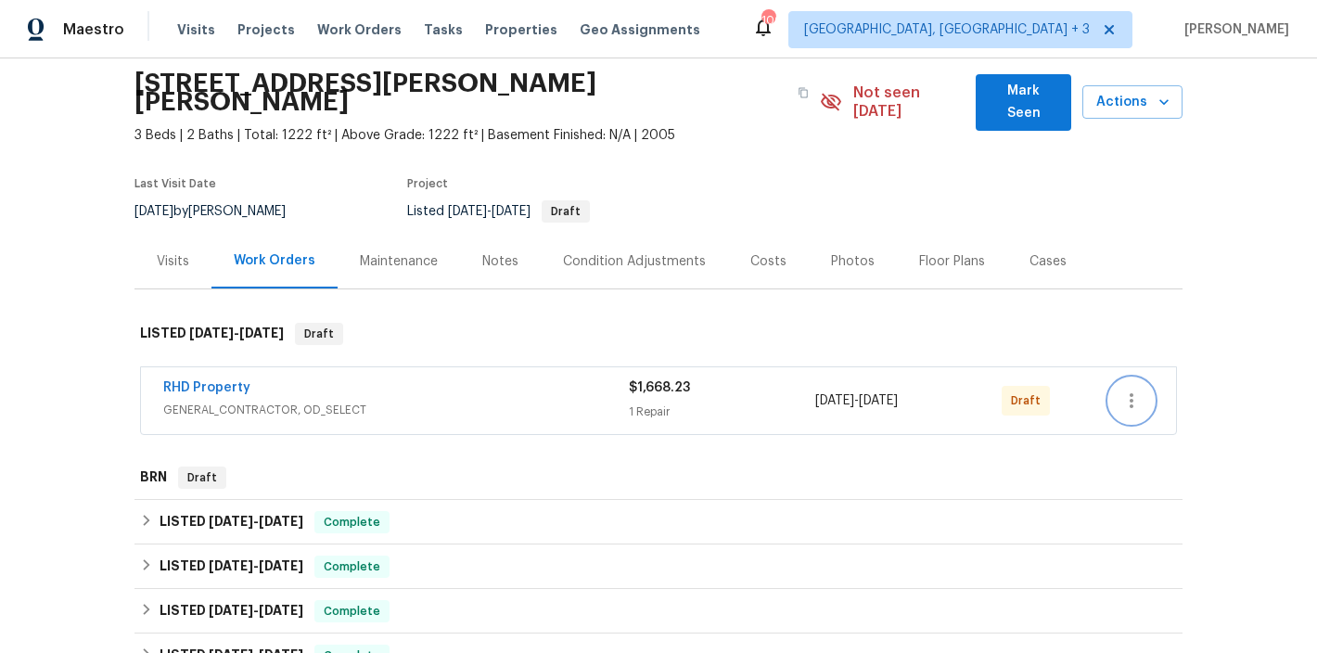
click at [1129, 393] on icon "button" at bounding box center [1131, 400] width 4 height 15
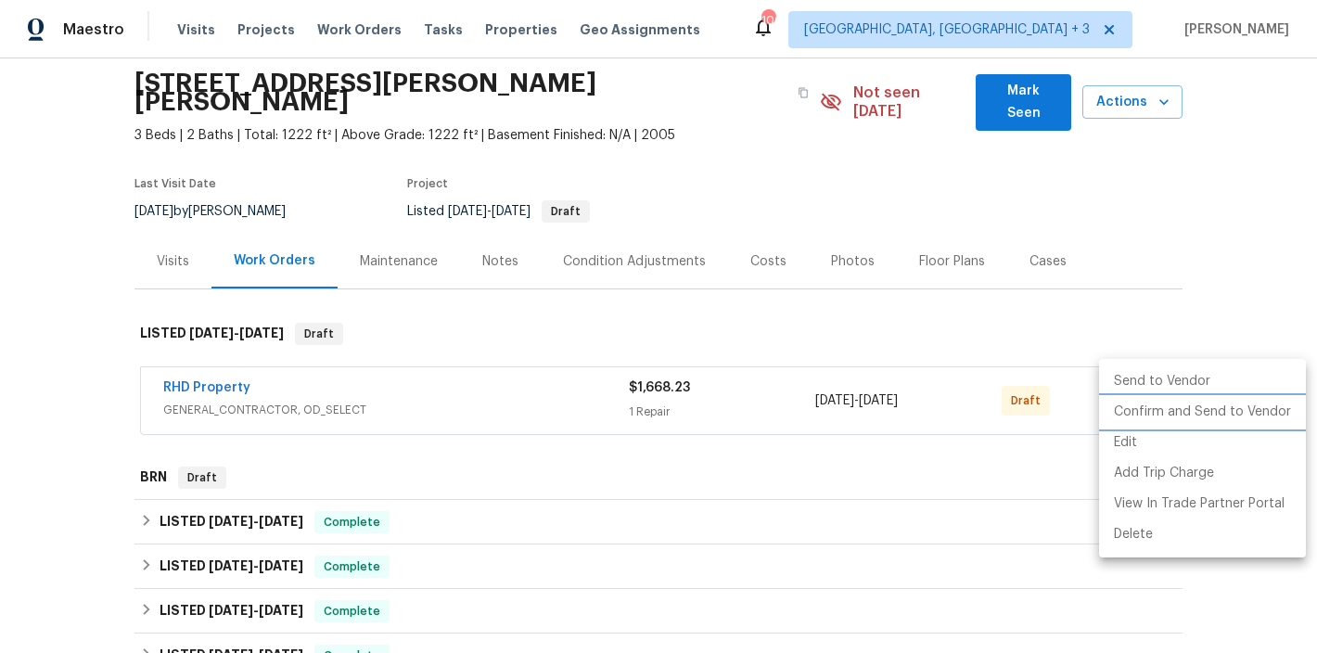
click at [1135, 415] on li "Confirm and Send to Vendor" at bounding box center [1202, 412] width 207 height 31
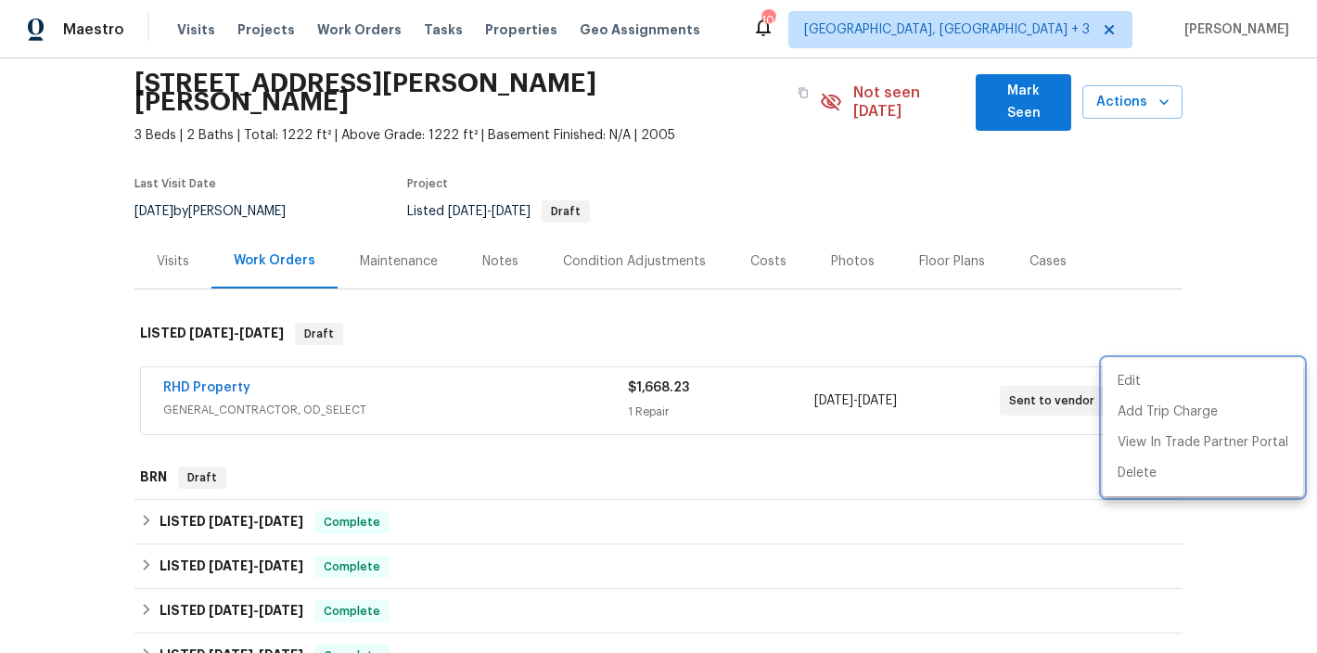
click at [1242, 172] on div at bounding box center [658, 326] width 1317 height 653
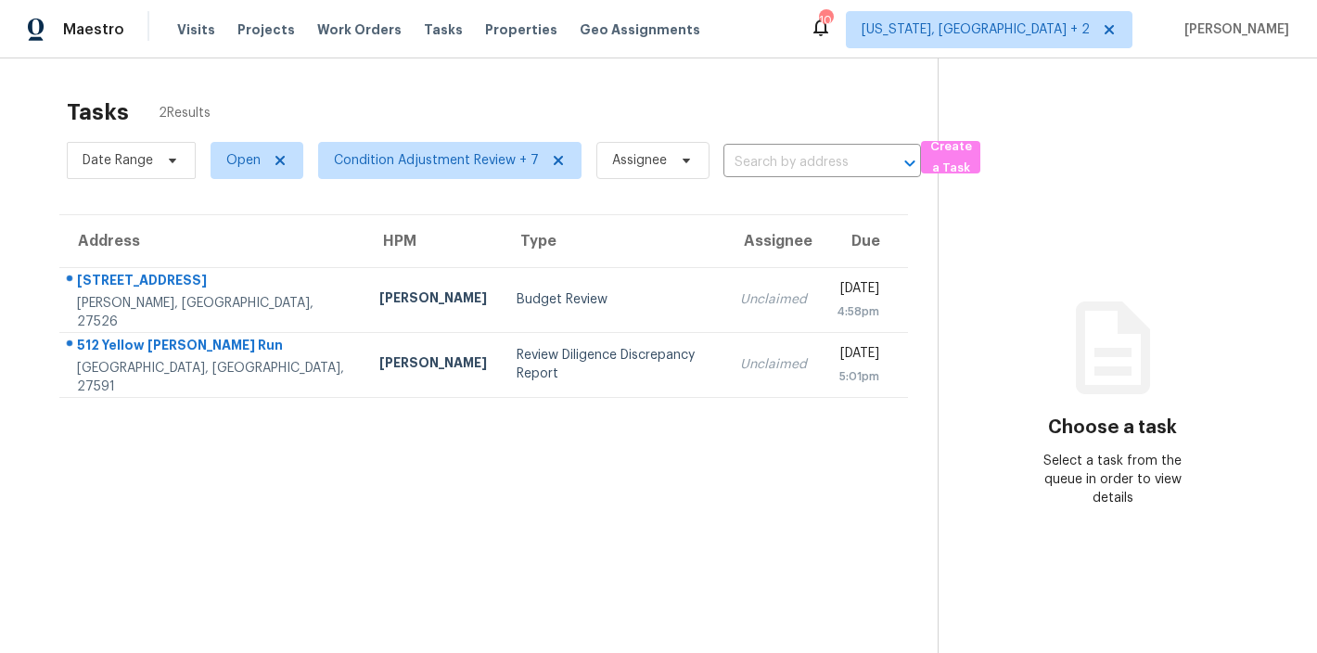
click at [810, 31] on div "Maestro Visits Projects Work Orders Tasks Properties Geo Assignments 104 [US_ST…" at bounding box center [658, 29] width 1317 height 58
